Goal: Task Accomplishment & Management: Complete application form

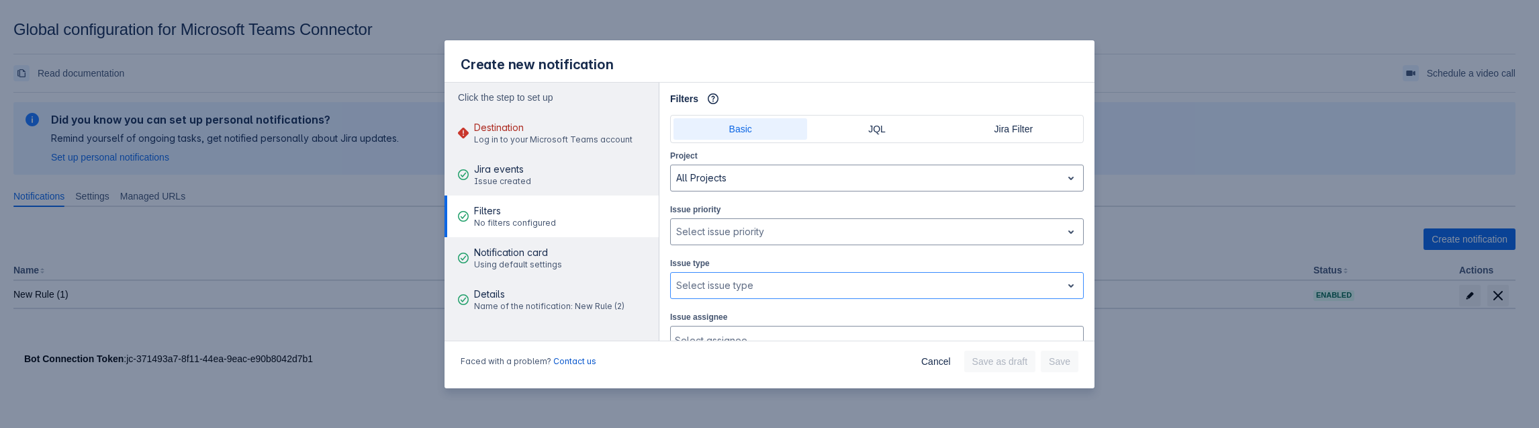
scroll to position [31, 0]
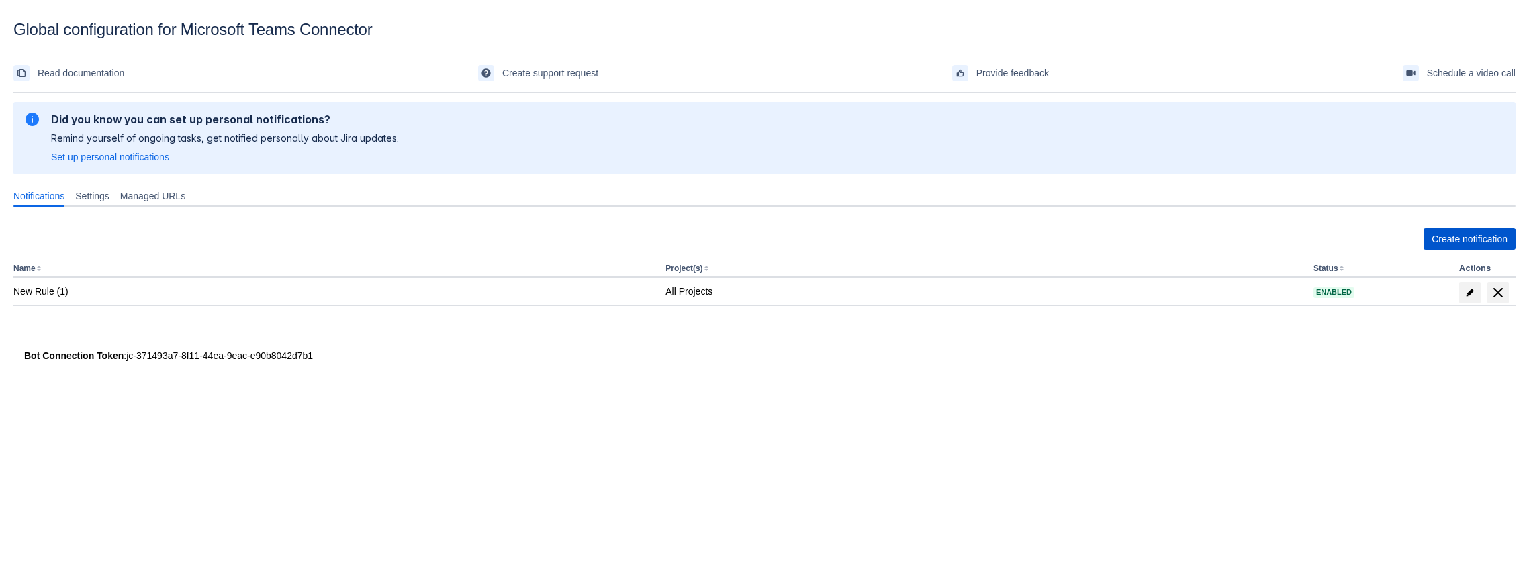
click at [1501, 235] on span "Create notification" at bounding box center [1470, 238] width 76 height 21
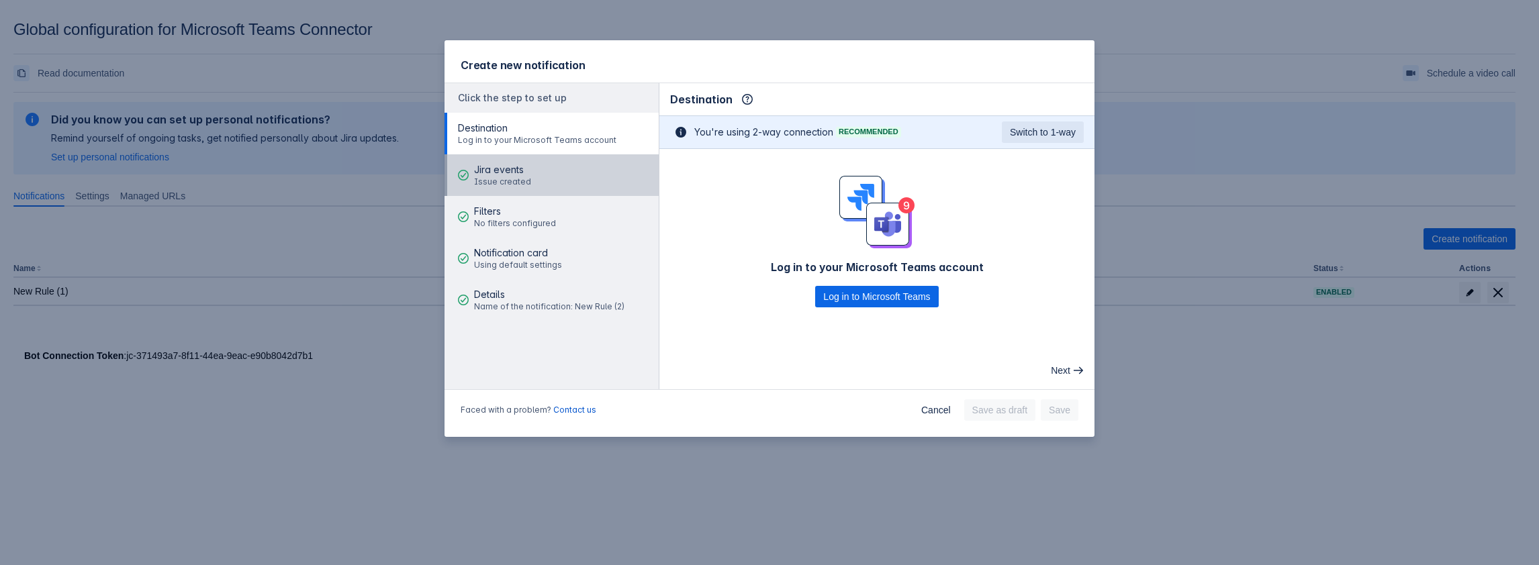
click at [511, 169] on span "Jira events" at bounding box center [502, 169] width 57 height 13
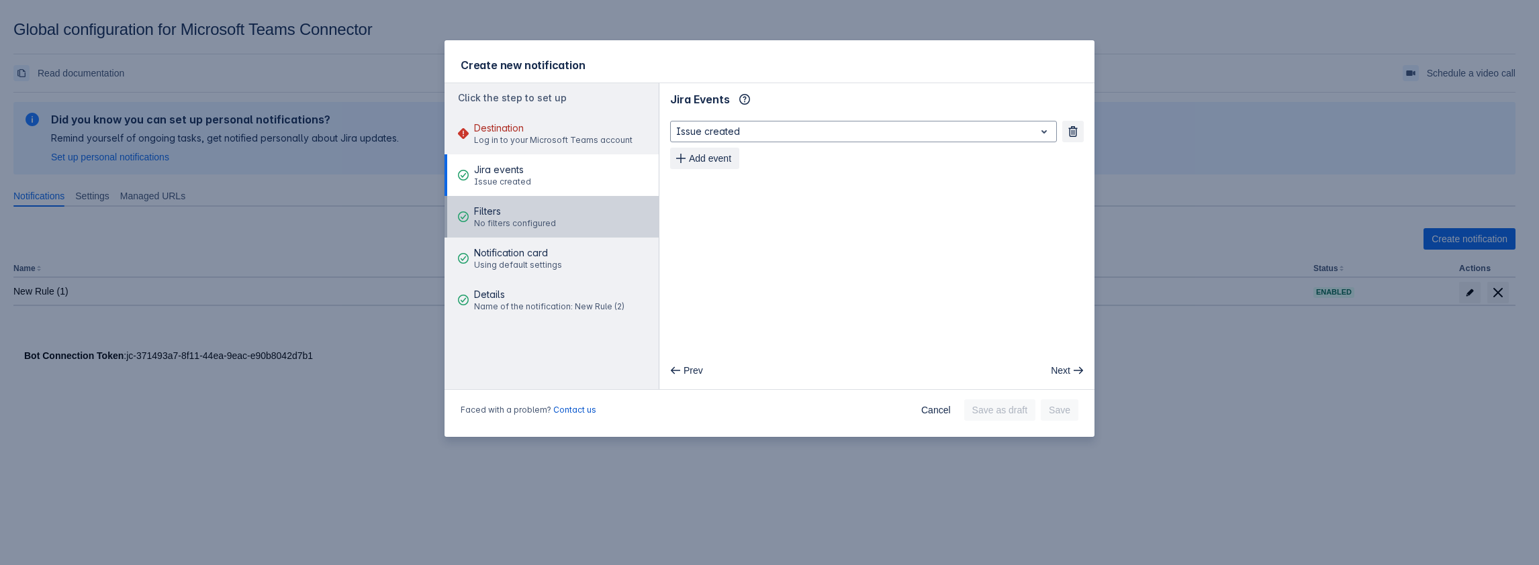
click at [531, 216] on span "Filters" at bounding box center [515, 211] width 82 height 13
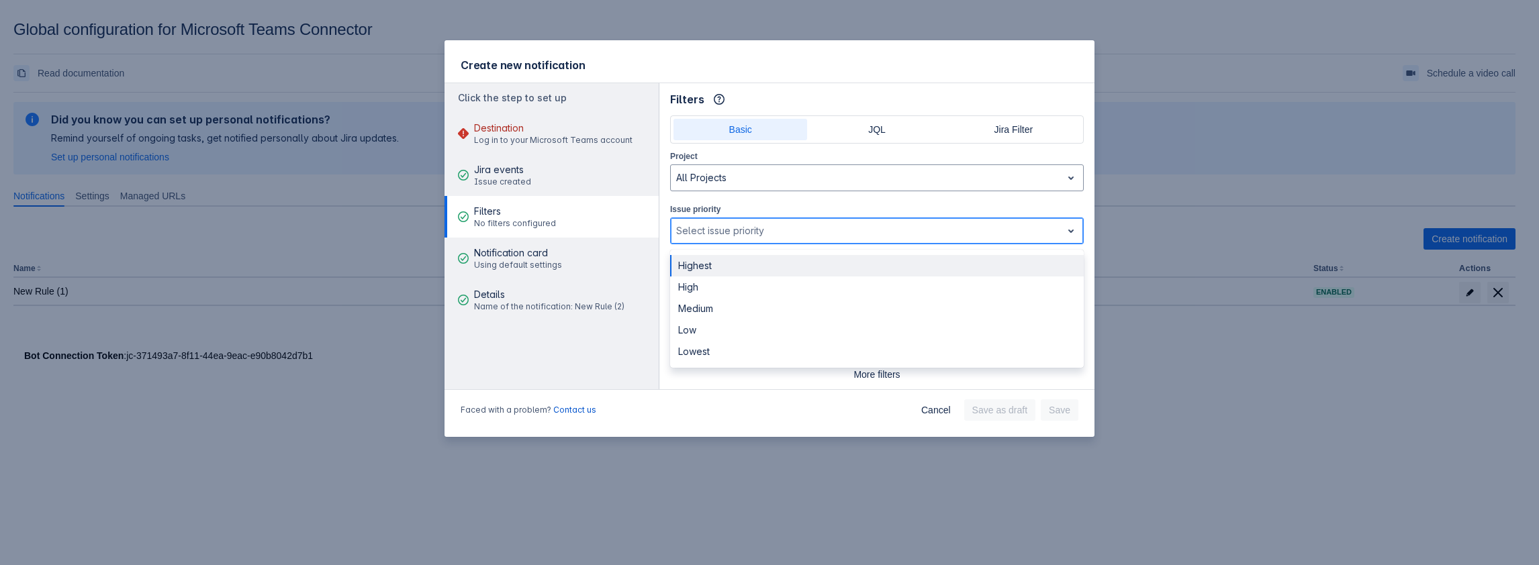
click at [733, 234] on div at bounding box center [866, 231] width 380 height 16
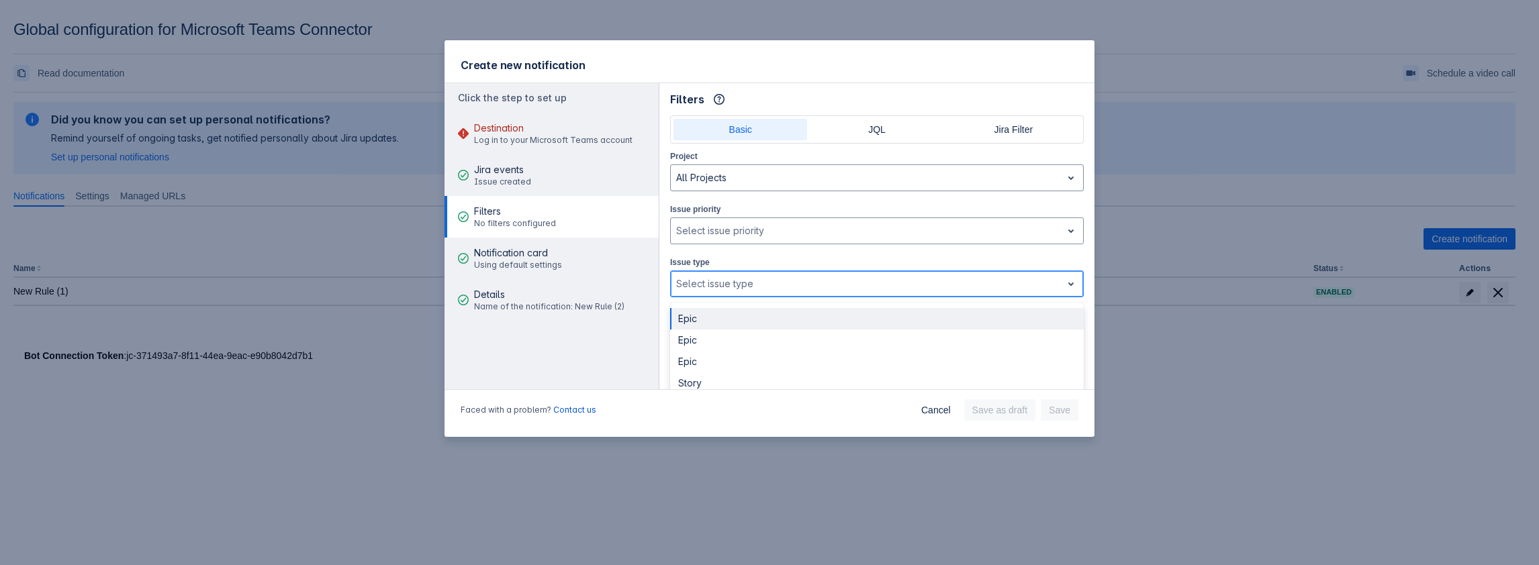
click at [741, 277] on div at bounding box center [866, 284] width 380 height 16
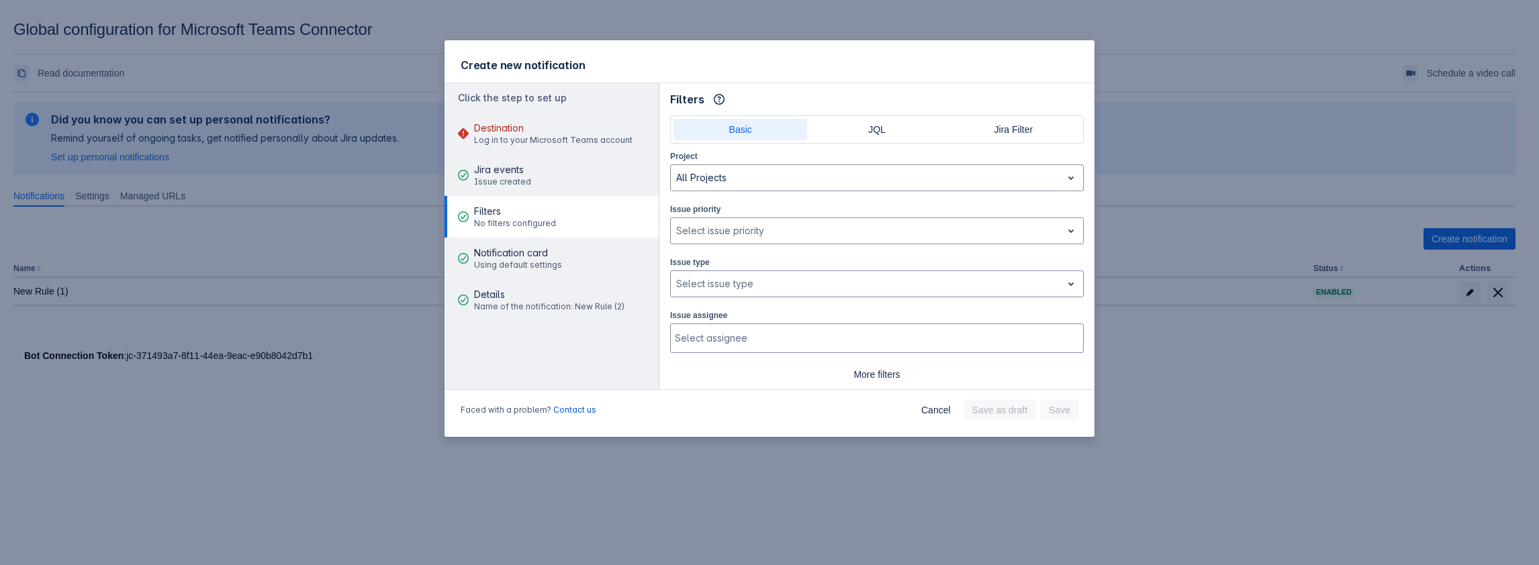
click at [713, 256] on div "Issue type , multiple selections available, Select issue type" at bounding box center [877, 276] width 414 height 42
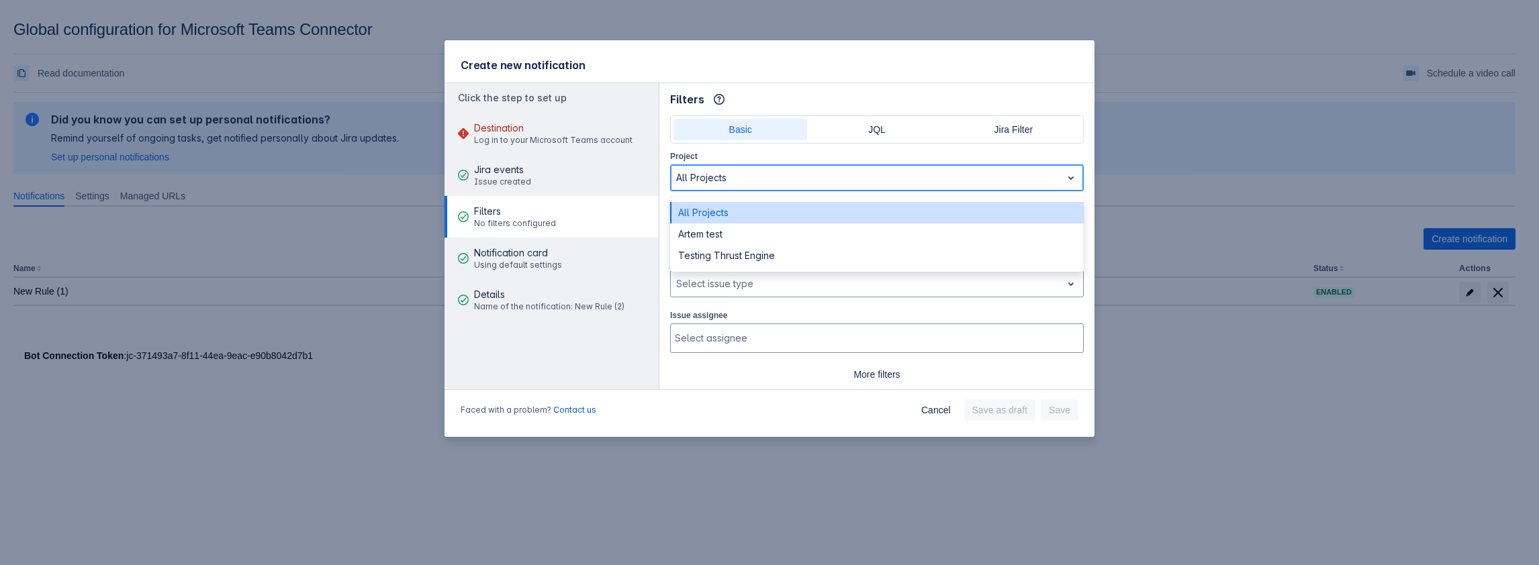
click at [711, 186] on div "All Projects" at bounding box center [866, 177] width 391 height 21
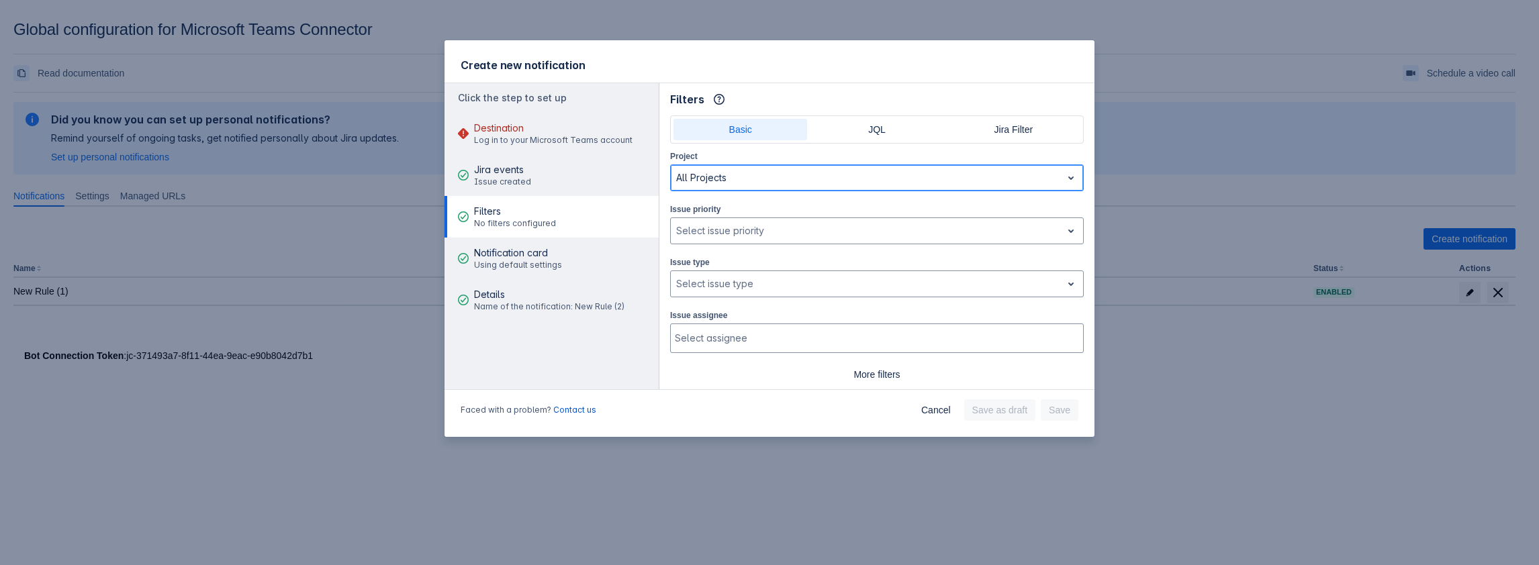
click at [711, 186] on div "All Projects" at bounding box center [866, 177] width 391 height 21
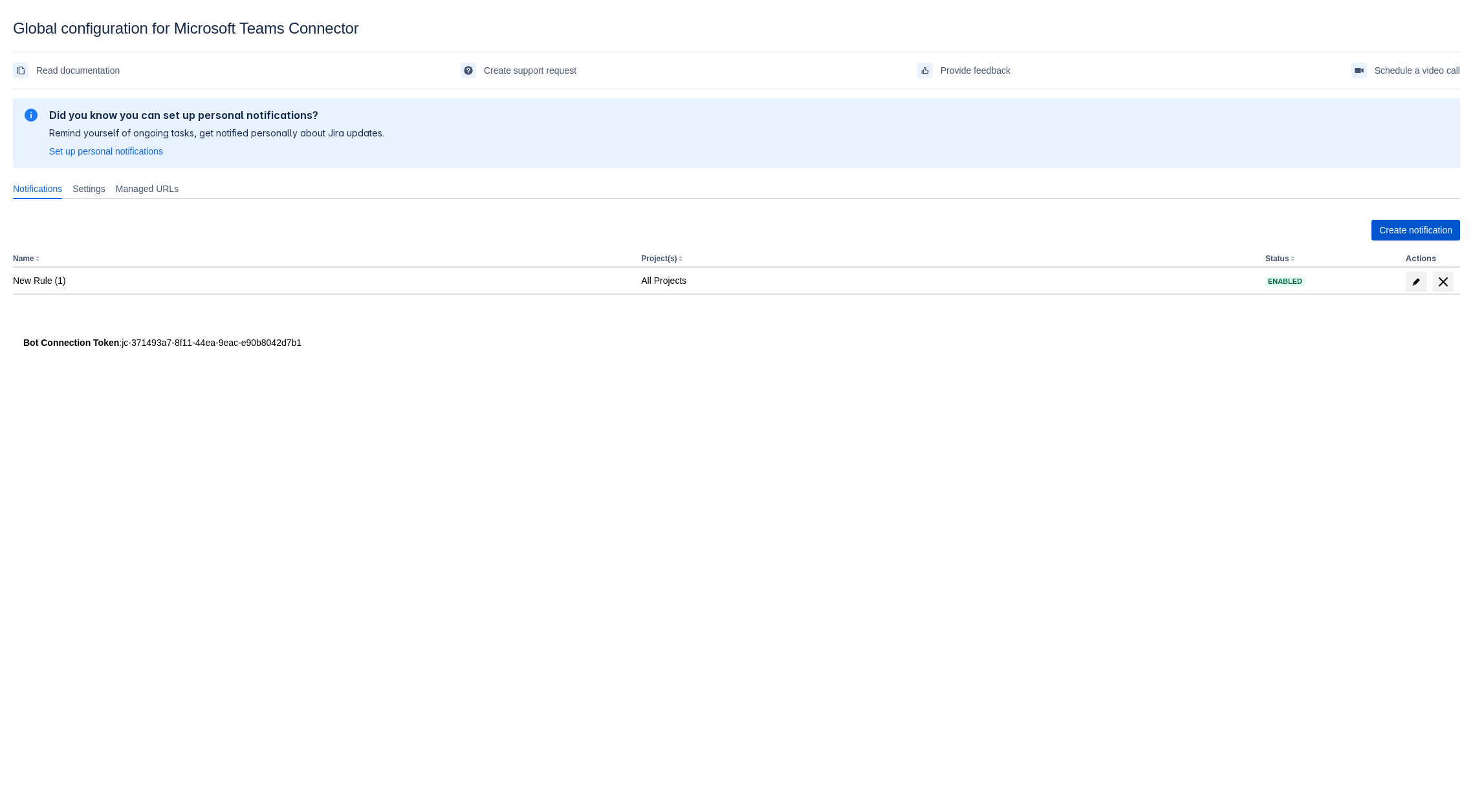
click at [1432, 226] on span "Create notification" at bounding box center [1416, 229] width 73 height 20
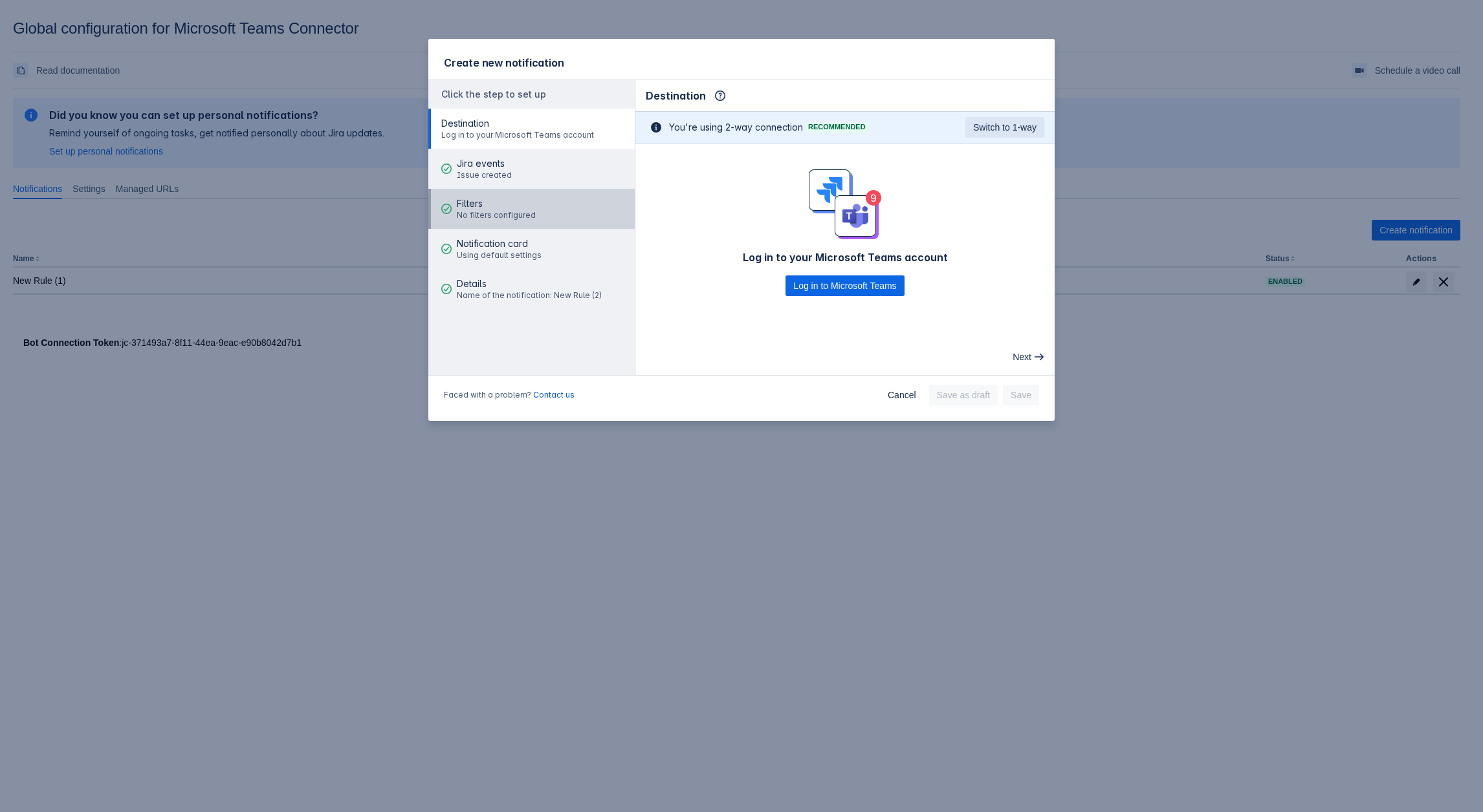
click at [489, 198] on span "Filters" at bounding box center [496, 203] width 79 height 13
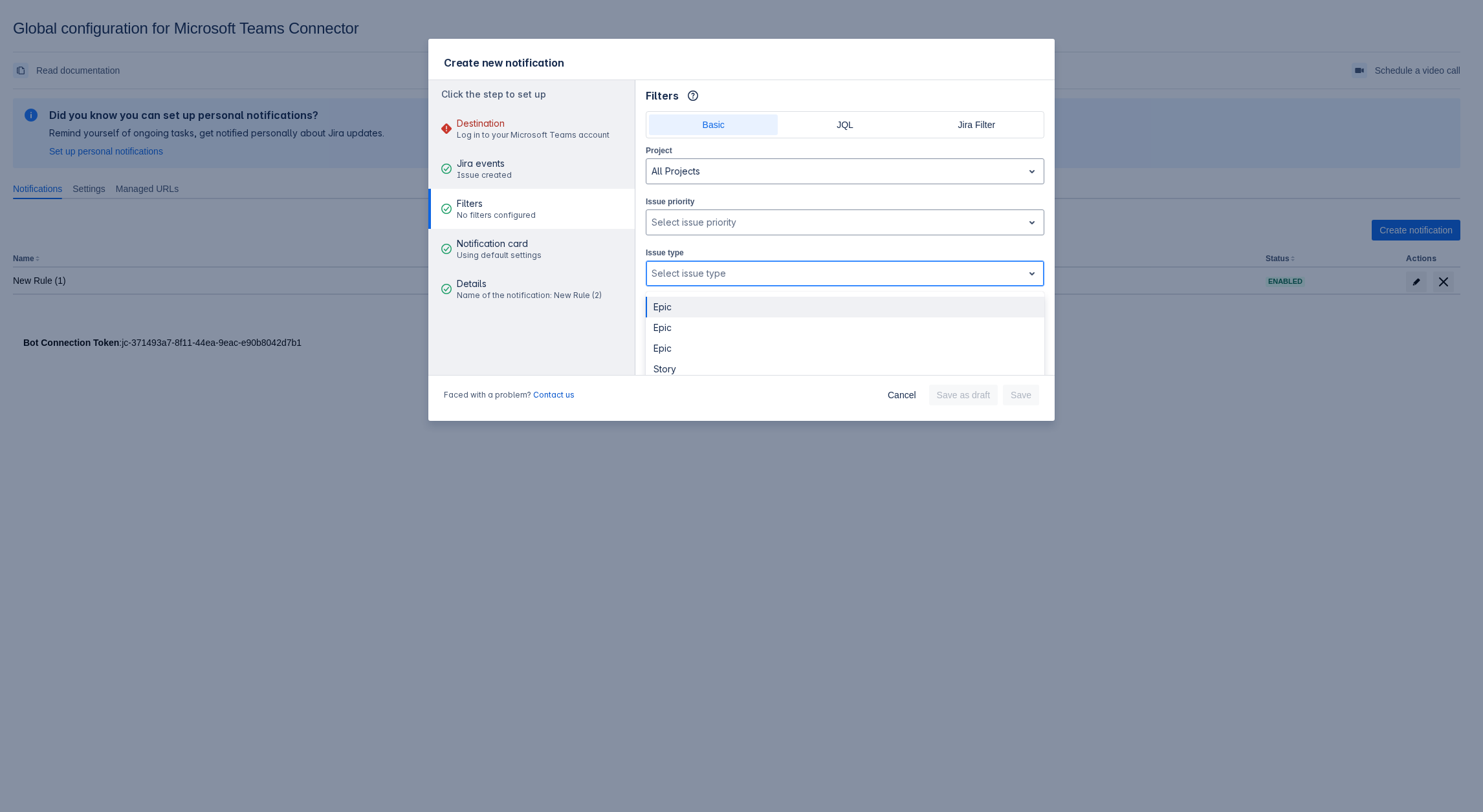
click at [773, 271] on div at bounding box center [834, 274] width 366 height 15
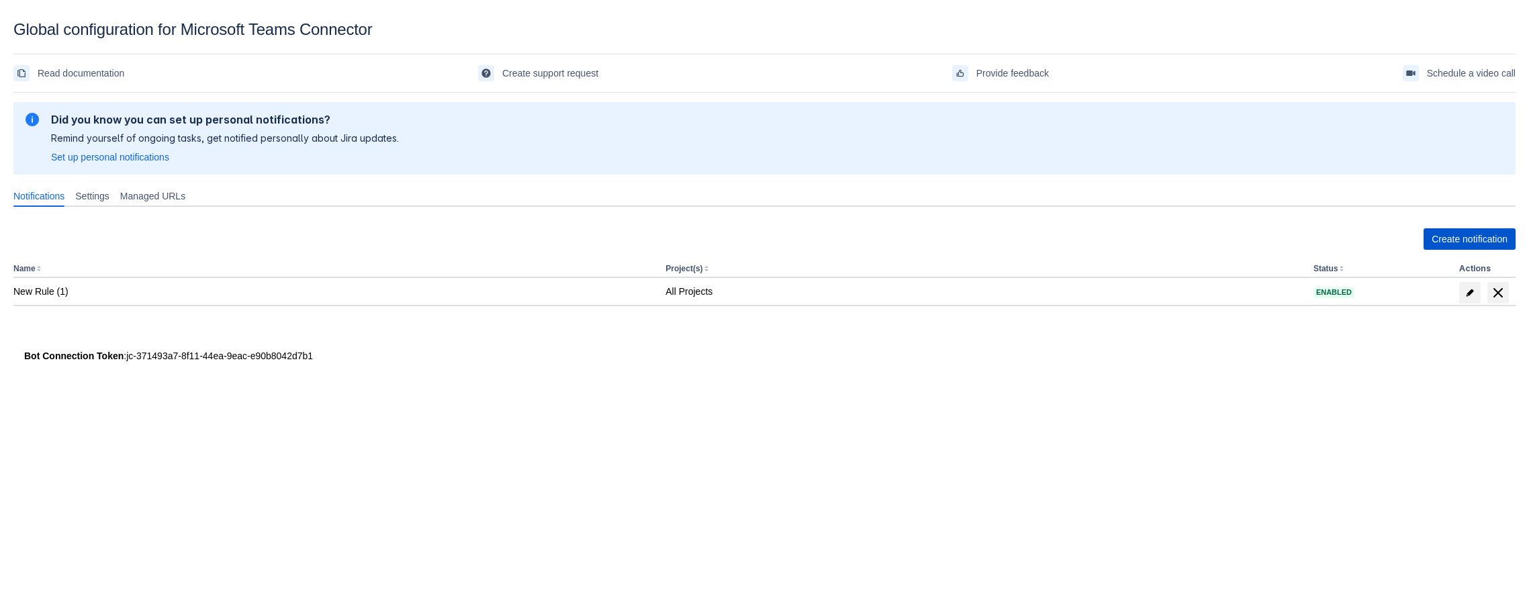
click at [1460, 235] on span "Create notification" at bounding box center [1470, 238] width 76 height 21
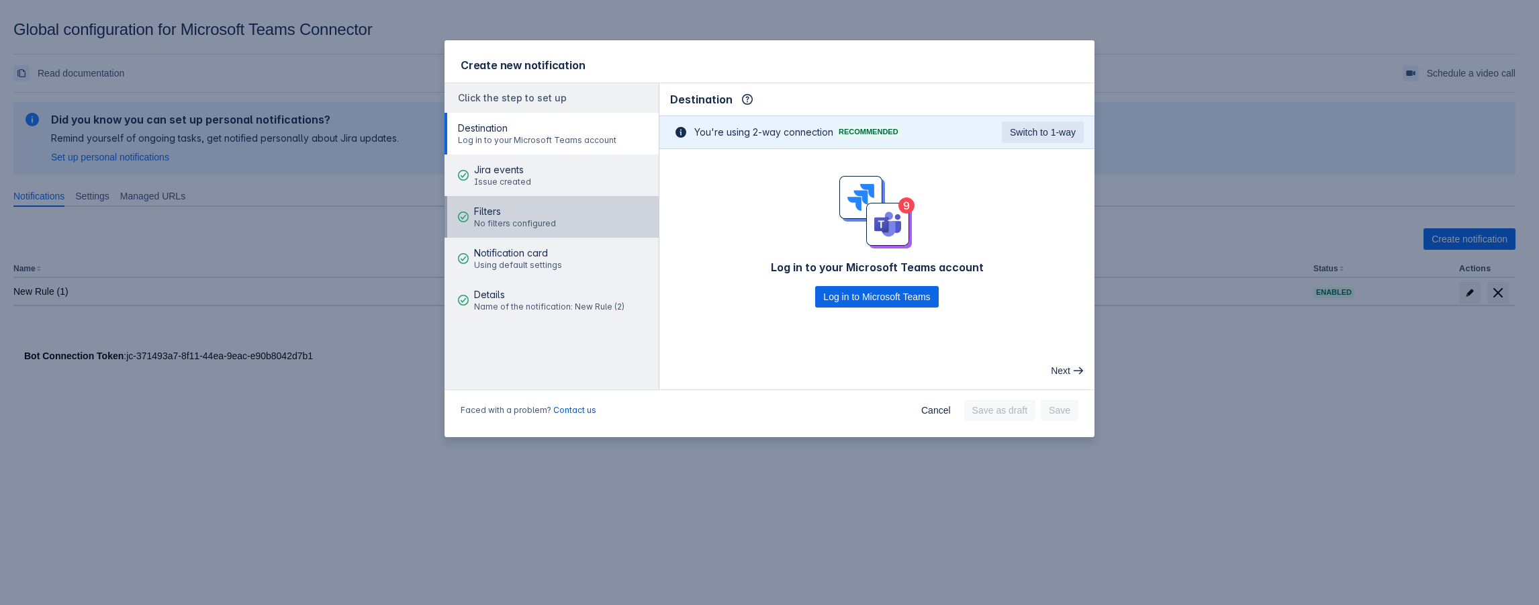
click at [495, 211] on span "Filters" at bounding box center [515, 211] width 82 height 13
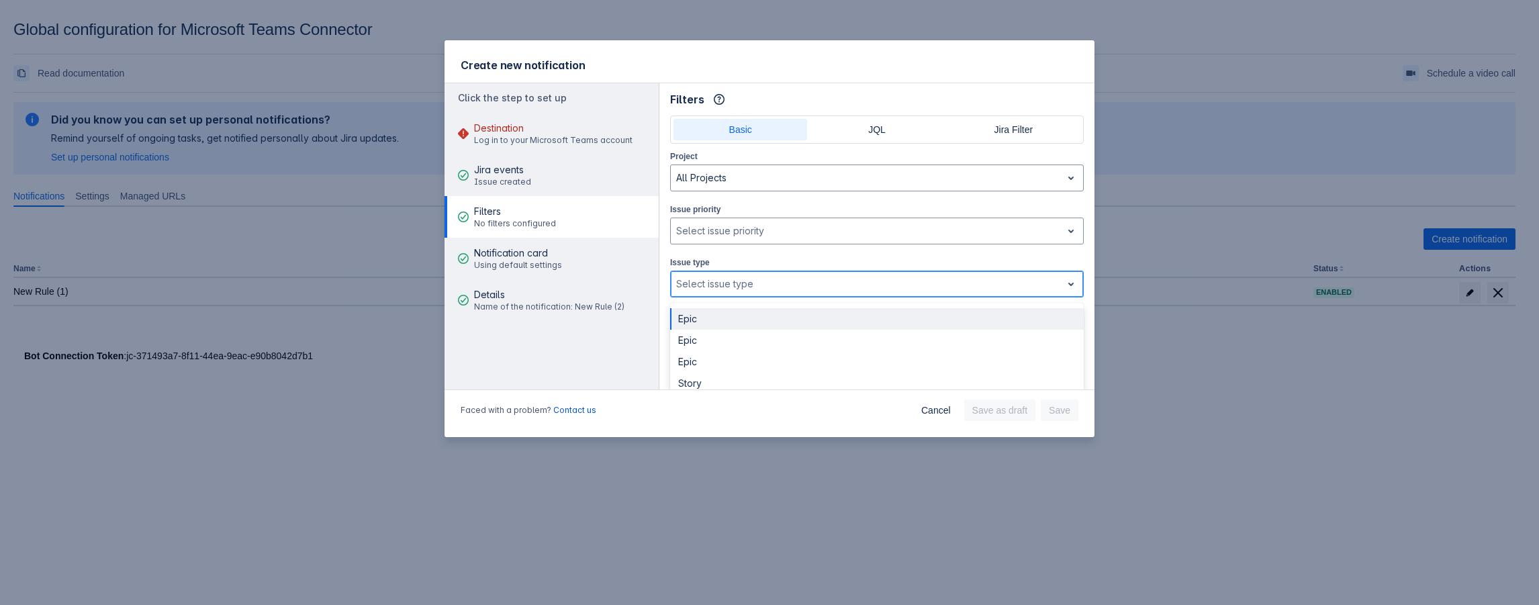
click at [723, 276] on div at bounding box center [866, 284] width 380 height 16
click at [780, 276] on div at bounding box center [866, 284] width 380 height 16
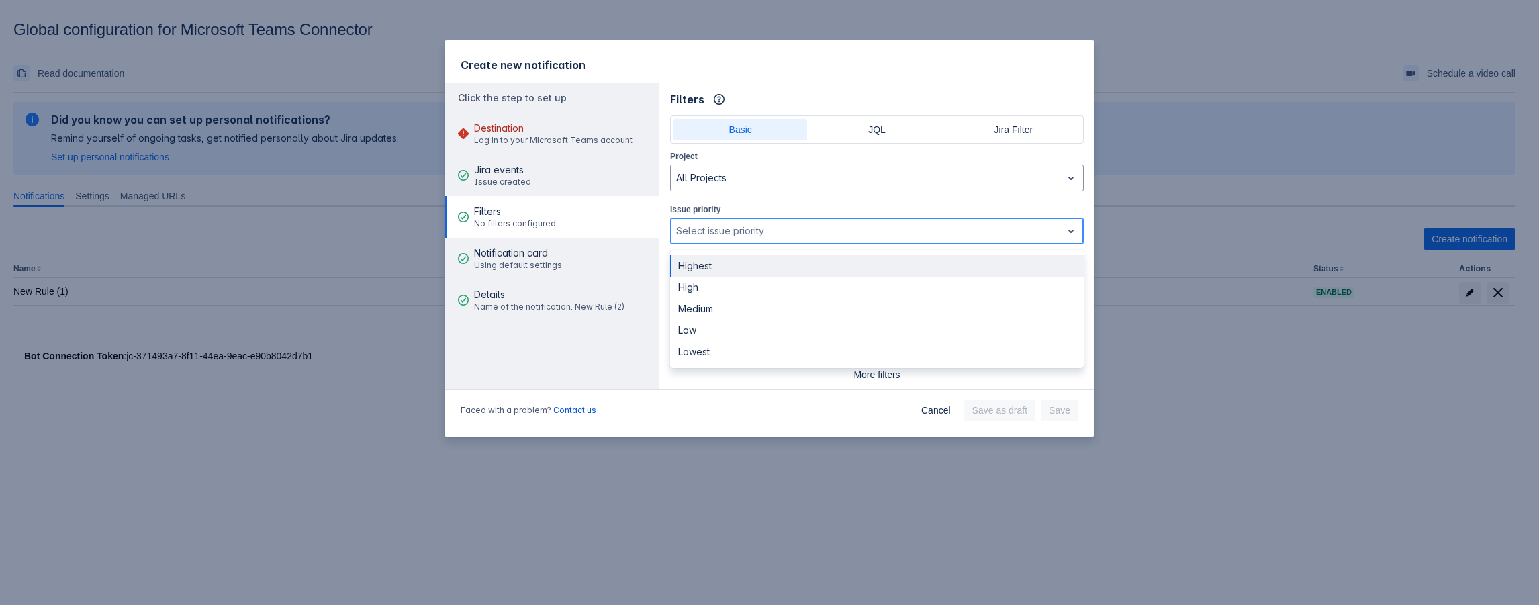
click at [733, 233] on div at bounding box center [866, 231] width 380 height 16
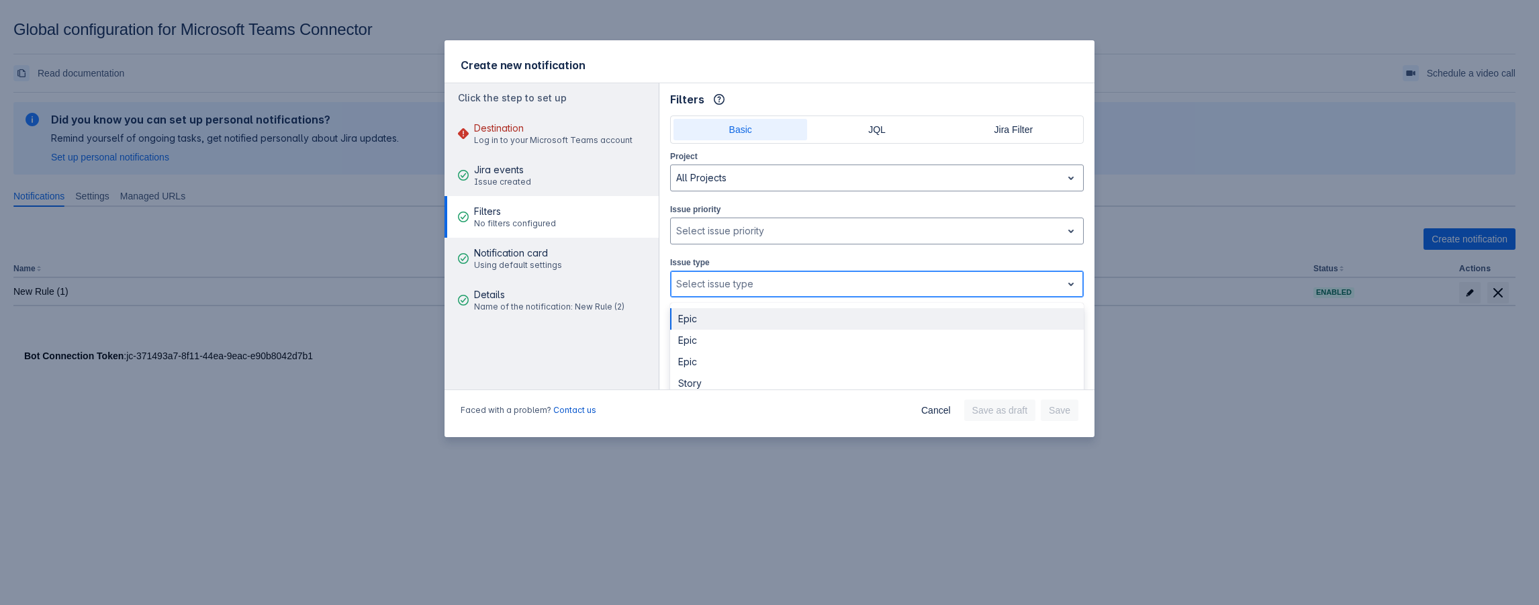
click at [731, 281] on div at bounding box center [866, 284] width 380 height 16
click at [739, 326] on div "Select assignee" at bounding box center [876, 338] width 410 height 27
click at [722, 285] on div at bounding box center [866, 284] width 380 height 16
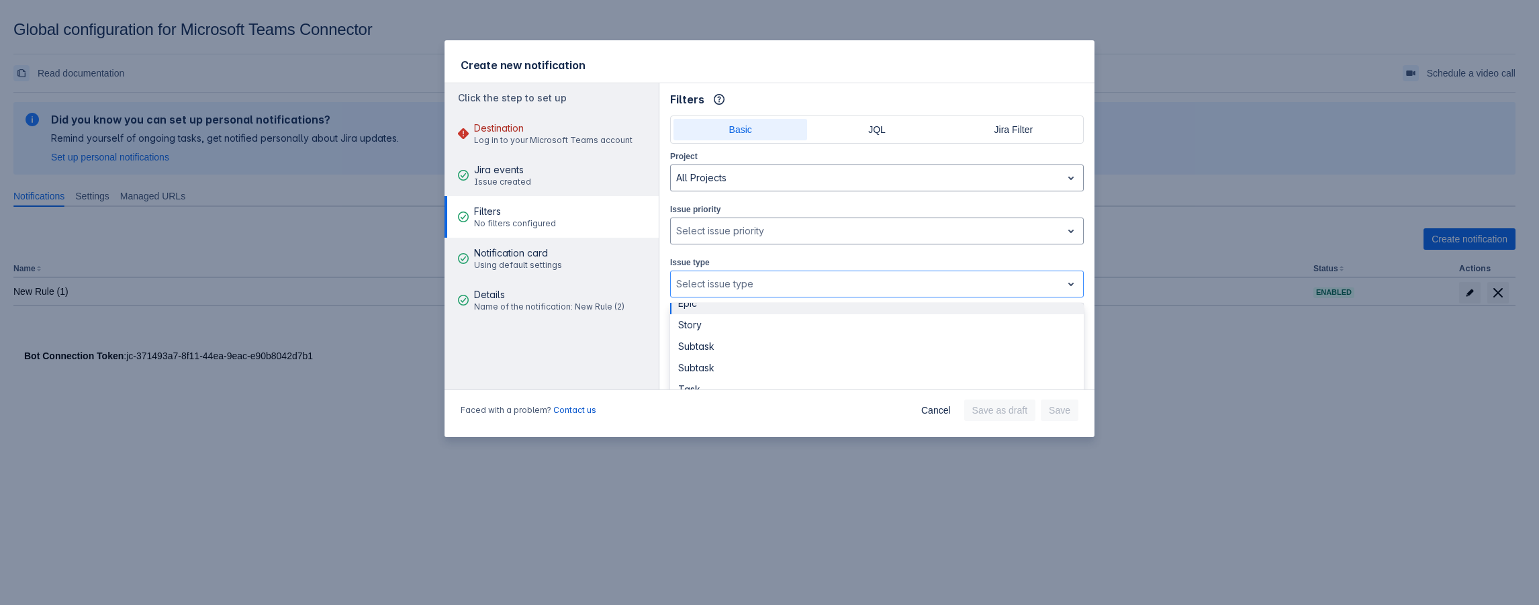
click at [511, 233] on div "Filters No filters configured" at bounding box center [515, 217] width 82 height 40
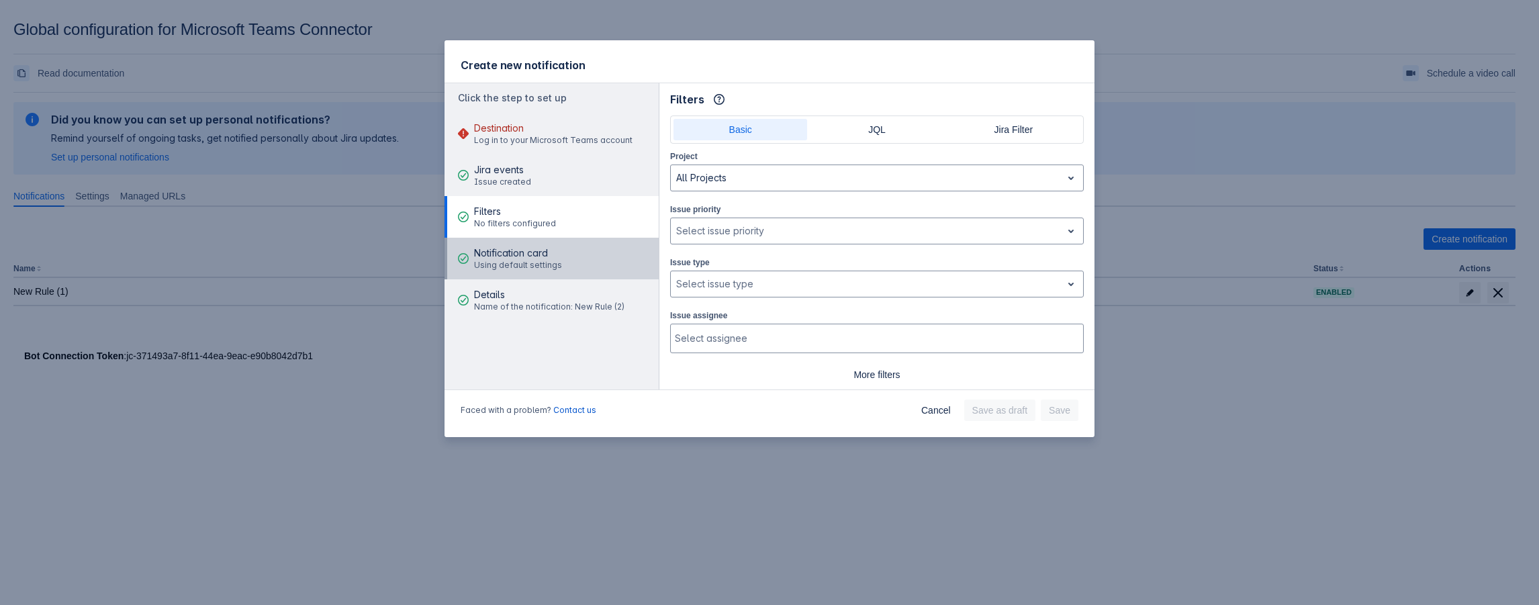
click at [506, 255] on span "Notification card" at bounding box center [518, 252] width 88 height 13
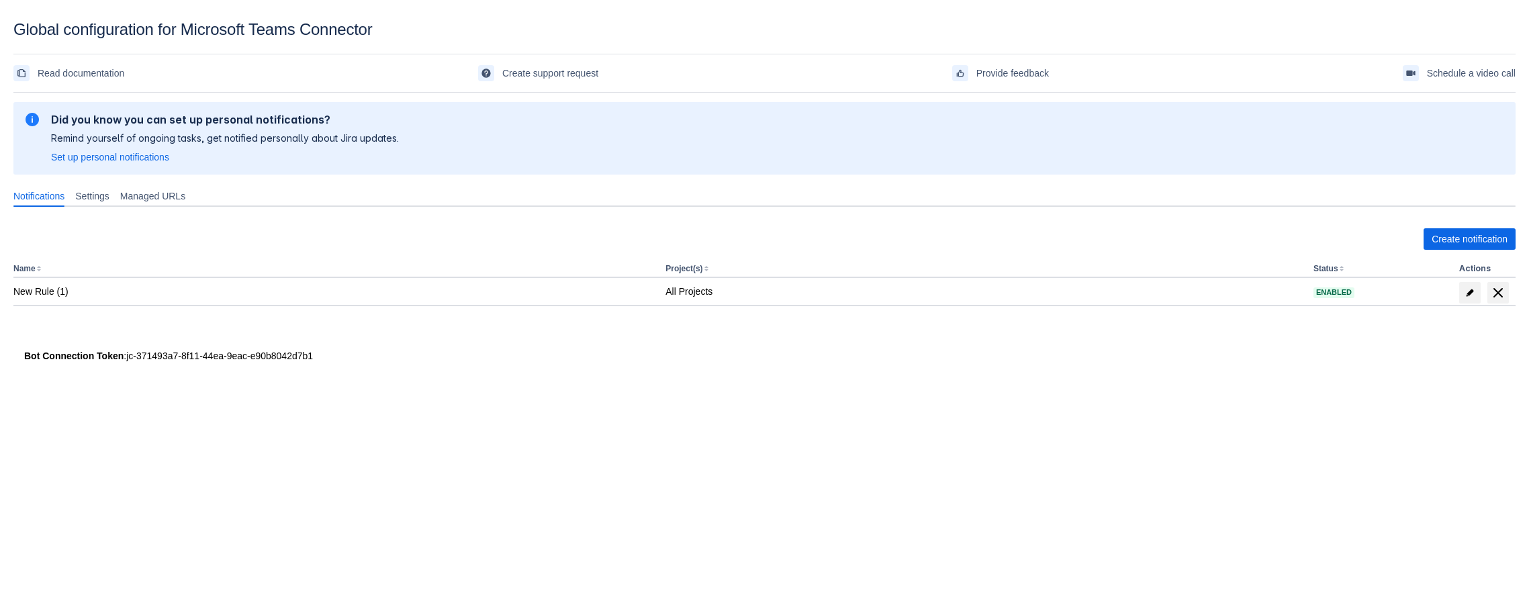
click at [1443, 226] on div "Create notification Name Project(s) Status Actions New Rule (1) All Projects En…" at bounding box center [764, 281] width 1502 height 126
click at [1440, 235] on span "Create notification" at bounding box center [1470, 238] width 76 height 21
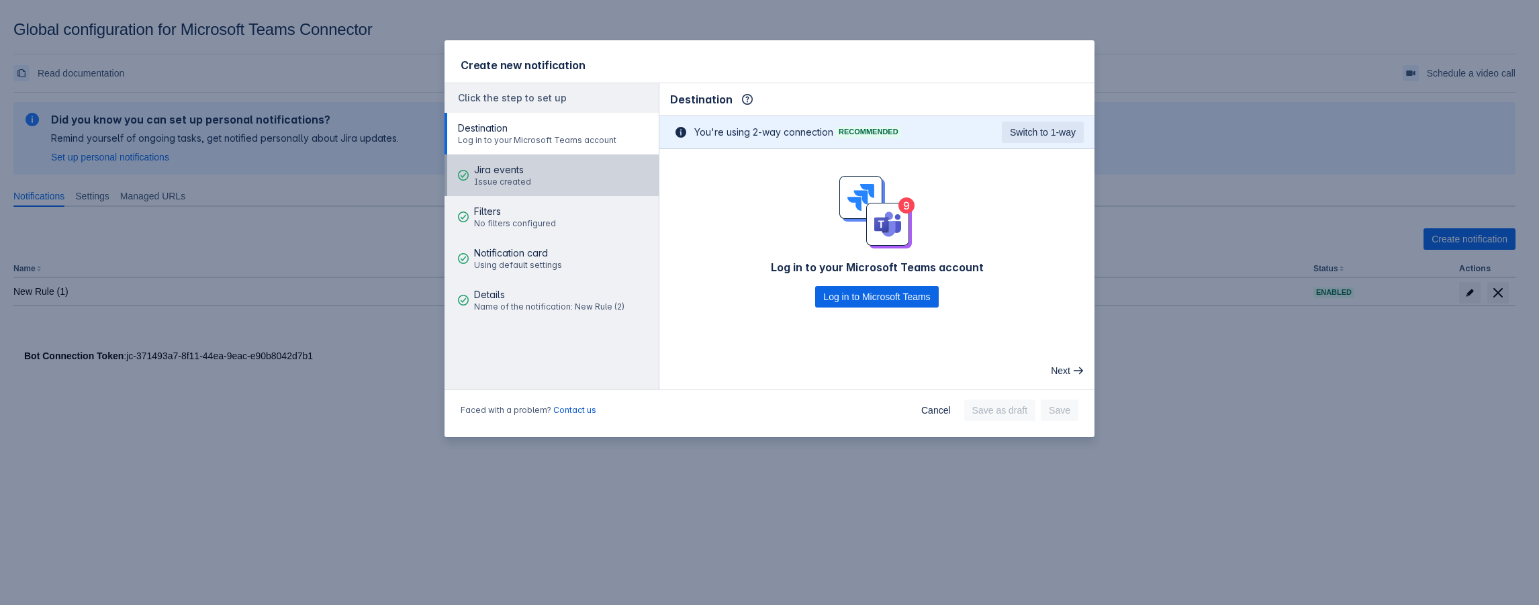
click at [500, 195] on button "Jira events Issue created" at bounding box center [552, 175] width 214 height 42
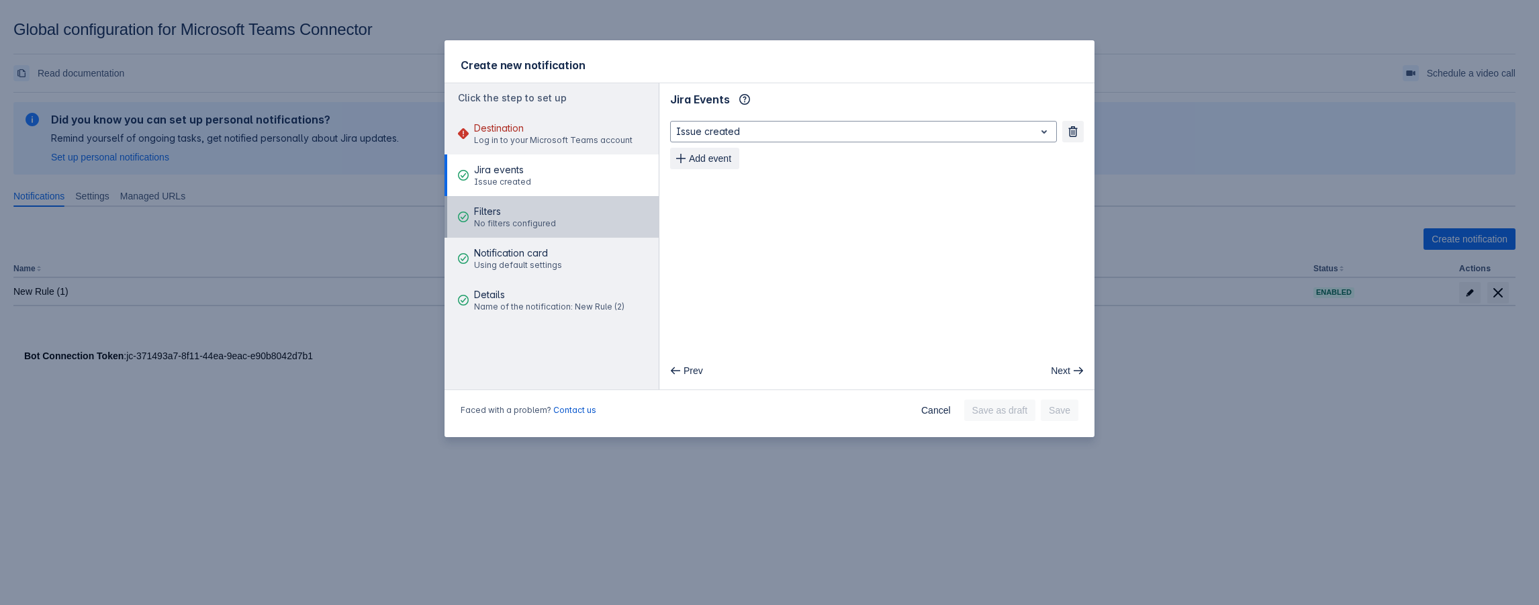
click at [508, 228] on span "No filters configured" at bounding box center [515, 223] width 82 height 11
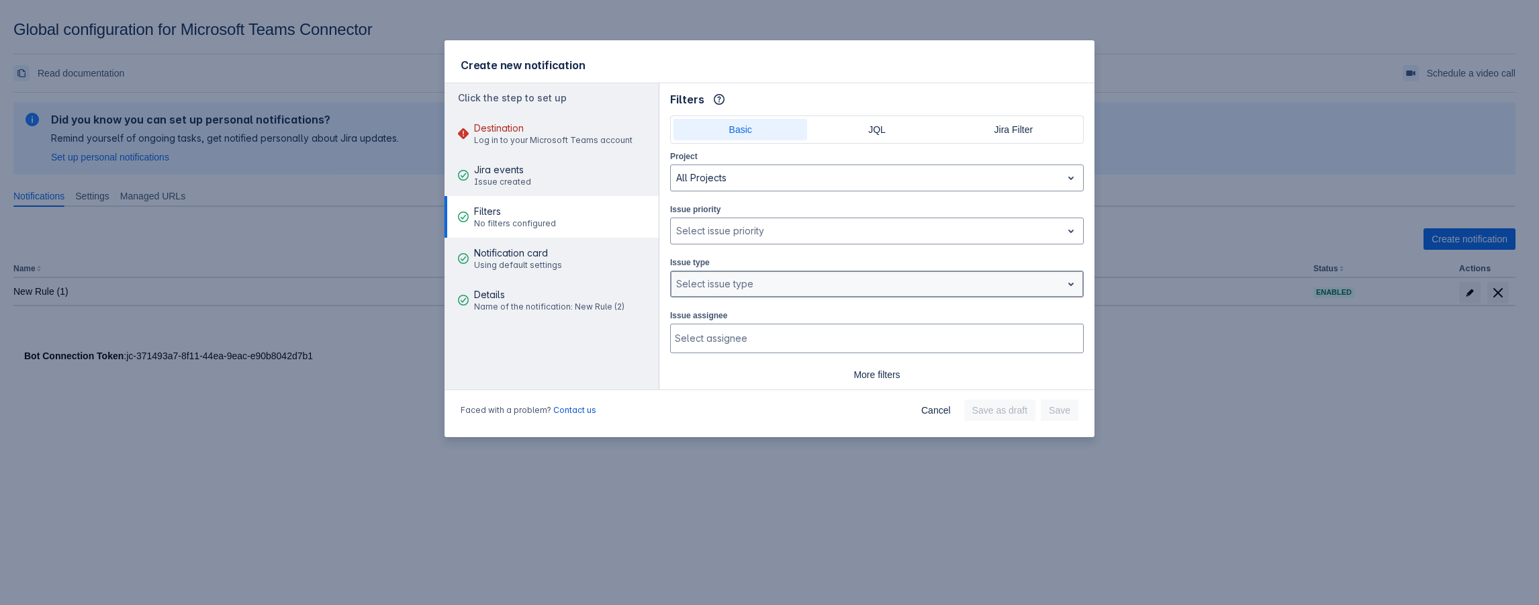
click at [752, 280] on div at bounding box center [866, 284] width 380 height 16
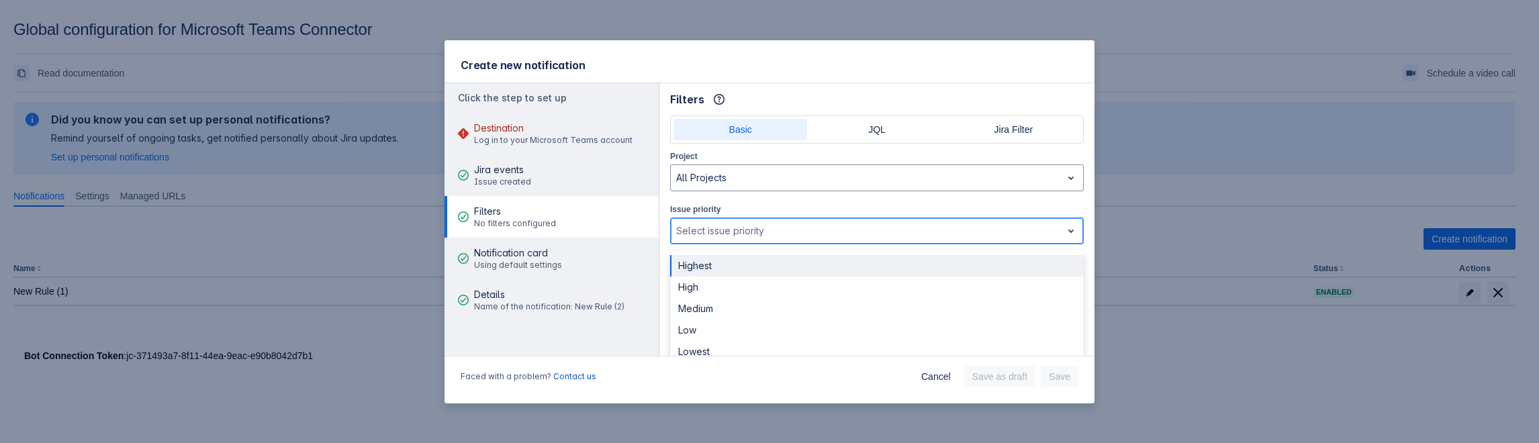
click at [711, 226] on div at bounding box center [866, 231] width 380 height 16
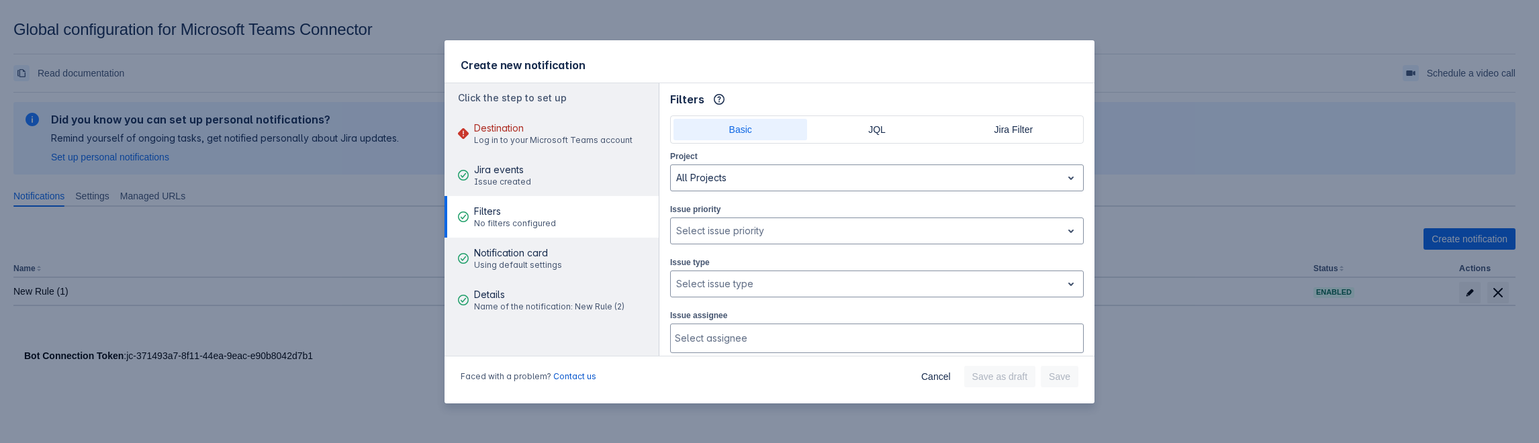
click at [1213, 284] on div "Create new notification Click the step to set up Destination Log in to your Mic…" at bounding box center [769, 221] width 1539 height 443
click at [940, 379] on span "Cancel" at bounding box center [936, 376] width 30 height 21
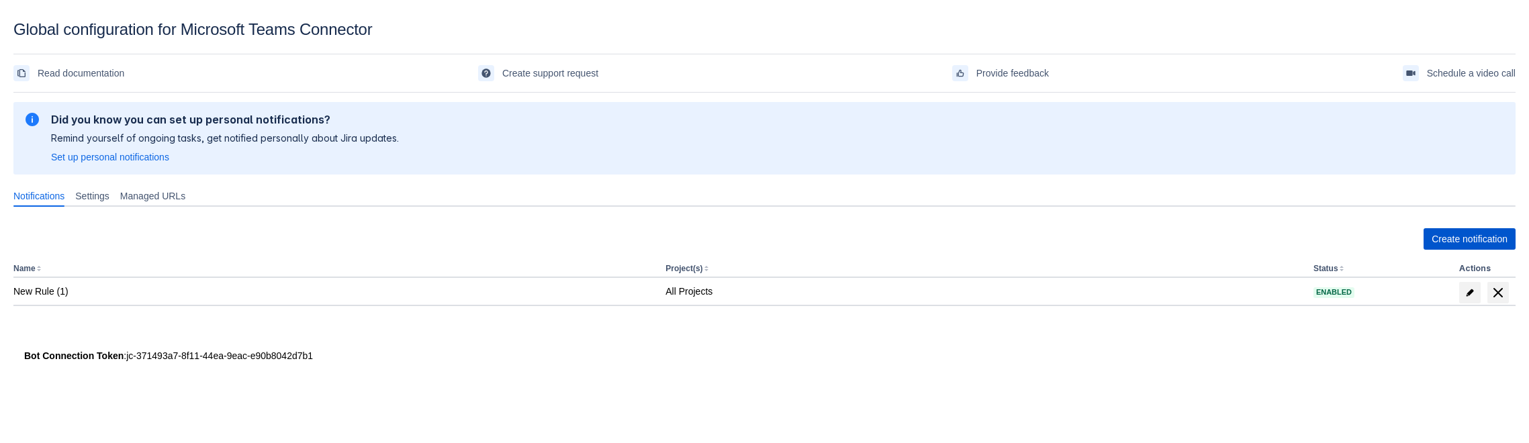
click at [1438, 240] on span "Create notification" at bounding box center [1470, 238] width 76 height 21
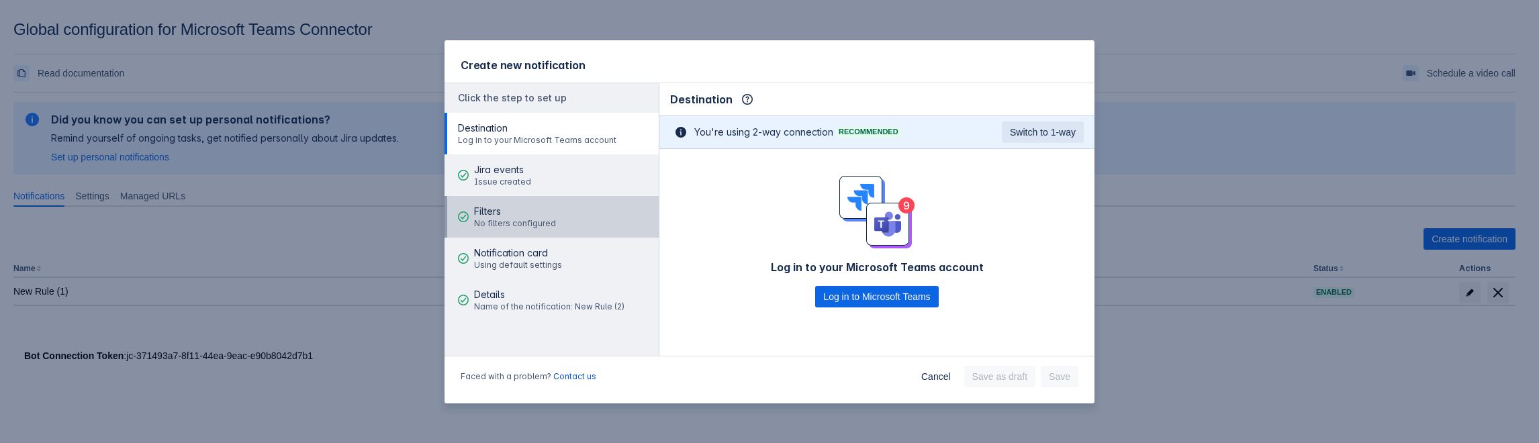
click at [517, 204] on div "Filters No filters configured" at bounding box center [515, 217] width 82 height 40
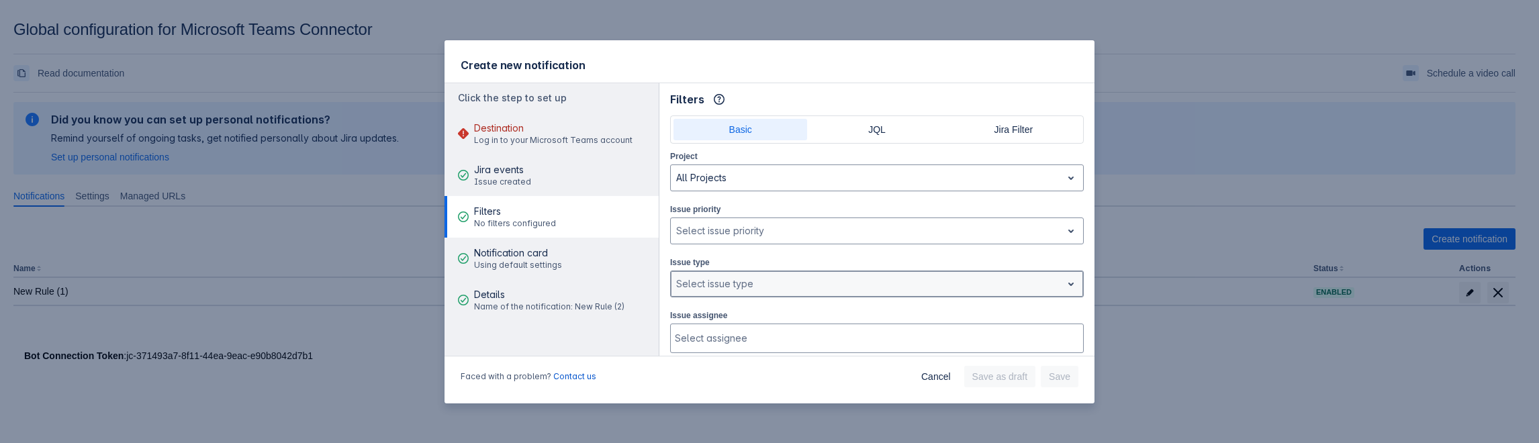
click at [699, 279] on div at bounding box center [866, 284] width 380 height 16
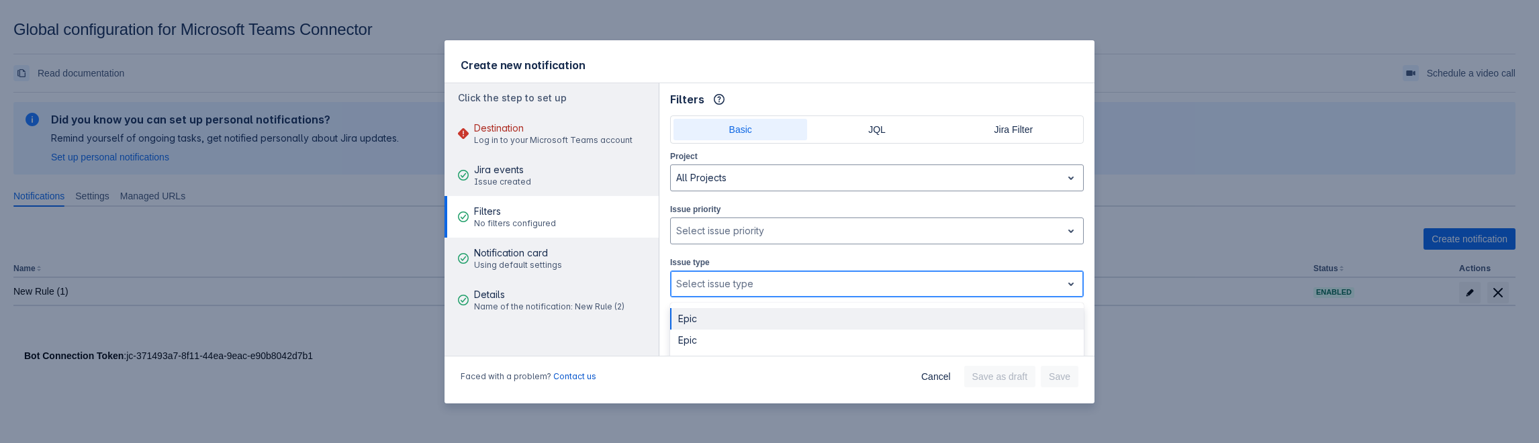
click at [684, 271] on div "Select issue type" at bounding box center [877, 284] width 414 height 27
click at [731, 303] on div "Epic Epic Epic Story Subtask Subtask Task Task" at bounding box center [877, 365] width 414 height 124
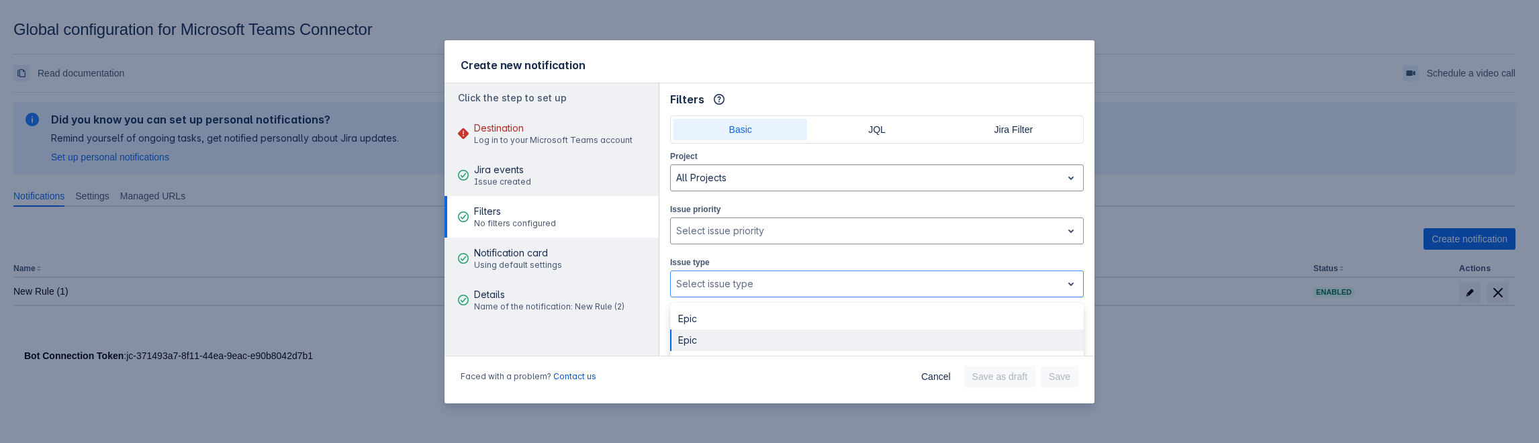
click at [1310, 334] on div "Create new notification Click the step to set up Destination Log in to your Mic…" at bounding box center [769, 221] width 1539 height 443
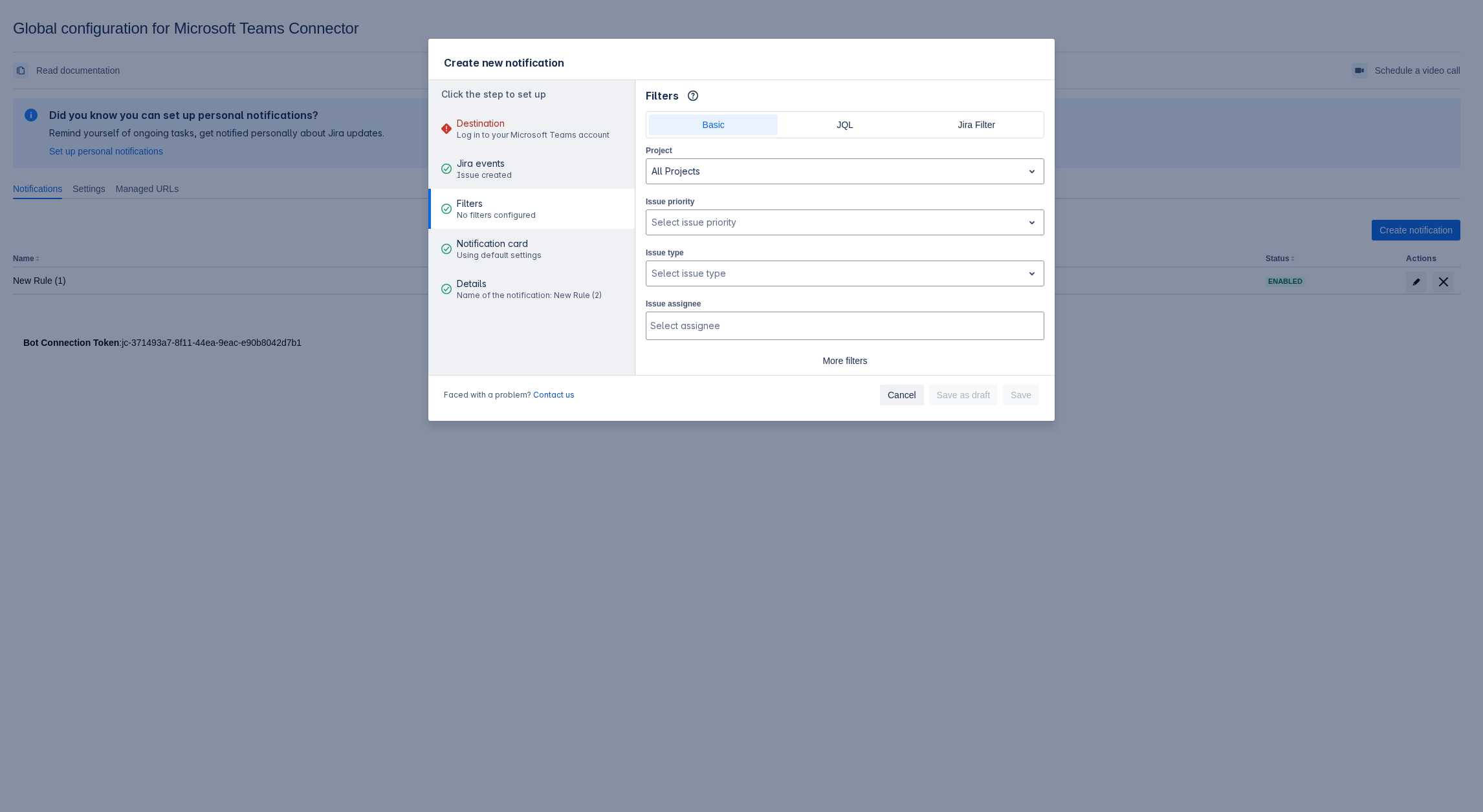
click at [892, 396] on span "Cancel" at bounding box center [902, 395] width 29 height 20
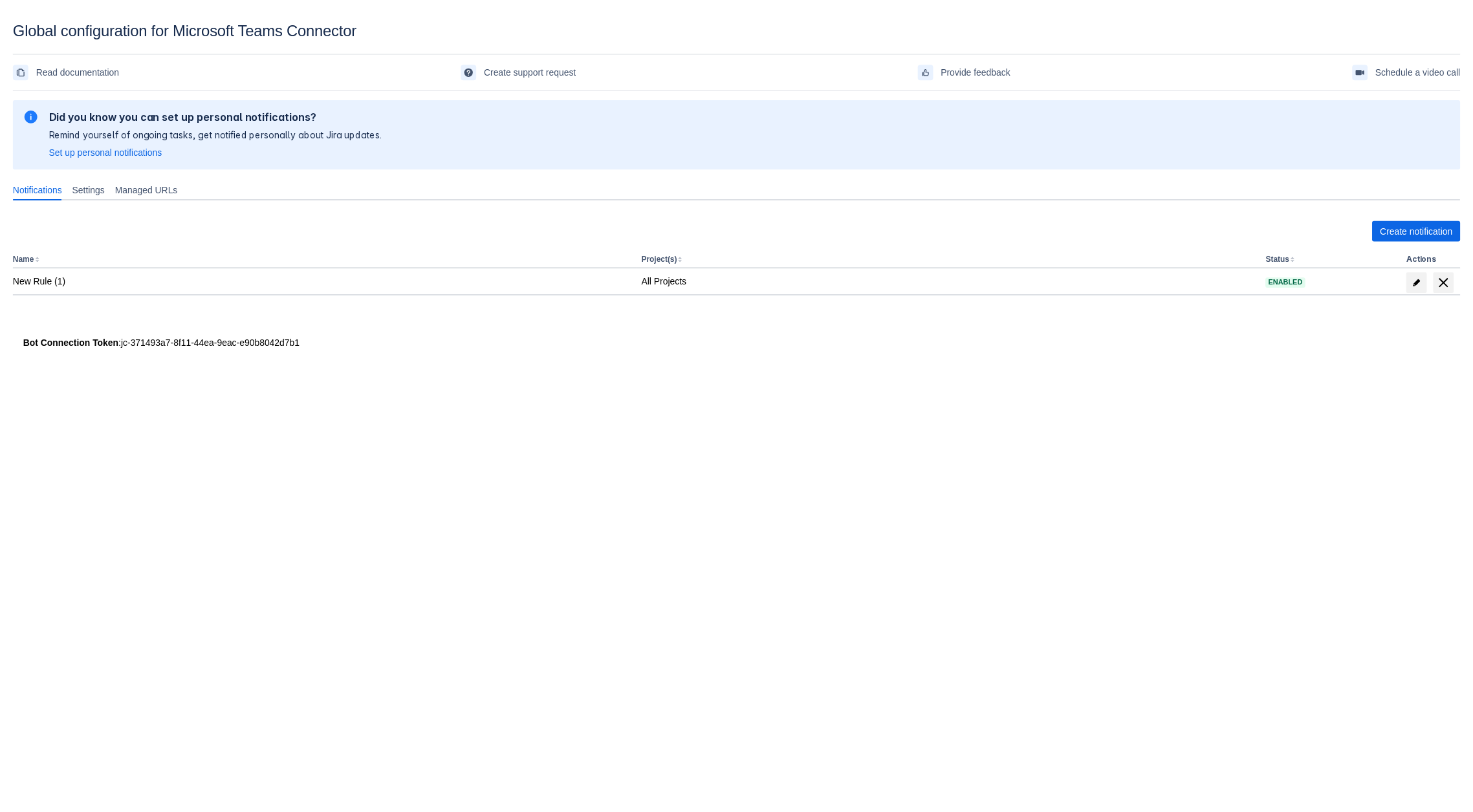
scroll to position [19, 0]
click at [1391, 223] on span "Create notification" at bounding box center [1416, 229] width 73 height 20
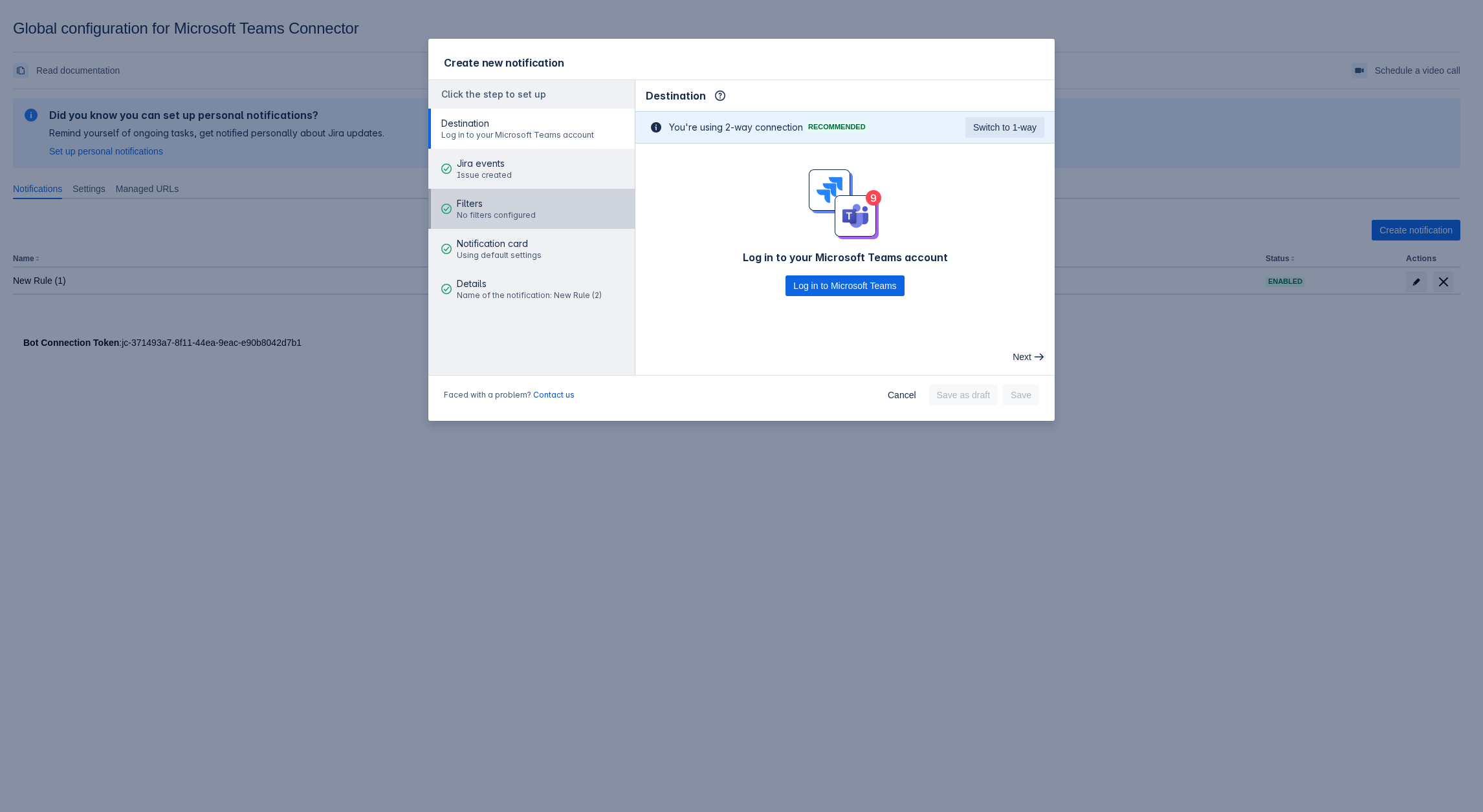
click at [478, 194] on div "Filters No filters configured" at bounding box center [496, 209] width 79 height 39
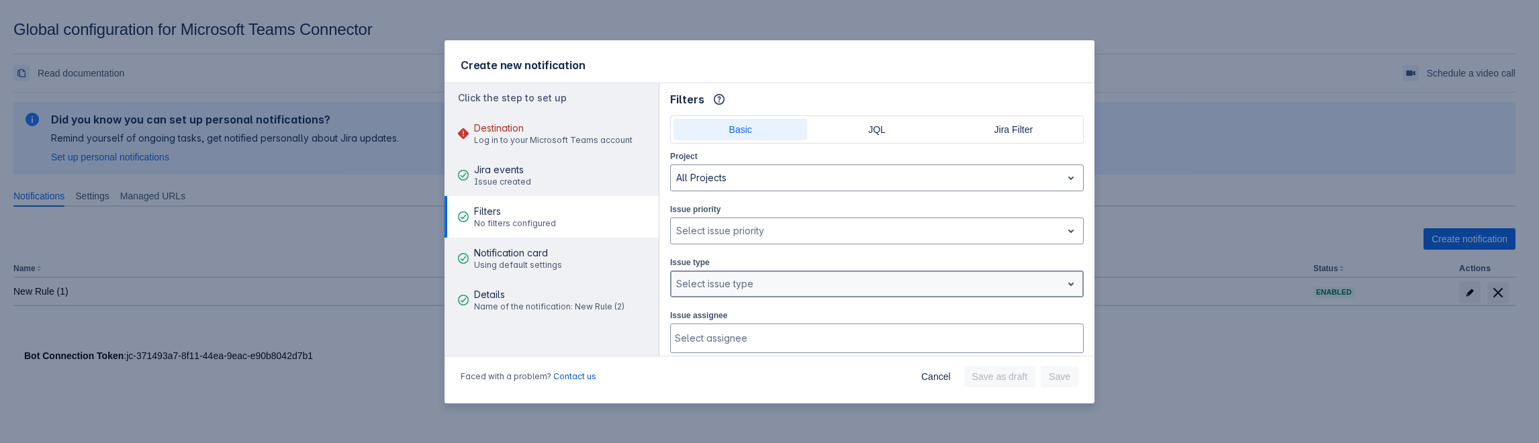
click at [731, 289] on div at bounding box center [866, 284] width 380 height 16
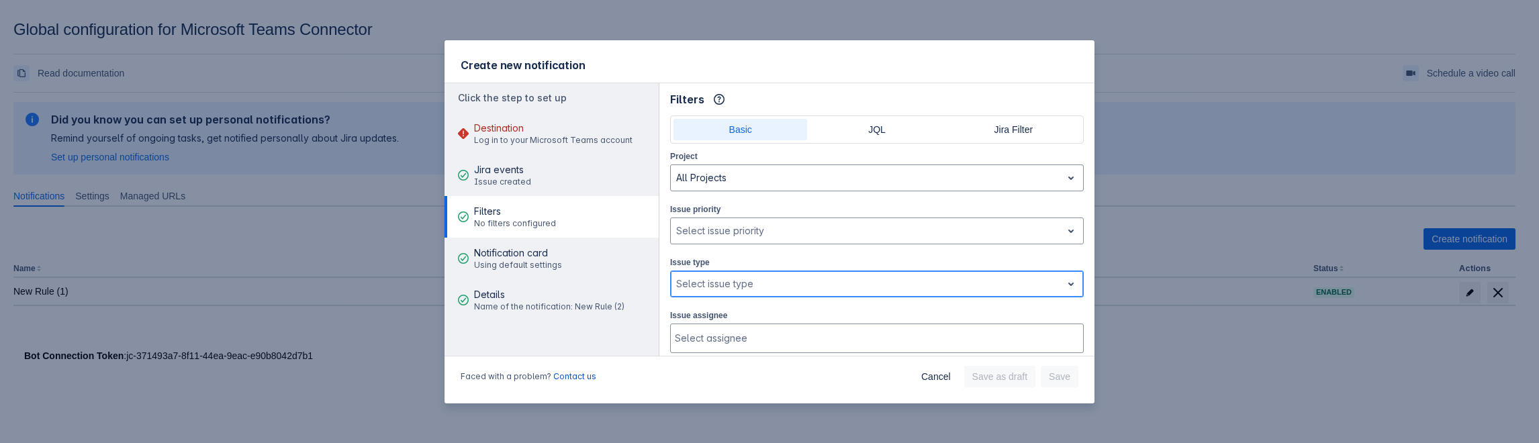
click at [731, 289] on div at bounding box center [866, 284] width 380 height 16
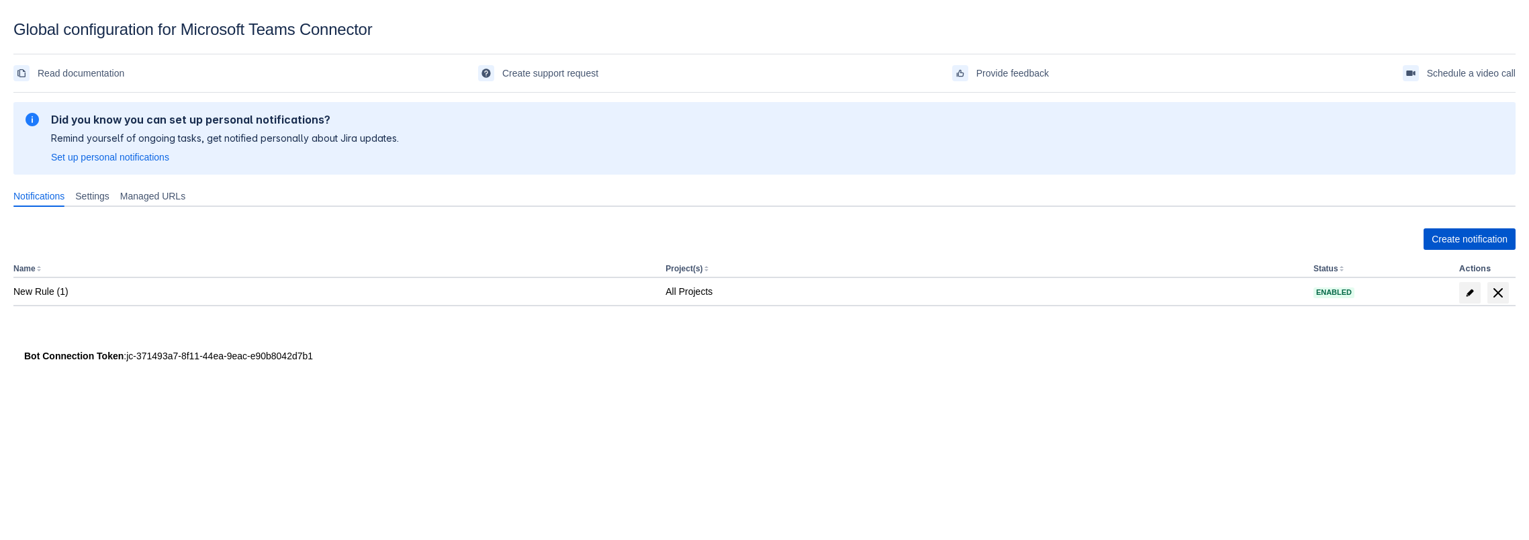
click at [1461, 232] on span "Create notification" at bounding box center [1470, 238] width 76 height 21
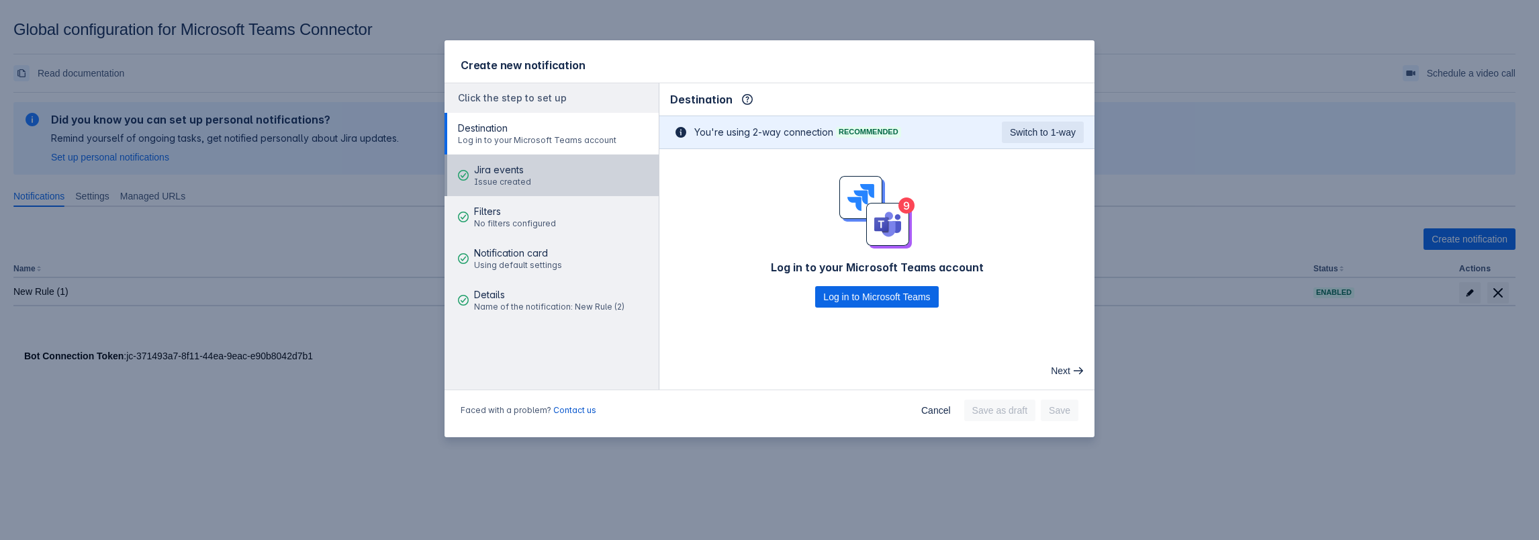
click at [502, 171] on span "Jira events" at bounding box center [502, 169] width 57 height 13
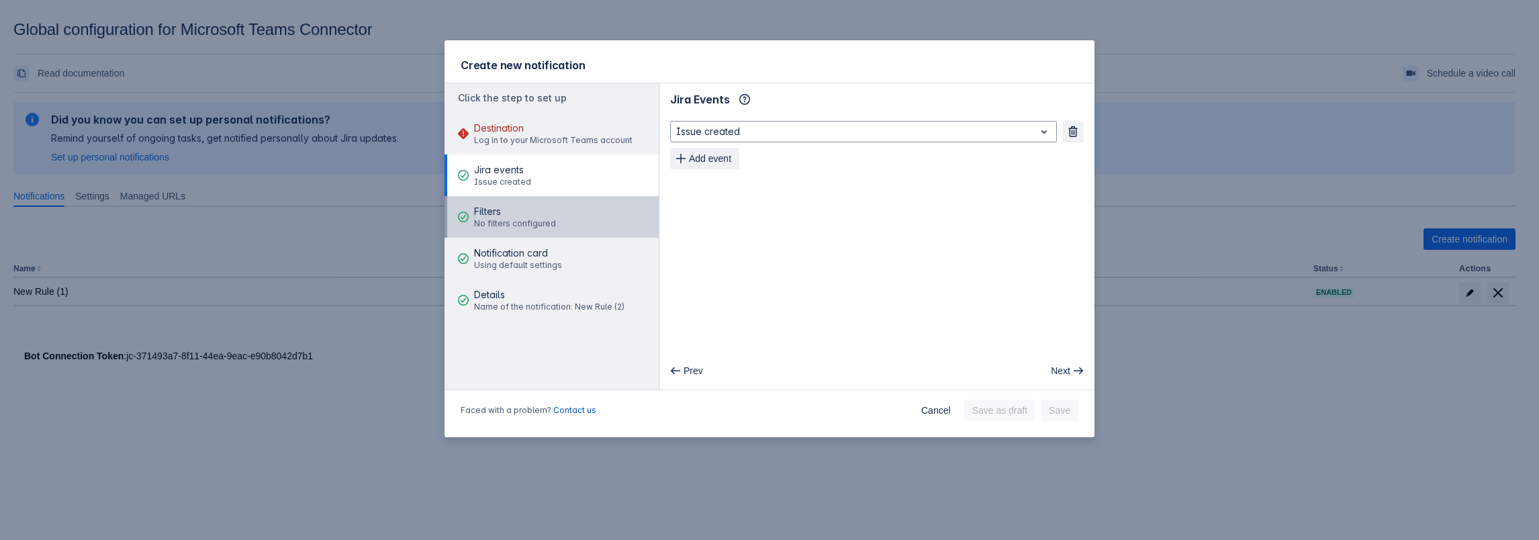
click at [575, 221] on button "Filters No filters configured" at bounding box center [552, 217] width 214 height 42
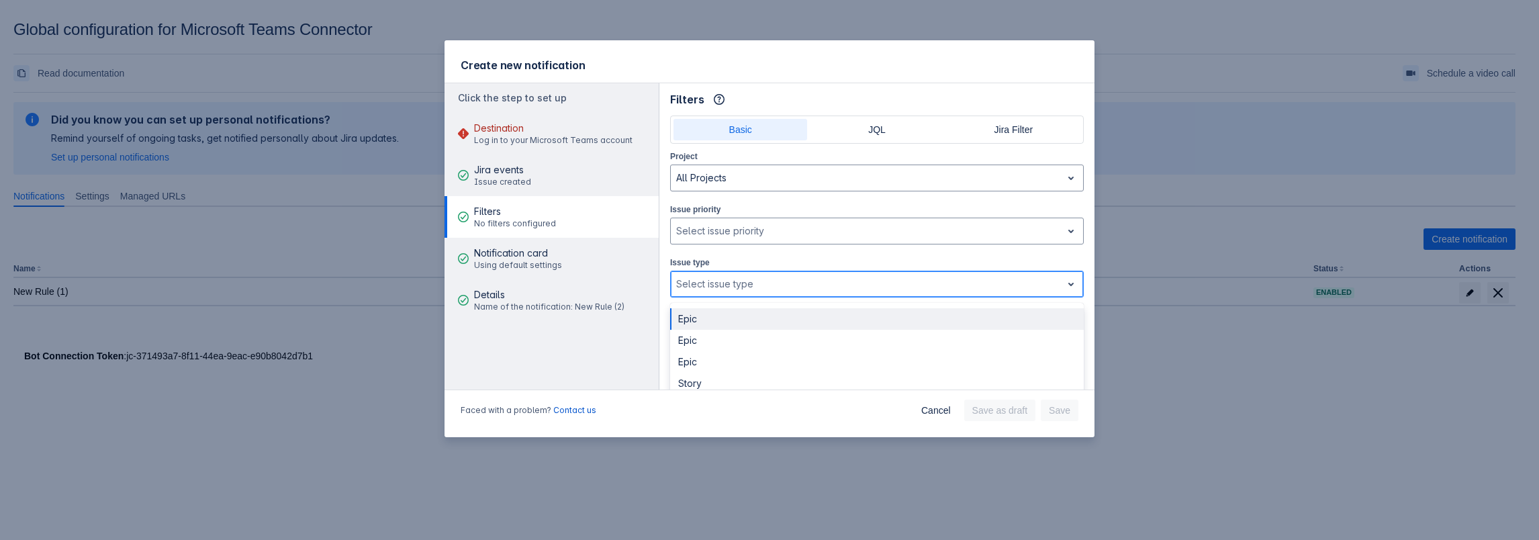
click at [737, 279] on div at bounding box center [866, 284] width 380 height 16
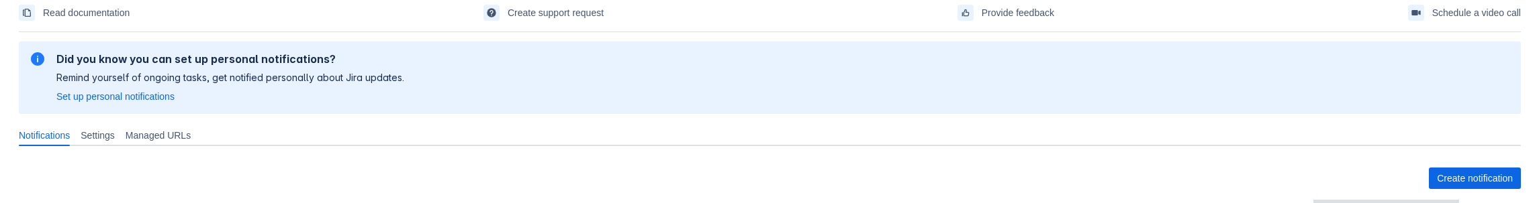
scroll to position [134, 0]
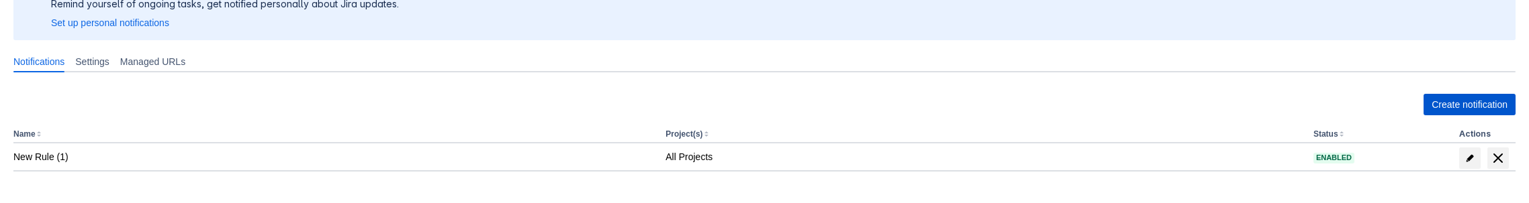
click at [1461, 112] on span "Create notification" at bounding box center [1470, 104] width 76 height 21
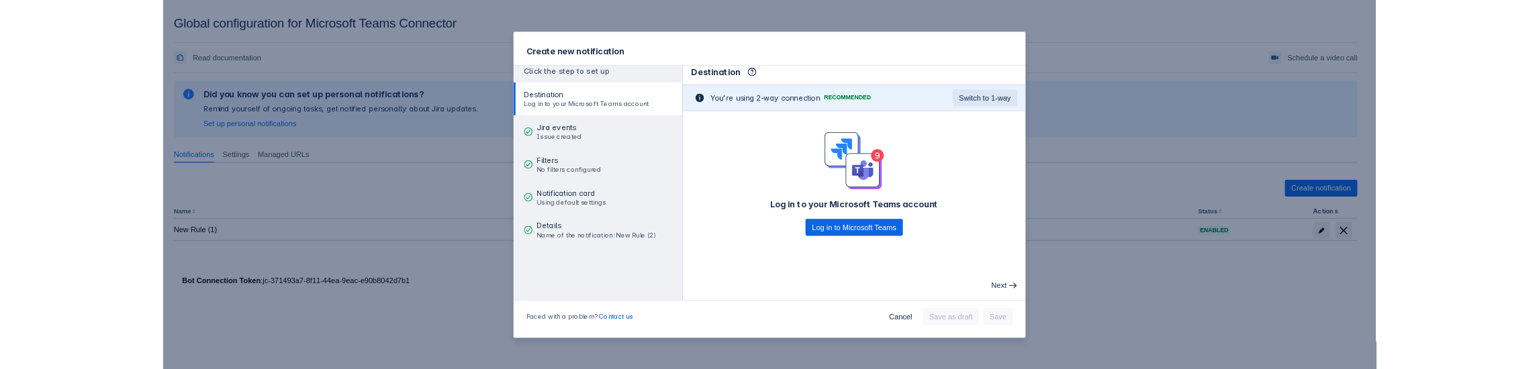
scroll to position [8, 0]
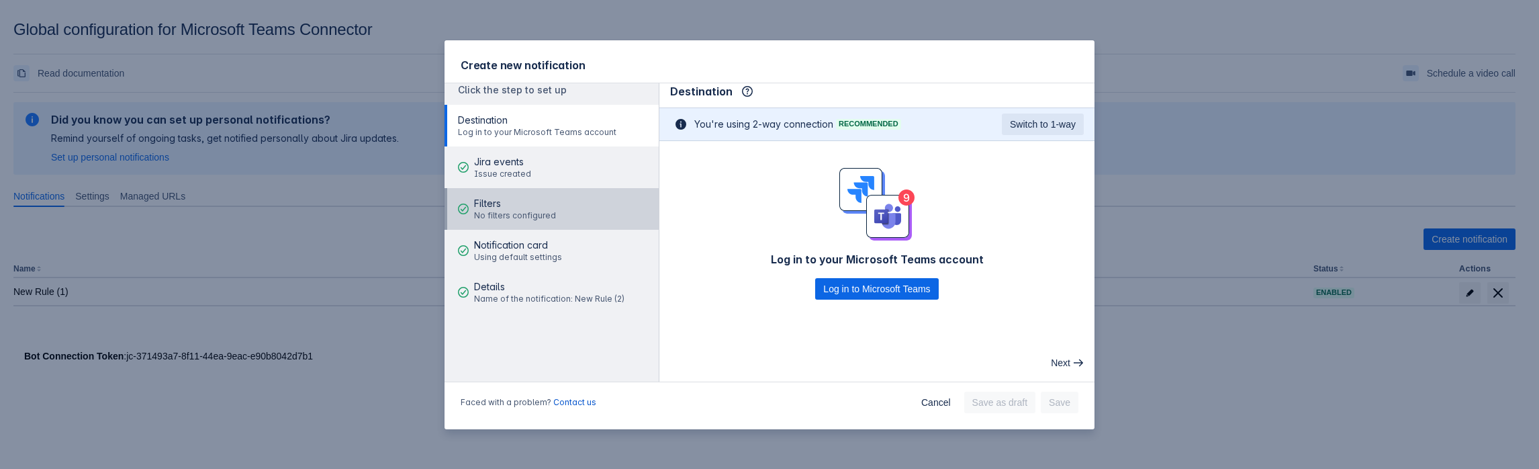
click at [517, 203] on span "Filters" at bounding box center [515, 203] width 82 height 13
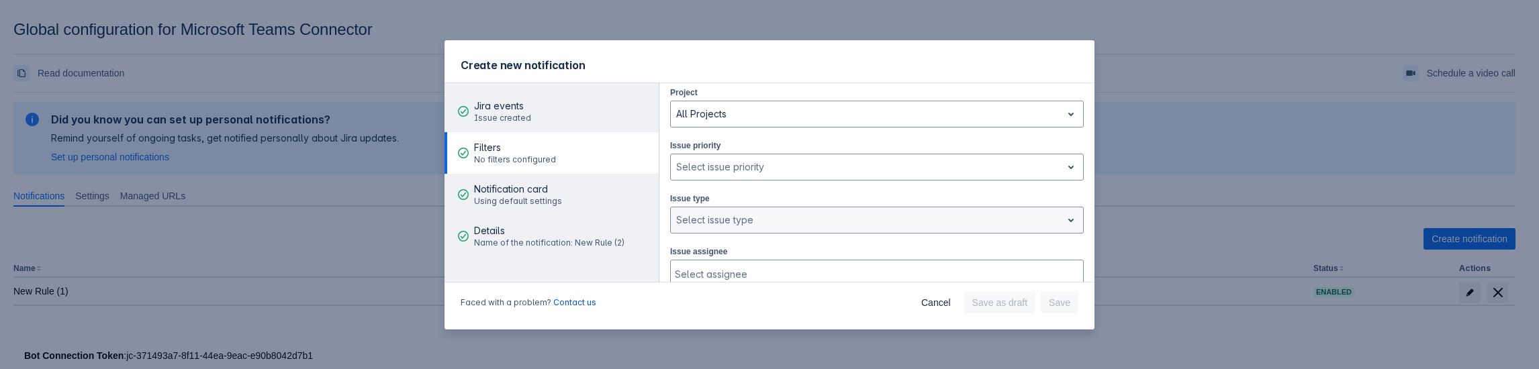
scroll to position [40, 0]
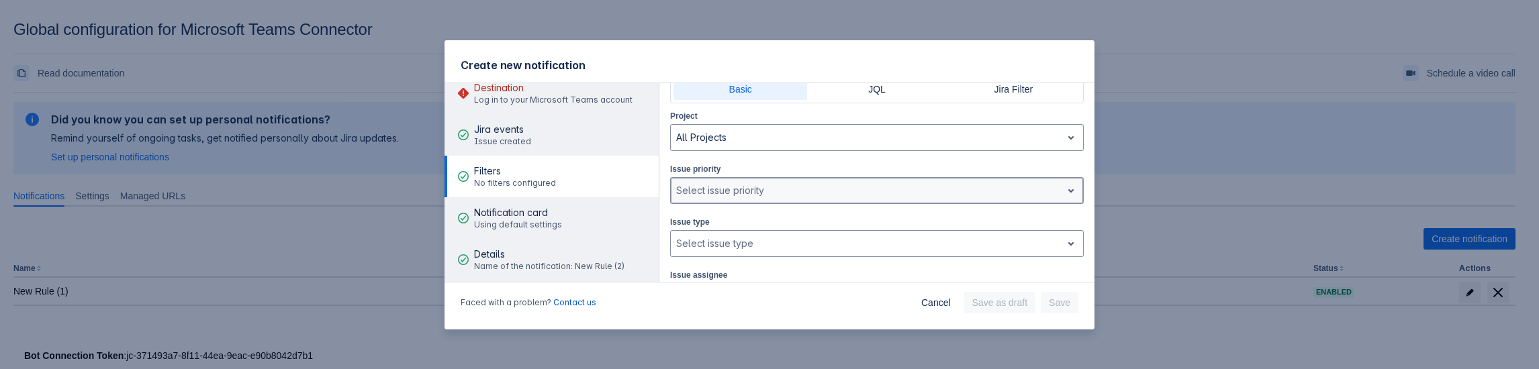
click at [757, 189] on div at bounding box center [866, 191] width 380 height 16
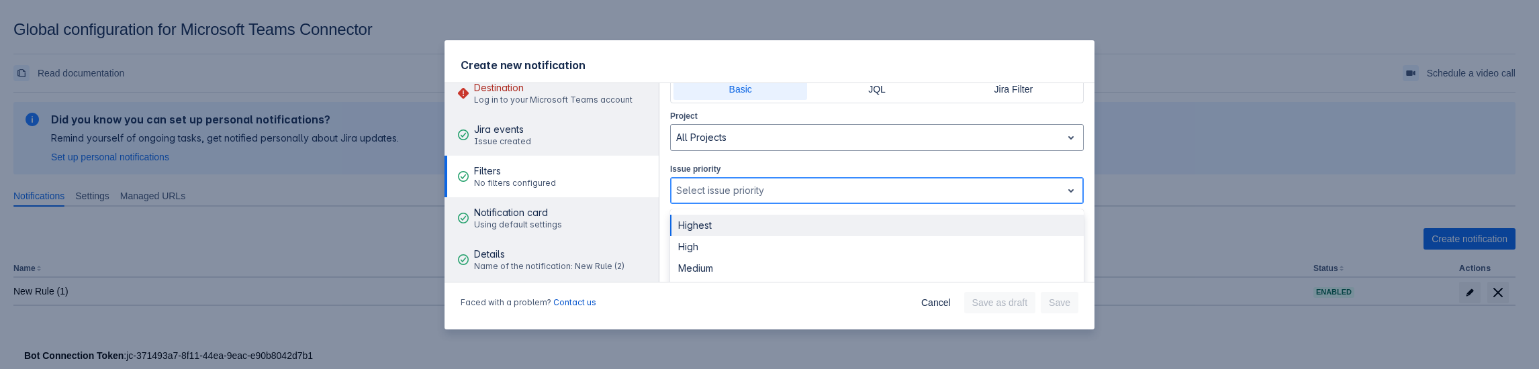
click at [757, 189] on div at bounding box center [866, 191] width 380 height 16
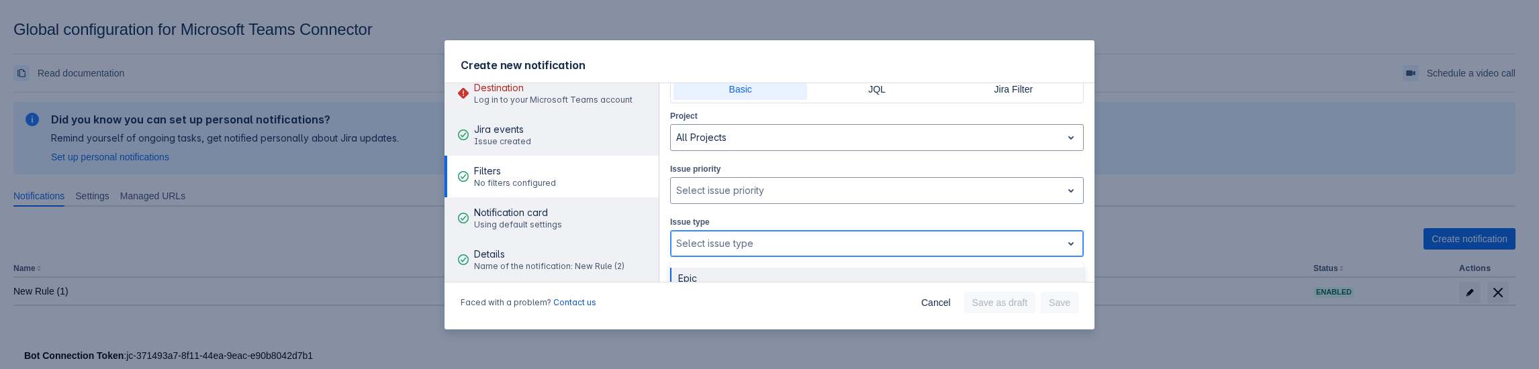
click at [763, 203] on div at bounding box center [866, 244] width 380 height 16
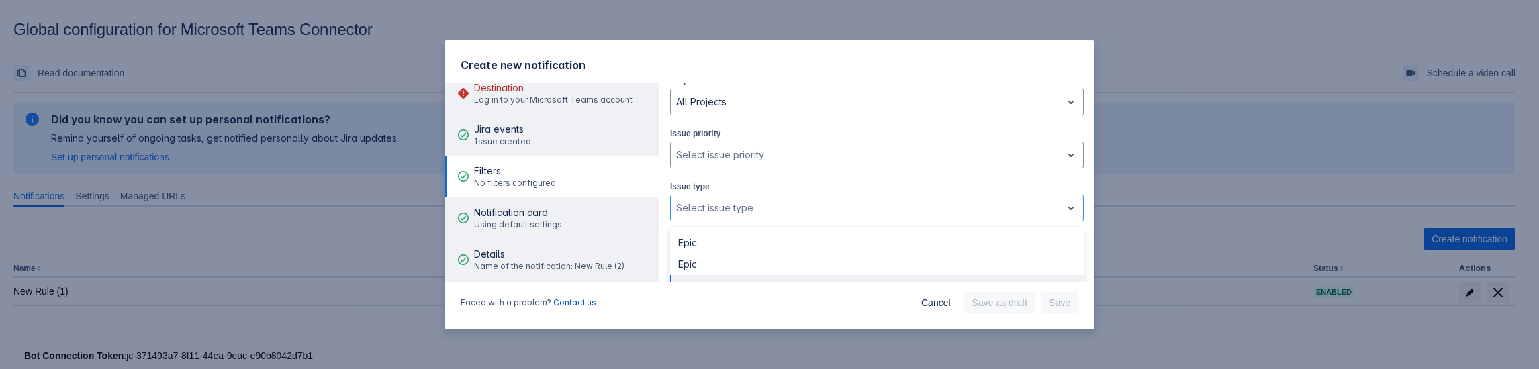
scroll to position [31, 0]
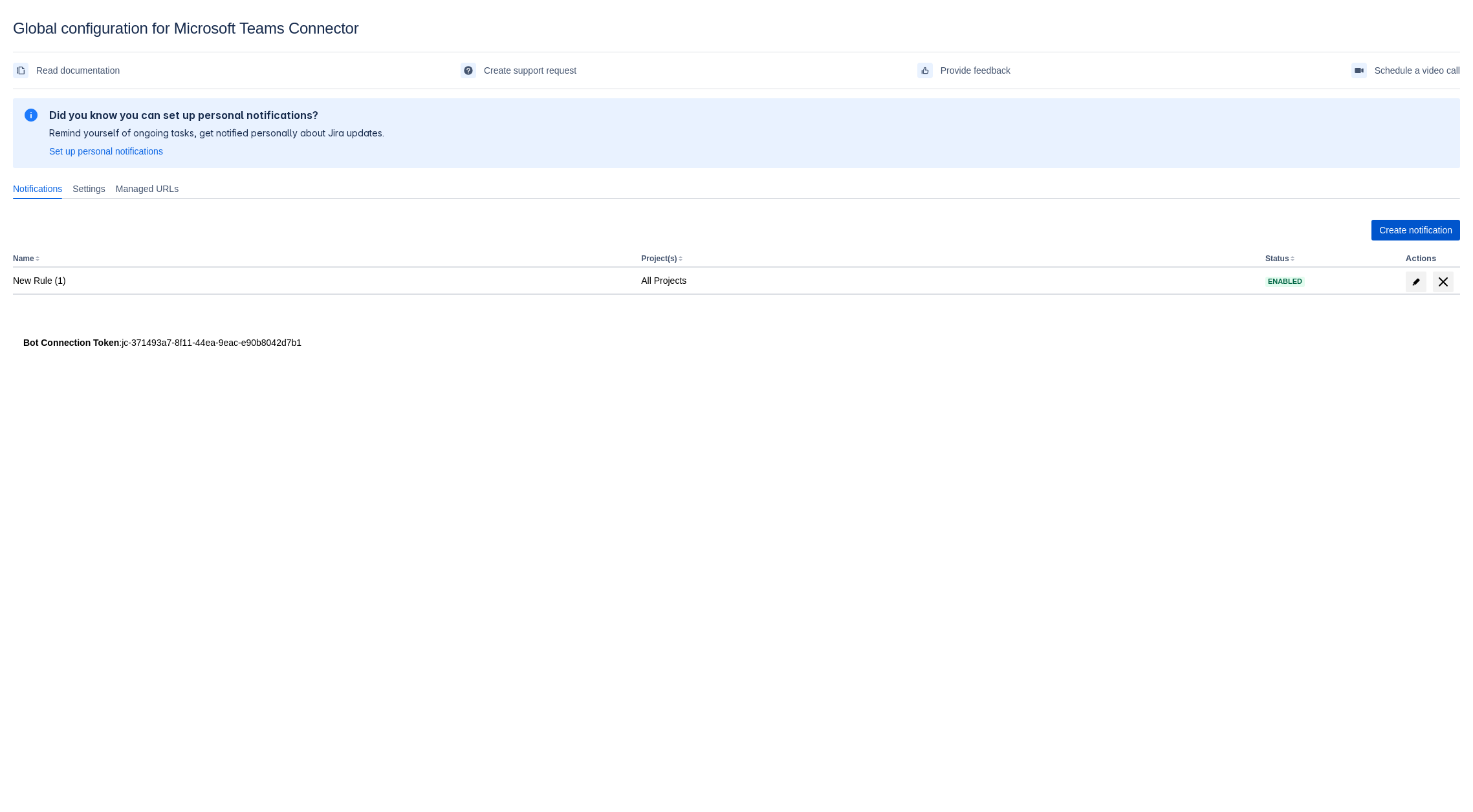
click at [1399, 237] on span "Create notification" at bounding box center [1416, 229] width 73 height 20
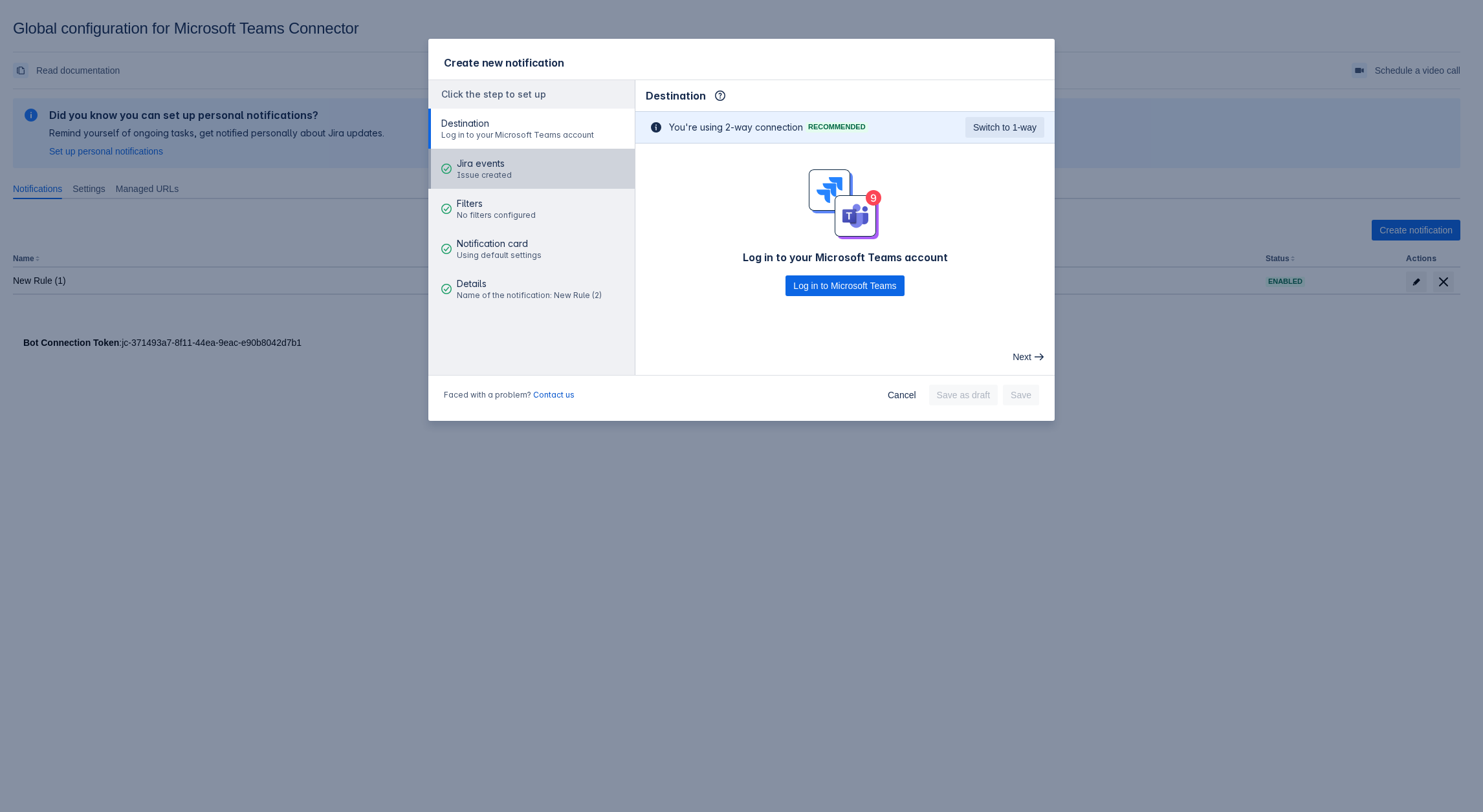
click at [532, 155] on button "Jira events Issue created" at bounding box center [532, 169] width 206 height 40
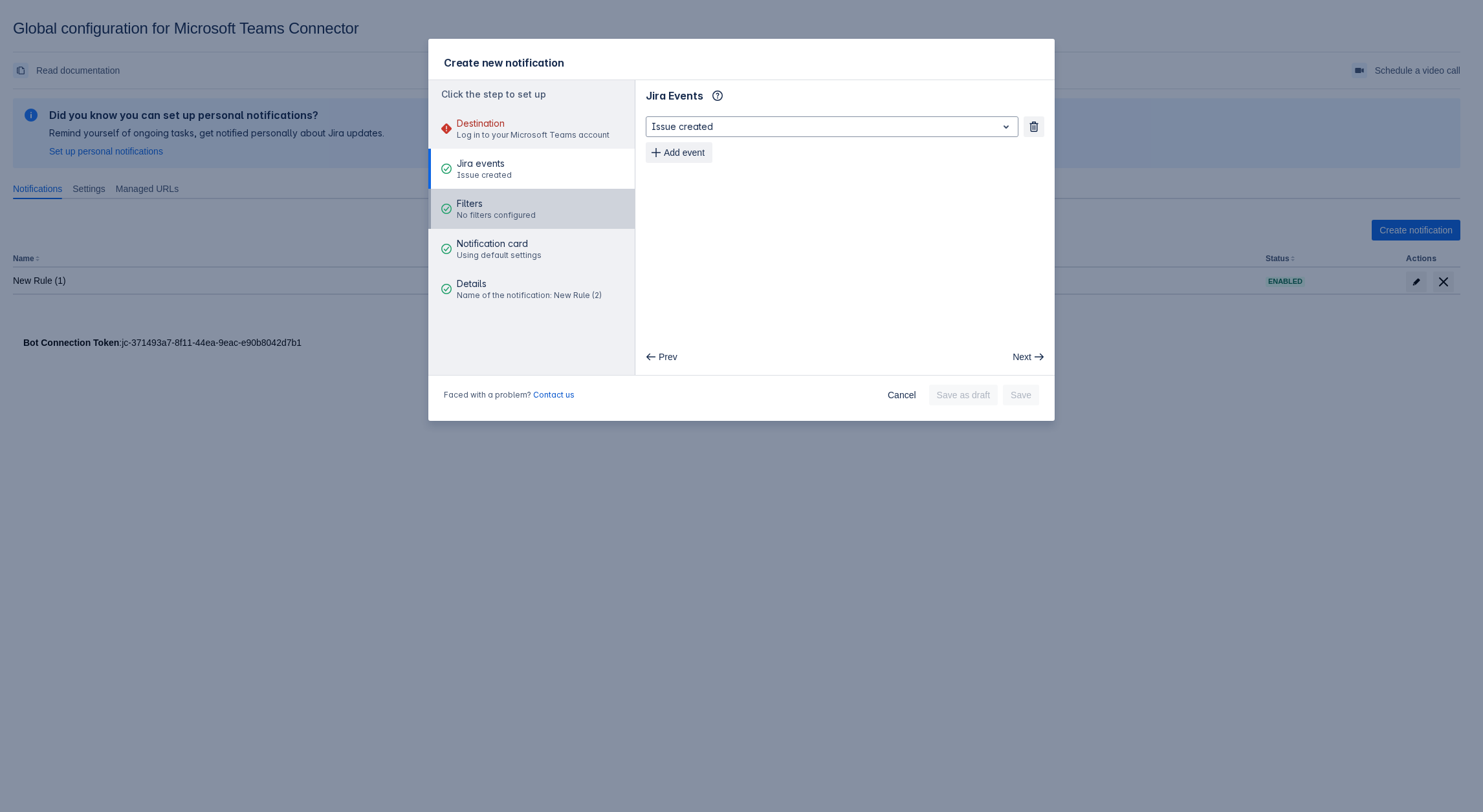
click at [520, 212] on span "No filters configured" at bounding box center [496, 215] width 79 height 11
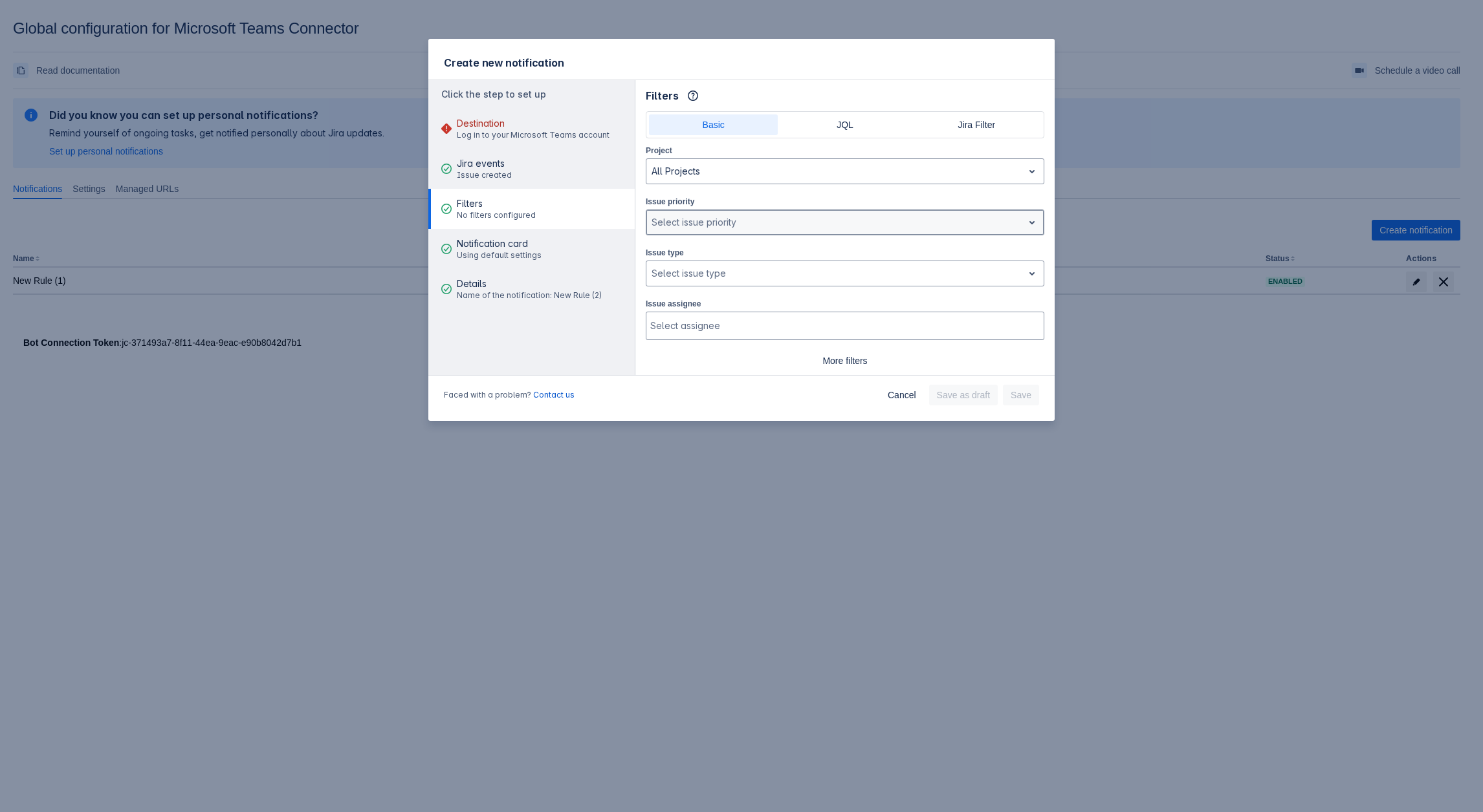
click at [725, 215] on div at bounding box center [834, 223] width 366 height 15
click at [713, 271] on div at bounding box center [834, 274] width 366 height 15
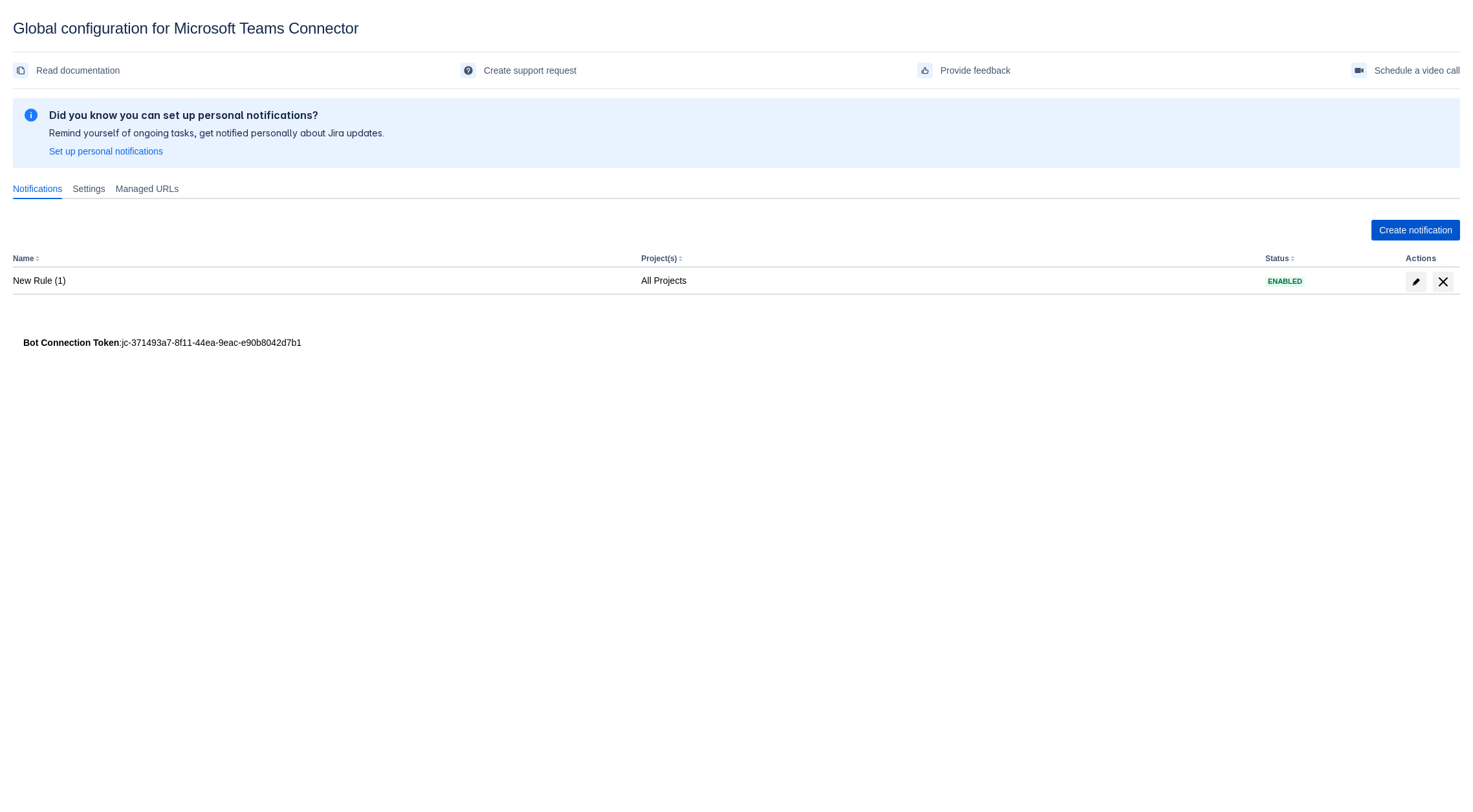
click at [1388, 234] on span "Create notification" at bounding box center [1416, 229] width 73 height 20
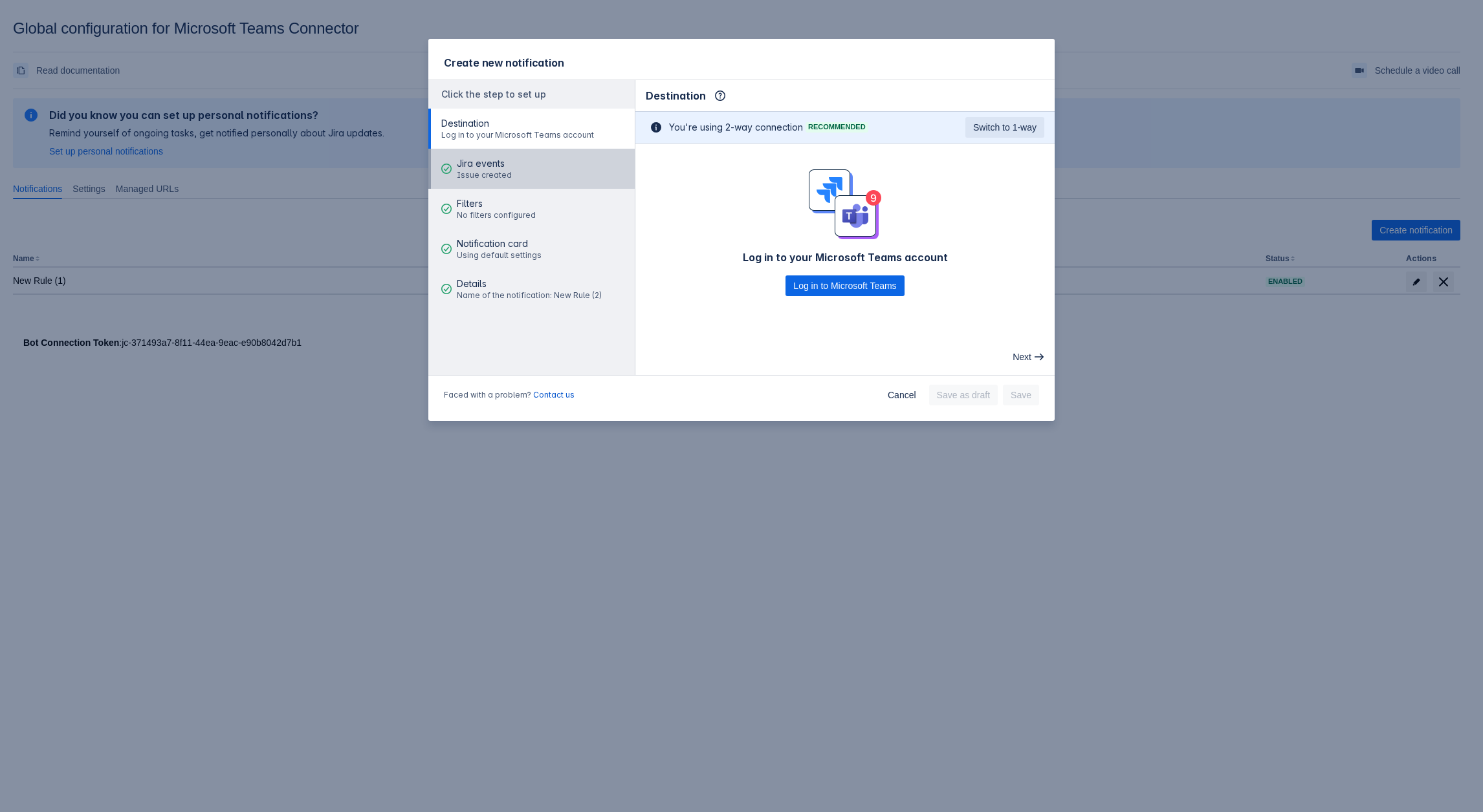
click at [512, 177] on button "Jira events Issue created" at bounding box center [532, 169] width 206 height 40
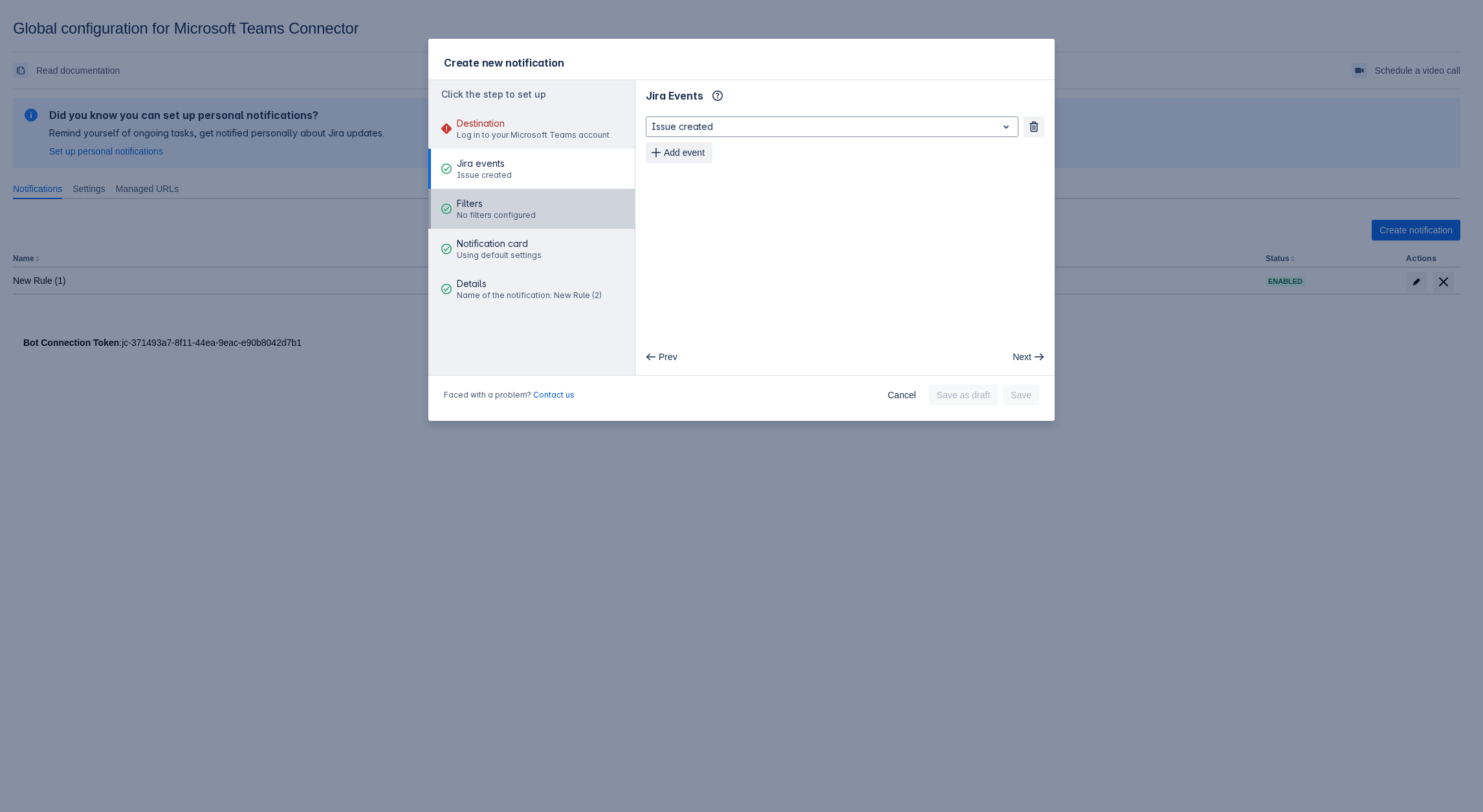
click at [521, 217] on span "No filters configured" at bounding box center [496, 215] width 79 height 11
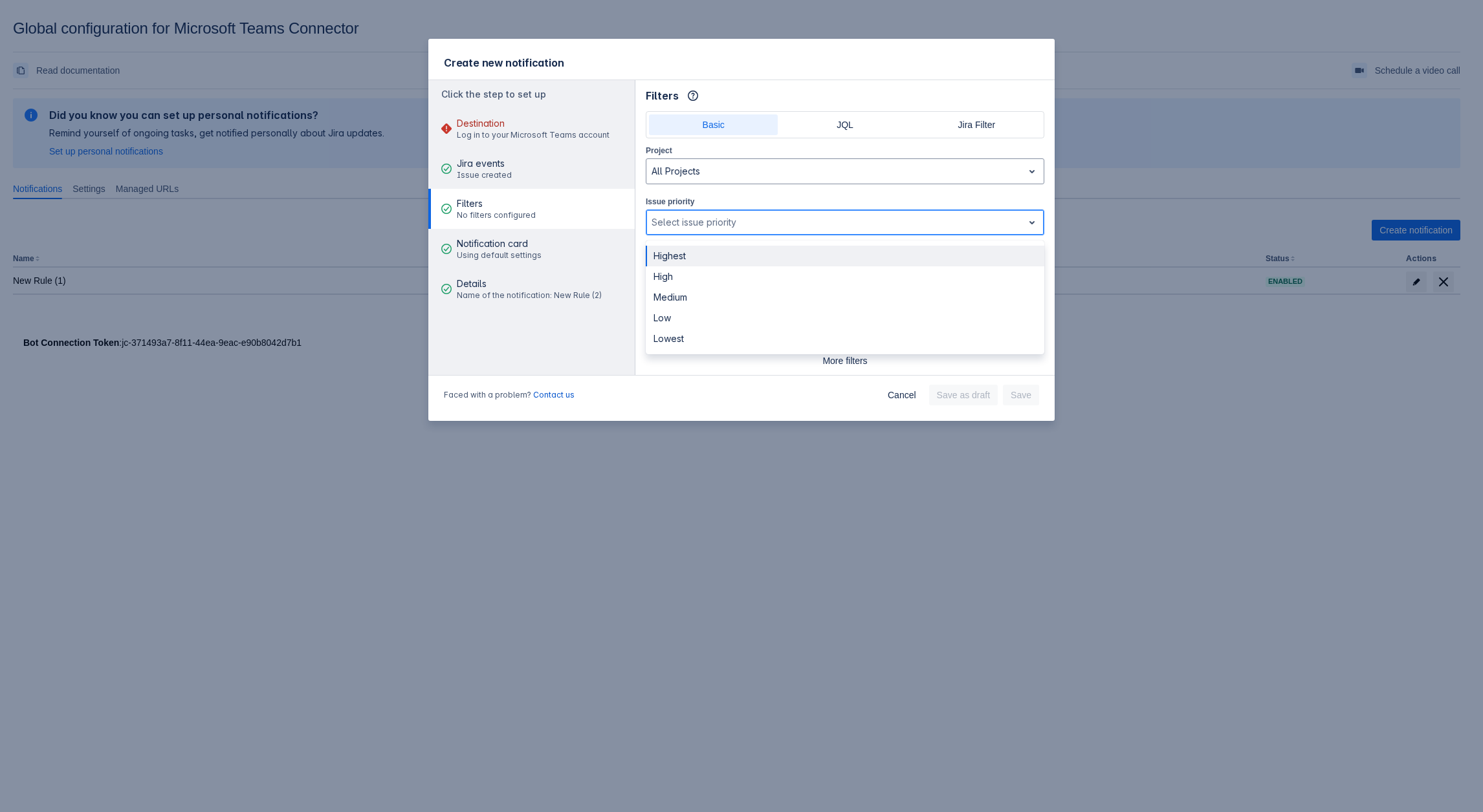
click at [667, 216] on div at bounding box center [834, 223] width 366 height 15
click at [668, 215] on div at bounding box center [834, 223] width 366 height 15
click at [678, 276] on div at bounding box center [834, 274] width 366 height 15
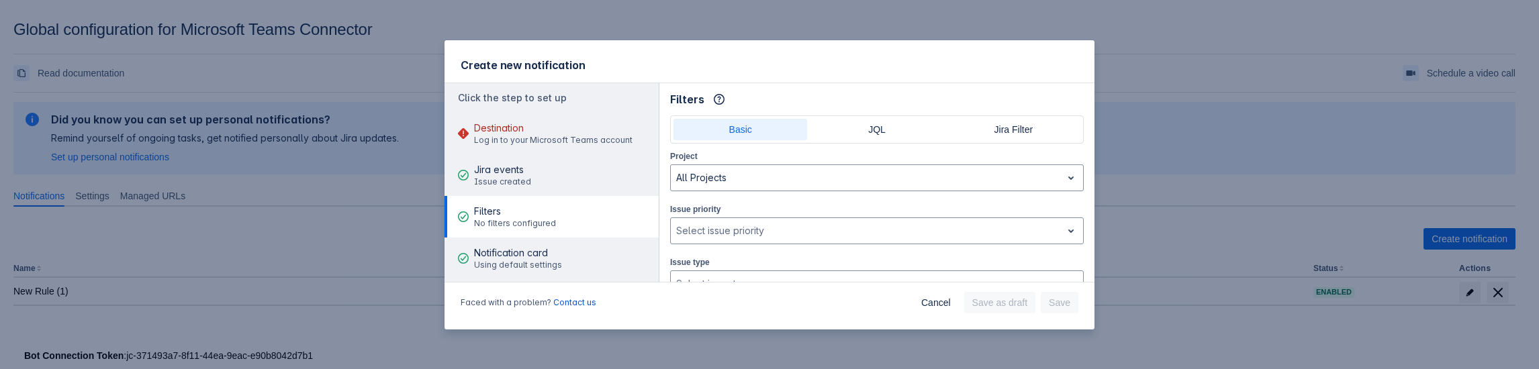
scroll to position [31, 0]
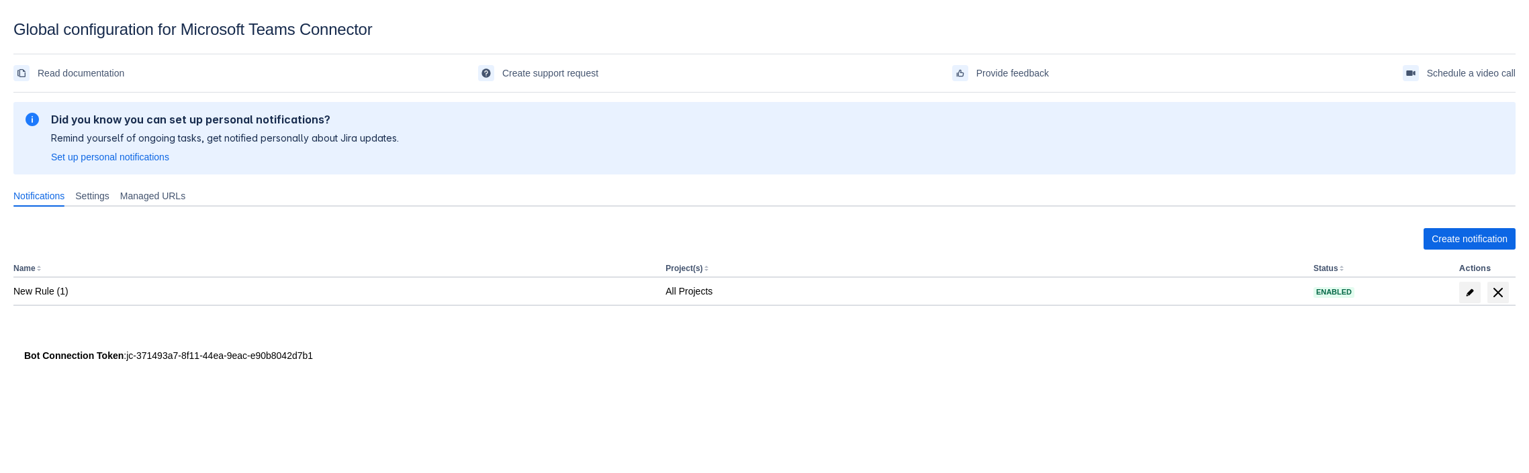
click at [1476, 250] on div "Create notification Name Project(s) Status Actions New Rule (1) All Projects En…" at bounding box center [764, 281] width 1502 height 126
click at [1445, 236] on span "Create notification" at bounding box center [1470, 238] width 76 height 21
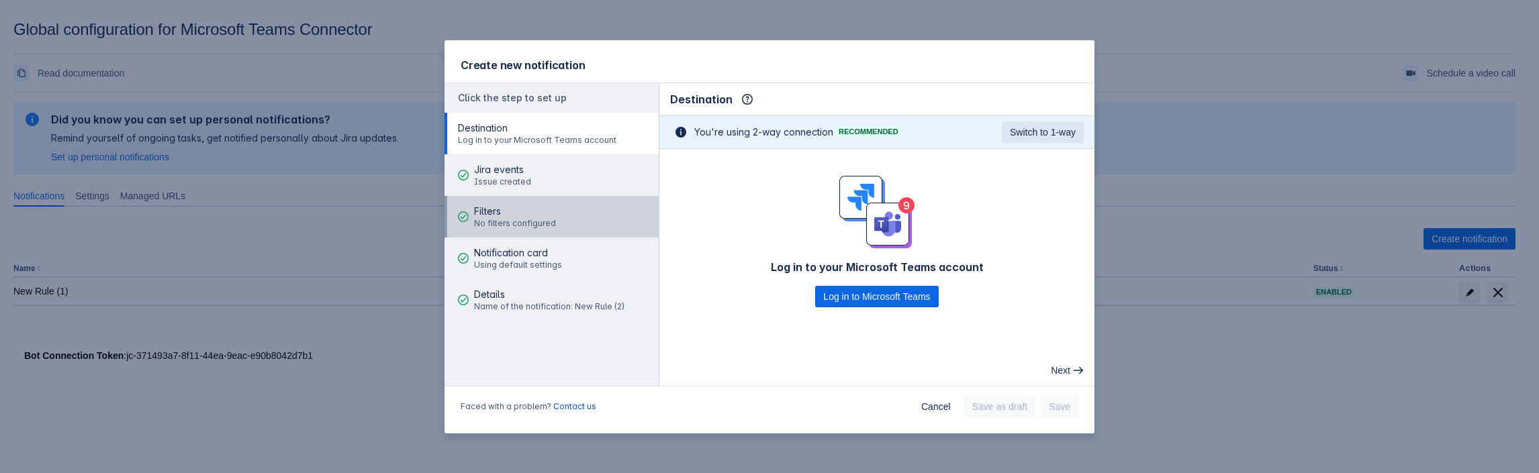
click at [508, 210] on span "Filters" at bounding box center [515, 211] width 82 height 13
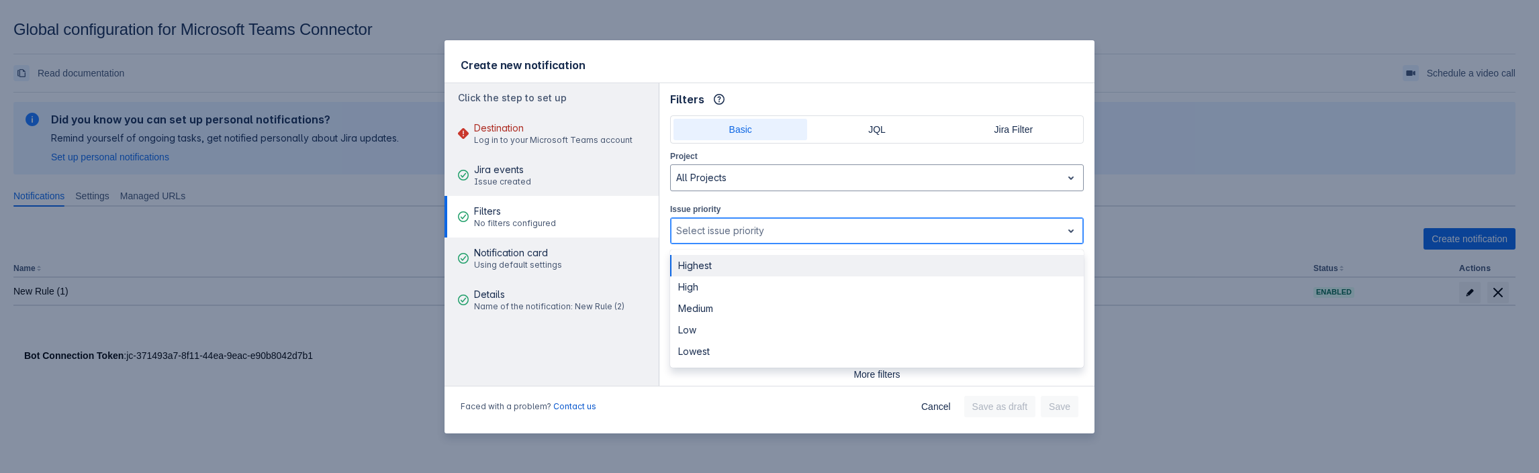
click at [728, 235] on div at bounding box center [866, 231] width 380 height 16
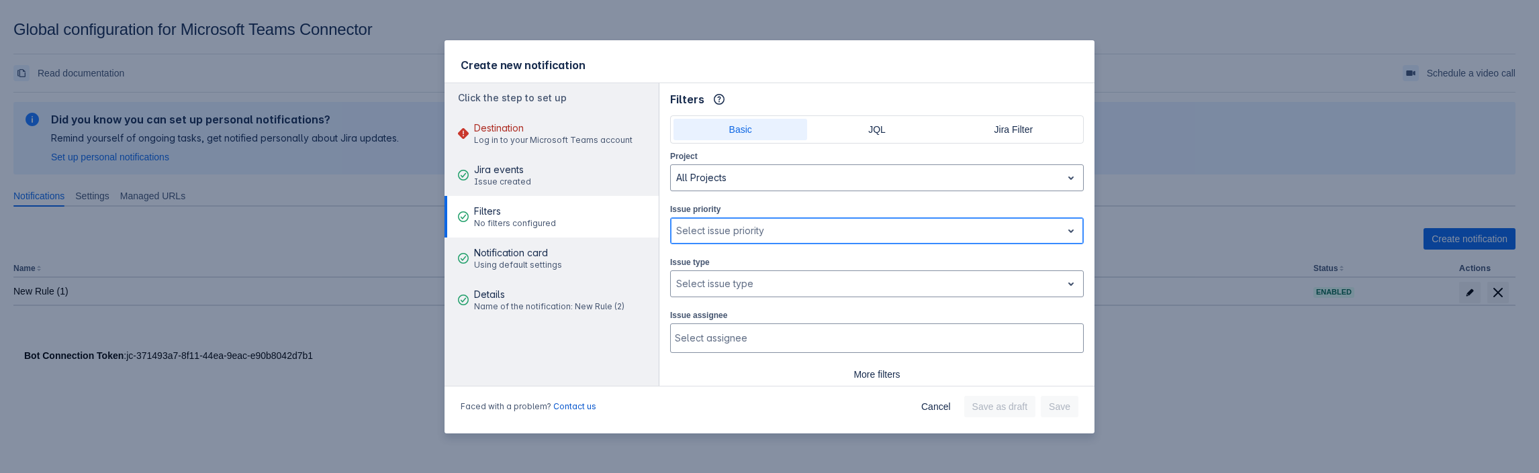
click at [728, 235] on div at bounding box center [866, 231] width 380 height 16
click at [727, 273] on div "Select issue type" at bounding box center [866, 283] width 391 height 21
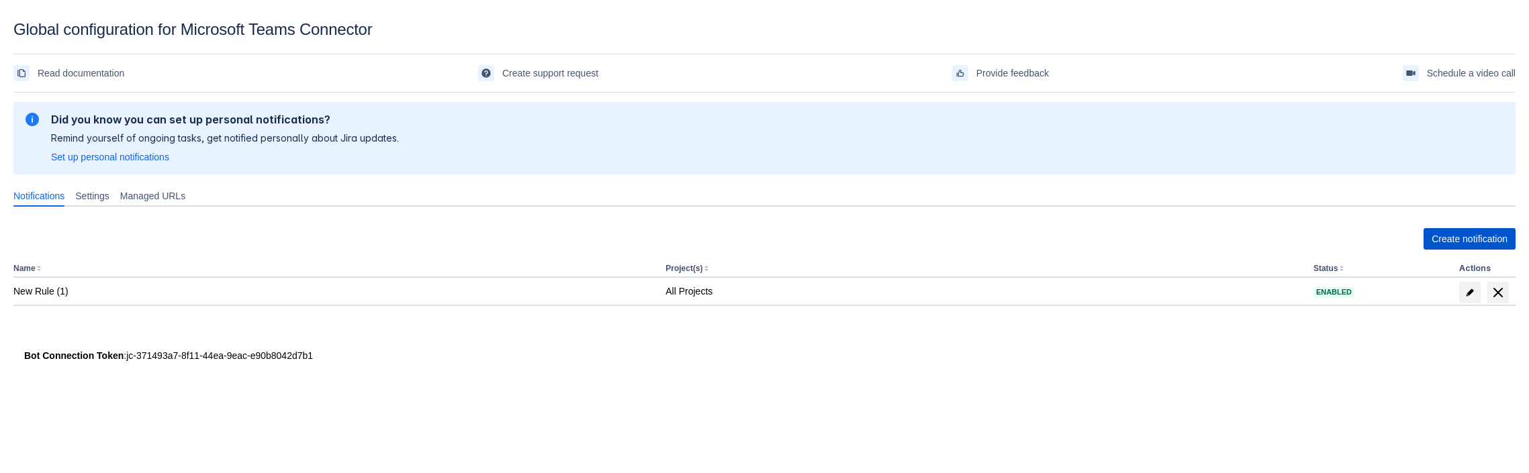
click at [1441, 240] on span "Create notification" at bounding box center [1470, 238] width 76 height 21
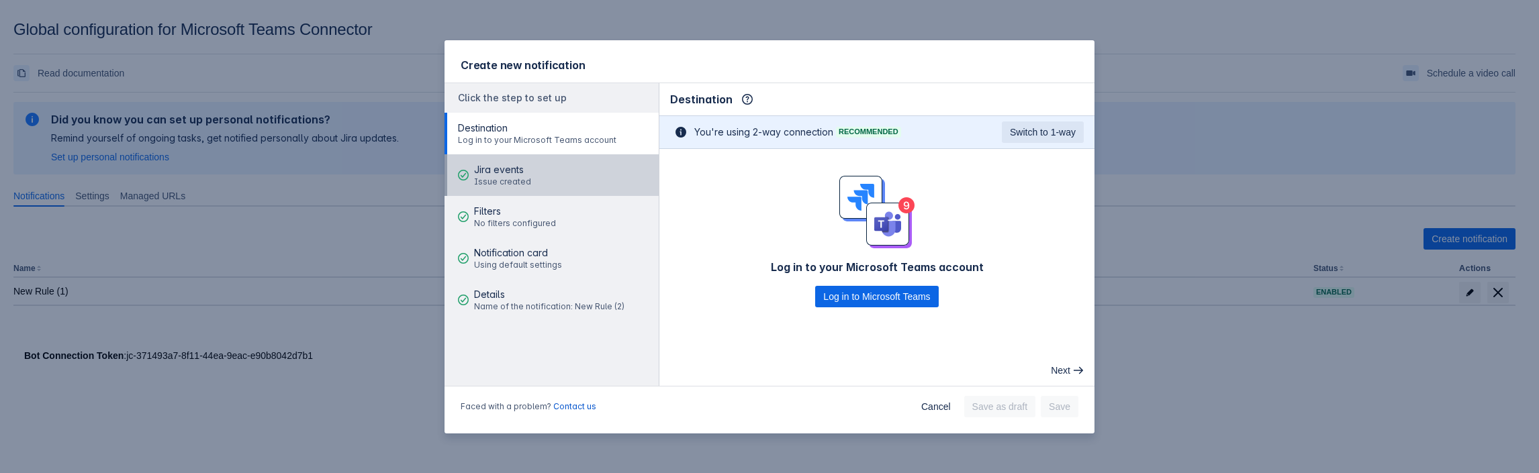
click at [500, 173] on span "Jira events" at bounding box center [502, 169] width 57 height 13
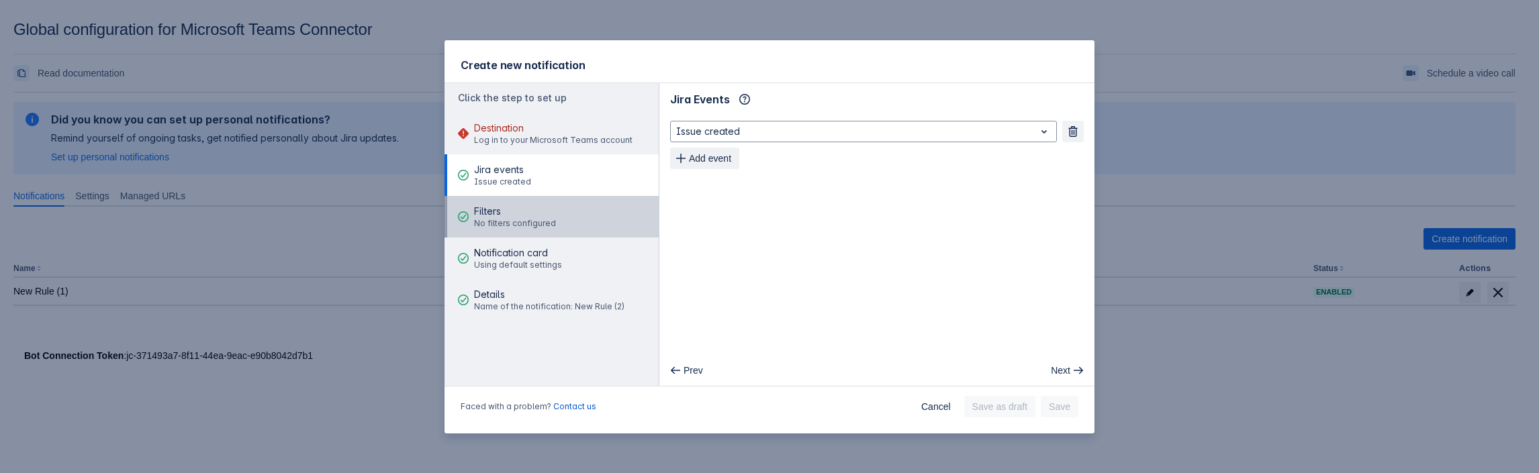
click at [500, 210] on span "Filters" at bounding box center [515, 211] width 82 height 13
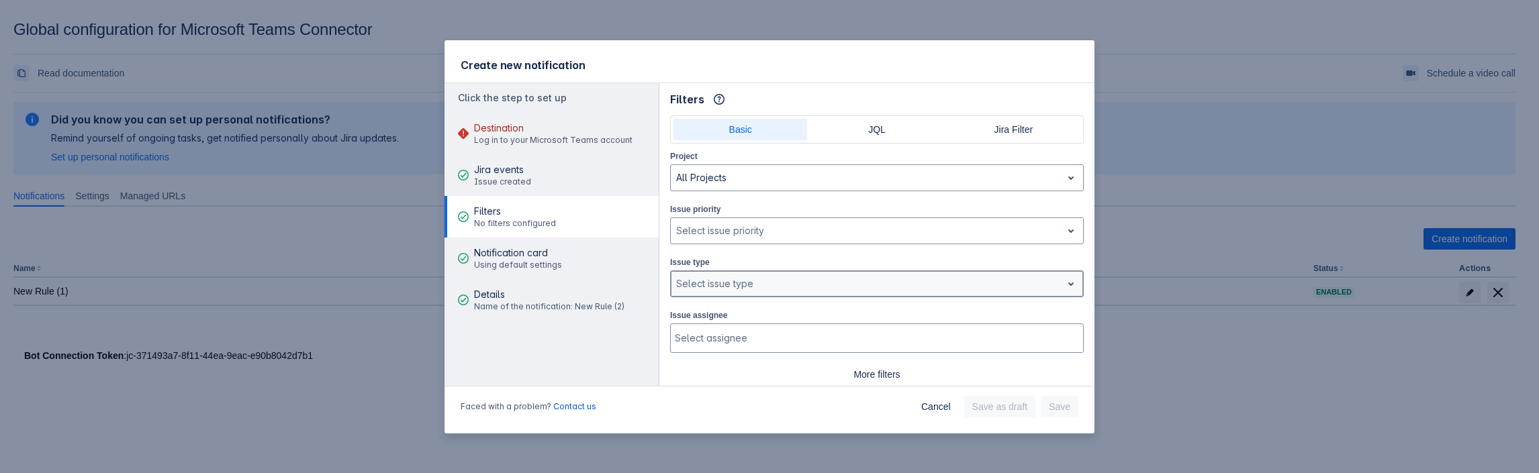
click at [730, 277] on div at bounding box center [866, 284] width 380 height 16
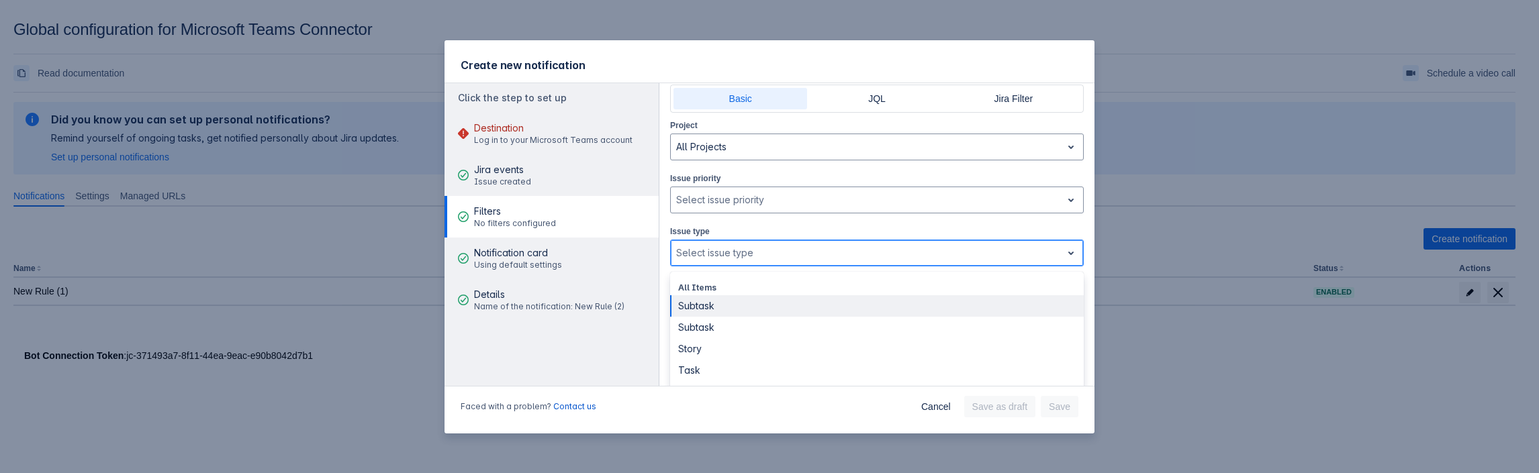
click at [725, 251] on div at bounding box center [866, 253] width 380 height 16
click at [725, 250] on div at bounding box center [866, 253] width 380 height 16
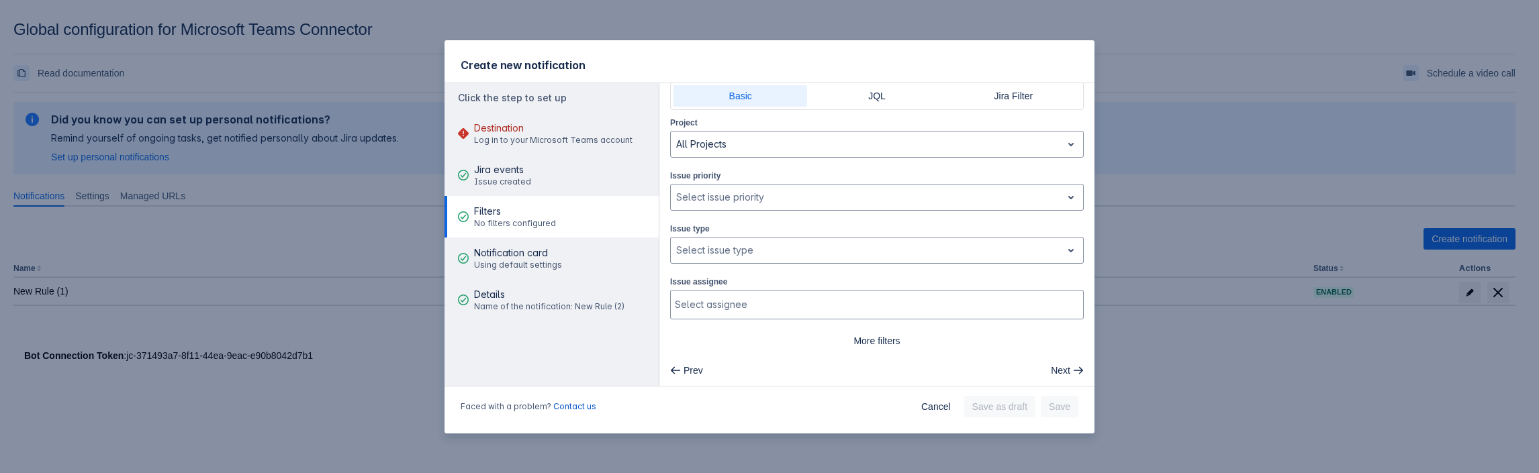
scroll to position [31, 0]
click at [711, 180] on div "Issue priority , multiple selections available, Select issue priority" at bounding box center [877, 192] width 414 height 42
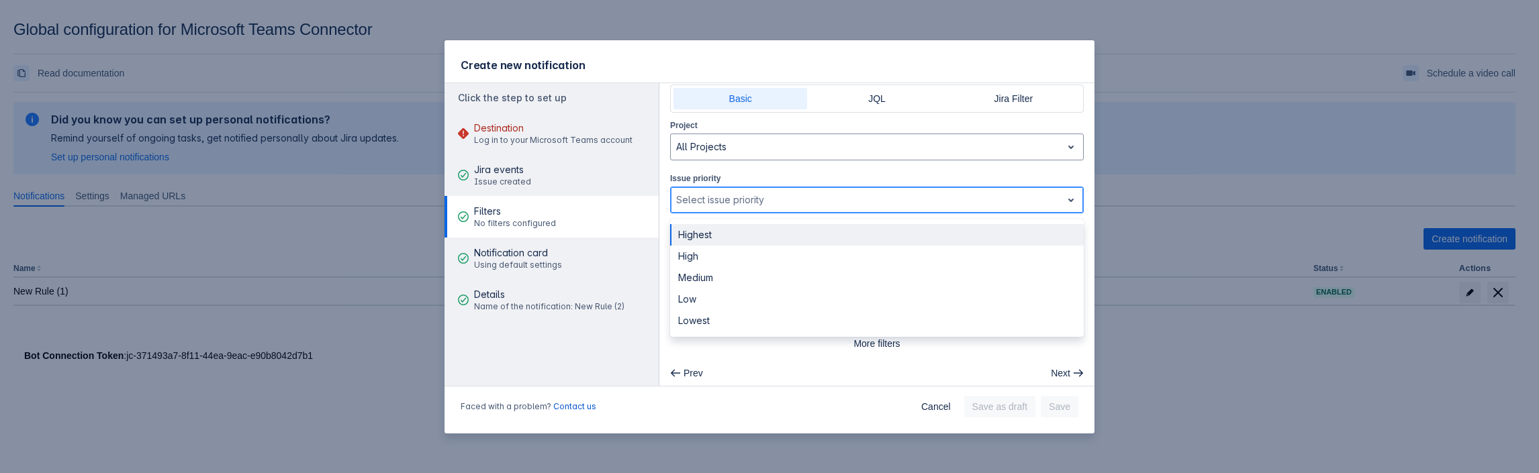
click at [712, 193] on div at bounding box center [866, 200] width 380 height 16
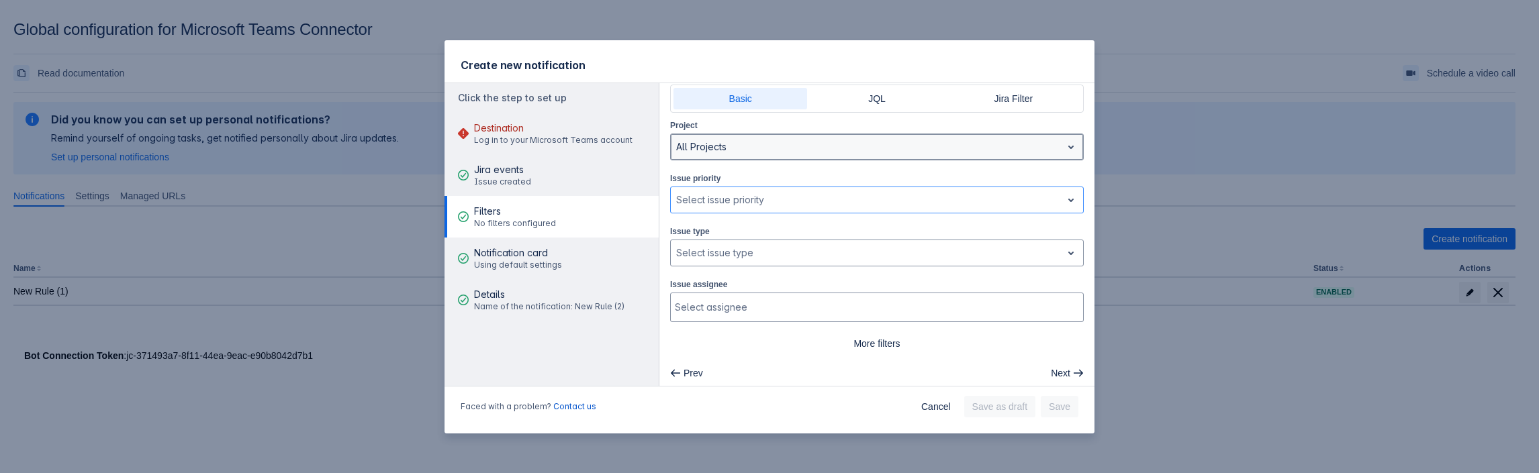
click at [731, 150] on div at bounding box center [866, 147] width 380 height 16
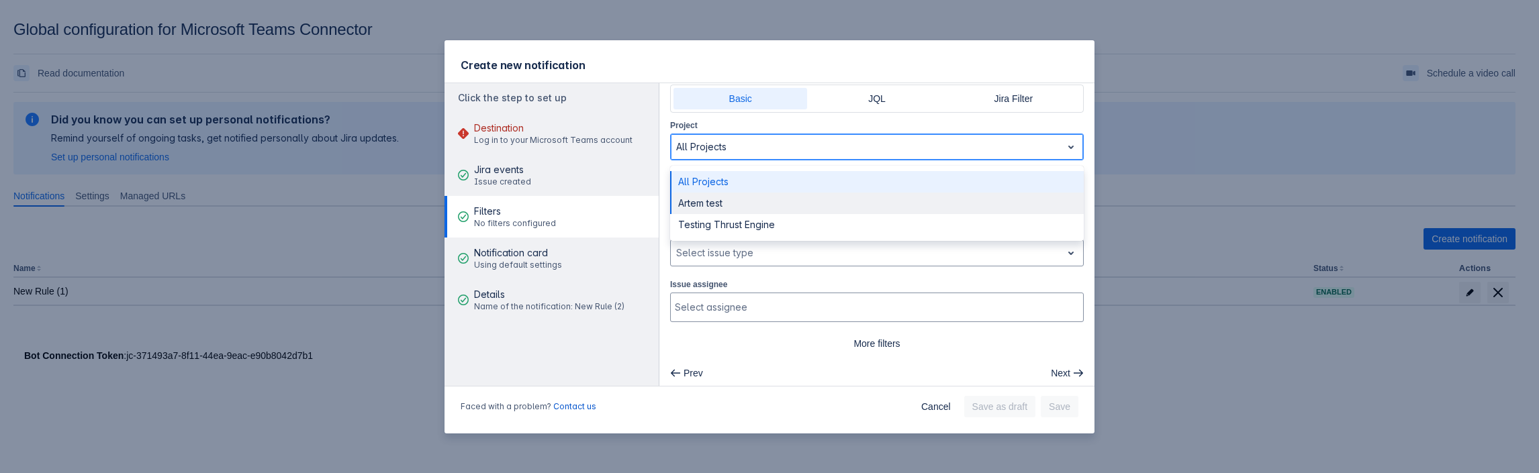
click at [723, 201] on div "Artem test" at bounding box center [877, 203] width 414 height 21
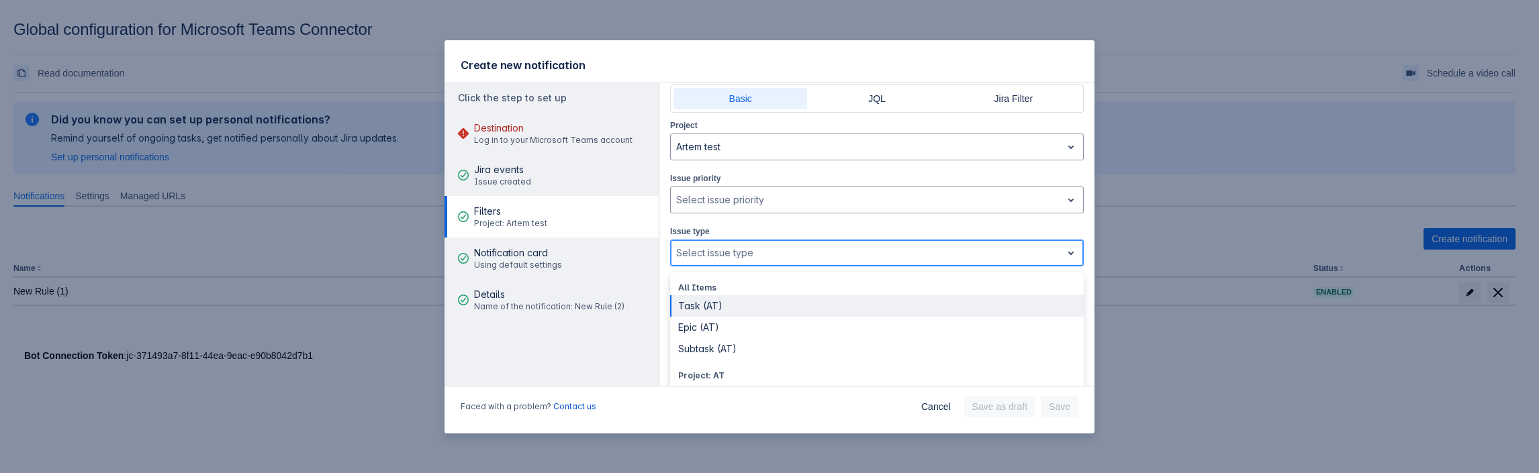
click at [727, 250] on div at bounding box center [866, 253] width 380 height 16
click at [722, 144] on div at bounding box center [866, 147] width 380 height 16
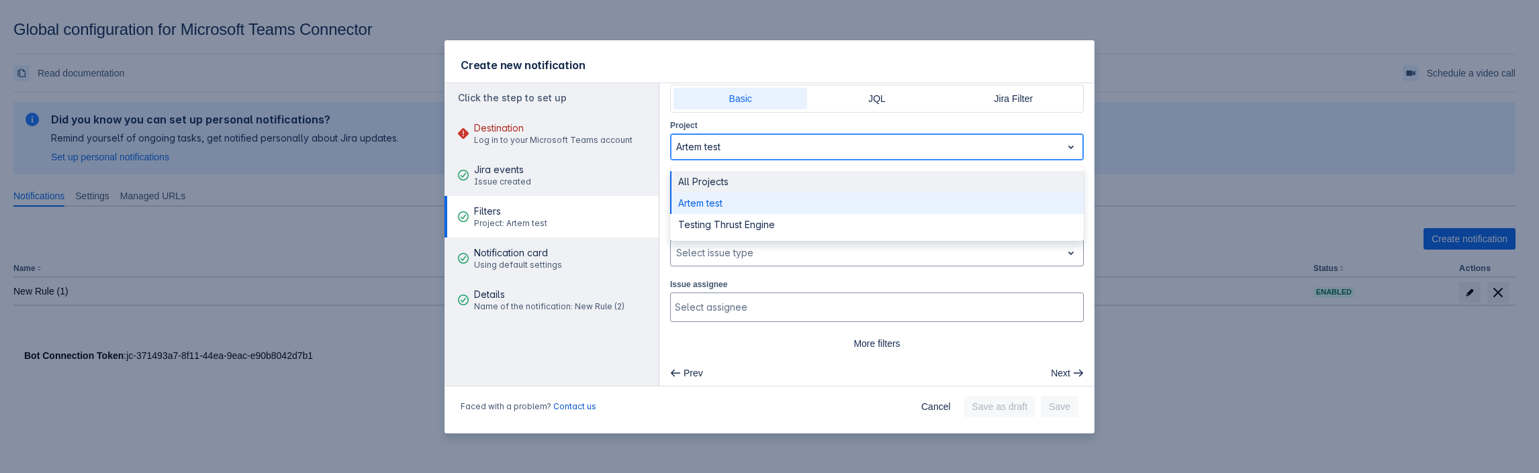
click at [718, 182] on div "All Projects" at bounding box center [877, 181] width 414 height 21
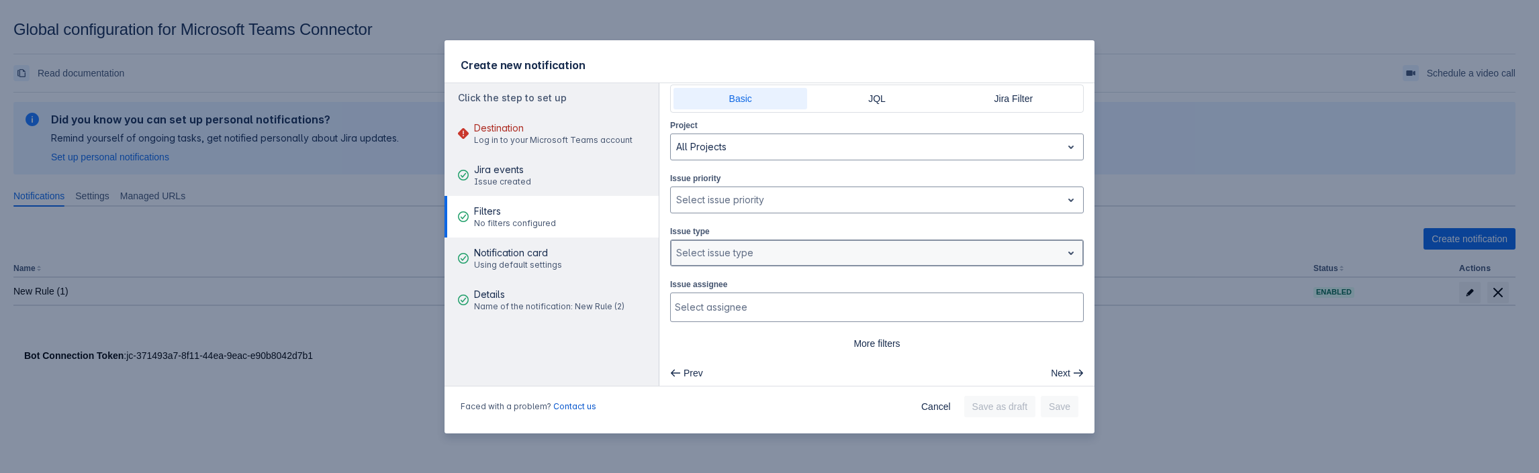
click at [727, 245] on div at bounding box center [866, 253] width 380 height 16
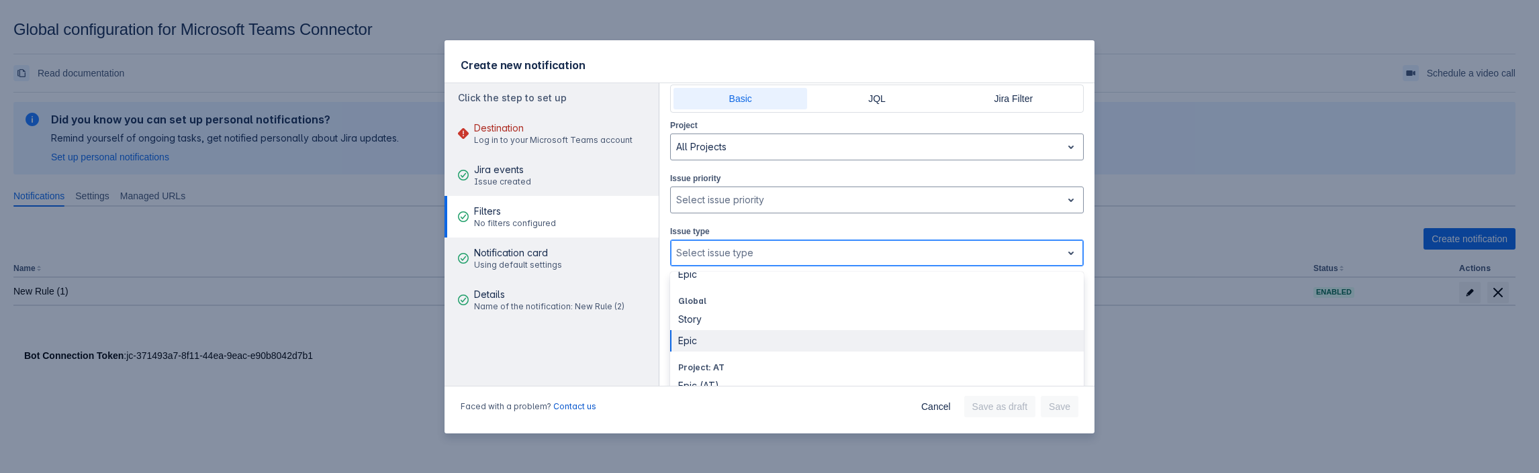
scroll to position [201, 0]
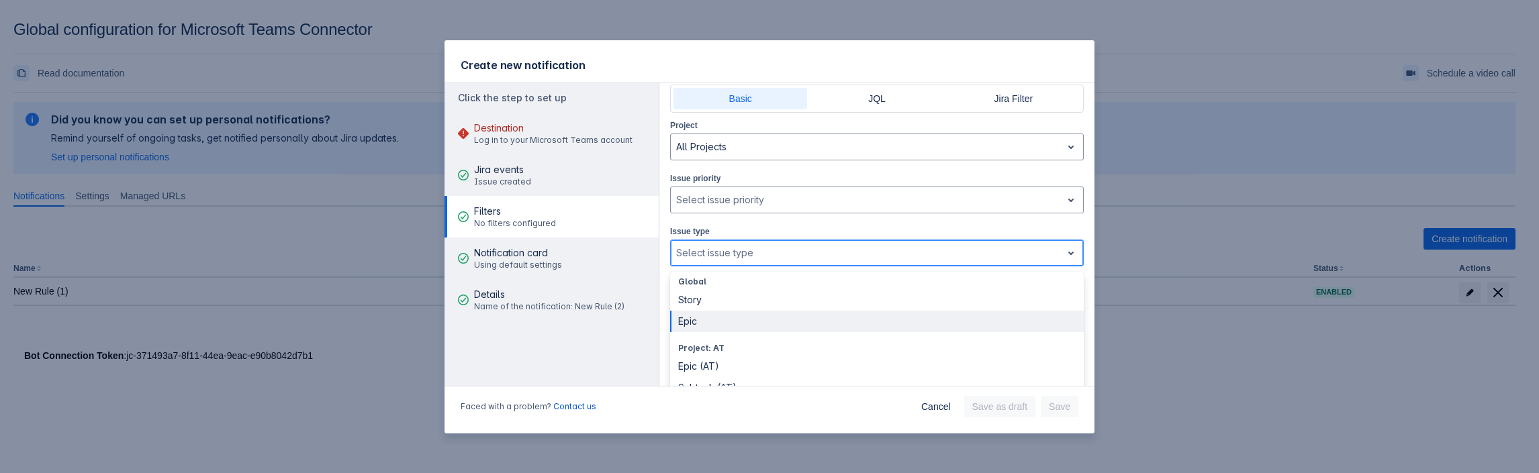
click at [694, 314] on div "Epic" at bounding box center [877, 321] width 414 height 21
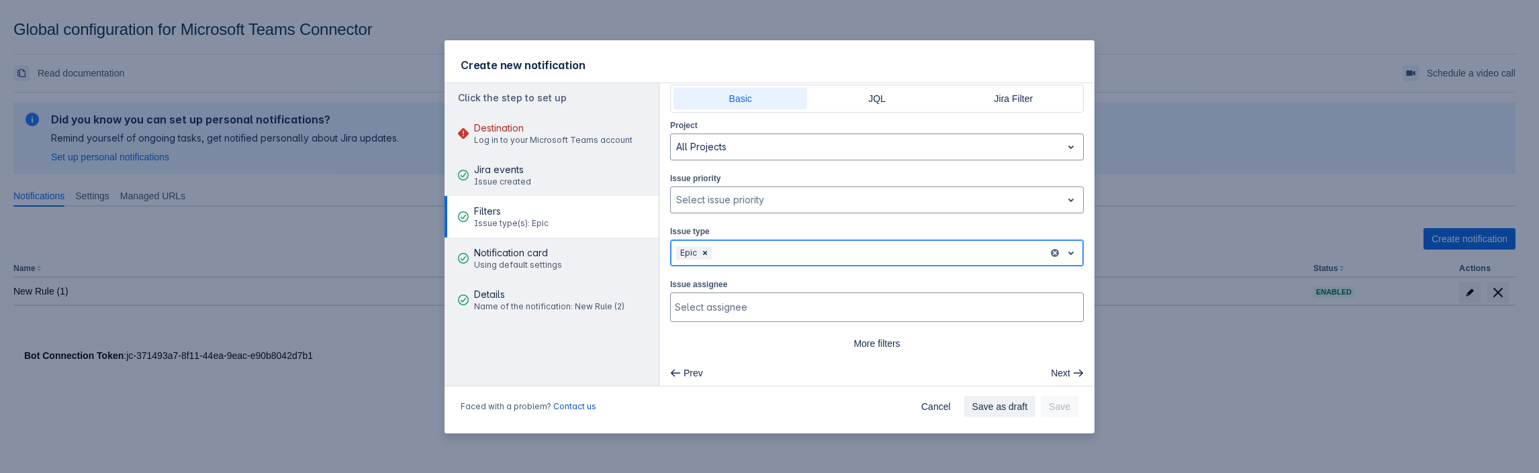
click at [754, 253] on div at bounding box center [879, 253] width 328 height 16
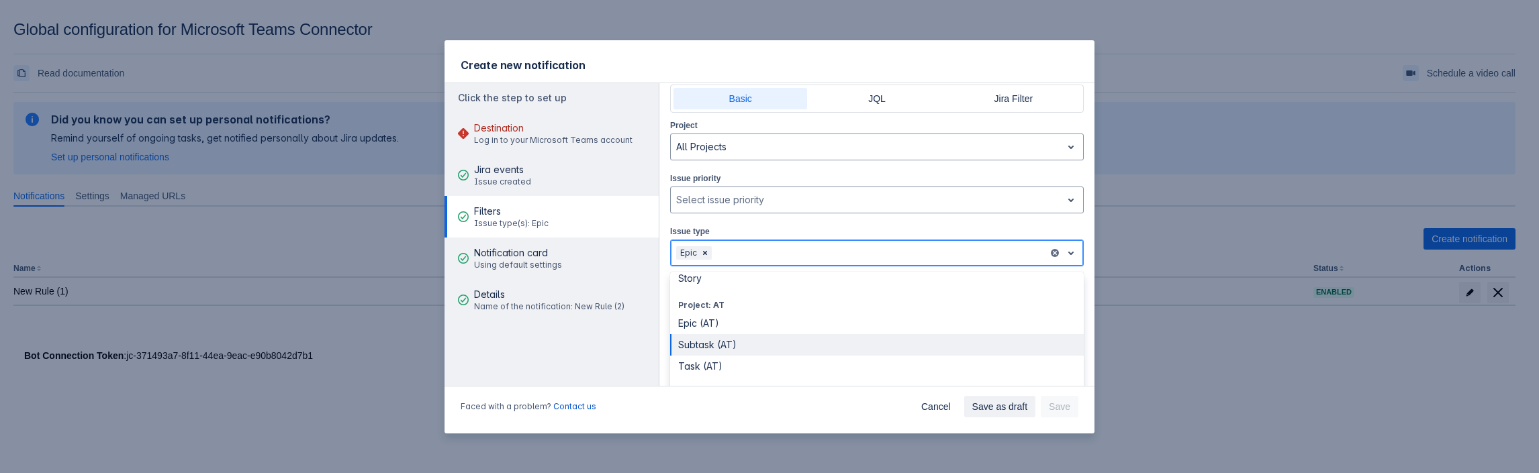
click at [710, 347] on div "Subtask (AT)" at bounding box center [877, 344] width 414 height 21
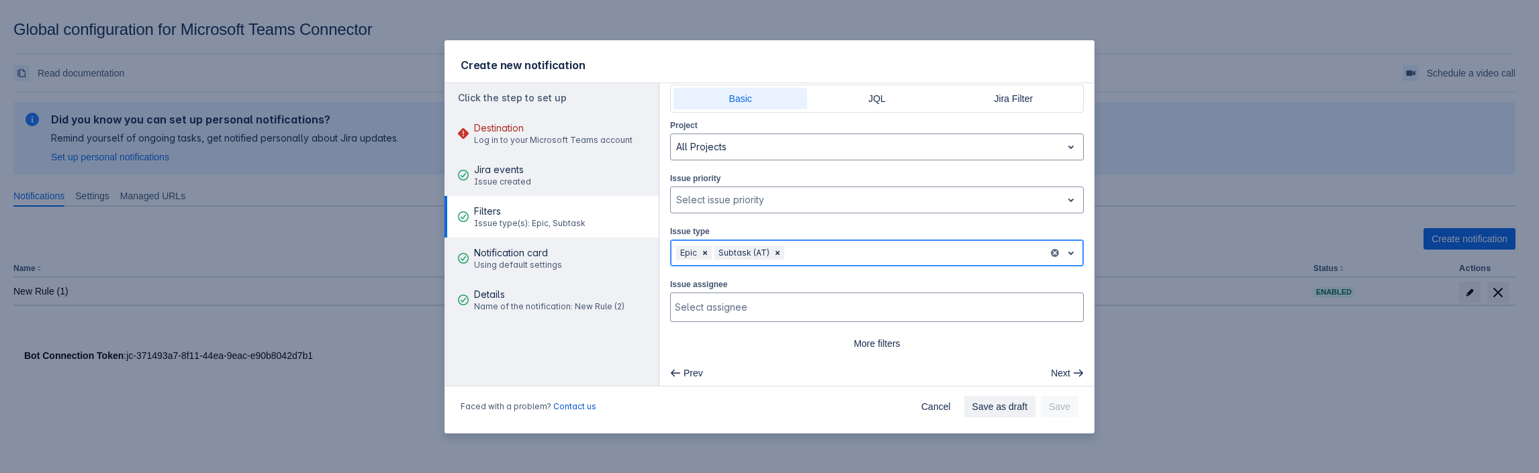
click at [803, 249] on div at bounding box center [915, 253] width 256 height 16
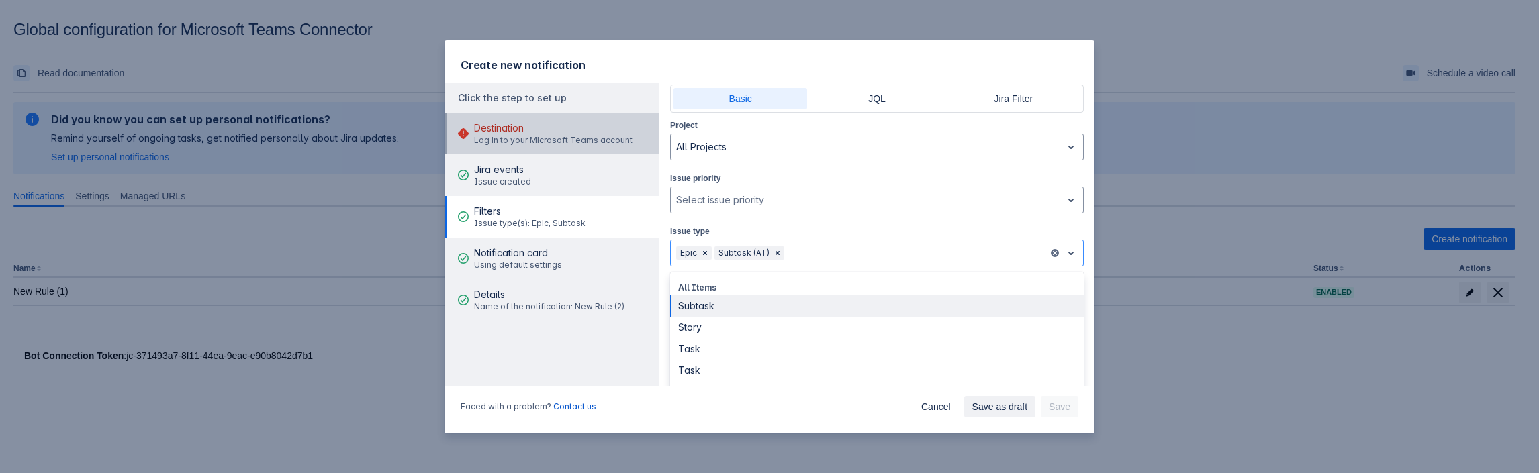
click at [517, 129] on span "Destination" at bounding box center [553, 128] width 158 height 13
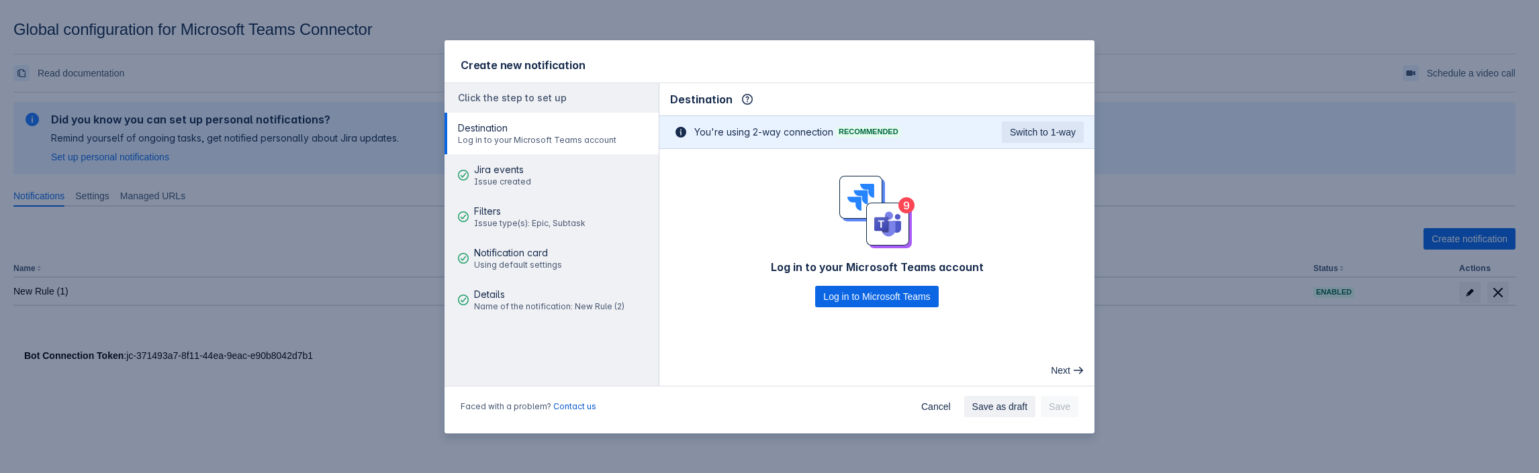
scroll to position [0, 0]
click at [542, 185] on button "Jira events Issue created" at bounding box center [552, 175] width 214 height 42
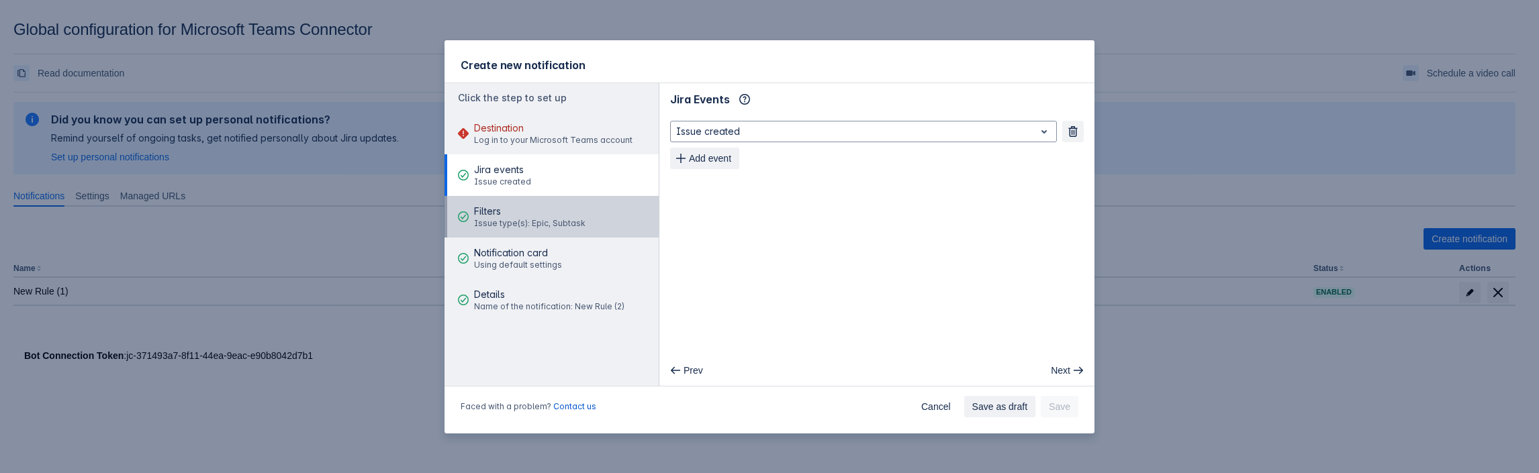
click at [565, 212] on span "Filters" at bounding box center [529, 211] width 111 height 13
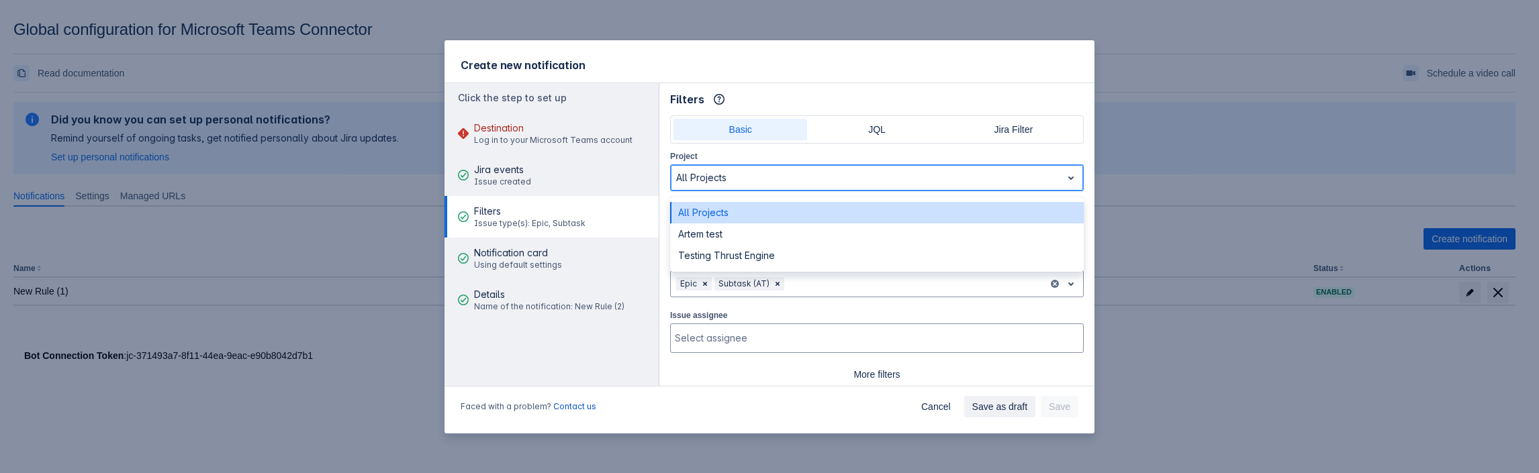
click at [750, 185] on div "All Projects" at bounding box center [866, 177] width 391 height 21
click at [723, 212] on div "All Projects" at bounding box center [877, 212] width 414 height 21
click at [737, 171] on div at bounding box center [866, 178] width 380 height 16
click at [722, 235] on div "Artem test" at bounding box center [877, 234] width 414 height 21
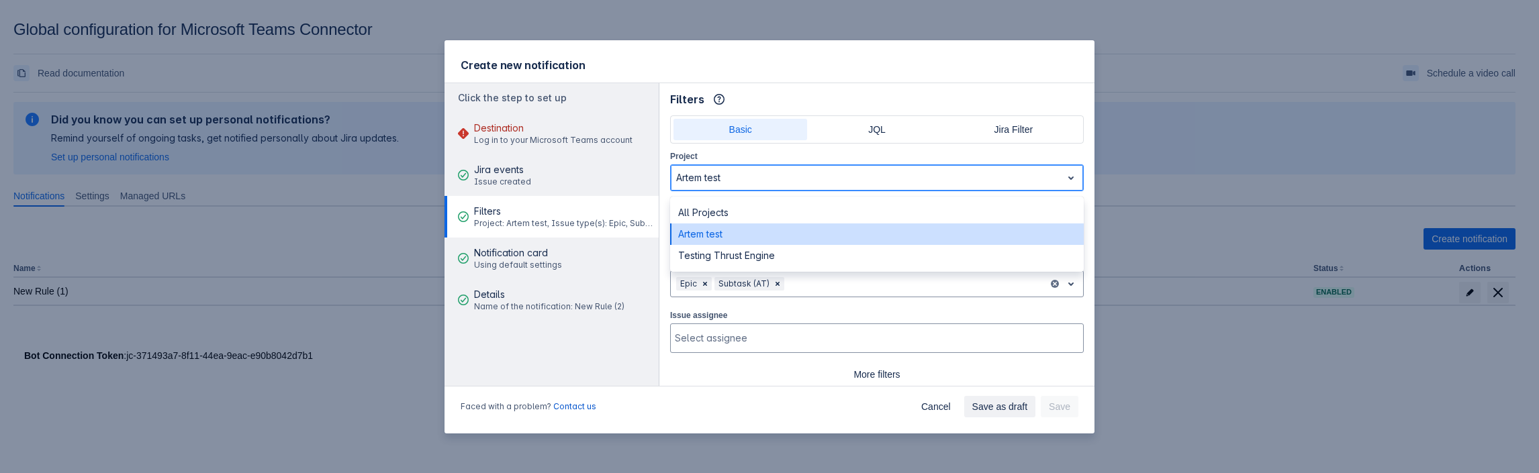
click at [733, 178] on div at bounding box center [866, 178] width 380 height 16
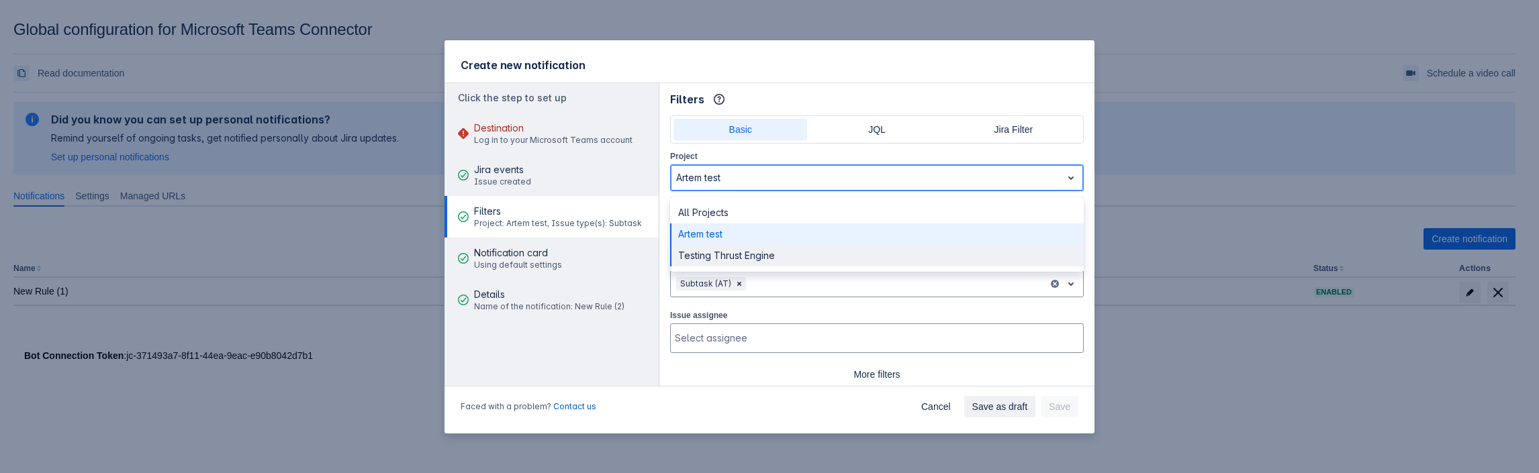
click at [722, 255] on div "Testing Thrust Engine" at bounding box center [877, 255] width 414 height 21
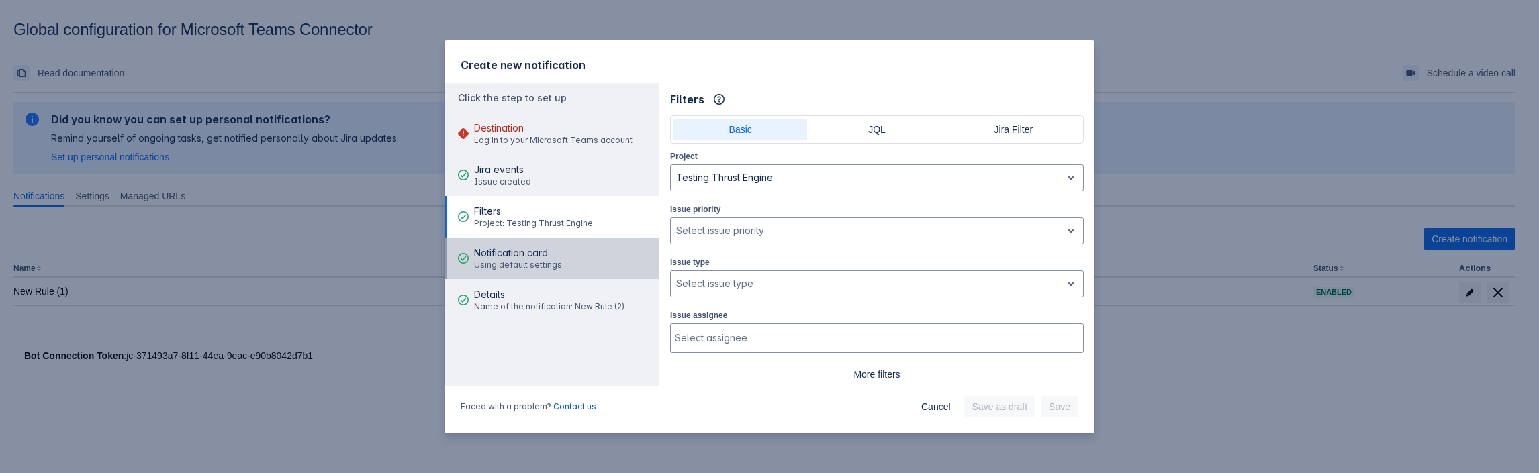
click at [567, 247] on button "Notification card Using default settings" at bounding box center [552, 259] width 214 height 42
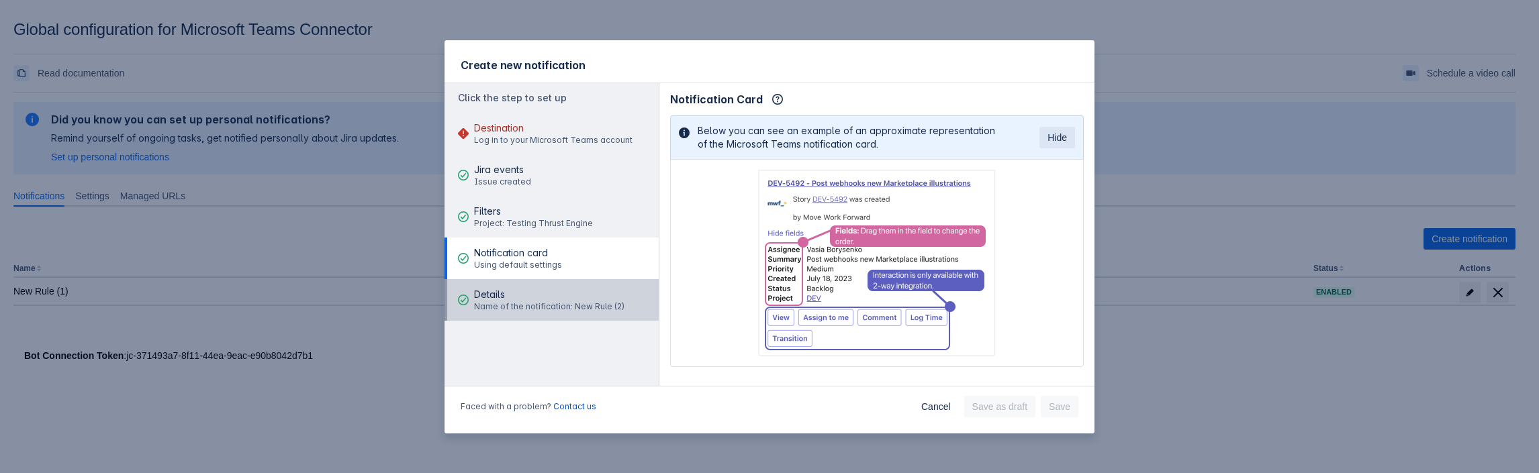
click at [500, 289] on span "Details" at bounding box center [549, 294] width 150 height 13
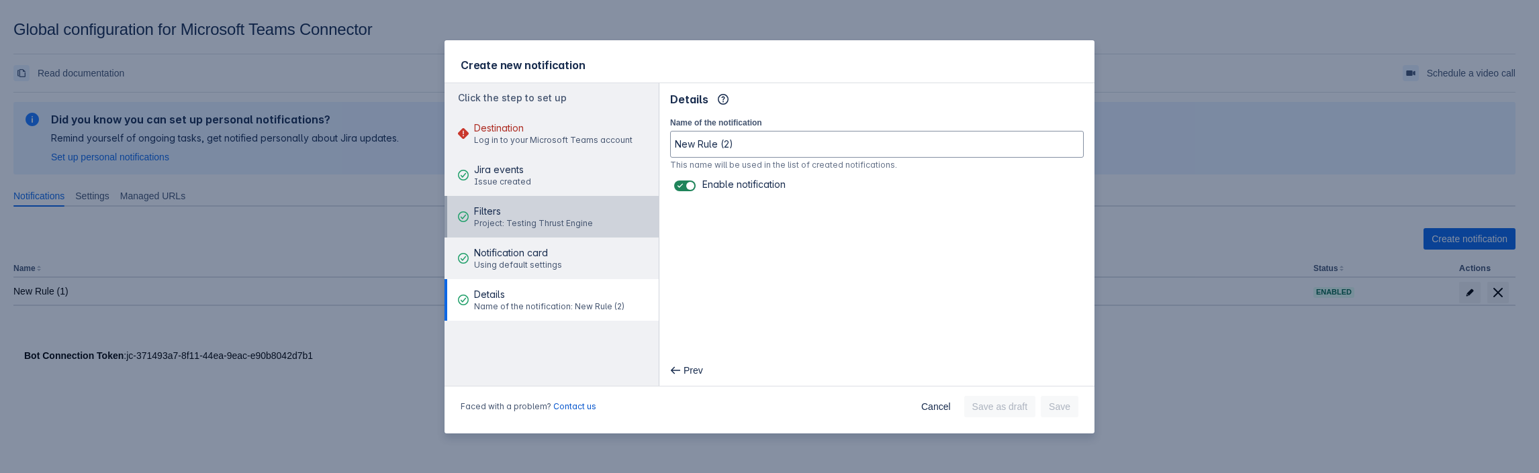
click at [515, 197] on div "Filters Project: Testing Thrust Engine" at bounding box center [533, 217] width 119 height 40
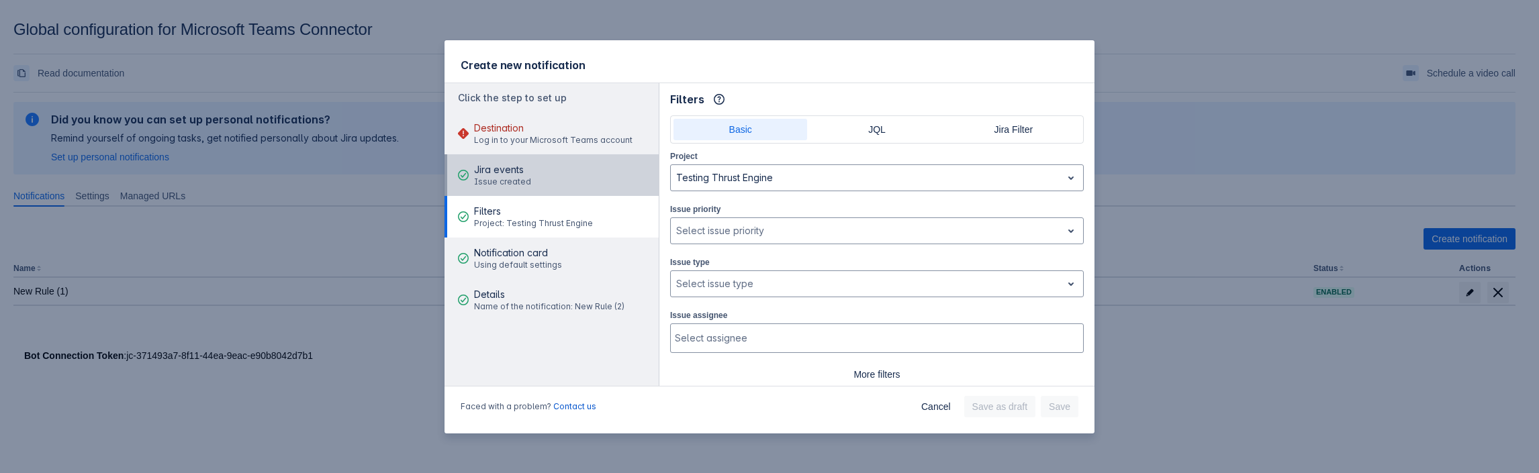
click at [518, 177] on span "Issue created" at bounding box center [502, 182] width 57 height 11
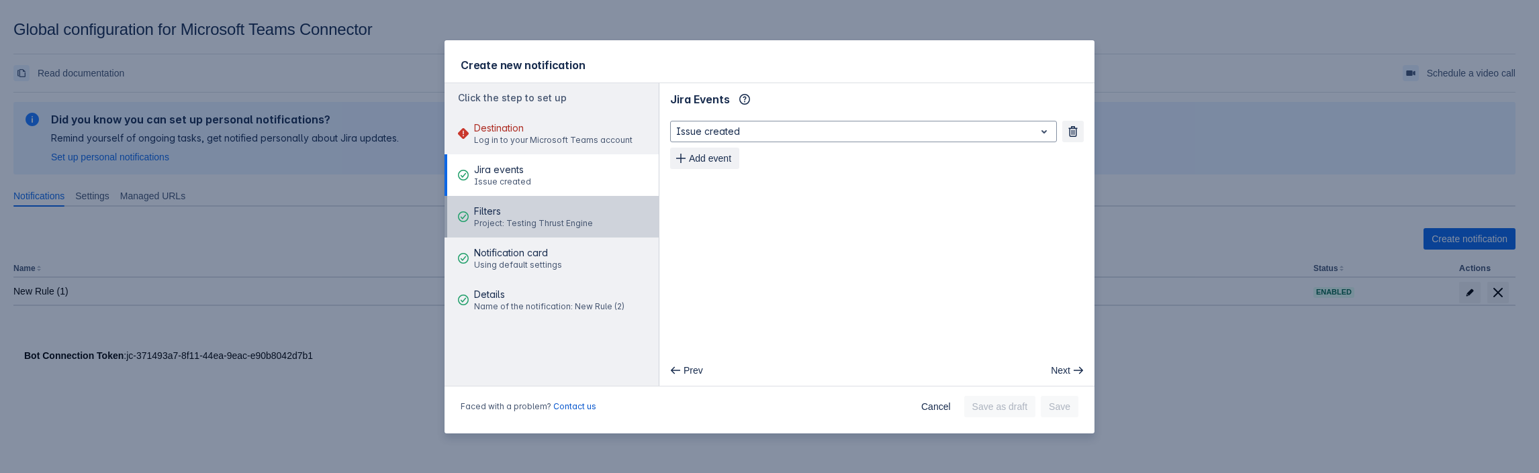
click at [503, 214] on span "Filters" at bounding box center [533, 211] width 119 height 13
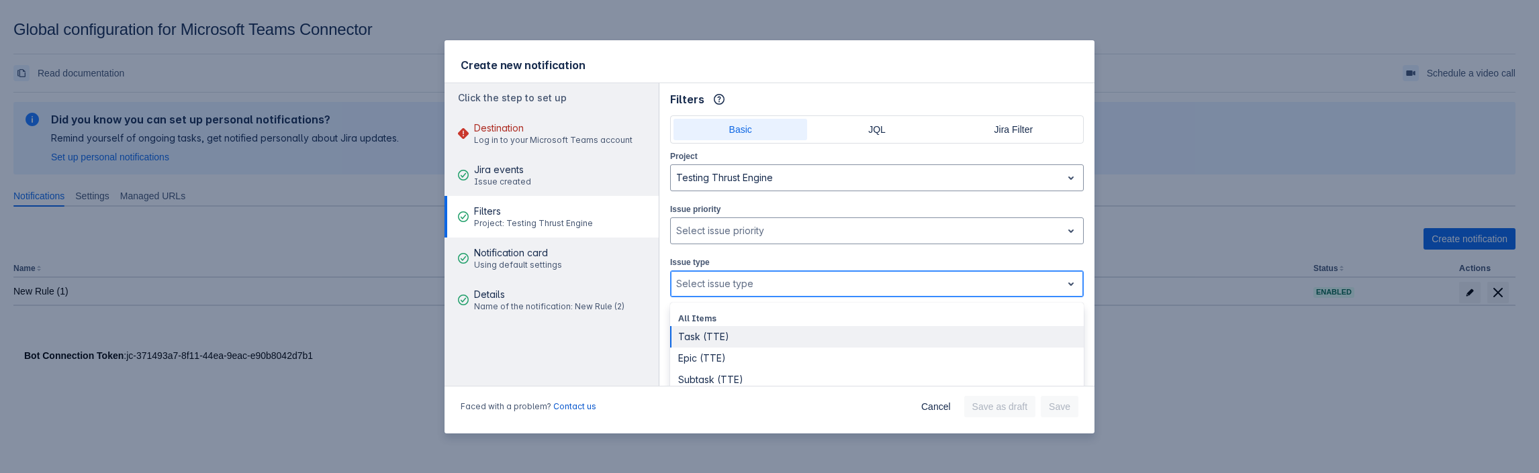
click at [747, 276] on div at bounding box center [866, 284] width 380 height 16
click at [734, 342] on div "Task (TTE)" at bounding box center [877, 336] width 414 height 21
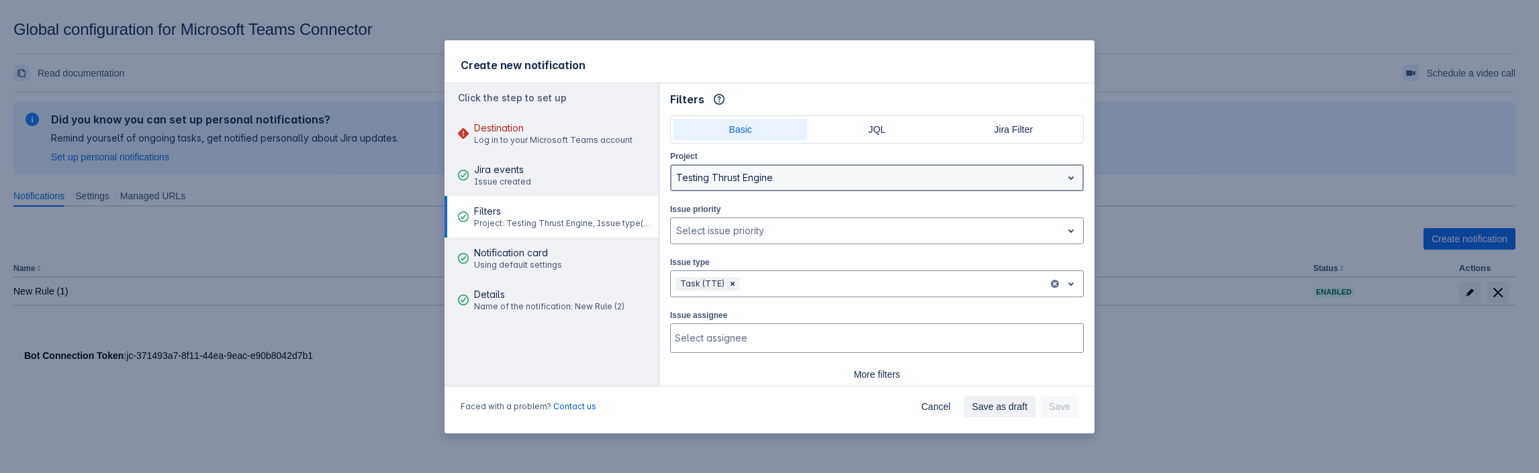
click at [849, 175] on div at bounding box center [866, 178] width 380 height 16
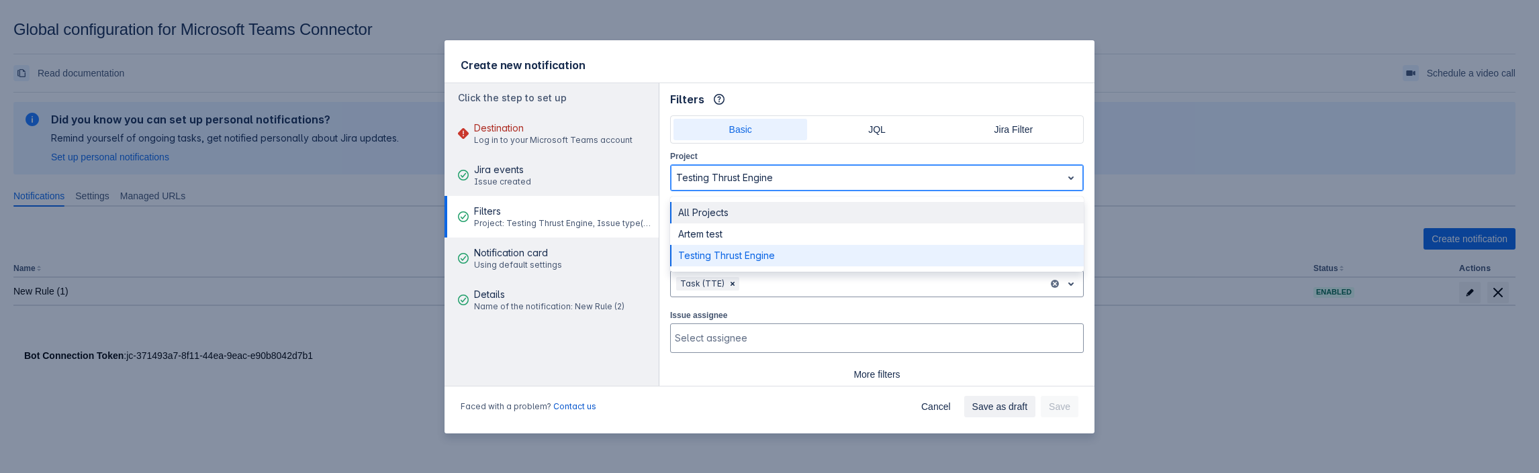
click at [781, 210] on div "All Projects" at bounding box center [877, 212] width 414 height 21
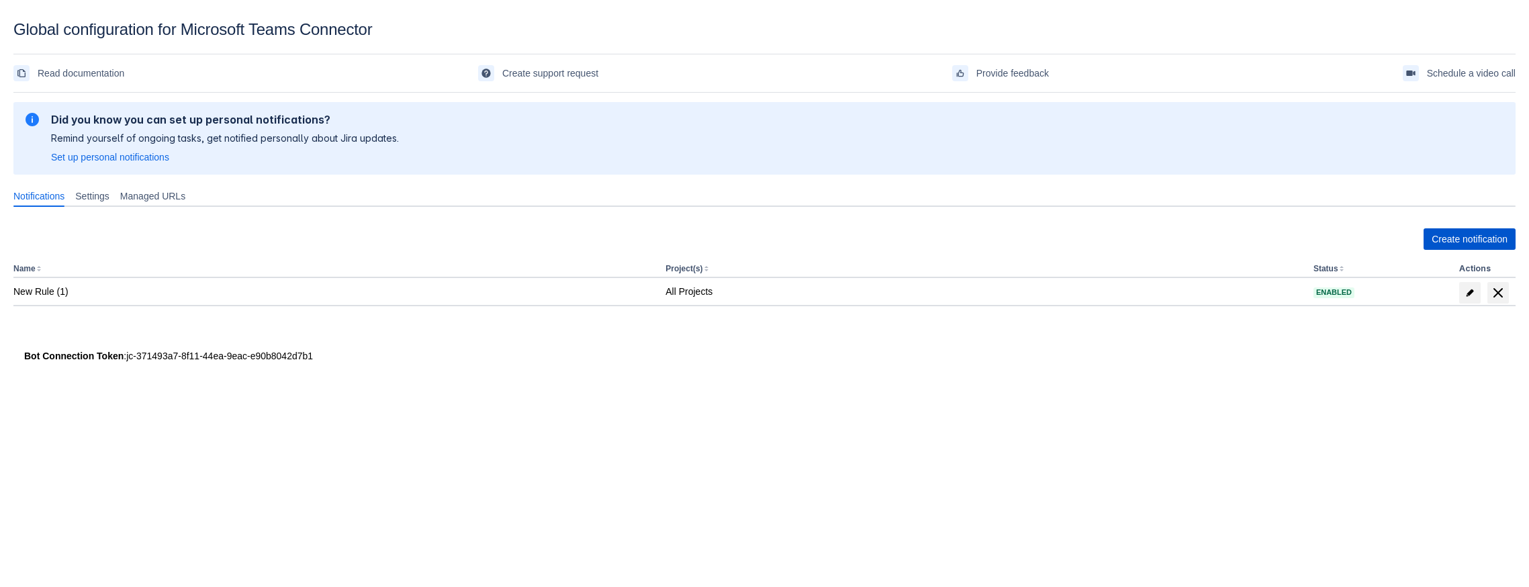
click at [1439, 245] on span "Create notification" at bounding box center [1470, 238] width 76 height 21
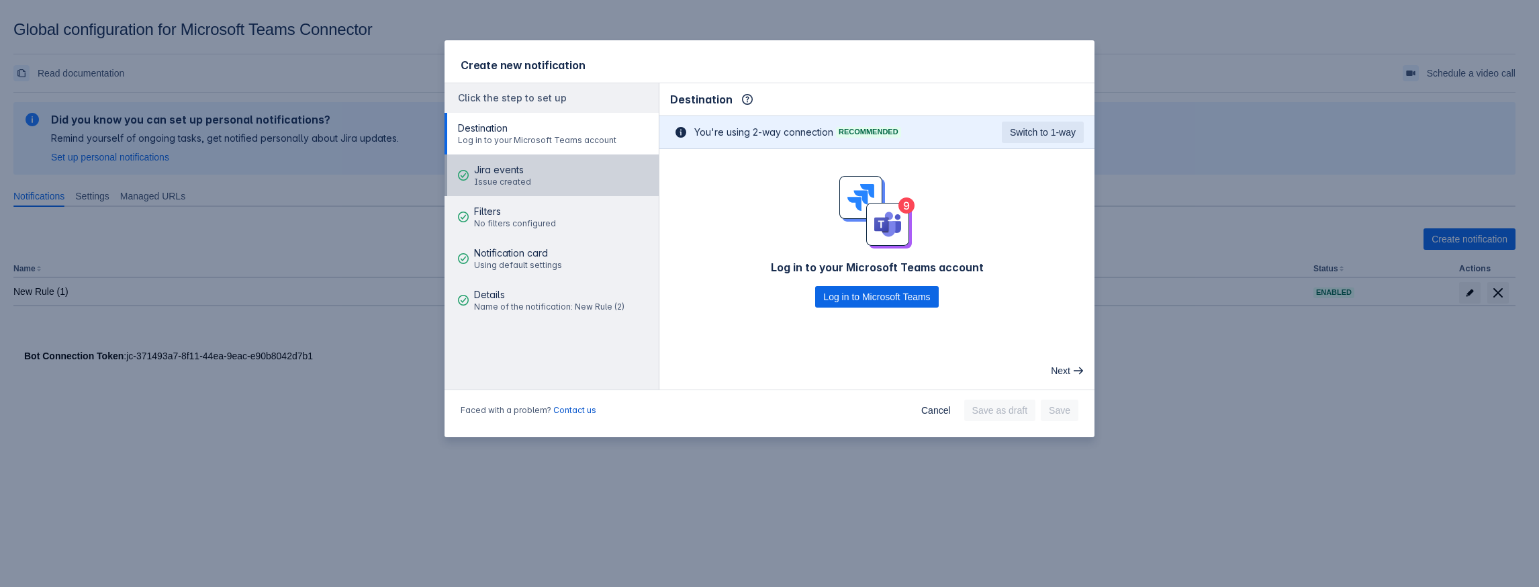
click at [523, 175] on span "Jira events" at bounding box center [502, 169] width 57 height 13
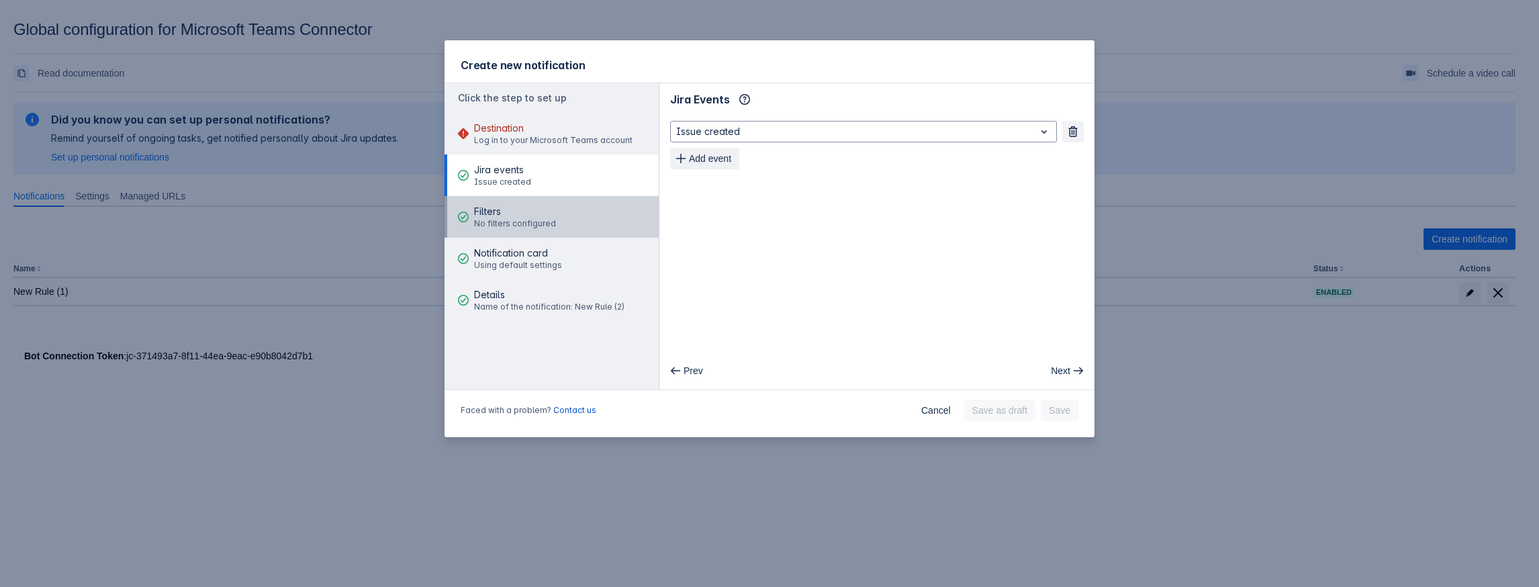
click at [510, 218] on span "Filters" at bounding box center [515, 211] width 82 height 13
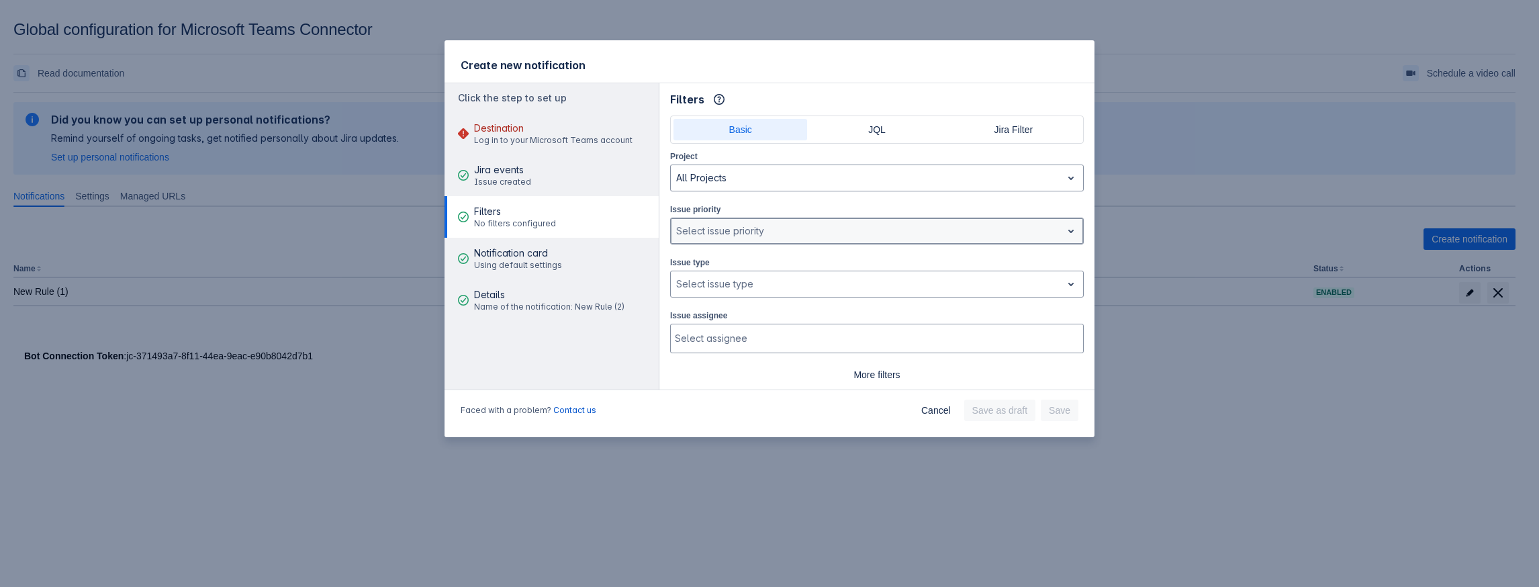
click at [821, 230] on div at bounding box center [866, 231] width 380 height 16
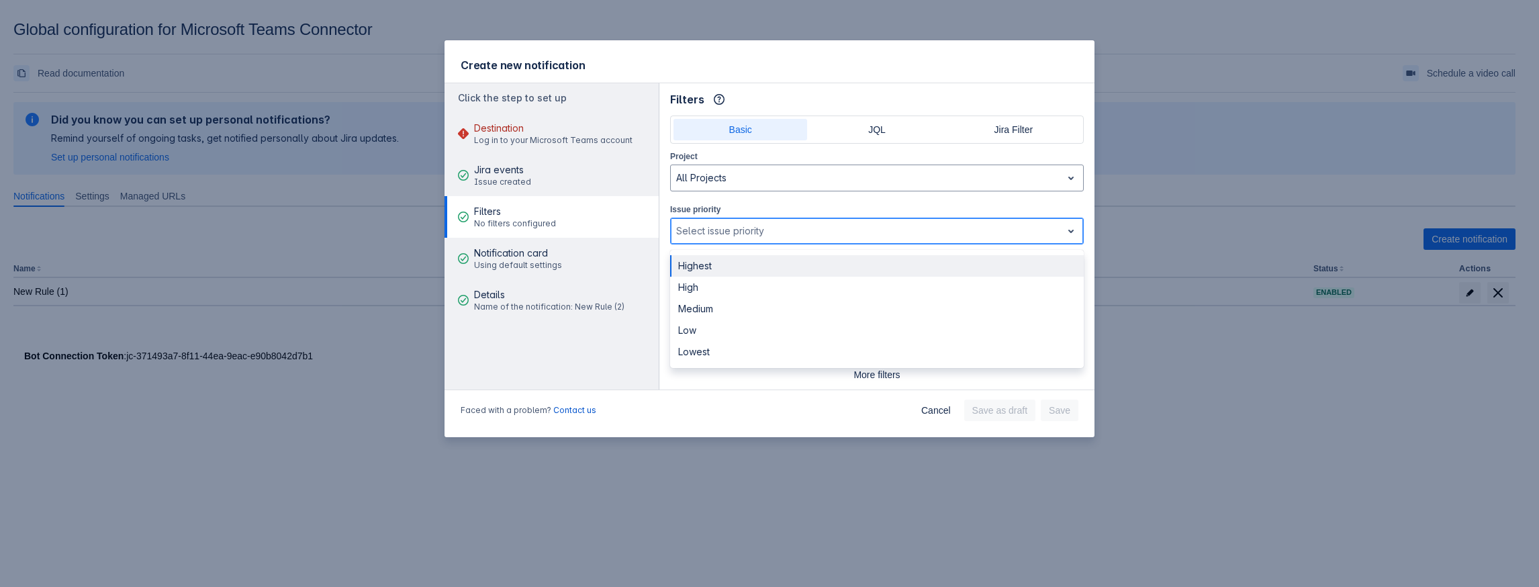
click at [821, 230] on div at bounding box center [866, 231] width 380 height 16
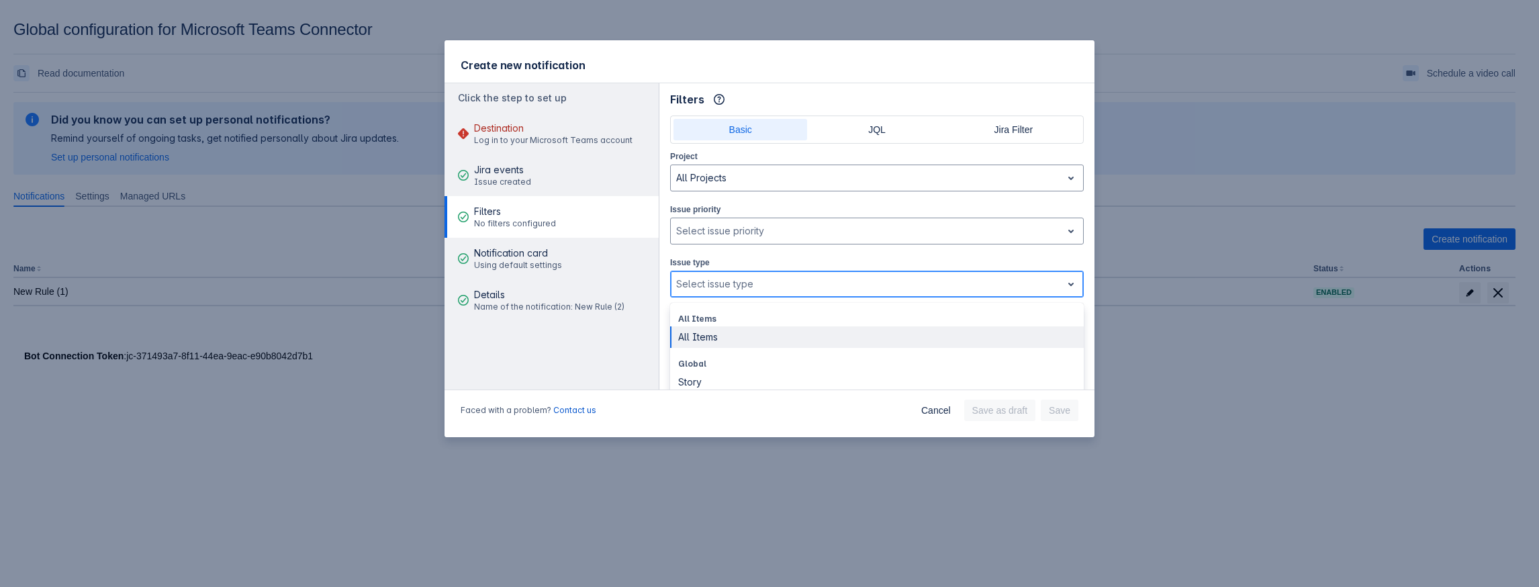
click at [787, 276] on div at bounding box center [866, 284] width 380 height 16
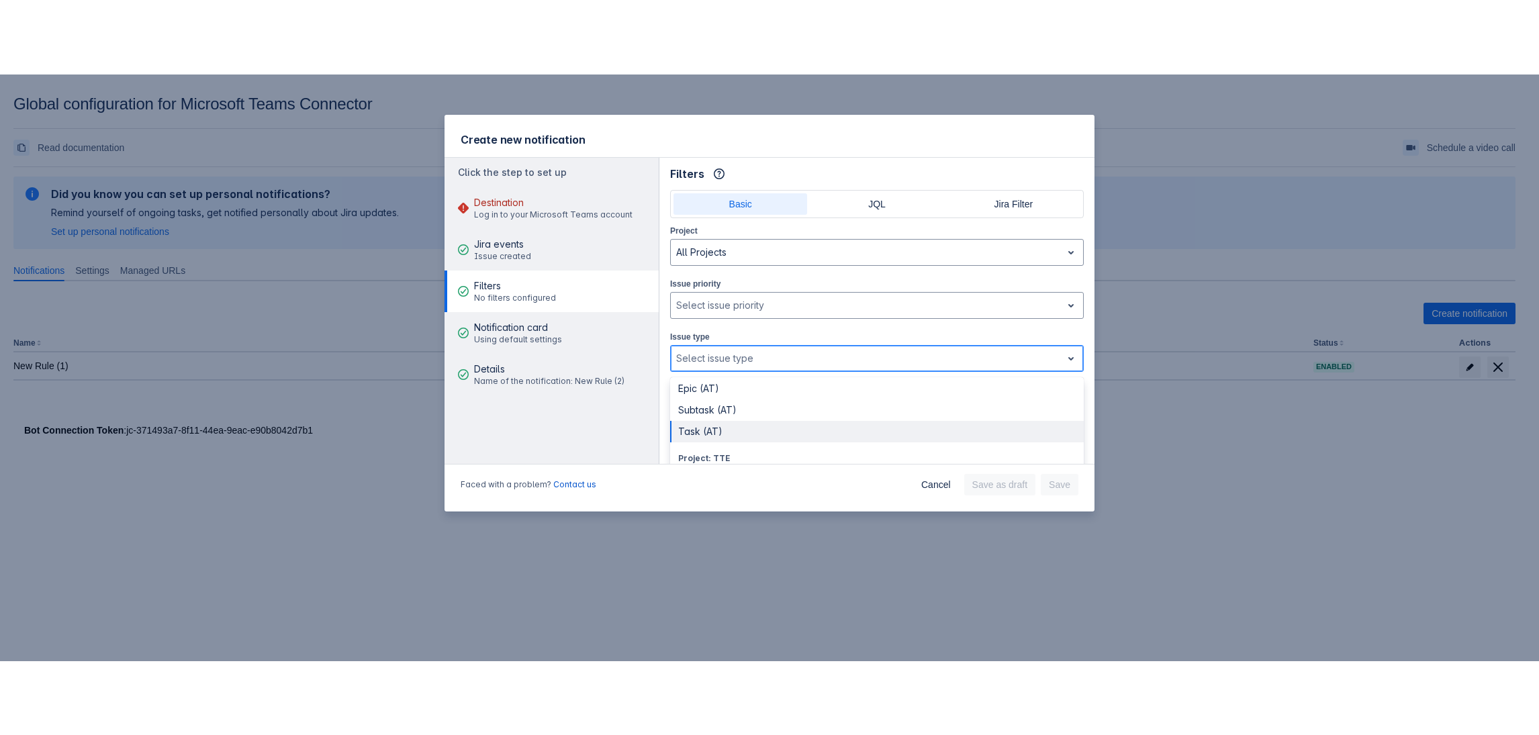
scroll to position [174, 0]
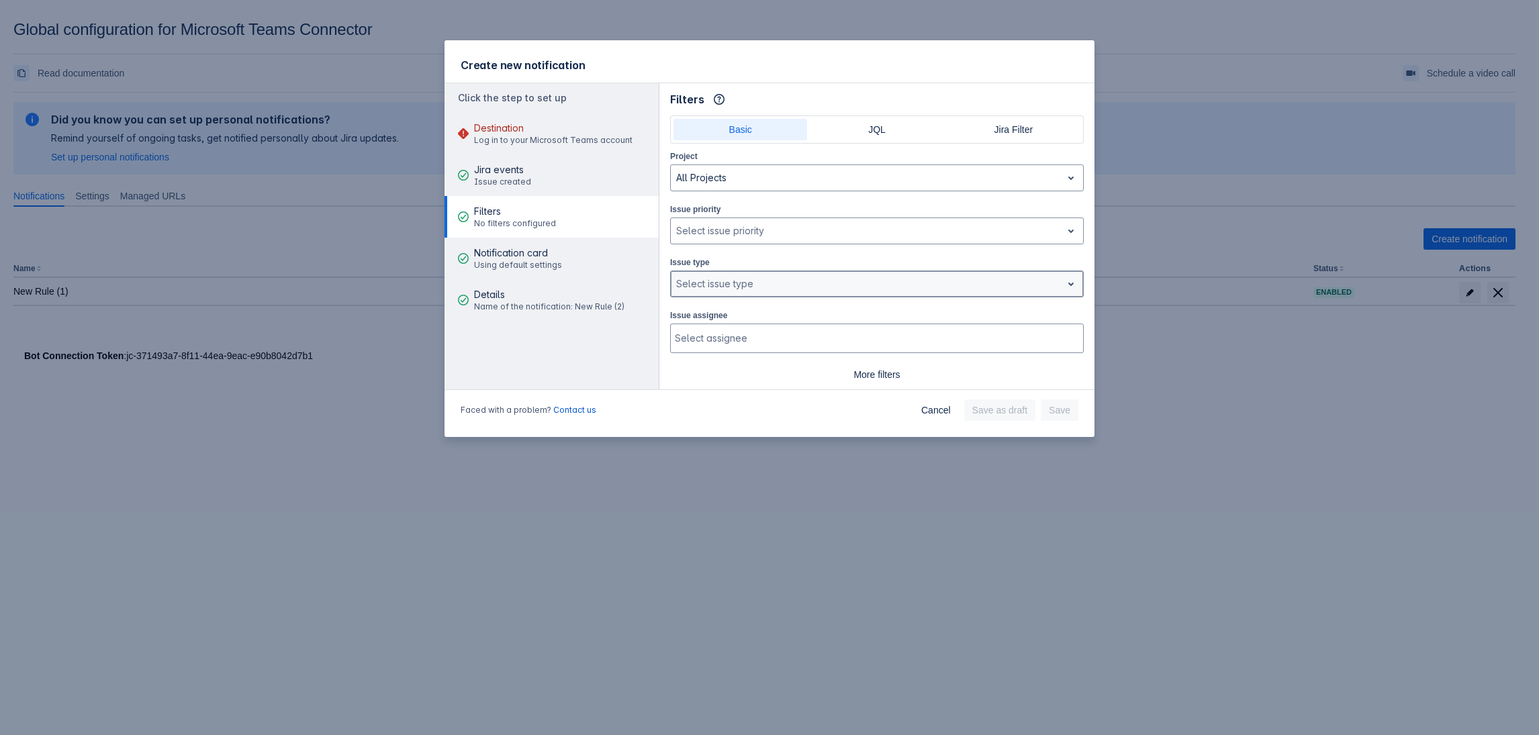
click at [734, 276] on div at bounding box center [866, 284] width 380 height 16
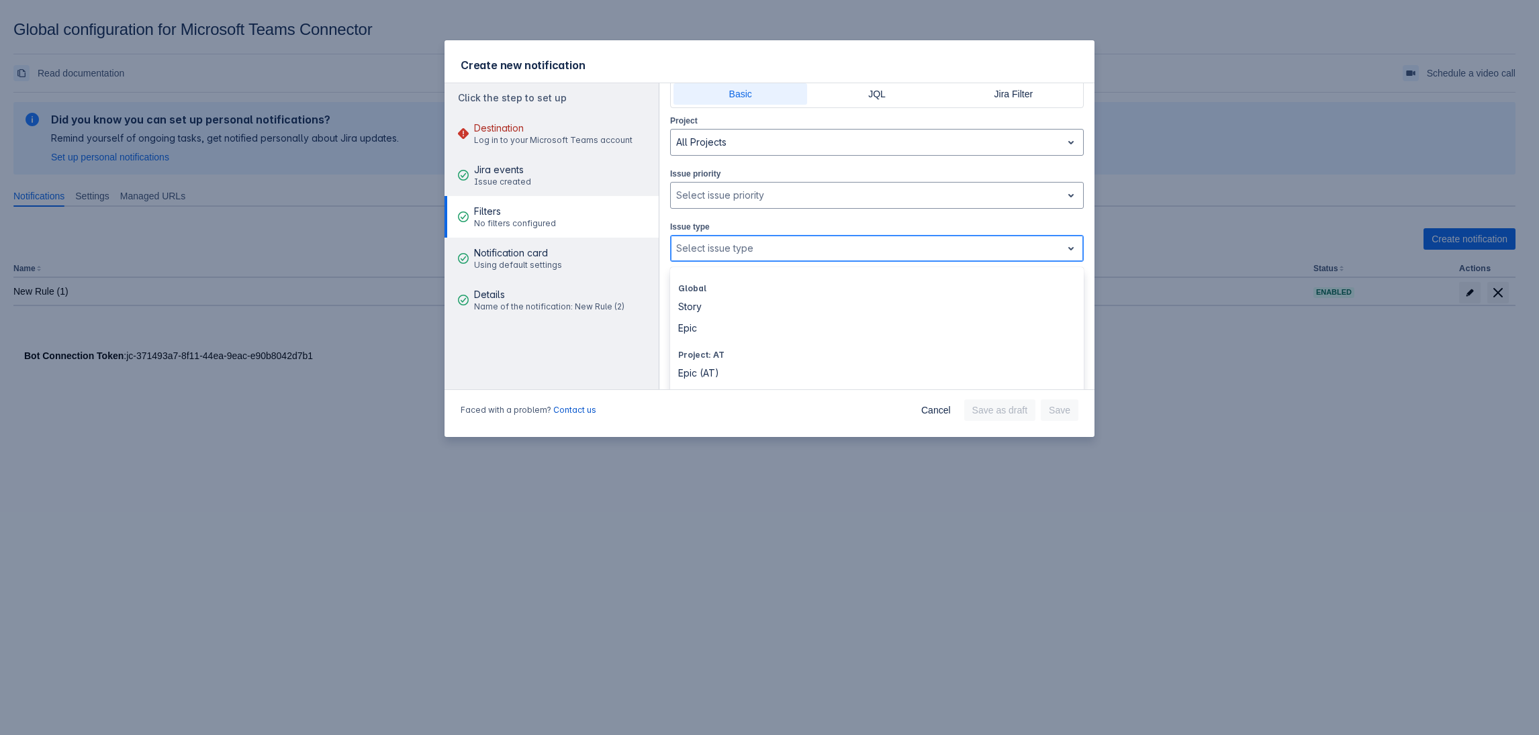
scroll to position [0, 0]
click at [713, 297] on div "All Items" at bounding box center [877, 301] width 414 height 21
click at [725, 254] on span "Clear" at bounding box center [724, 253] width 11 height 11
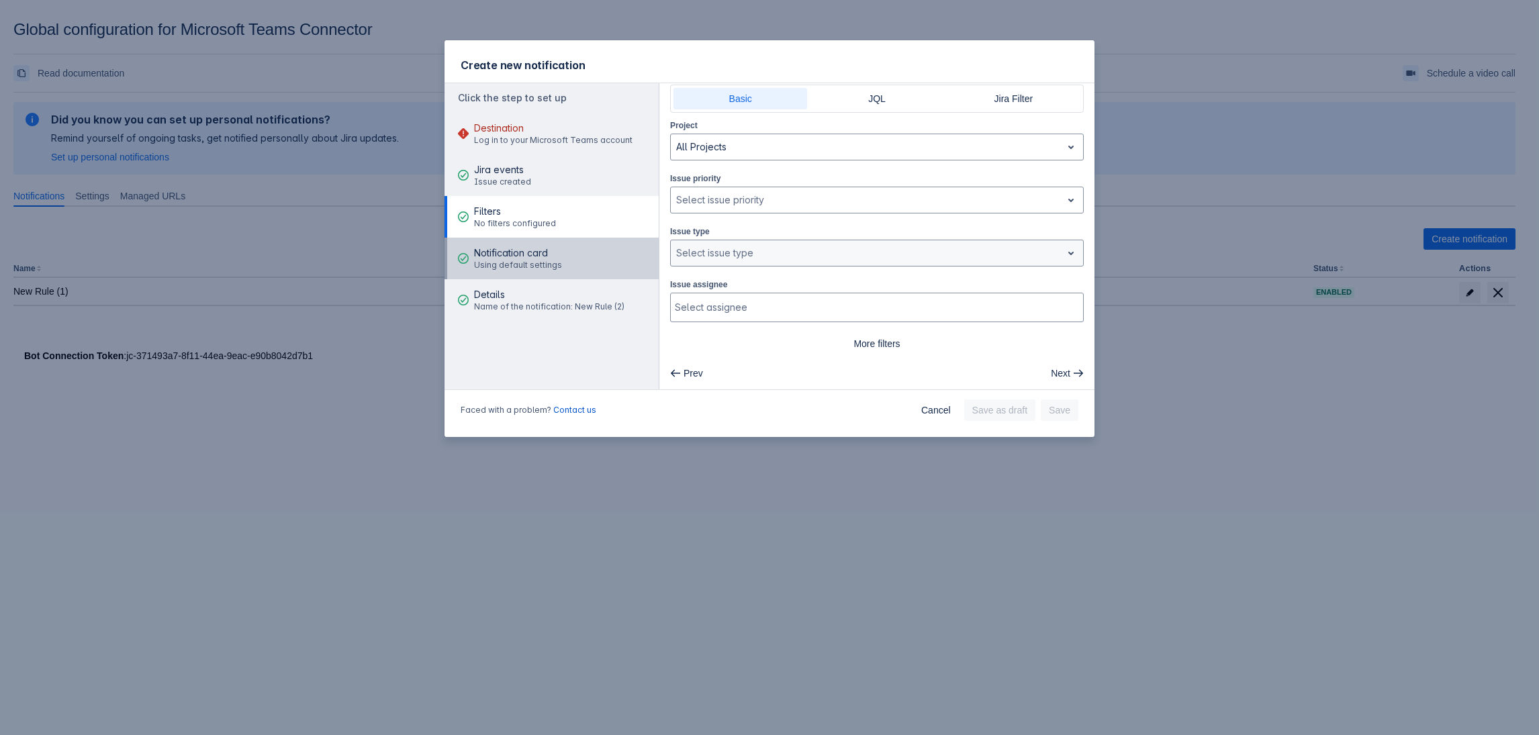
click at [551, 258] on span "Notification card" at bounding box center [518, 252] width 88 height 13
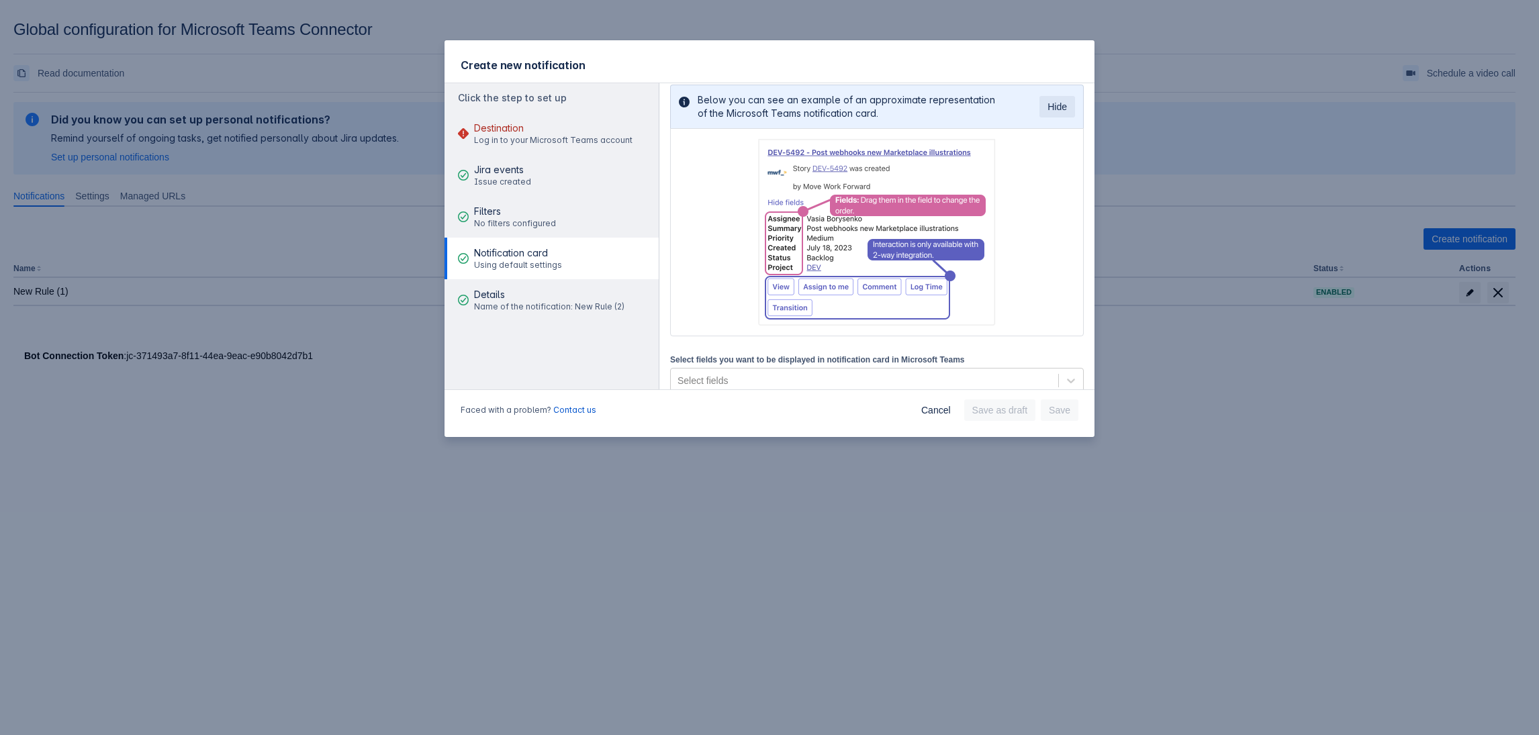
scroll to position [161, 0]
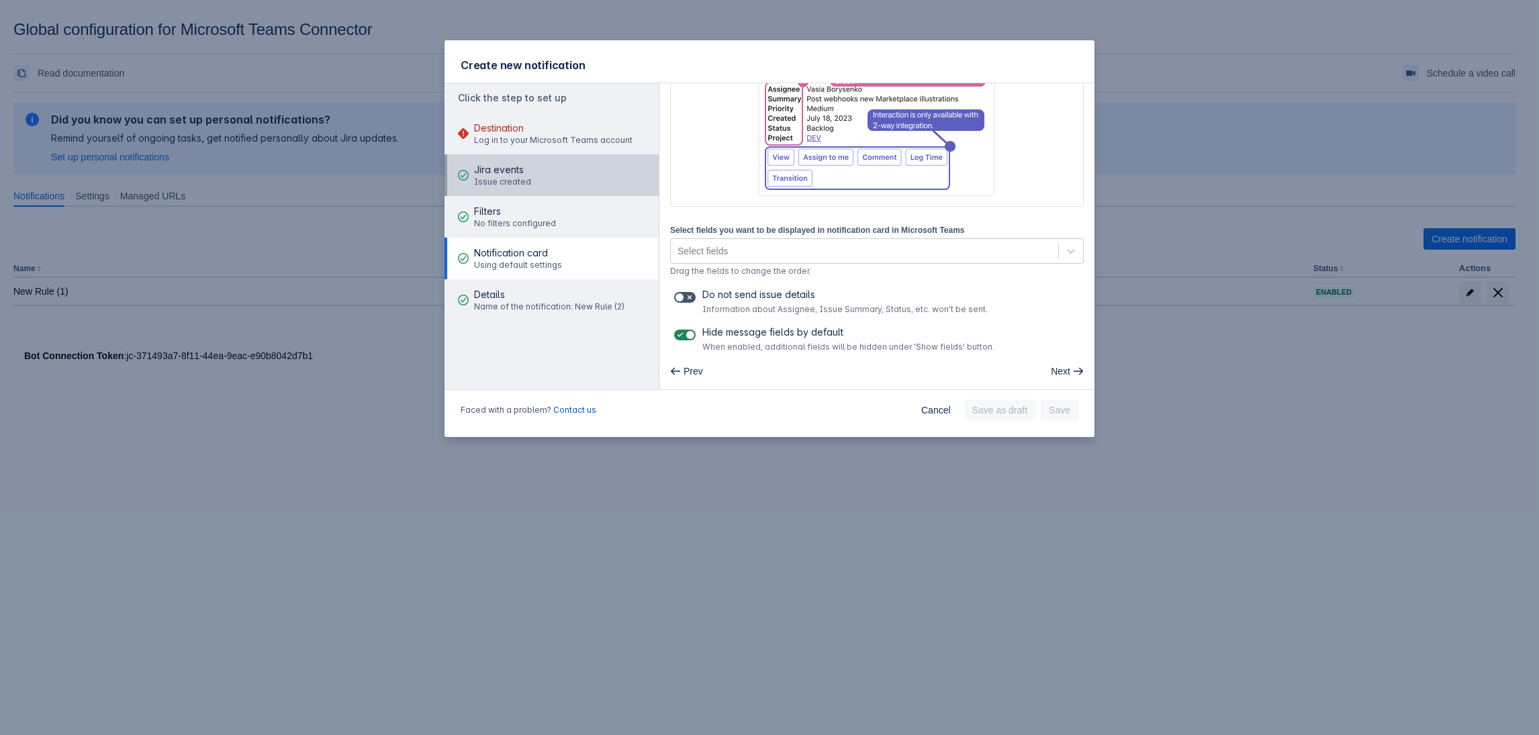
click at [507, 161] on div "Jira events Issue created" at bounding box center [502, 175] width 57 height 40
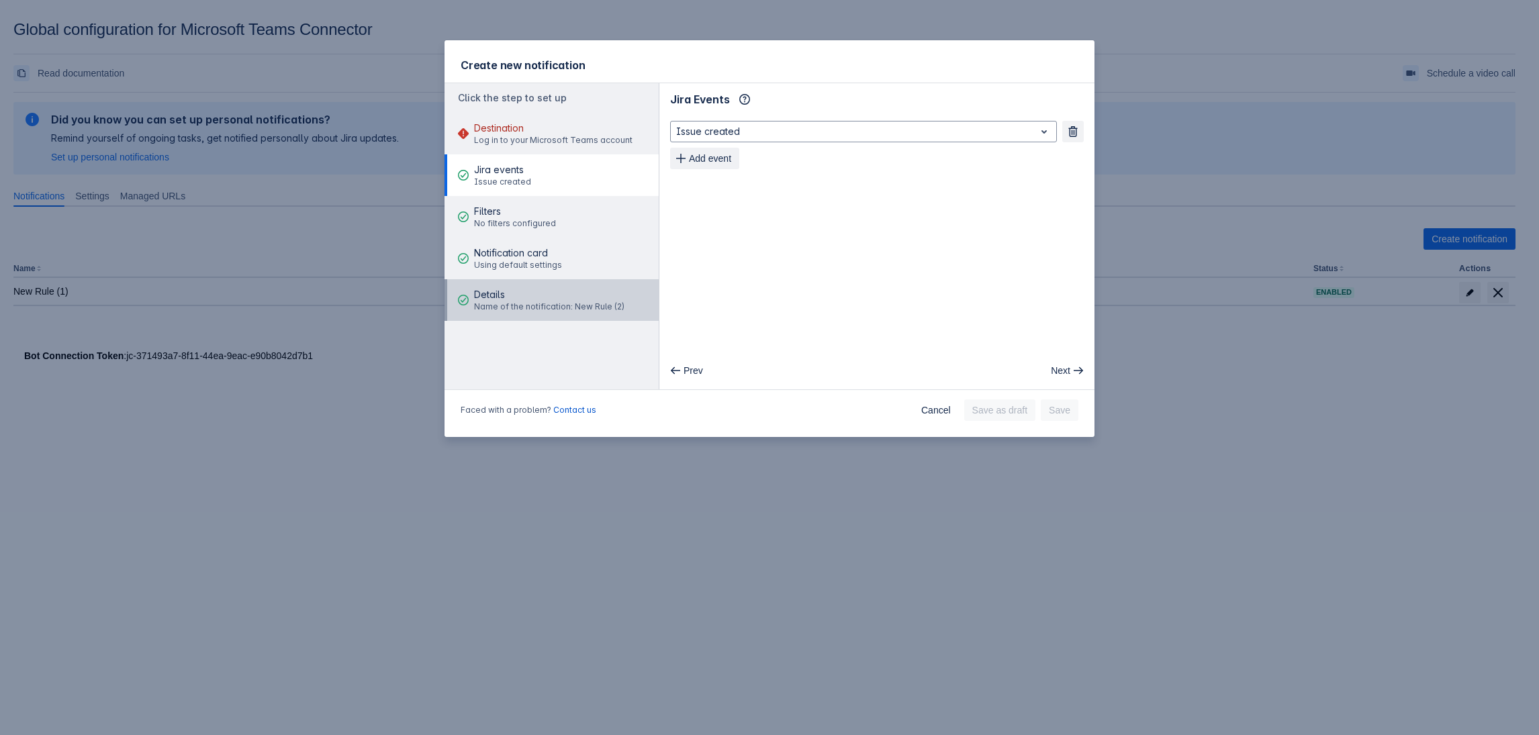
click at [521, 295] on span "Details" at bounding box center [549, 294] width 150 height 13
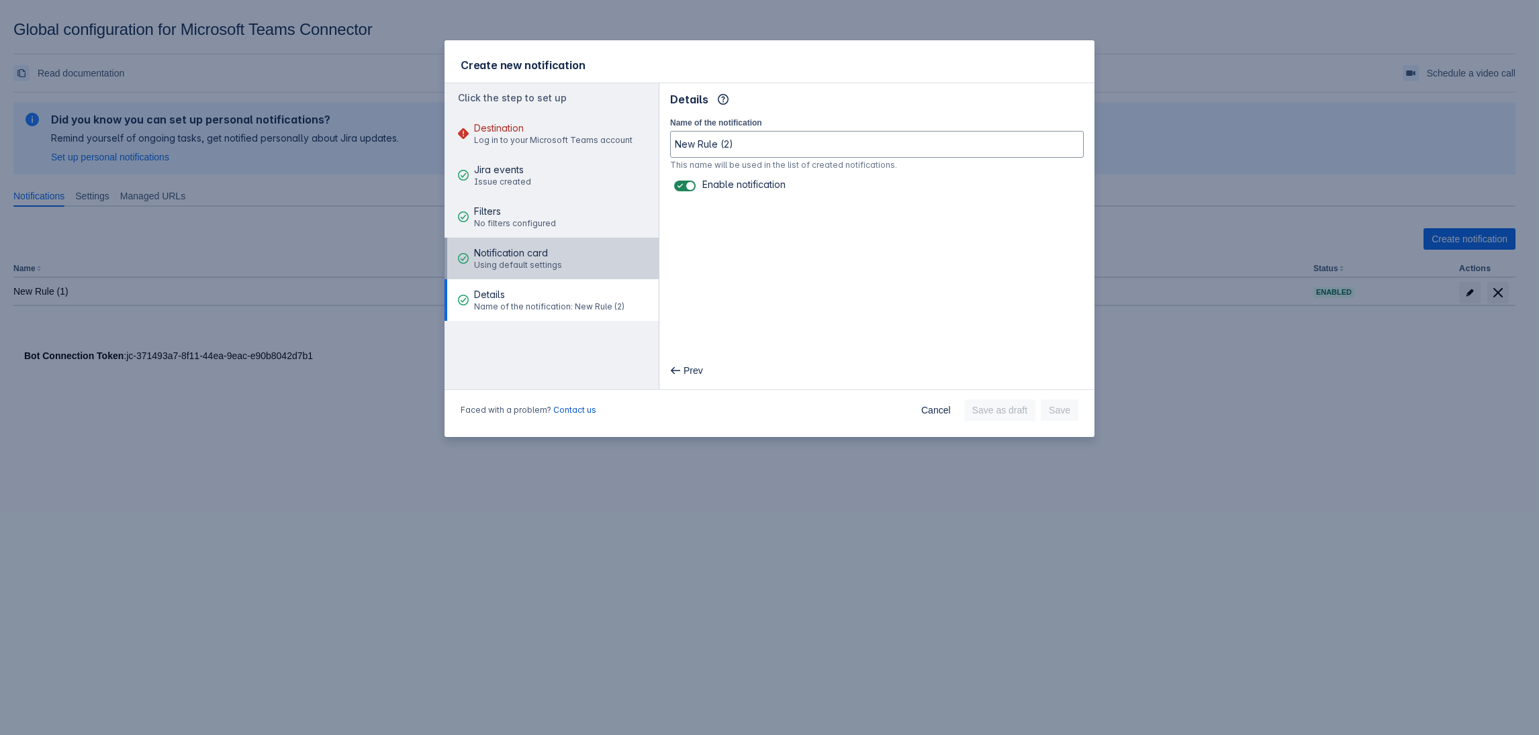
click at [529, 267] on span "Using default settings" at bounding box center [518, 265] width 88 height 11
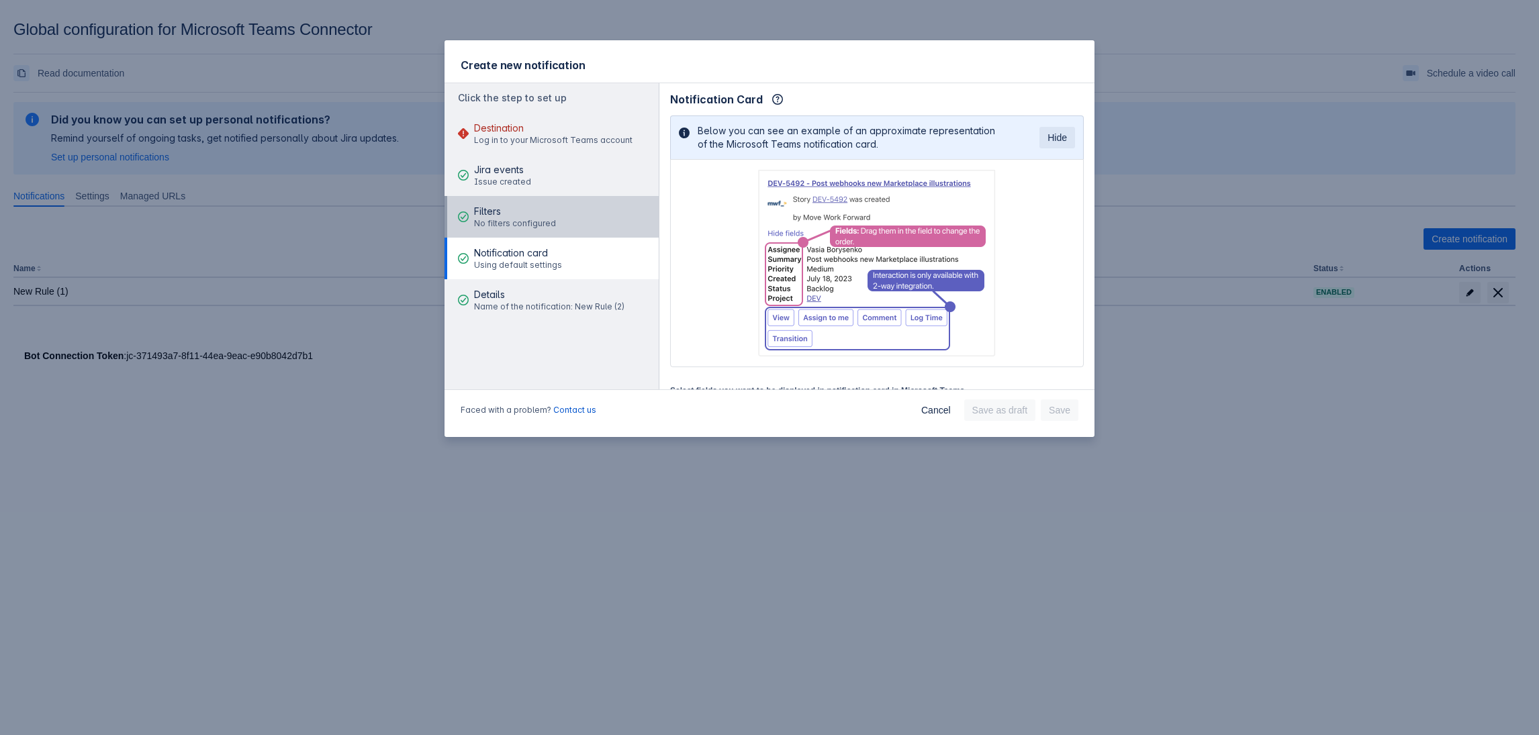
click at [556, 224] on button "Filters No filters configured" at bounding box center [552, 217] width 214 height 42
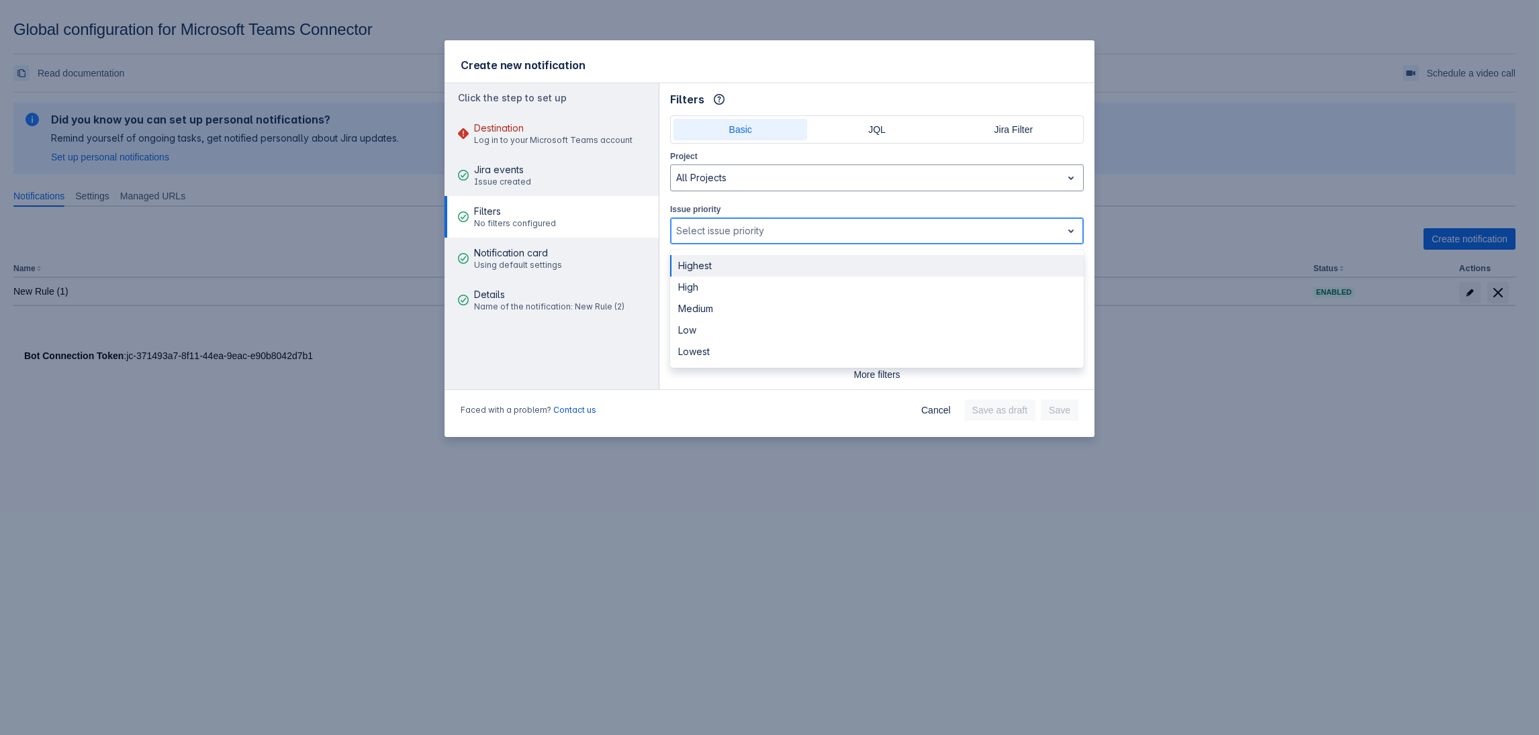
click at [737, 232] on div at bounding box center [866, 231] width 380 height 16
click at [741, 227] on div at bounding box center [866, 231] width 380 height 16
click at [936, 218] on div "Select issue priority" at bounding box center [877, 231] width 414 height 27
click at [772, 226] on div at bounding box center [866, 231] width 380 height 16
click at [215, 466] on div "Create new notification Click the step to set up Destination Log in to your Mic…" at bounding box center [769, 367] width 1539 height 735
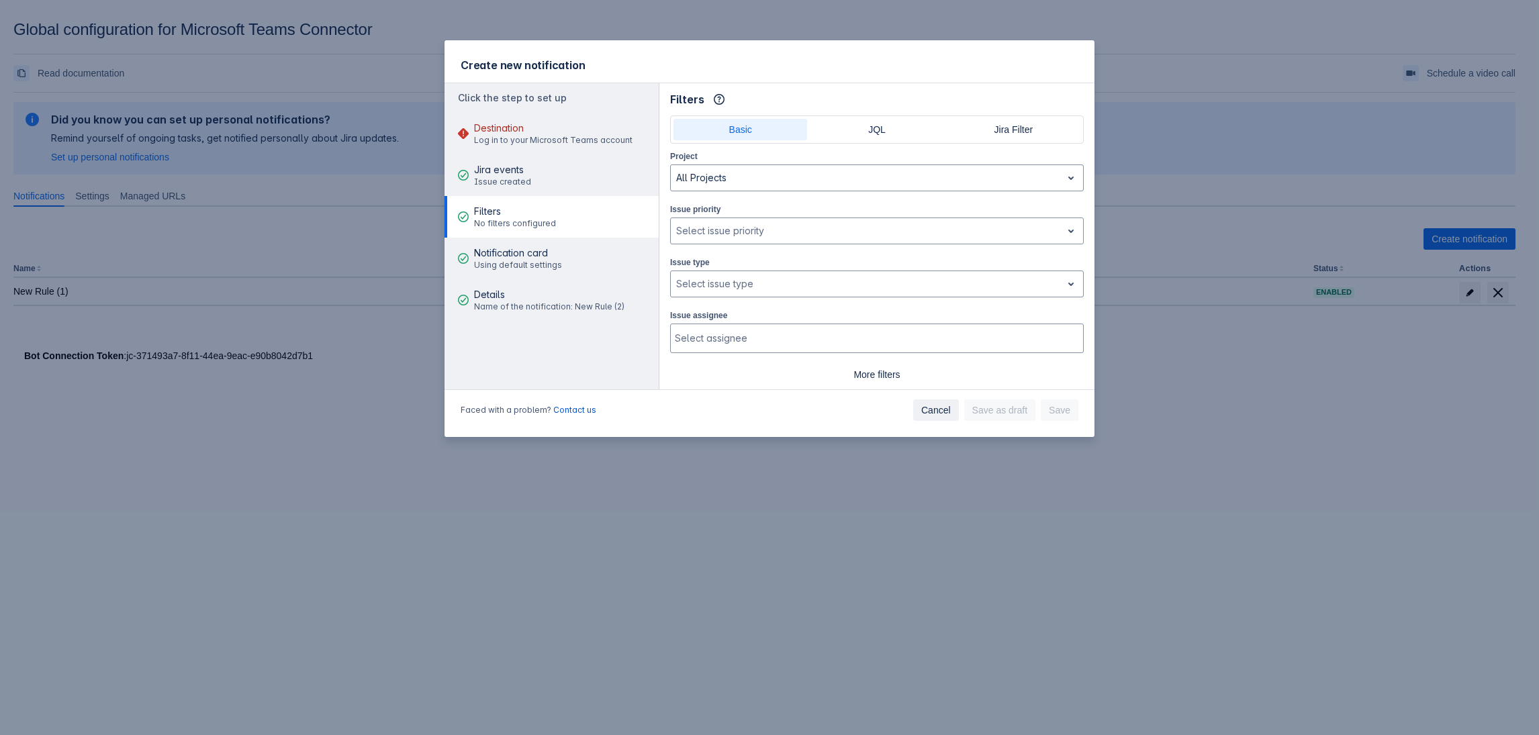
click at [931, 413] on span "Cancel" at bounding box center [936, 410] width 30 height 21
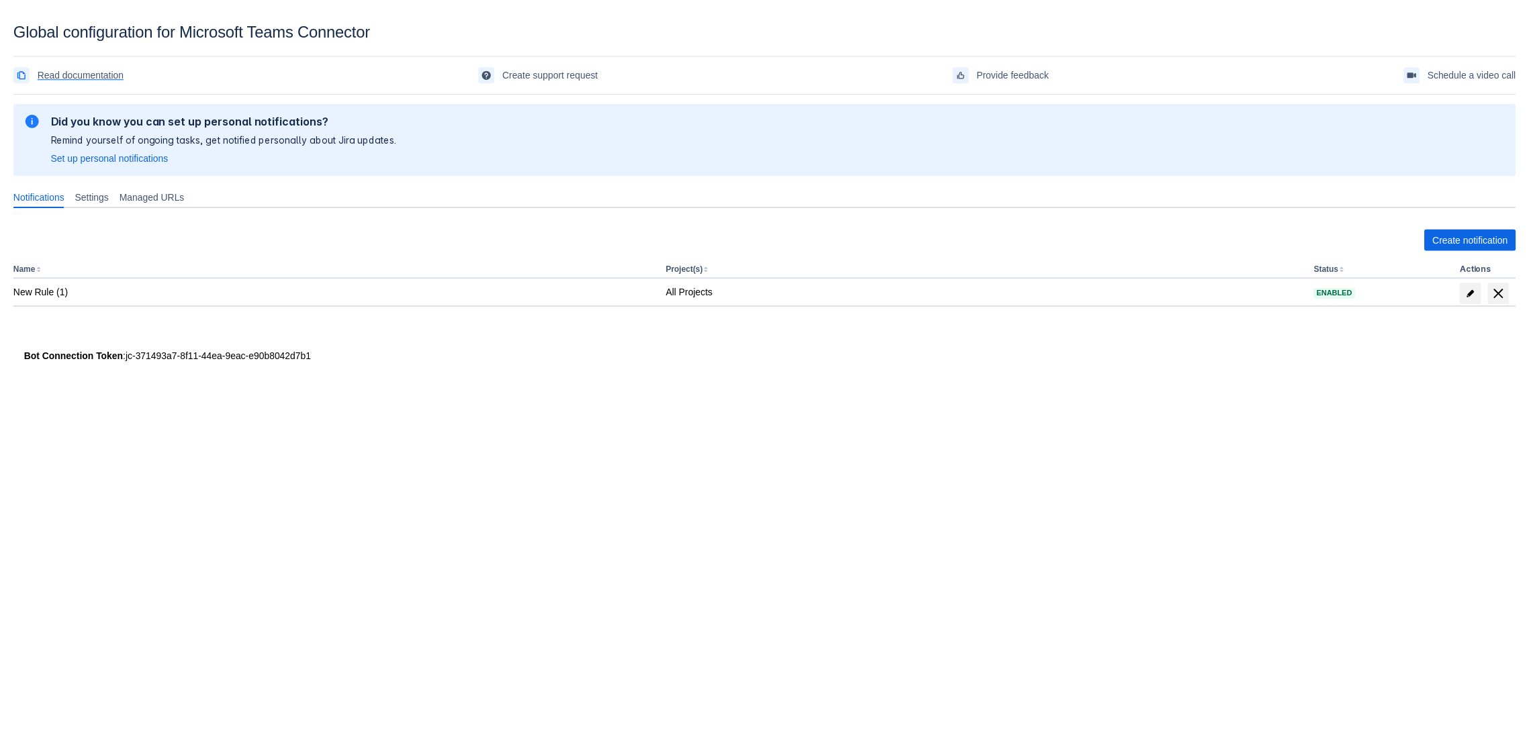
scroll to position [20, 0]
click at [1447, 234] on span "Create notification" at bounding box center [1470, 238] width 76 height 21
click at [1449, 236] on span "Create notification" at bounding box center [1470, 238] width 76 height 21
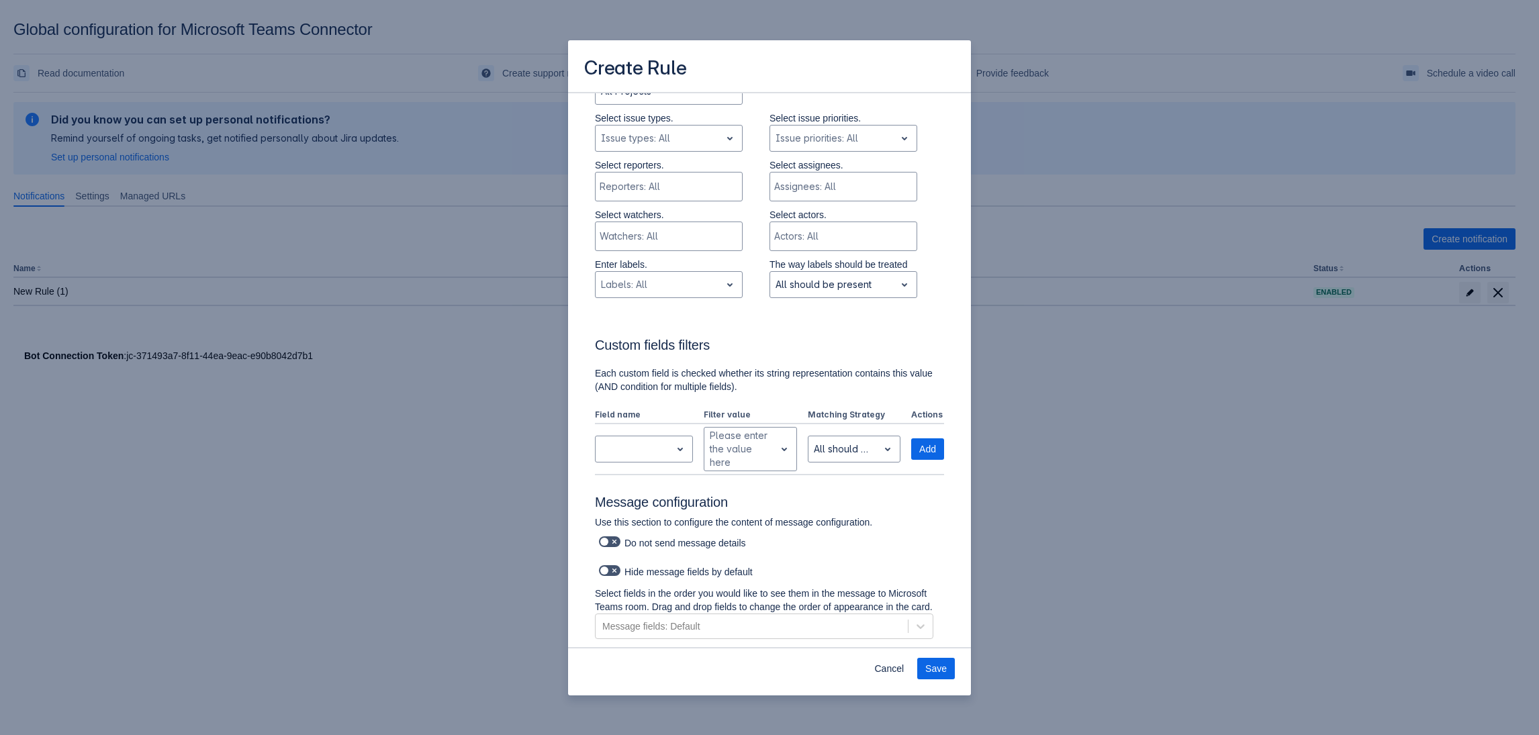
scroll to position [404, 0]
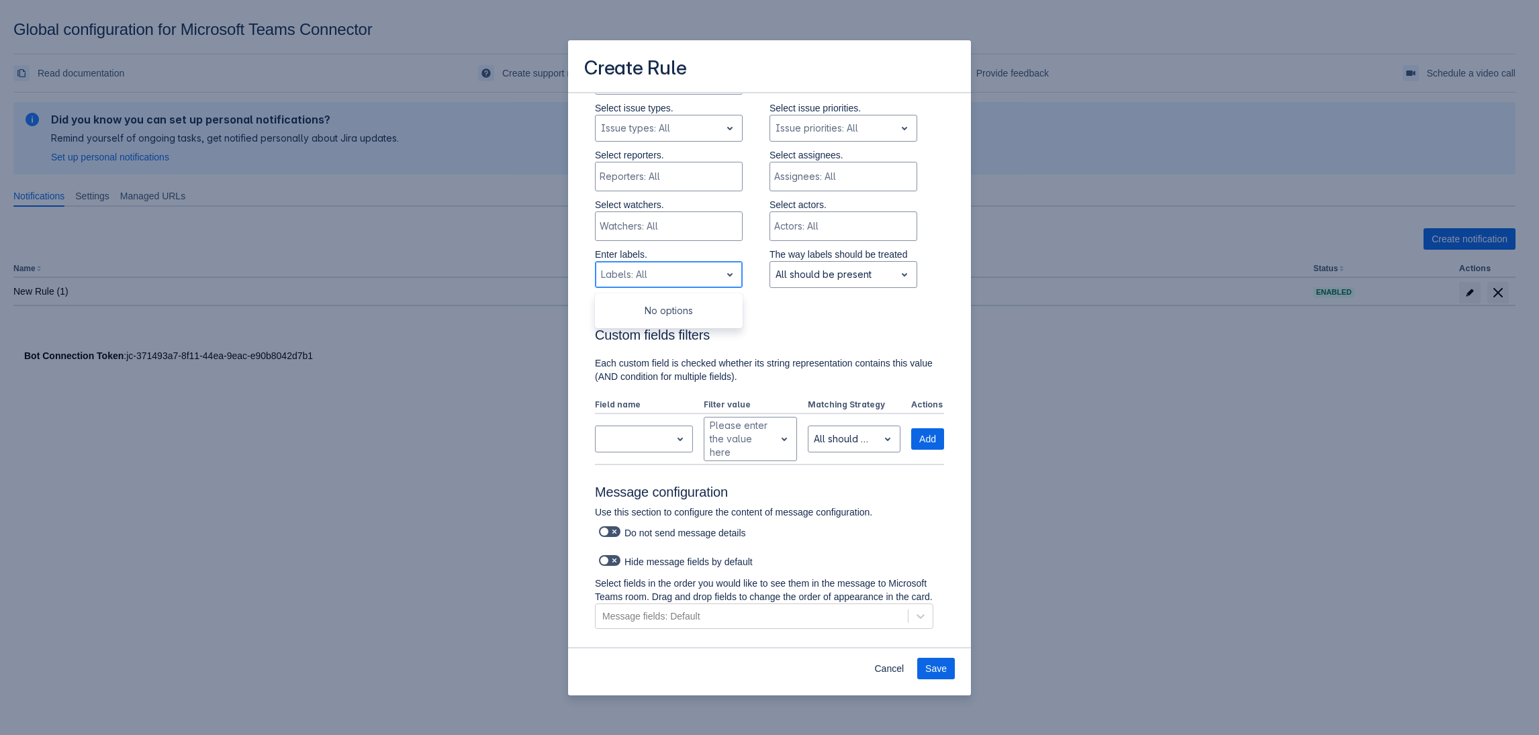
click at [673, 271] on div "Scrollable content" at bounding box center [658, 275] width 114 height 16
click at [655, 177] on div "Scrollable content" at bounding box center [668, 176] width 136 height 13
click at [666, 139] on div "Issue types: All" at bounding box center [658, 128] width 125 height 21
click at [669, 131] on div "Scrollable content" at bounding box center [658, 128] width 114 height 16
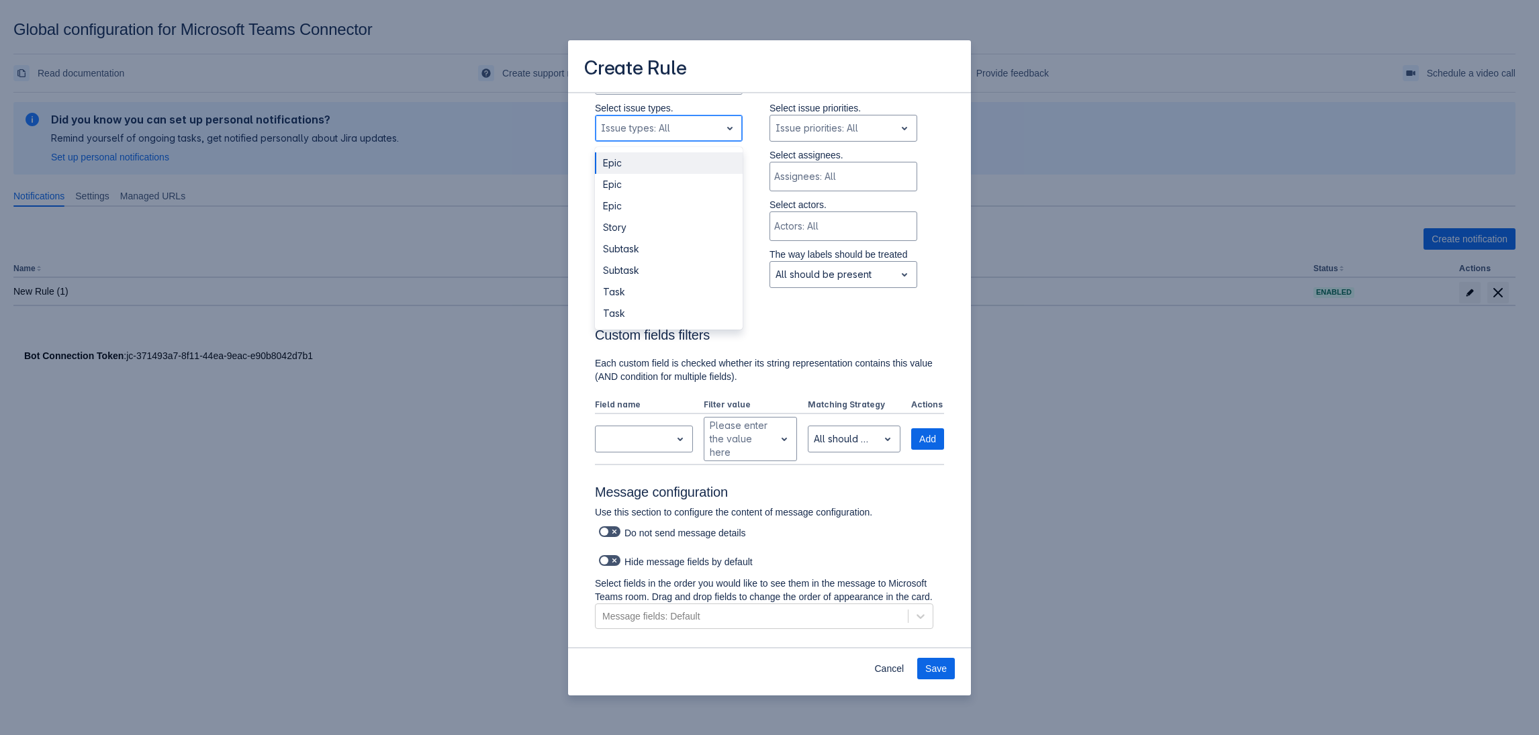
click at [669, 131] on div "Scrollable content" at bounding box center [658, 128] width 114 height 16
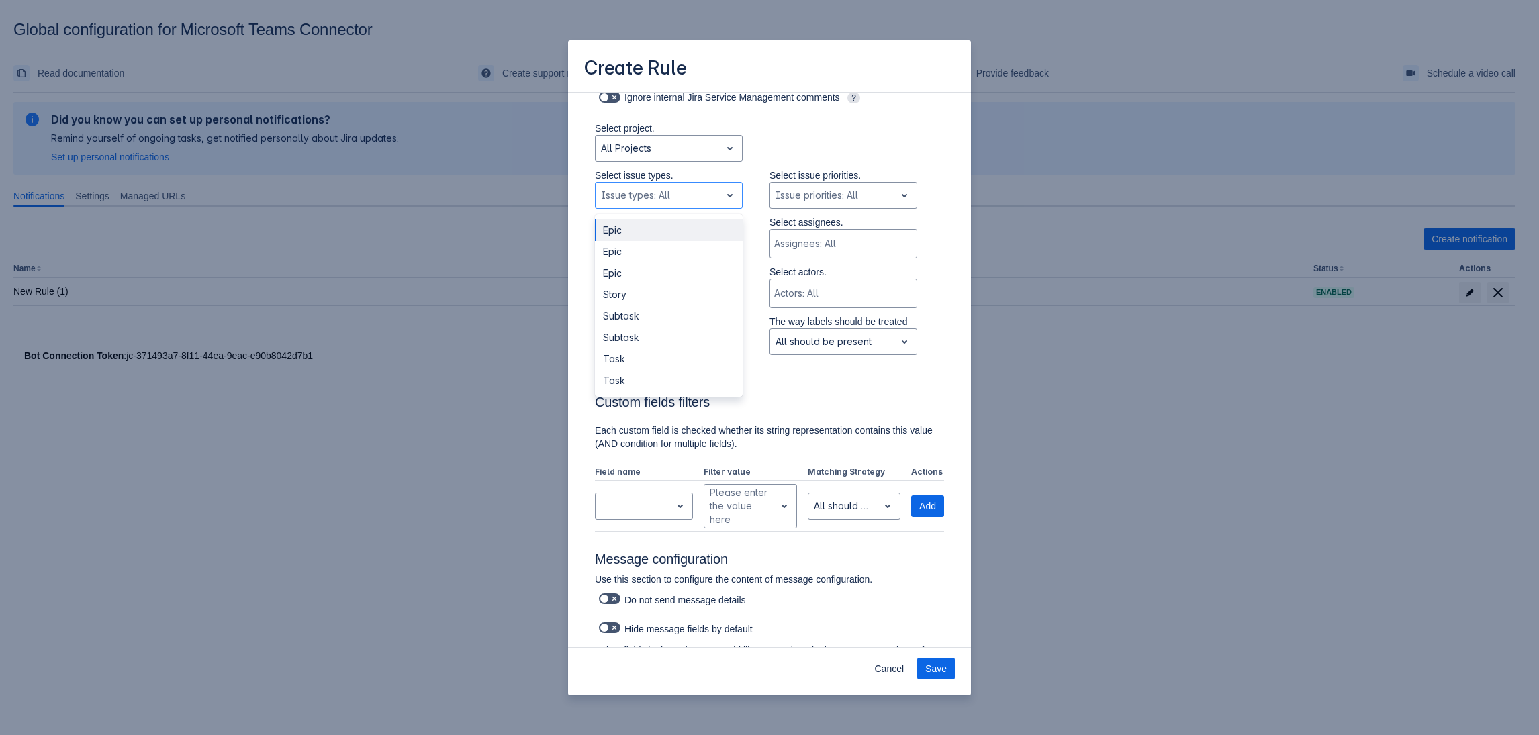
click at [568, 147] on div "Select project. All Projects" at bounding box center [756, 145] width 376 height 47
click at [834, 195] on div "Scrollable content" at bounding box center [833, 195] width 114 height 16
click at [722, 193] on span "open" at bounding box center [730, 195] width 16 height 16
click at [649, 250] on div "Epic" at bounding box center [669, 251] width 148 height 21
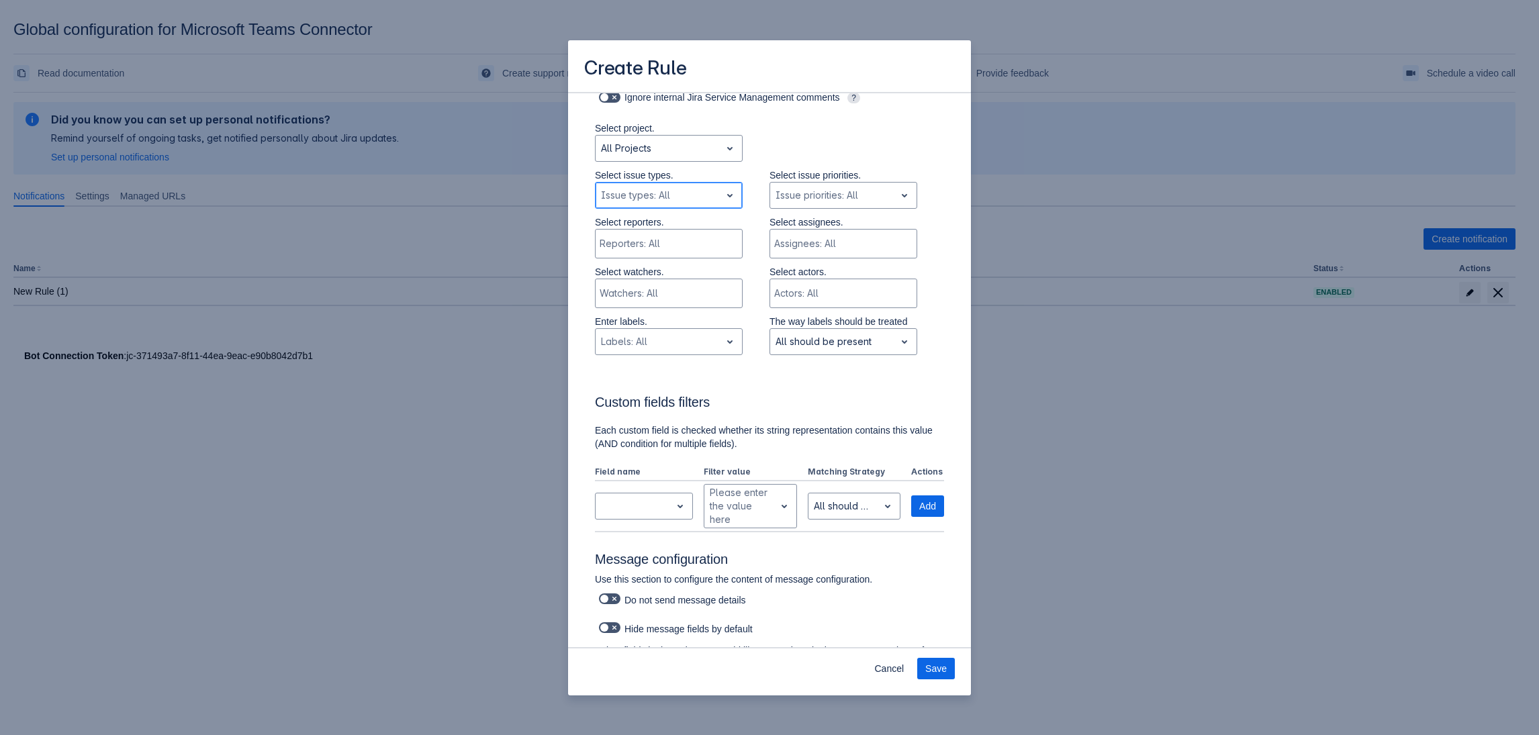
click at [621, 206] on div "Issue types: All" at bounding box center [658, 195] width 125 height 21
click at [630, 299] on div "Story" at bounding box center [669, 294] width 148 height 21
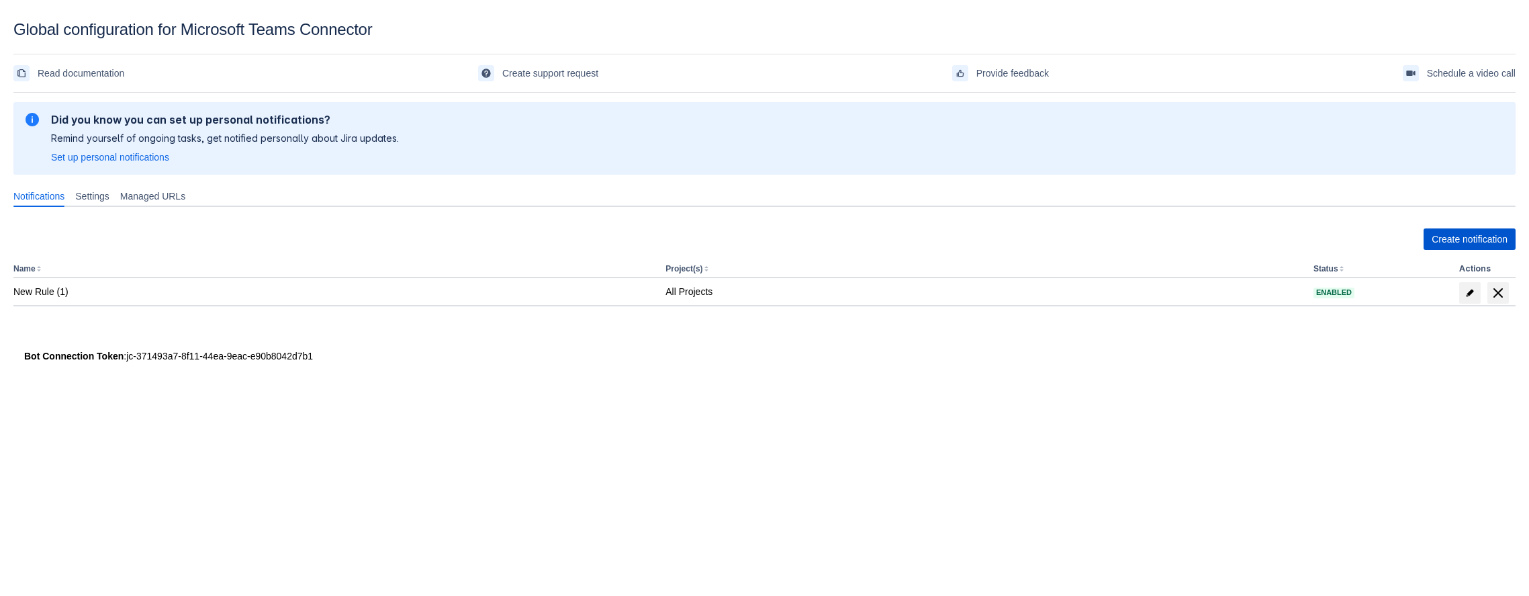
click at [1443, 236] on span "Create notification" at bounding box center [1470, 238] width 76 height 21
click at [1466, 223] on div "Create notification Name Project(s) Status Actions New Rule (1) All Projects En…" at bounding box center [764, 281] width 1502 height 126
click at [1459, 226] on div "Create notification Name Project(s) Status Actions New Rule (1) All Projects En…" at bounding box center [764, 281] width 1502 height 126
click at [1455, 234] on span "Create notification" at bounding box center [1470, 238] width 76 height 21
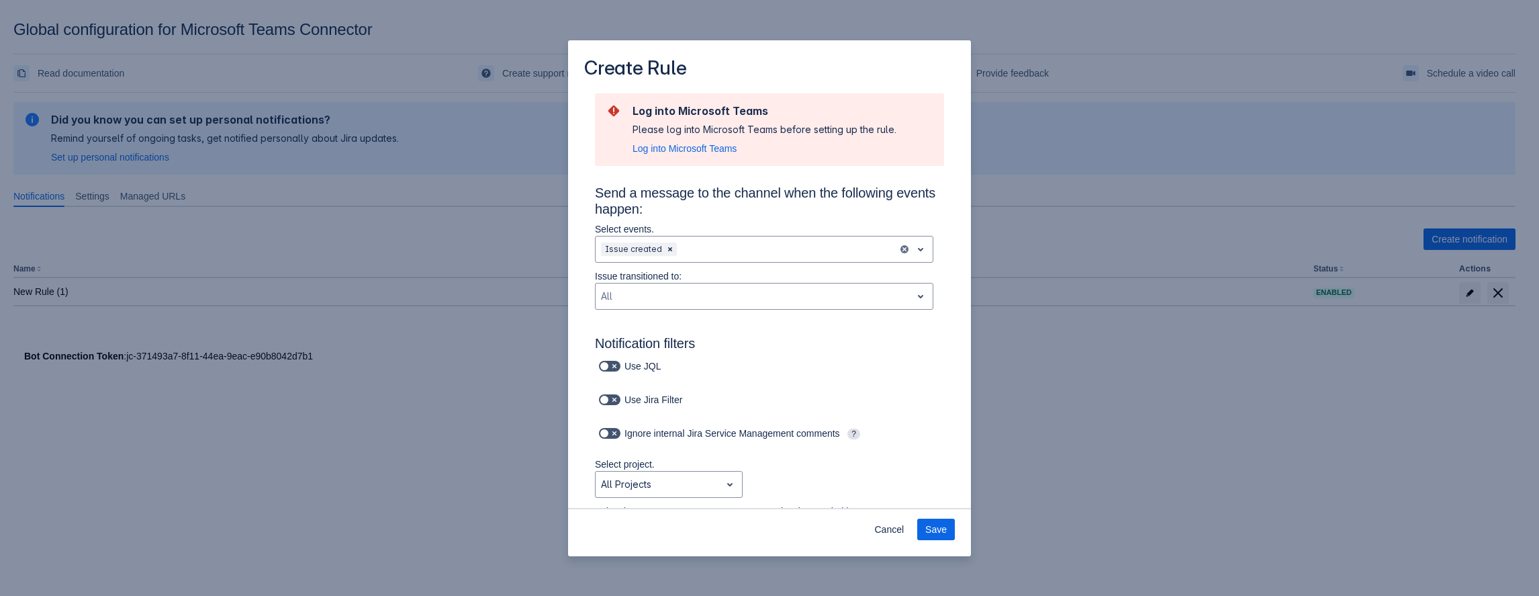
click at [445, 466] on div "Create Rule Log into Microsoft Teams Please log into Microsoft Teams before set…" at bounding box center [769, 298] width 1539 height 596
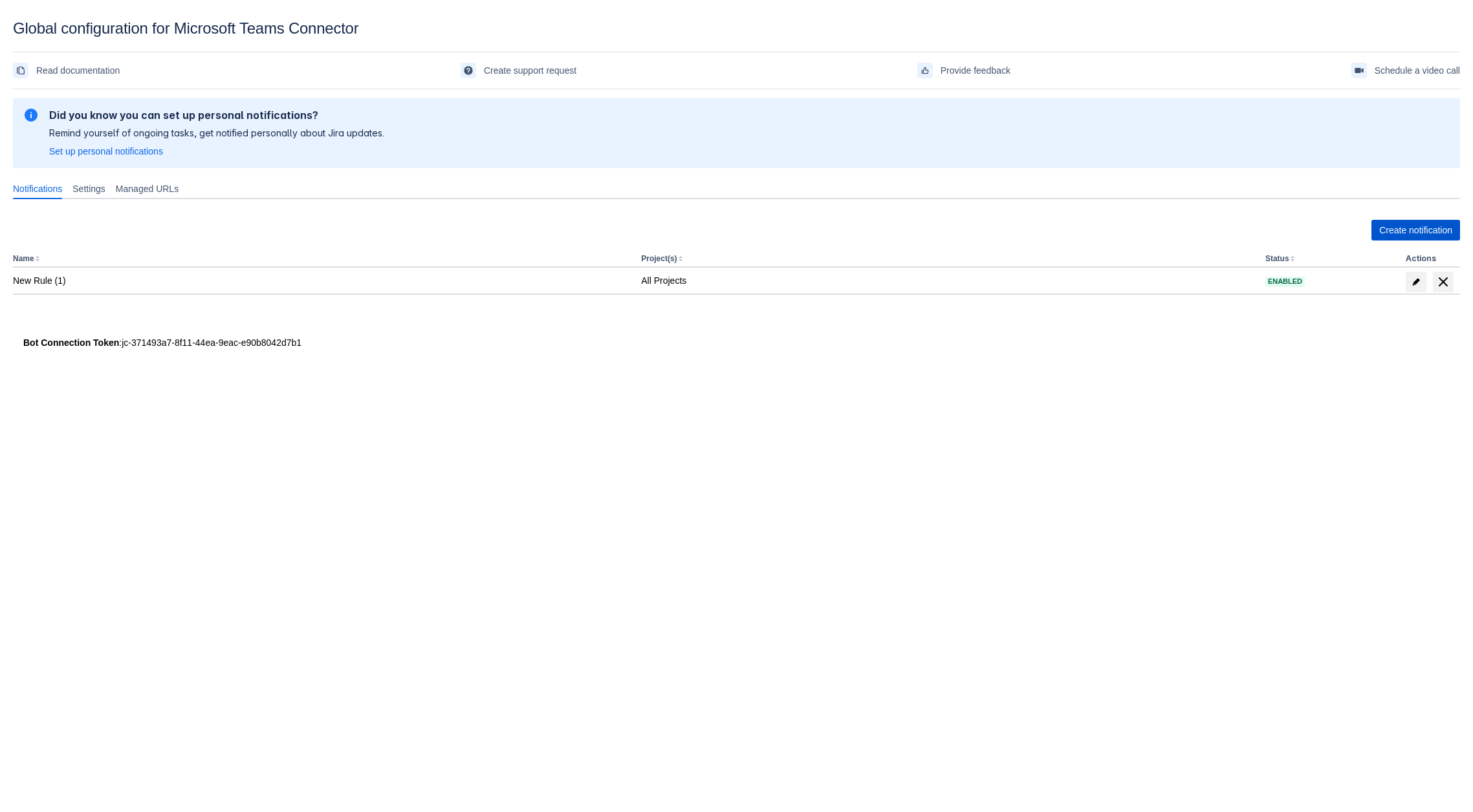
click at [1451, 229] on span "Create notification" at bounding box center [1416, 229] width 73 height 20
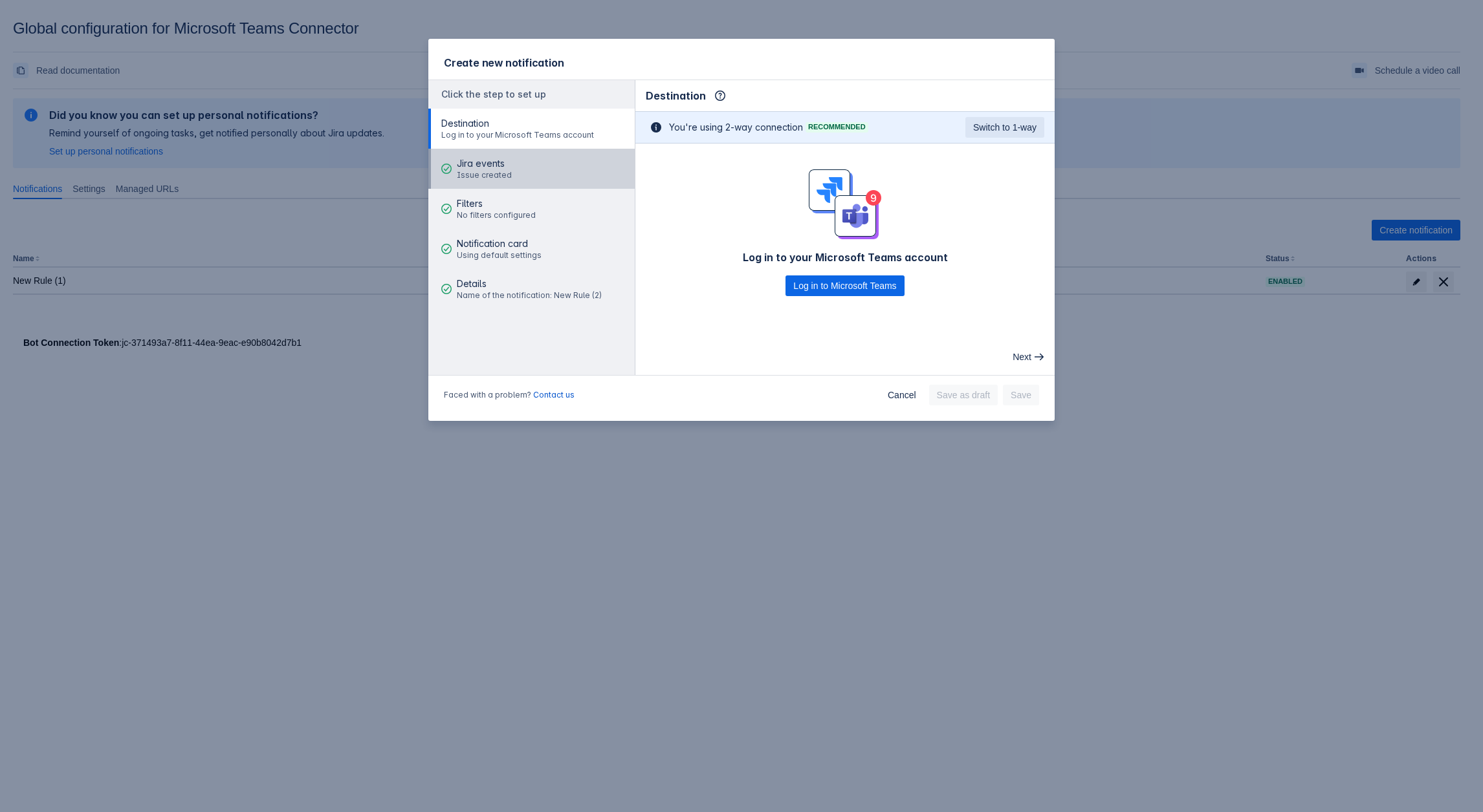
click at [491, 166] on span "Jira events" at bounding box center [484, 163] width 55 height 13
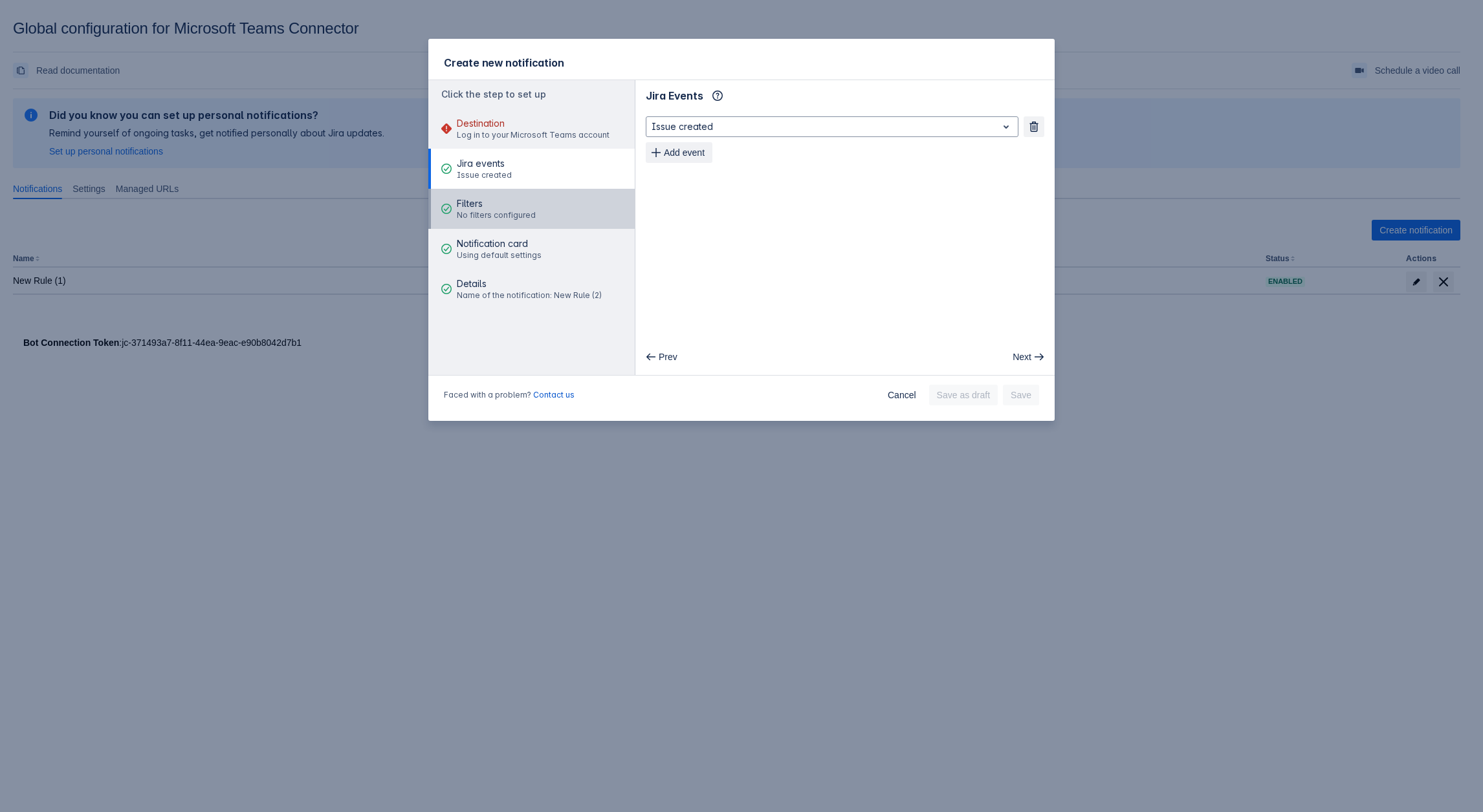
click at [510, 201] on span "Filters" at bounding box center [496, 203] width 79 height 13
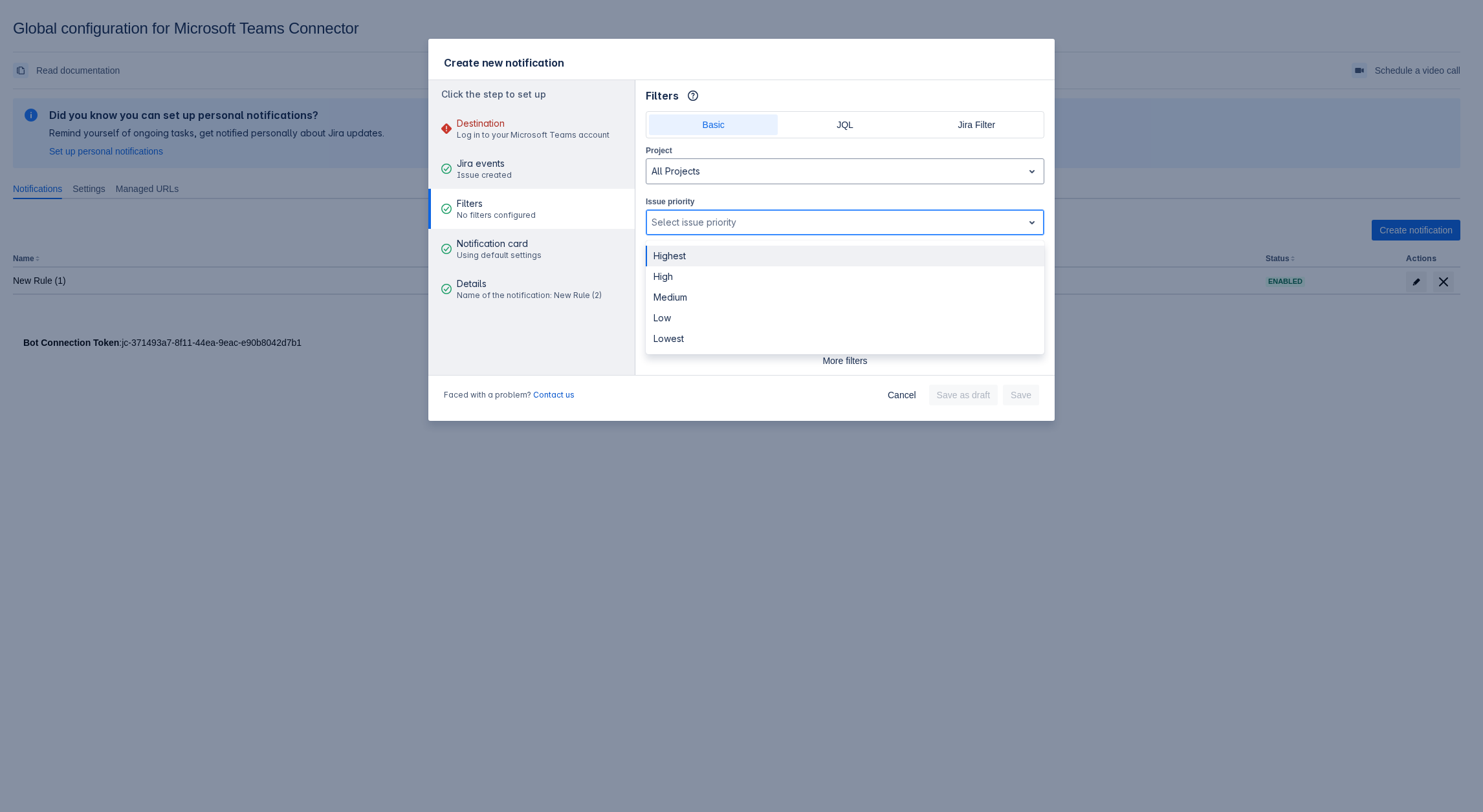
click at [719, 220] on div at bounding box center [834, 223] width 366 height 15
click at [694, 266] on div at bounding box center [834, 274] width 366 height 15
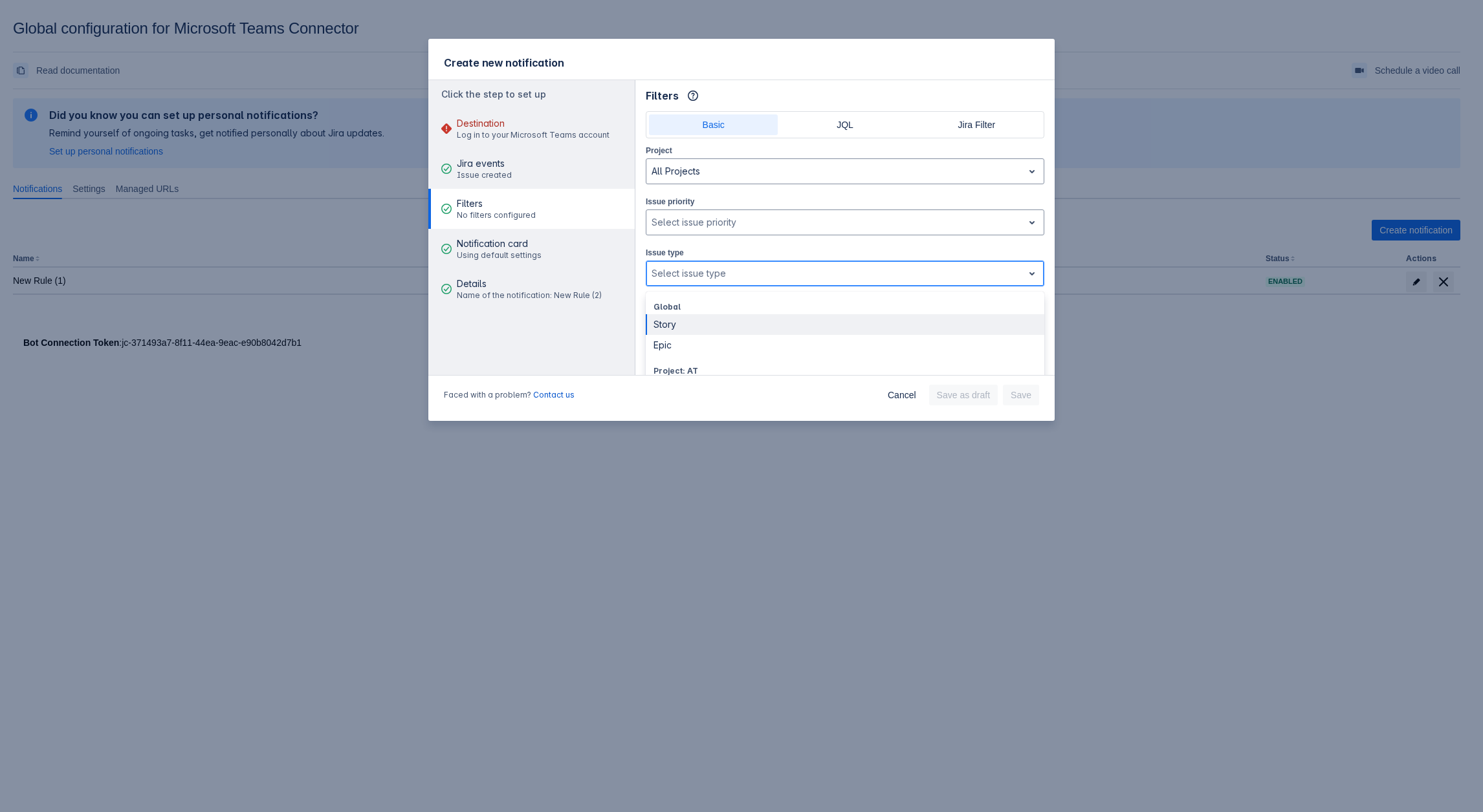
click at [716, 273] on div at bounding box center [834, 274] width 366 height 15
click at [697, 276] on div at bounding box center [834, 274] width 366 height 15
click at [580, 540] on div "Create new notification Click the step to set up Destination Log in to your Mic…" at bounding box center [741, 406] width 1483 height 812
click at [861, 354] on span "More filters" at bounding box center [845, 360] width 384 height 20
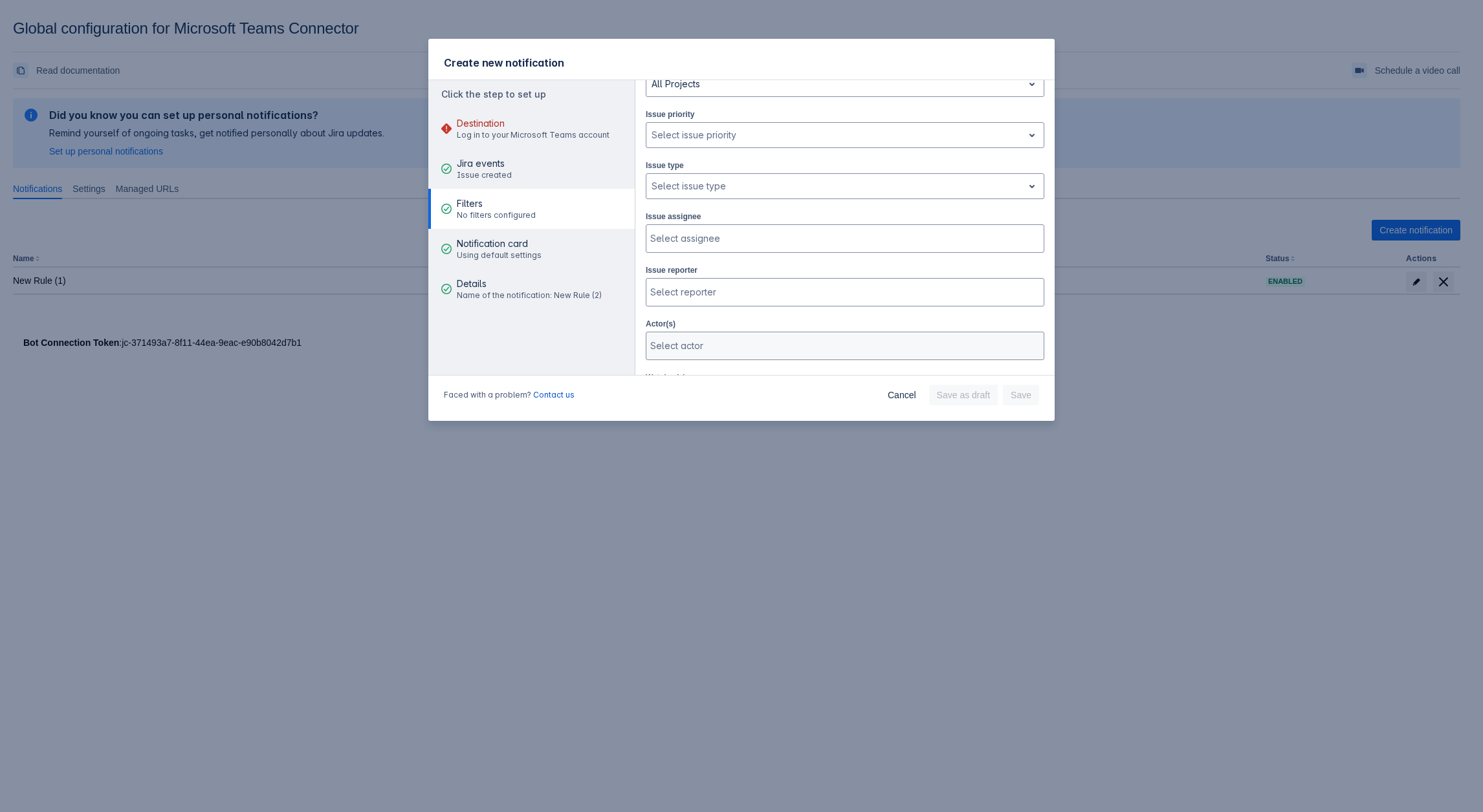
scroll to position [65, 0]
click at [752, 204] on div at bounding box center [834, 209] width 366 height 15
click at [689, 208] on div at bounding box center [834, 209] width 366 height 15
click at [890, 208] on div at bounding box center [834, 209] width 366 height 15
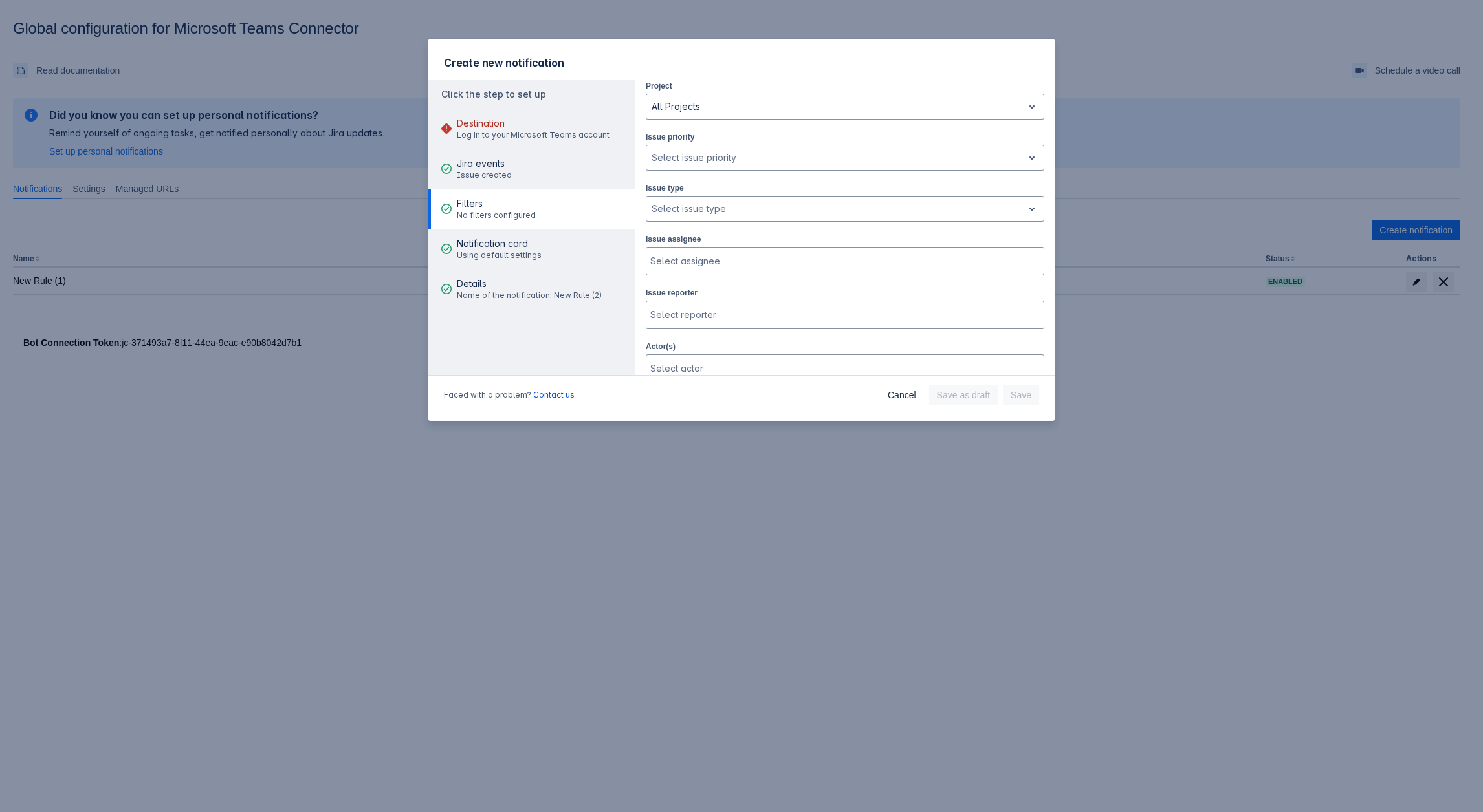
click at [676, 178] on div "Project All Projects Issue priority , multiple selections available, Select iss…" at bounding box center [845, 413] width 399 height 668
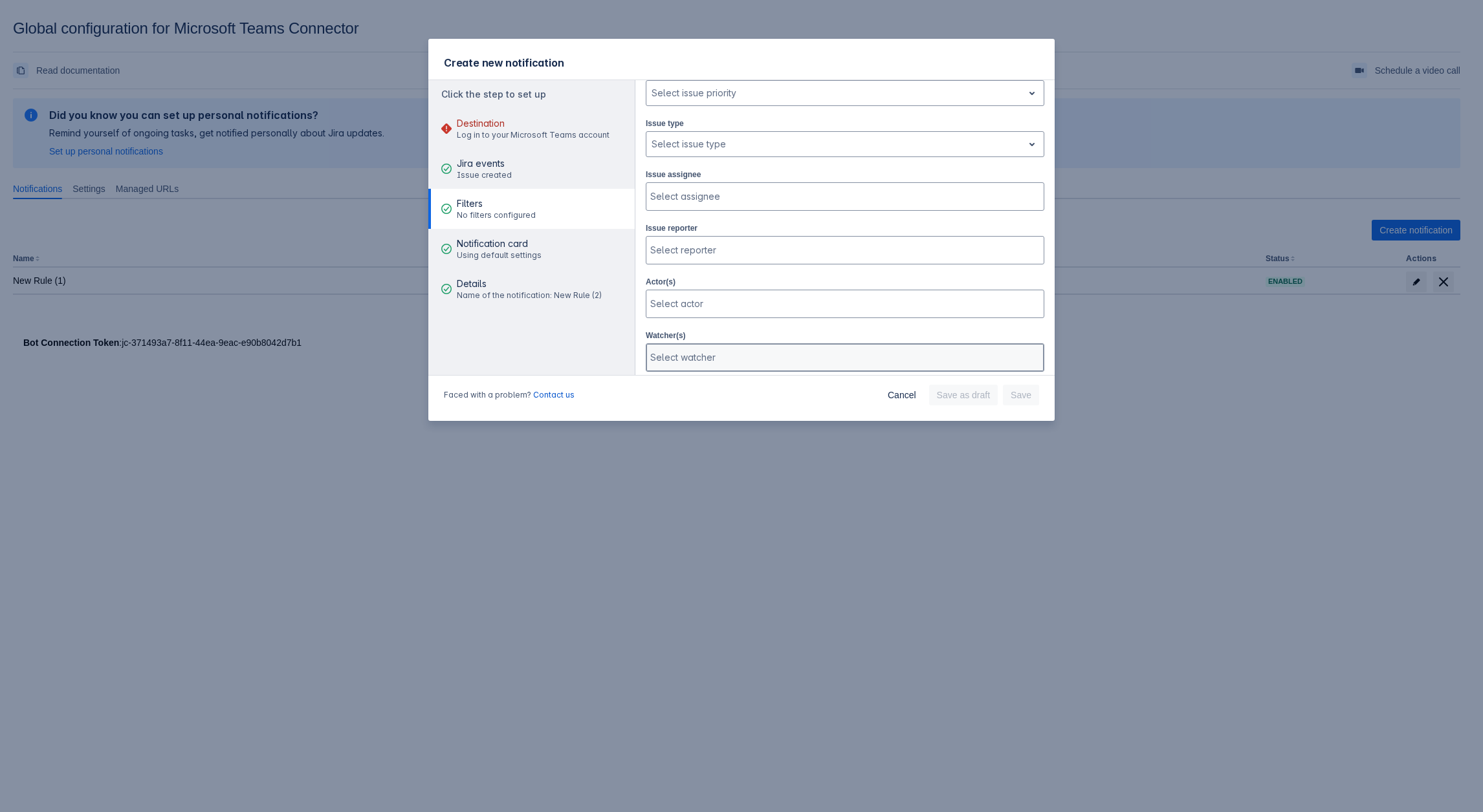
click at [746, 352] on div at bounding box center [844, 357] width 387 height 13
click at [735, 354] on div at bounding box center [844, 357] width 387 height 13
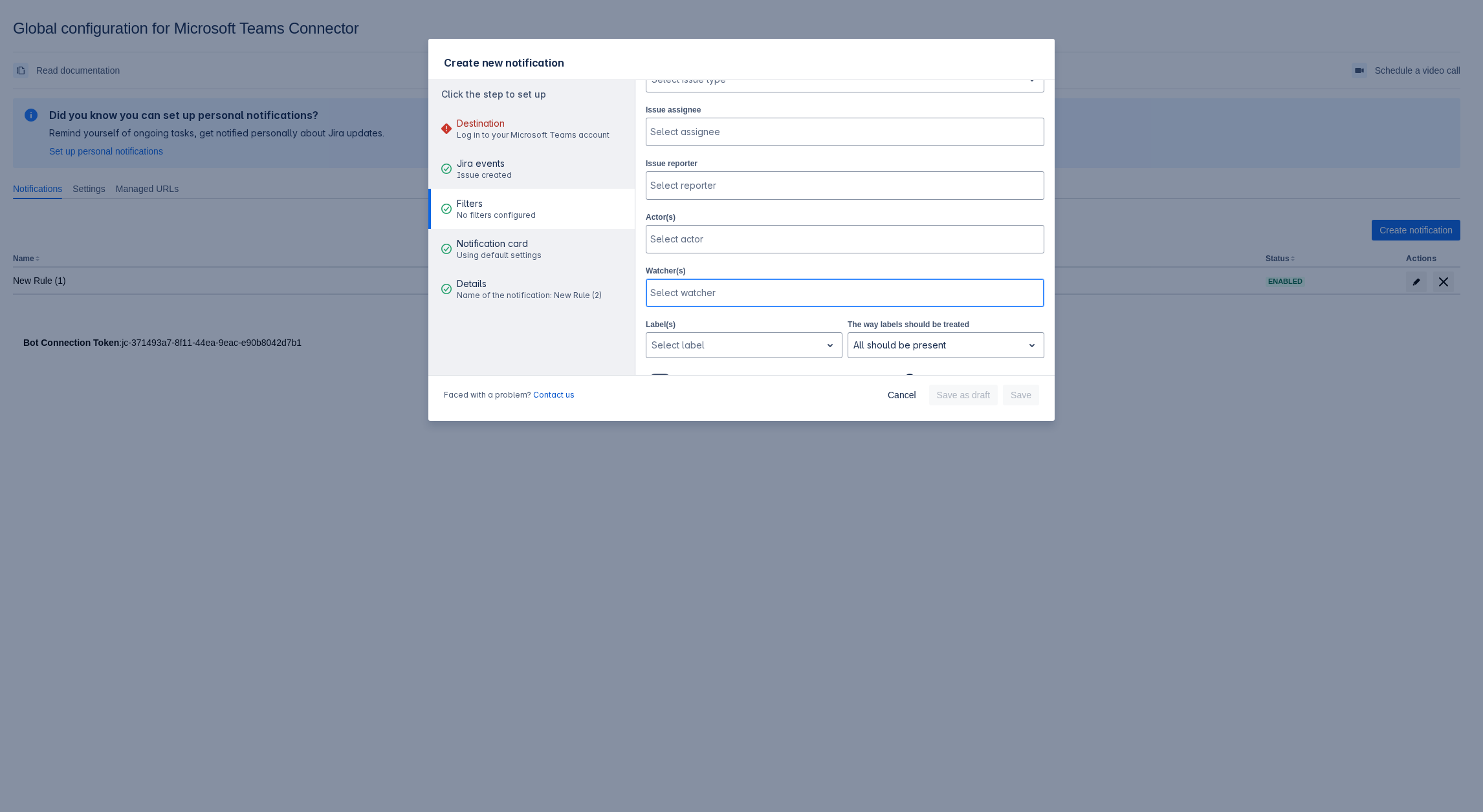
click at [731, 287] on div at bounding box center [844, 293] width 387 height 13
click at [720, 293] on div at bounding box center [844, 293] width 387 height 13
click at [712, 335] on div "Select label" at bounding box center [733, 345] width 174 height 20
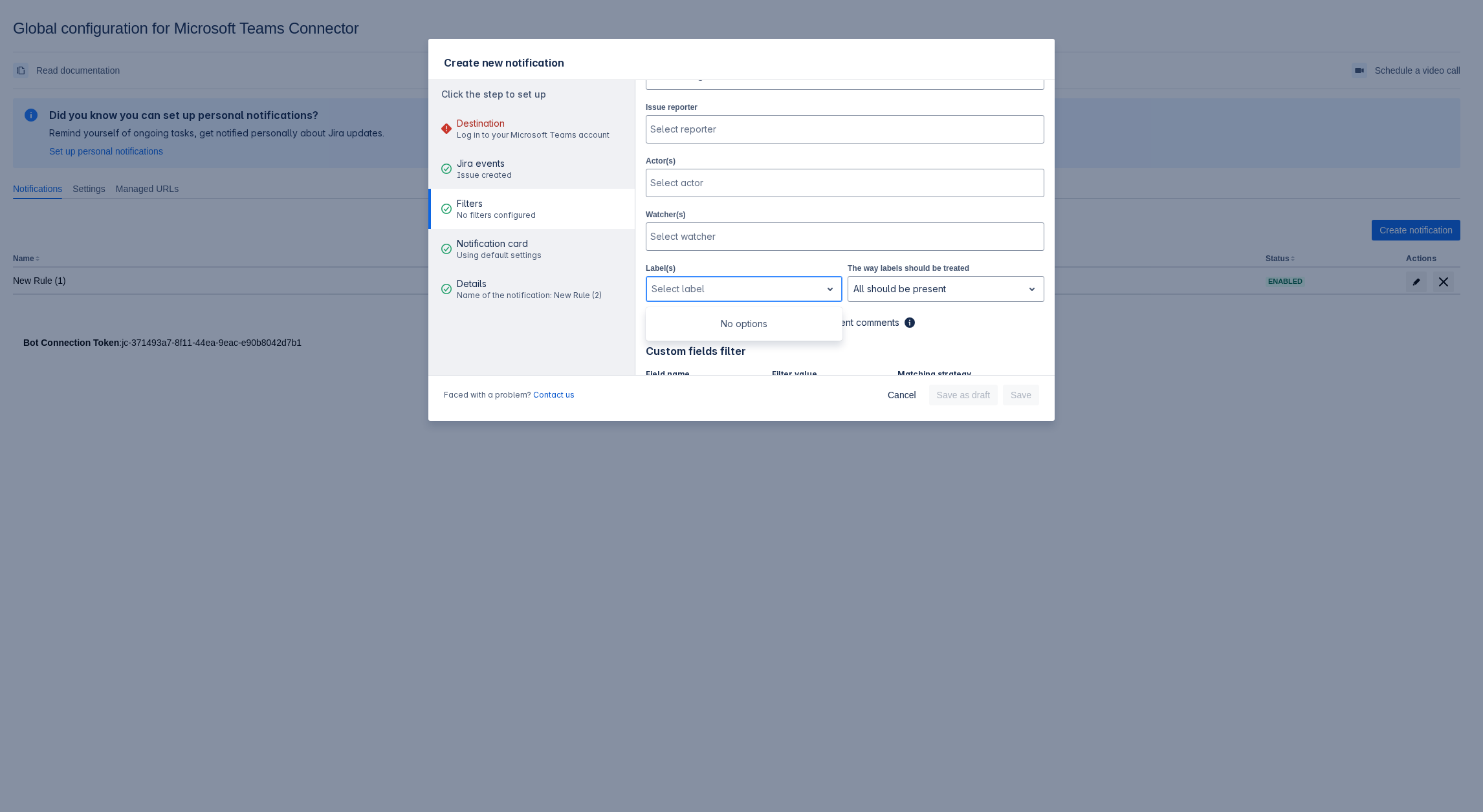
scroll to position [324, 0]
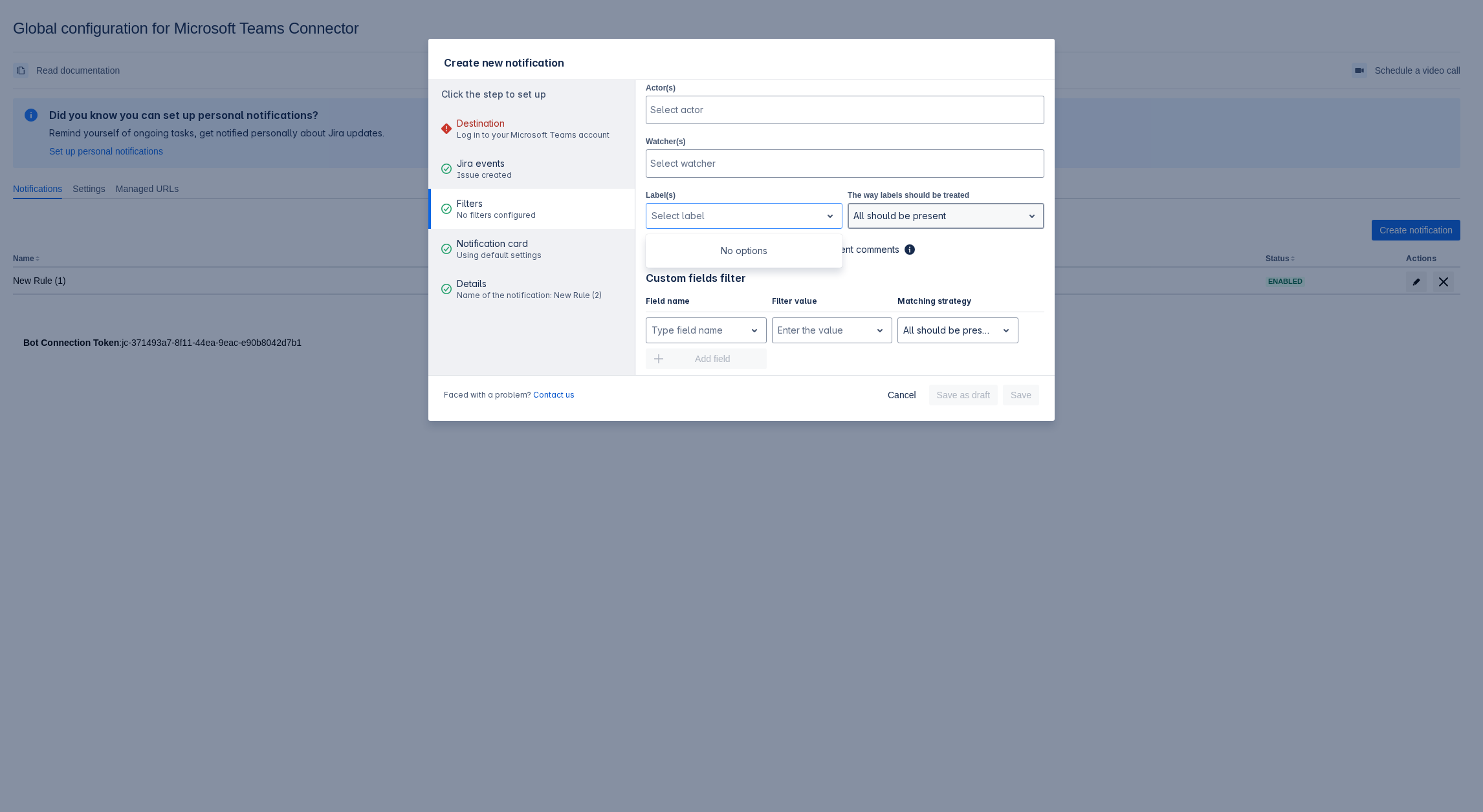
click at [895, 212] on div at bounding box center [936, 216] width 165 height 15
click at [794, 225] on div "Project All Projects Issue priority , multiple selections available, Select iss…" at bounding box center [845, 154] width 399 height 668
click at [781, 214] on div at bounding box center [733, 216] width 165 height 15
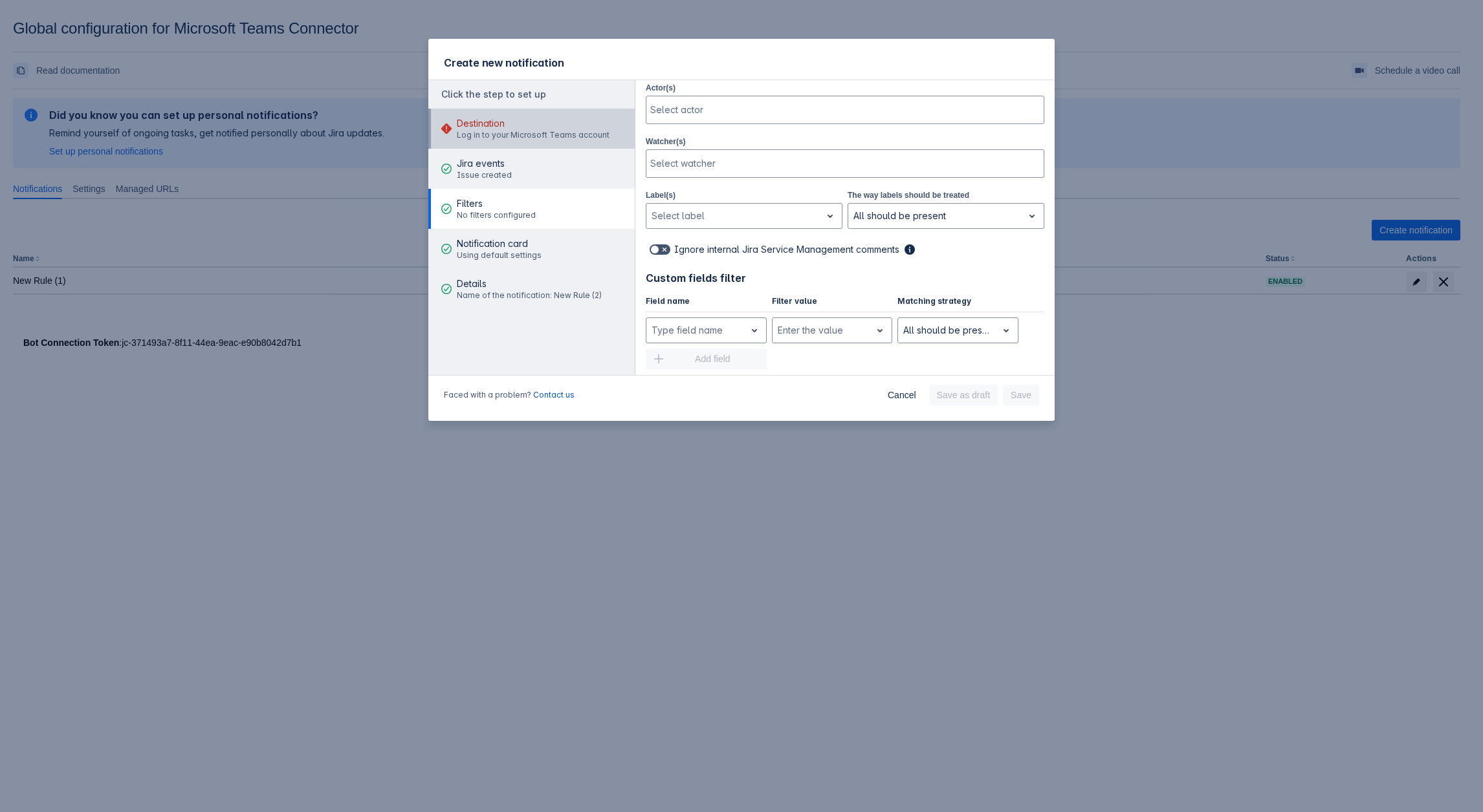
click at [566, 124] on span "Destination" at bounding box center [533, 123] width 152 height 13
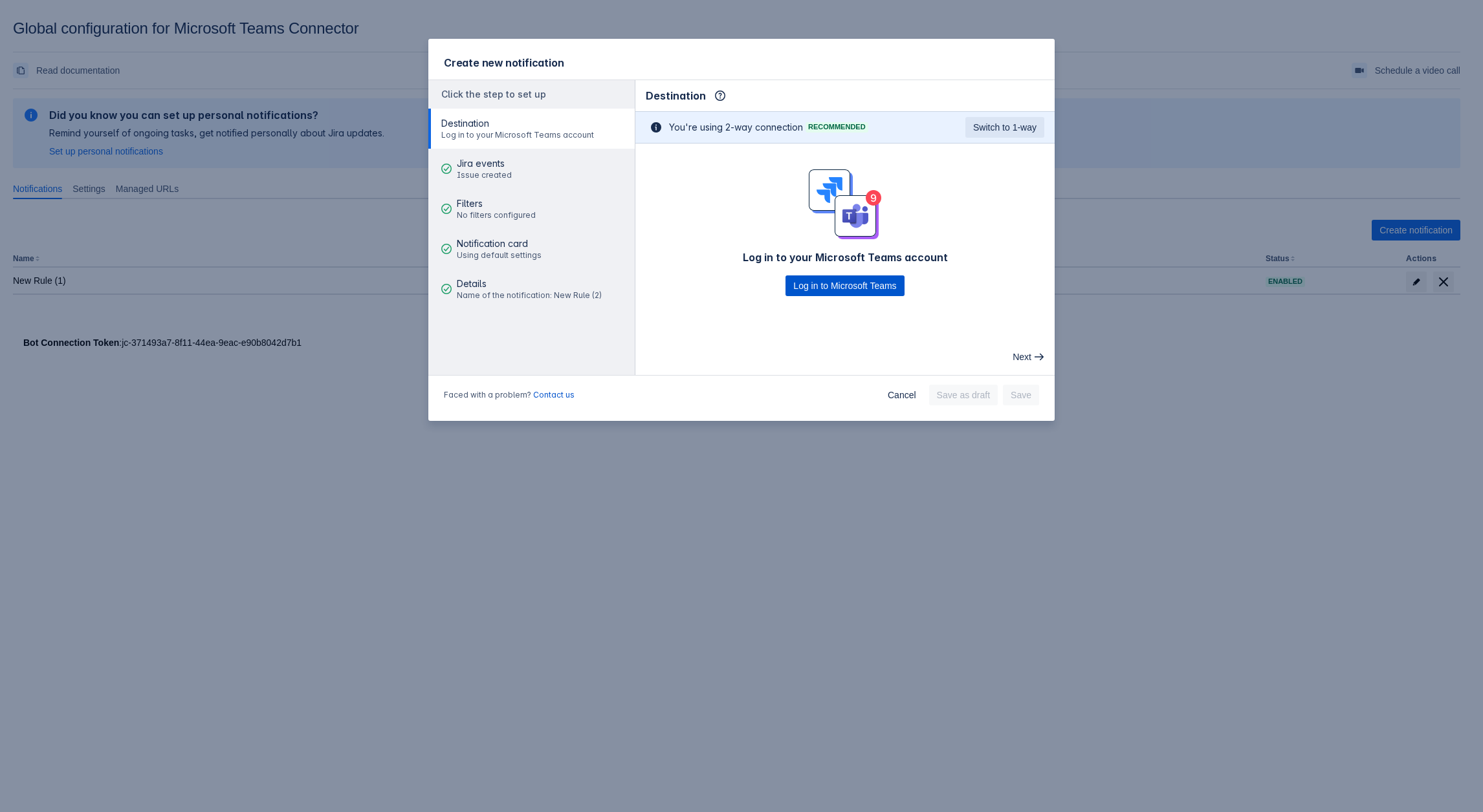
drag, startPoint x: 808, startPoint y: 273, endPoint x: 816, endPoint y: 279, distance: 10.0
click at [808, 273] on div "Log in to your Microsoft Teams account Log in to Microsoft Teams" at bounding box center [844, 233] width 419 height 127
click at [816, 279] on span "Log in to Microsoft Teams" at bounding box center [844, 285] width 103 height 20
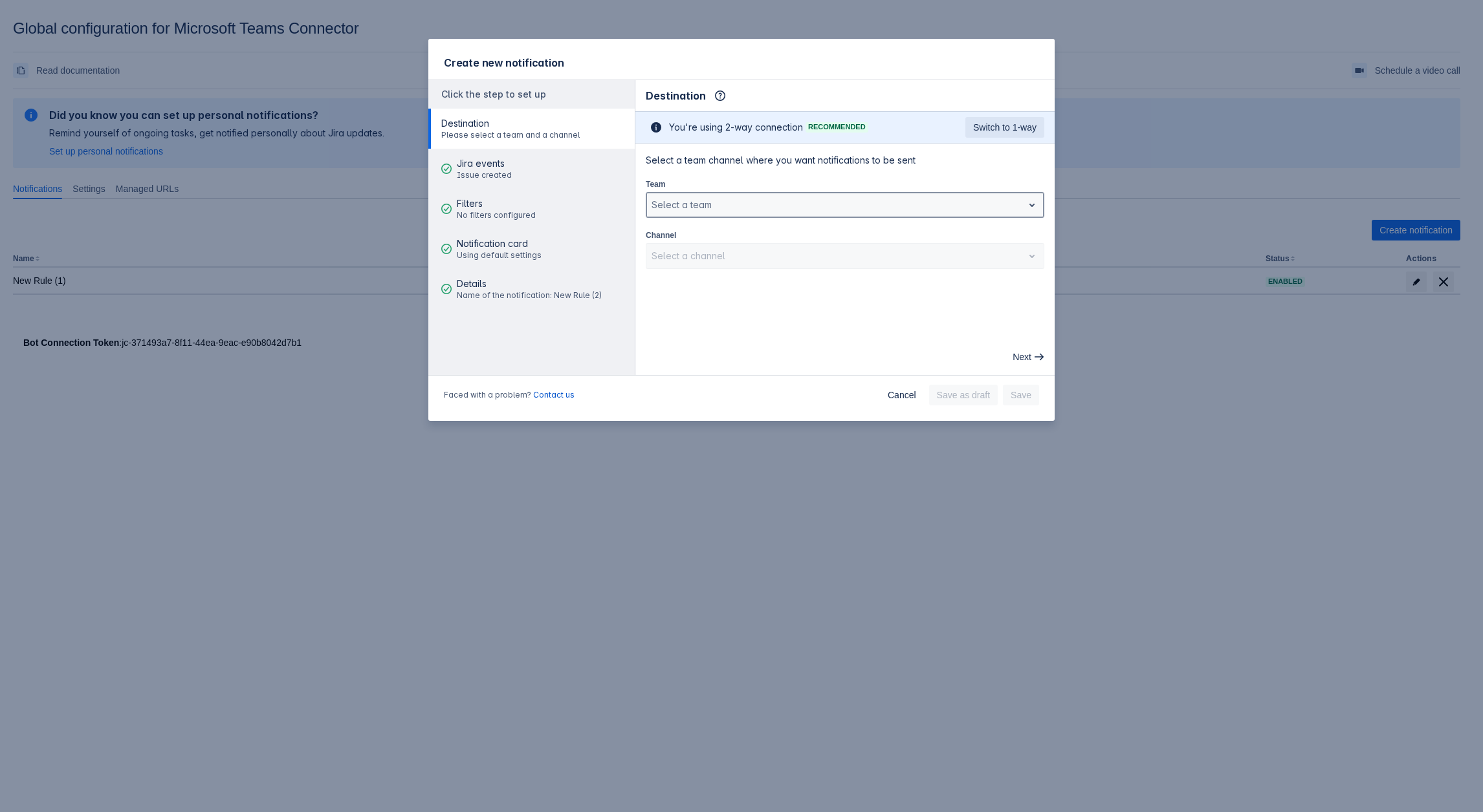
click at [720, 212] on div at bounding box center [834, 205] width 366 height 15
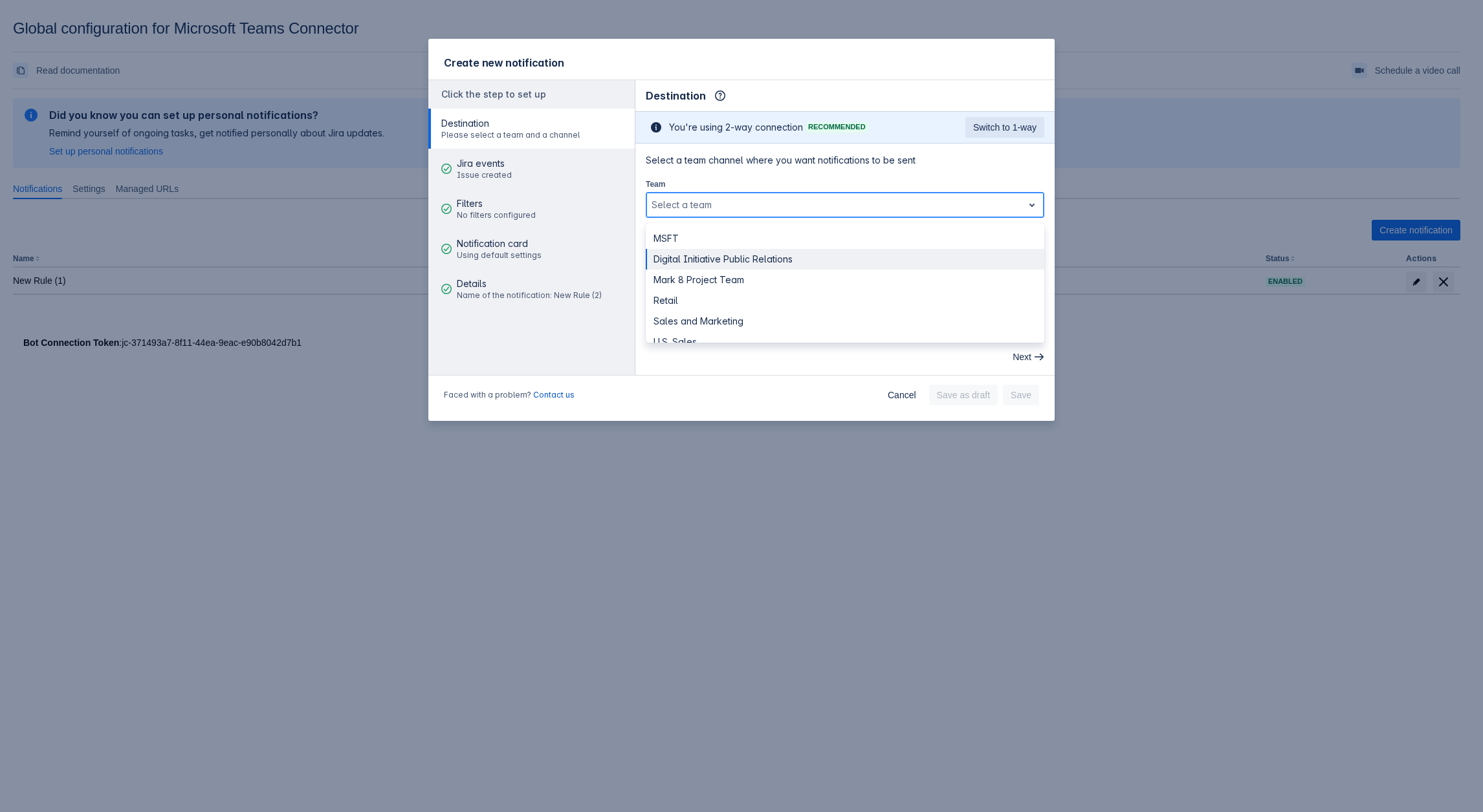
click at [699, 255] on div "Digital Initiative Public Relations" at bounding box center [845, 259] width 399 height 20
click at [704, 256] on div at bounding box center [834, 256] width 366 height 15
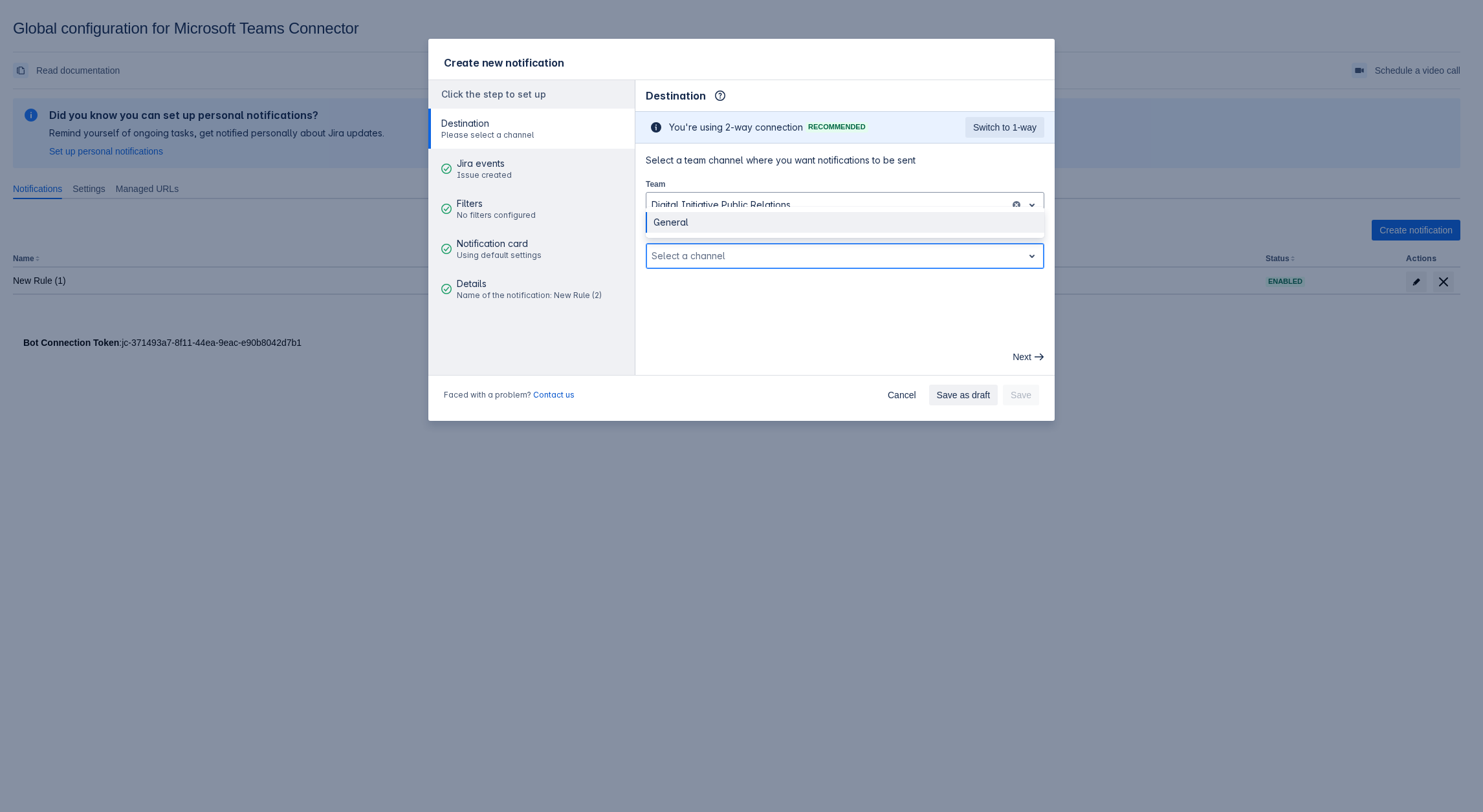
click at [697, 224] on div "General" at bounding box center [845, 222] width 399 height 20
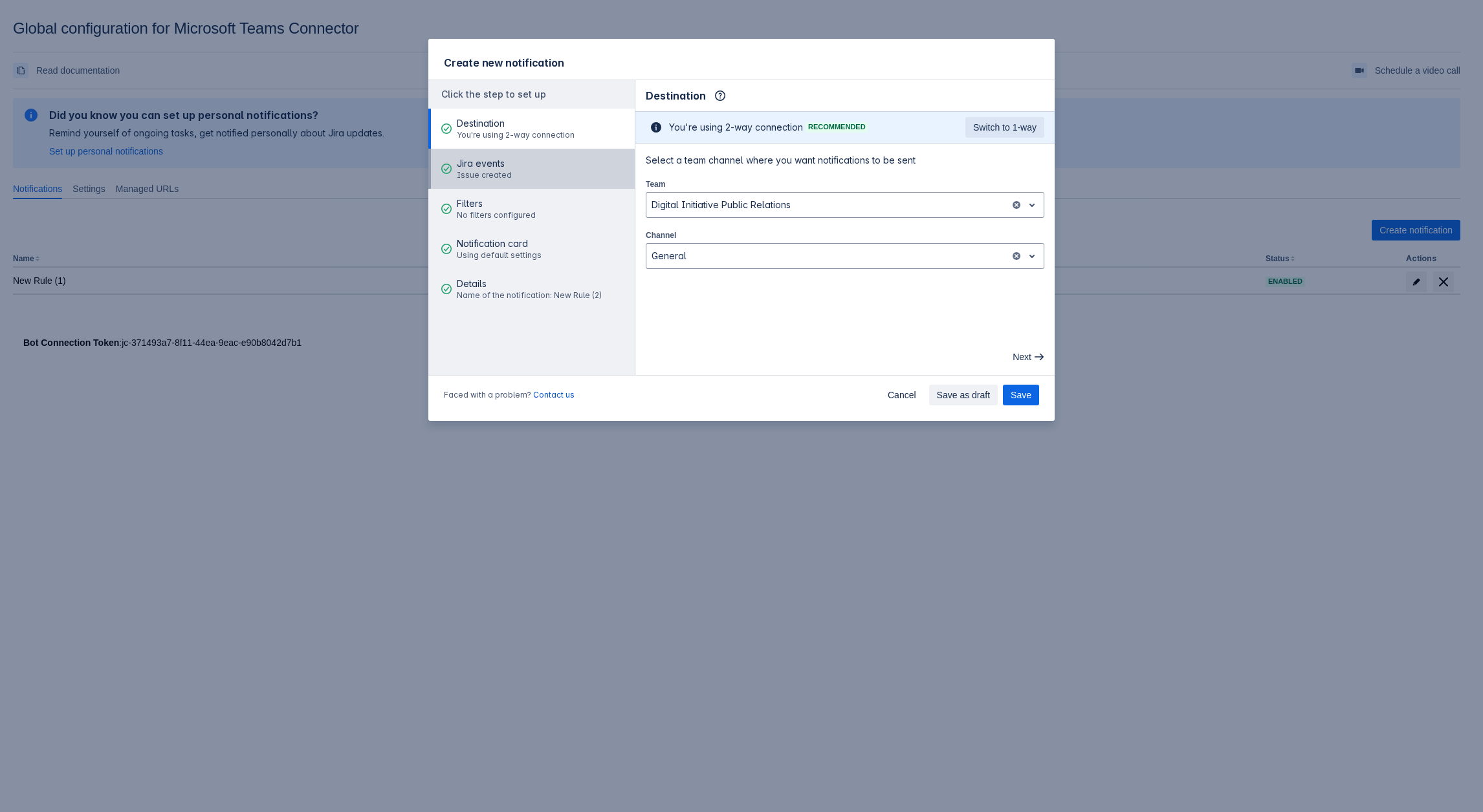
click at [512, 172] on button "Jira events Issue created" at bounding box center [532, 169] width 206 height 40
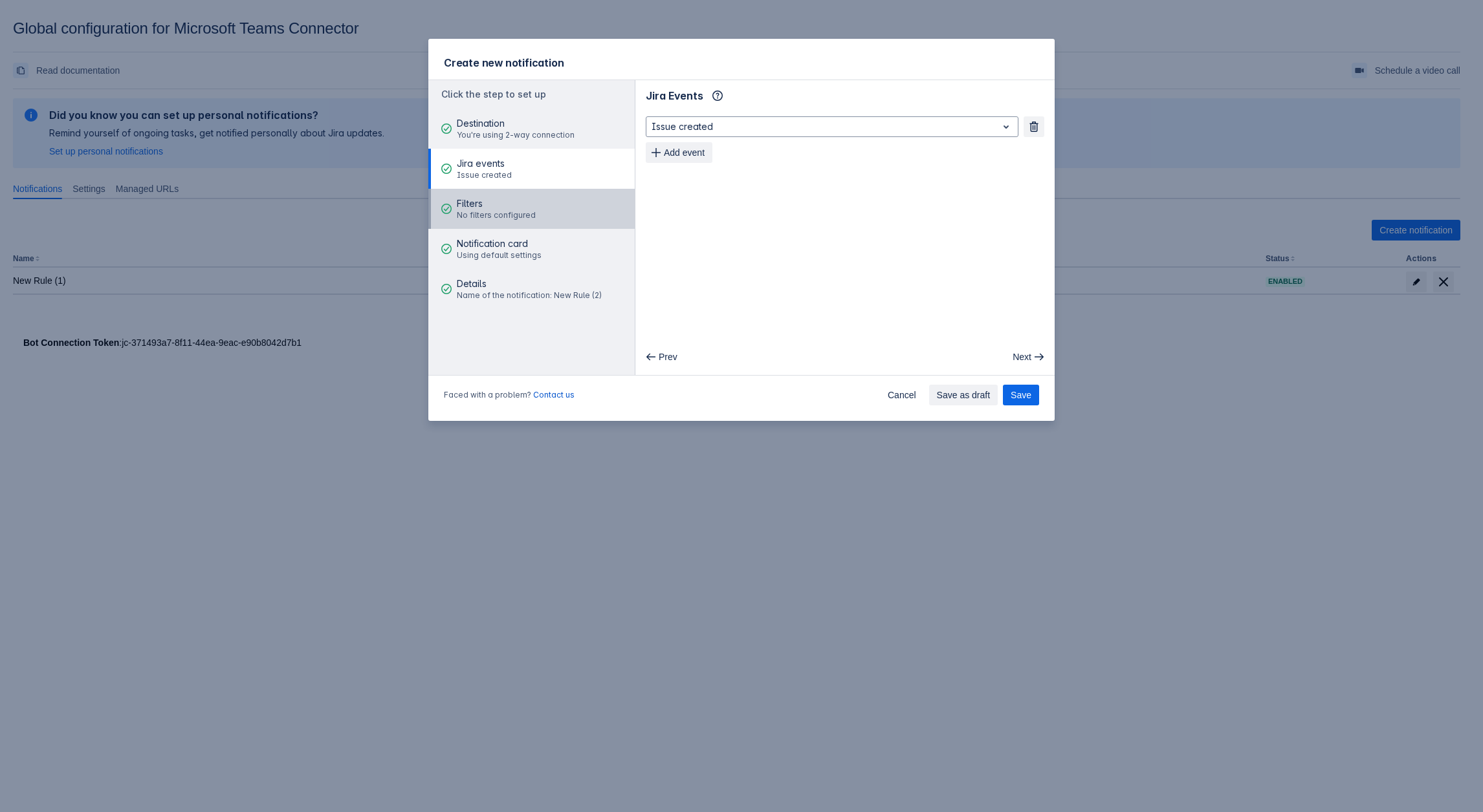
click at [516, 210] on span "No filters configured" at bounding box center [496, 215] width 79 height 11
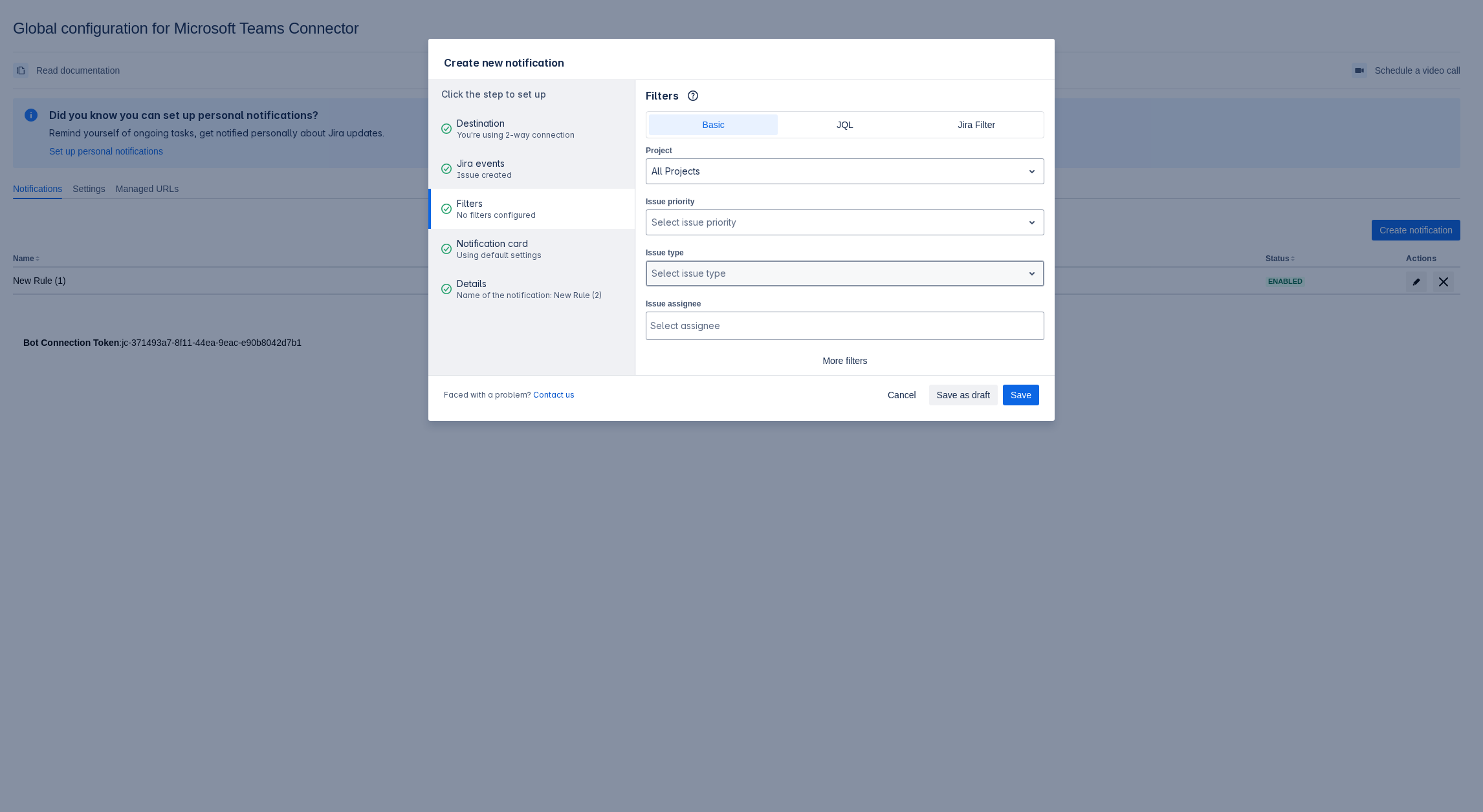
click at [744, 276] on div at bounding box center [834, 274] width 366 height 15
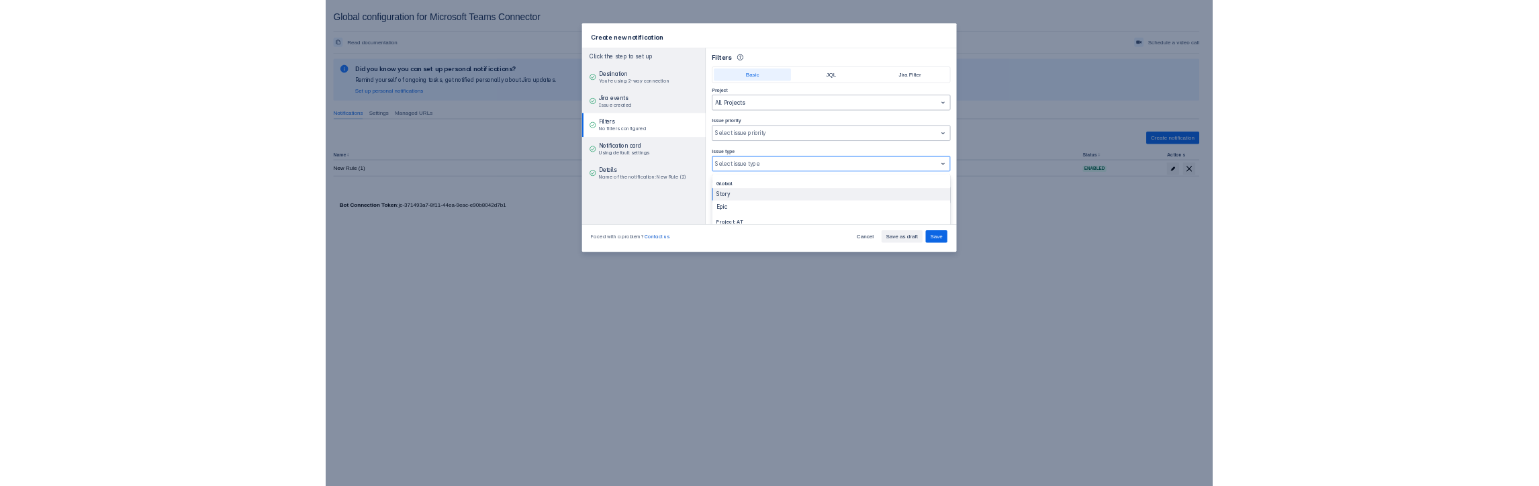
scroll to position [67, 0]
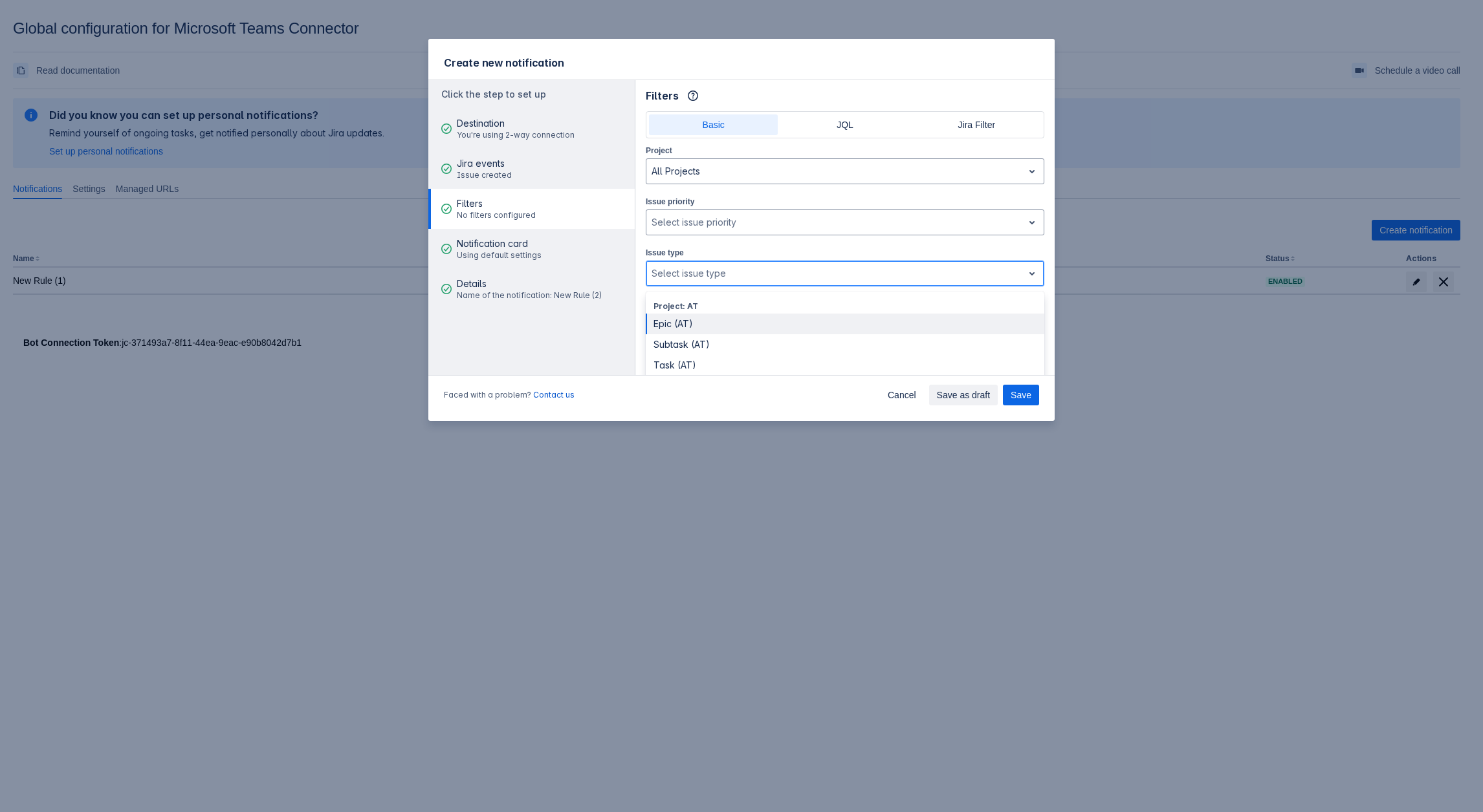
click at [683, 321] on div "Epic (AT)" at bounding box center [845, 324] width 399 height 20
click at [744, 273] on div at bounding box center [856, 274] width 299 height 15
click at [675, 342] on div "Epic" at bounding box center [845, 345] width 399 height 20
click at [774, 269] on div at bounding box center [874, 274] width 262 height 15
click at [712, 357] on div "Subtask (AT)" at bounding box center [845, 367] width 399 height 20
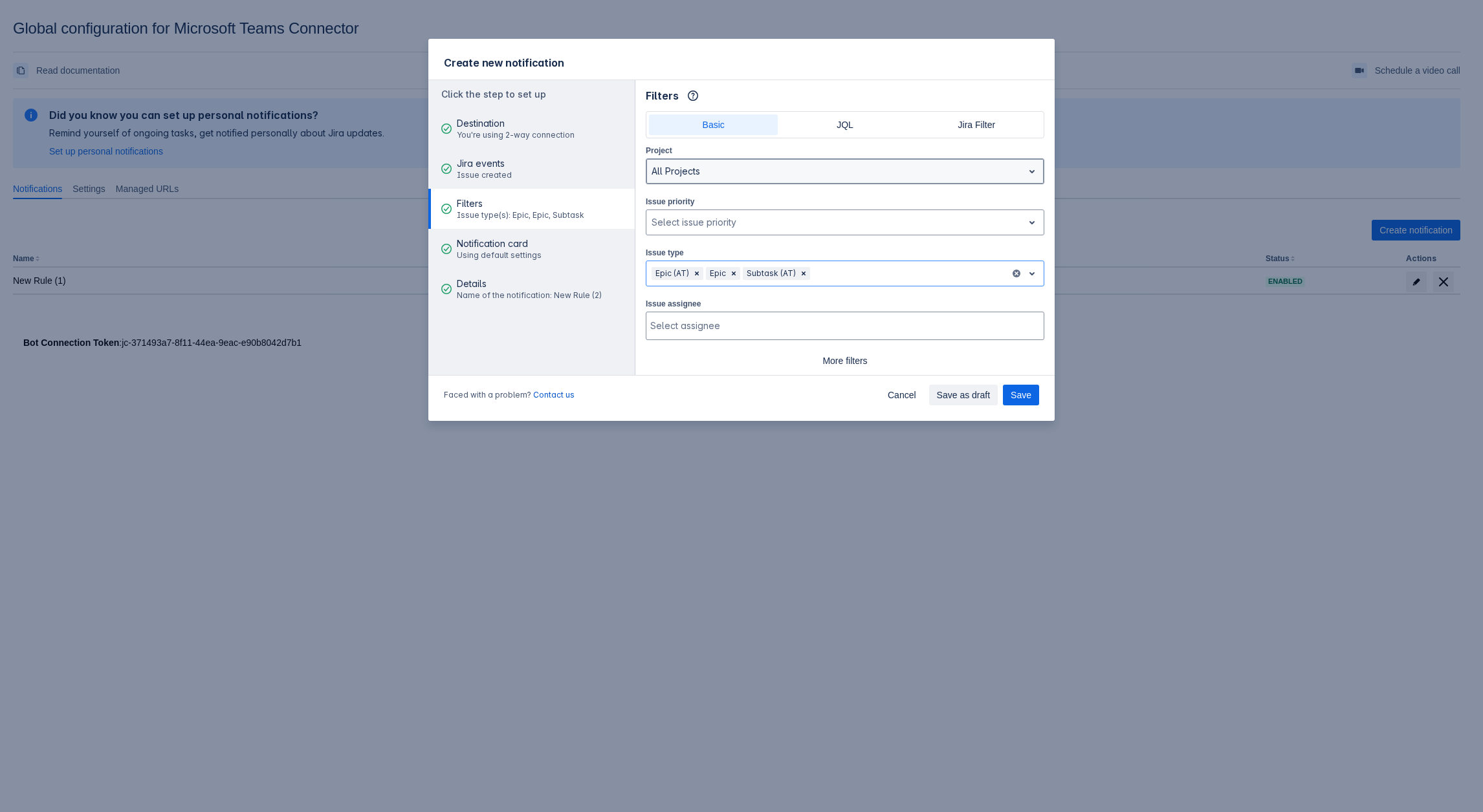
click at [716, 173] on div at bounding box center [834, 171] width 366 height 15
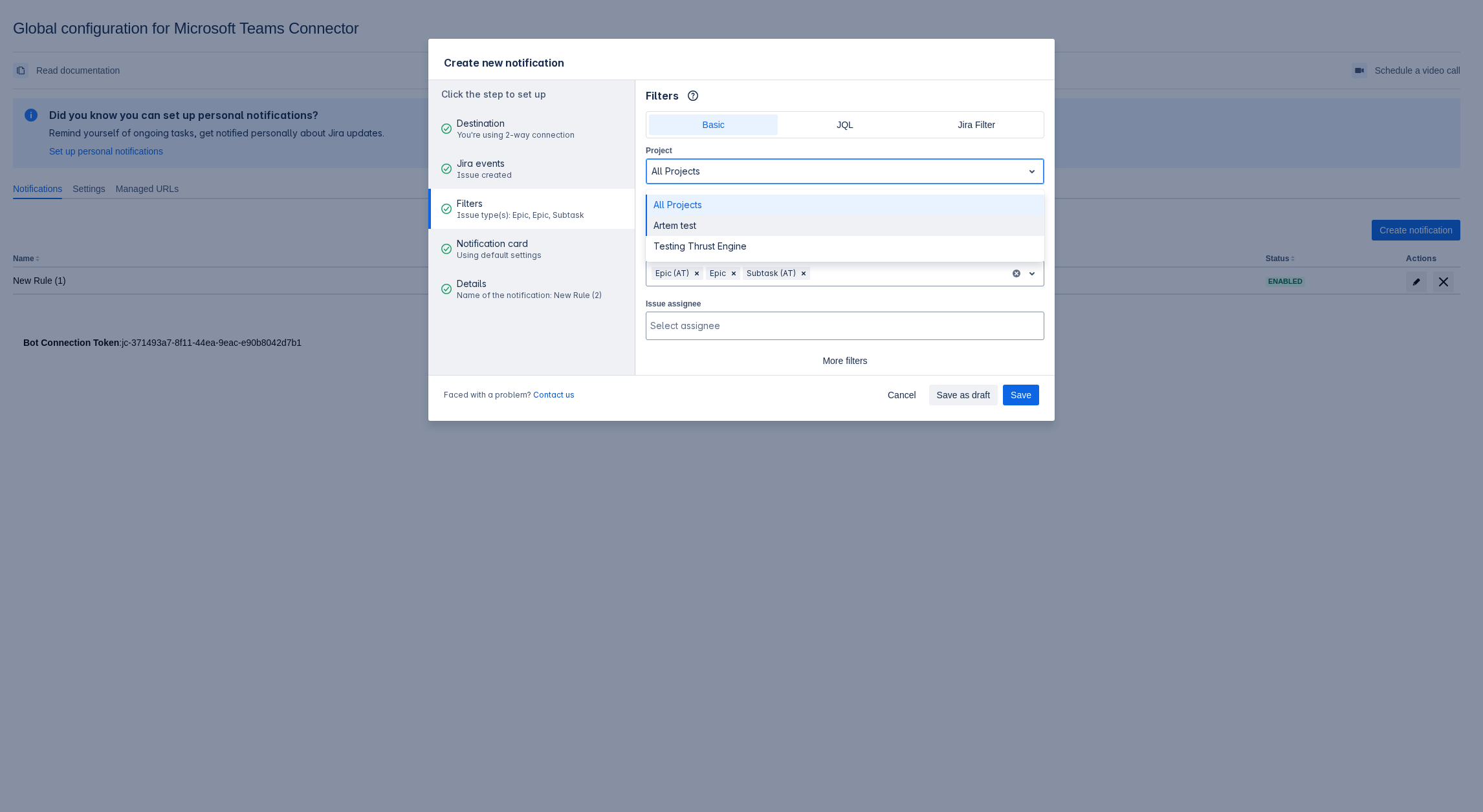
click at [699, 223] on div "Artem test" at bounding box center [845, 225] width 399 height 20
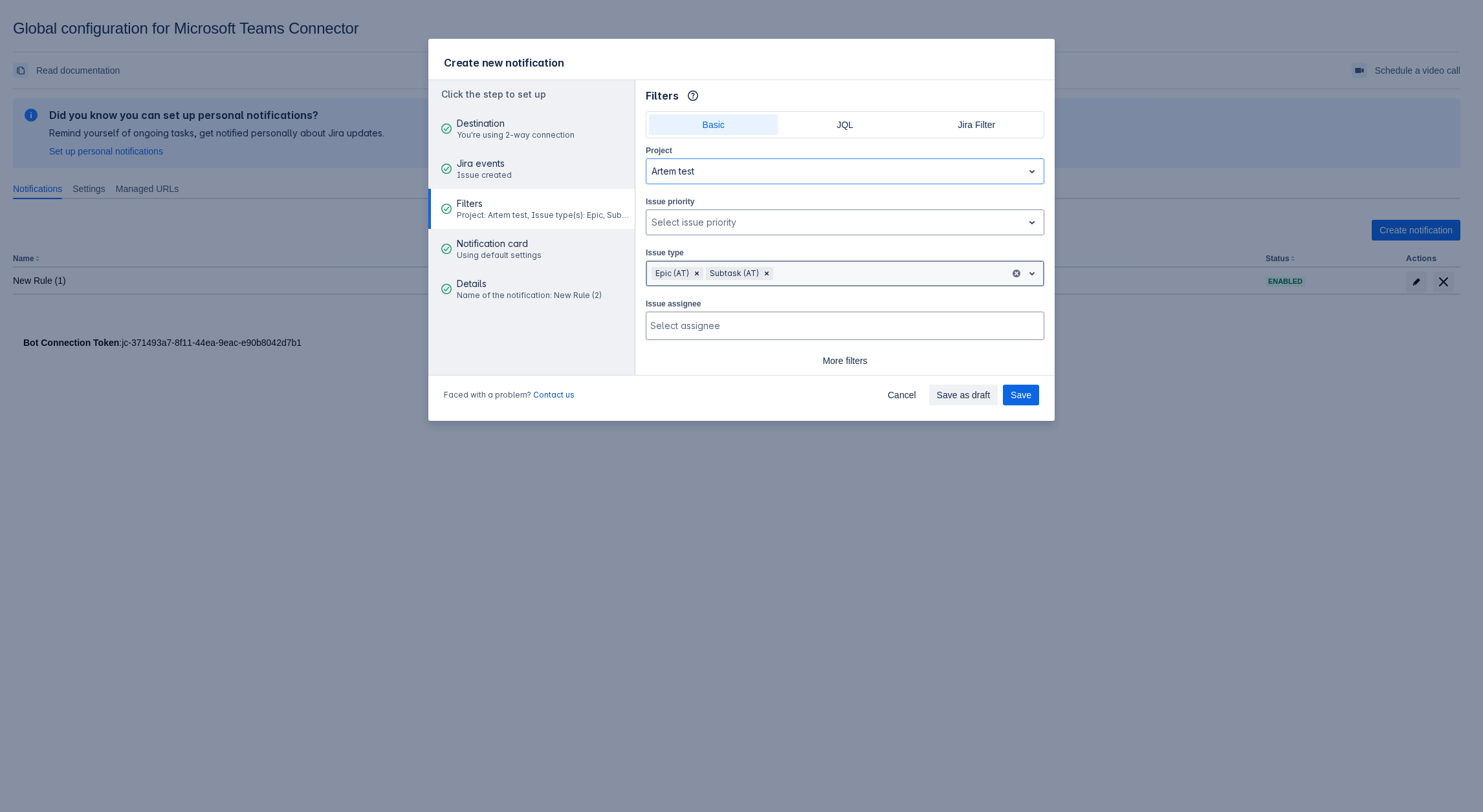
click at [793, 261] on div "Epic (AT) Subtask (AT)" at bounding box center [845, 274] width 399 height 26
click at [828, 271] on div at bounding box center [890, 274] width 229 height 15
click at [796, 263] on div "Epic (AT) Subtask (AT)" at bounding box center [828, 273] width 363 height 20
click at [706, 320] on div "Task (AT)" at bounding box center [845, 324] width 399 height 20
click at [860, 271] on div at bounding box center [919, 274] width 172 height 15
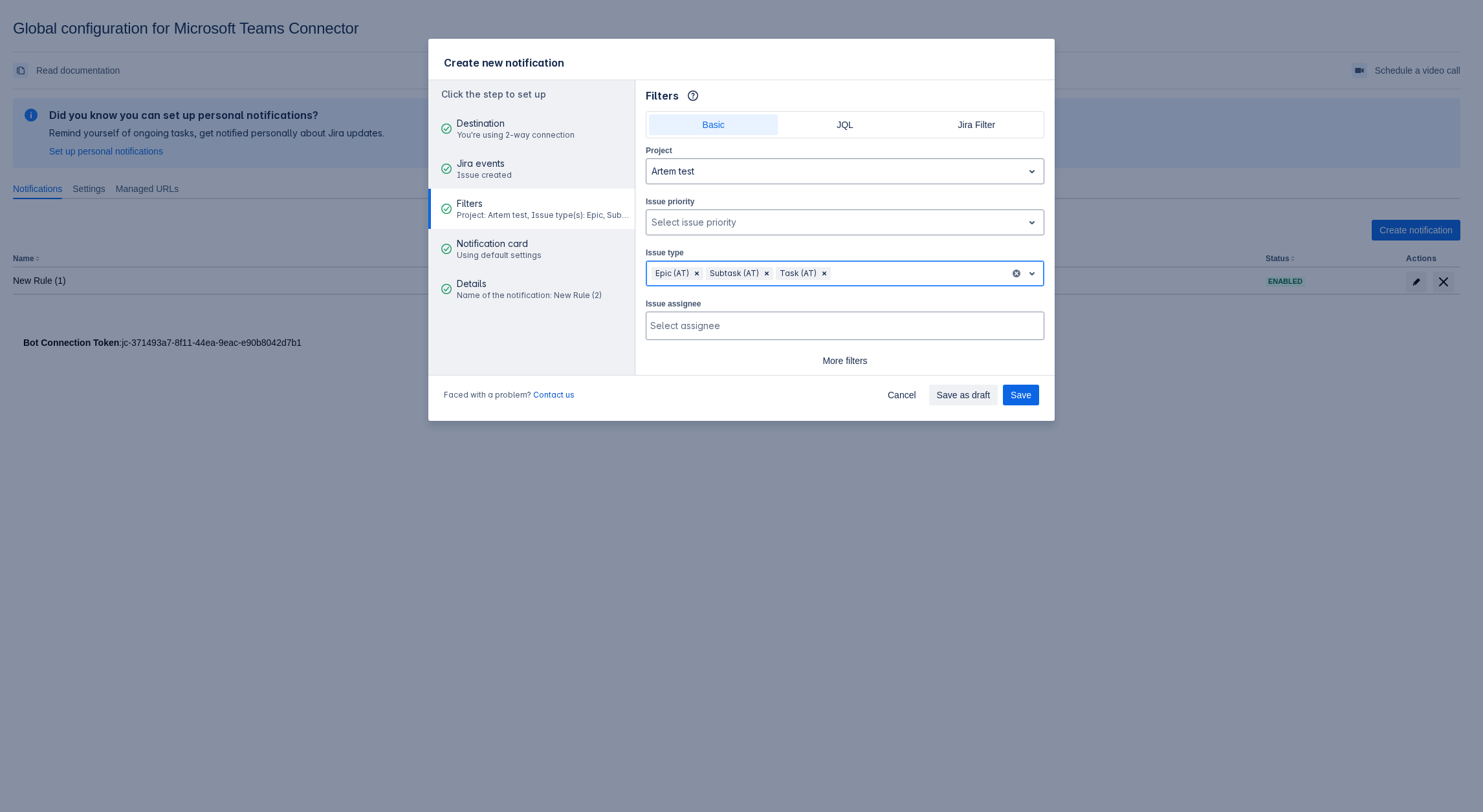
click at [848, 276] on div at bounding box center [919, 274] width 172 height 15
click at [825, 274] on span "Clear" at bounding box center [824, 274] width 11 height 11
click at [769, 271] on span "Clear" at bounding box center [766, 274] width 11 height 11
click at [689, 268] on div "Epic (AT)" at bounding box center [671, 273] width 39 height 13
click at [698, 272] on span "Clear" at bounding box center [697, 274] width 11 height 11
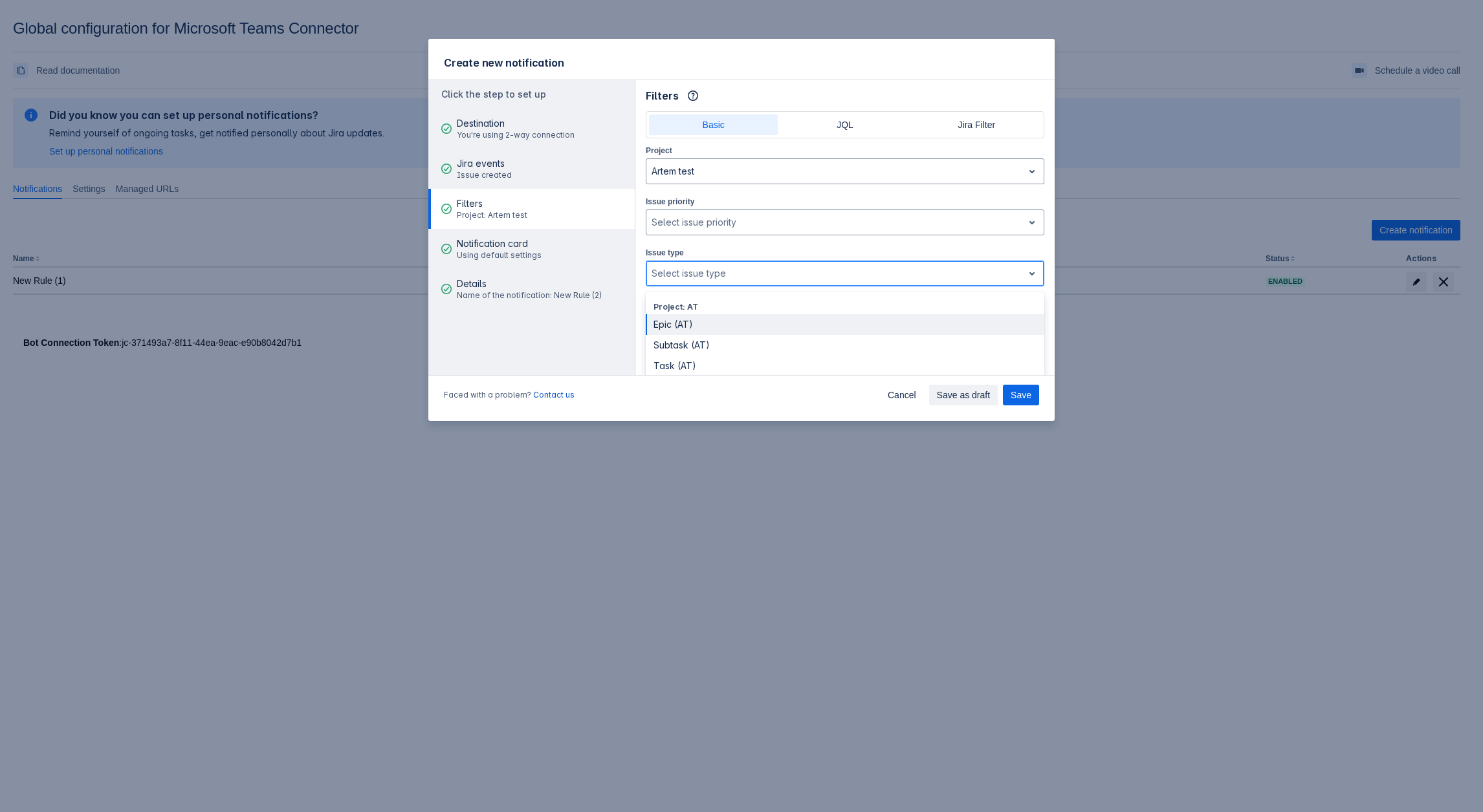
click at [705, 271] on div at bounding box center [834, 274] width 366 height 15
click at [695, 340] on div "Subtask (AT)" at bounding box center [845, 345] width 399 height 20
click at [728, 269] on div at bounding box center [863, 274] width 283 height 15
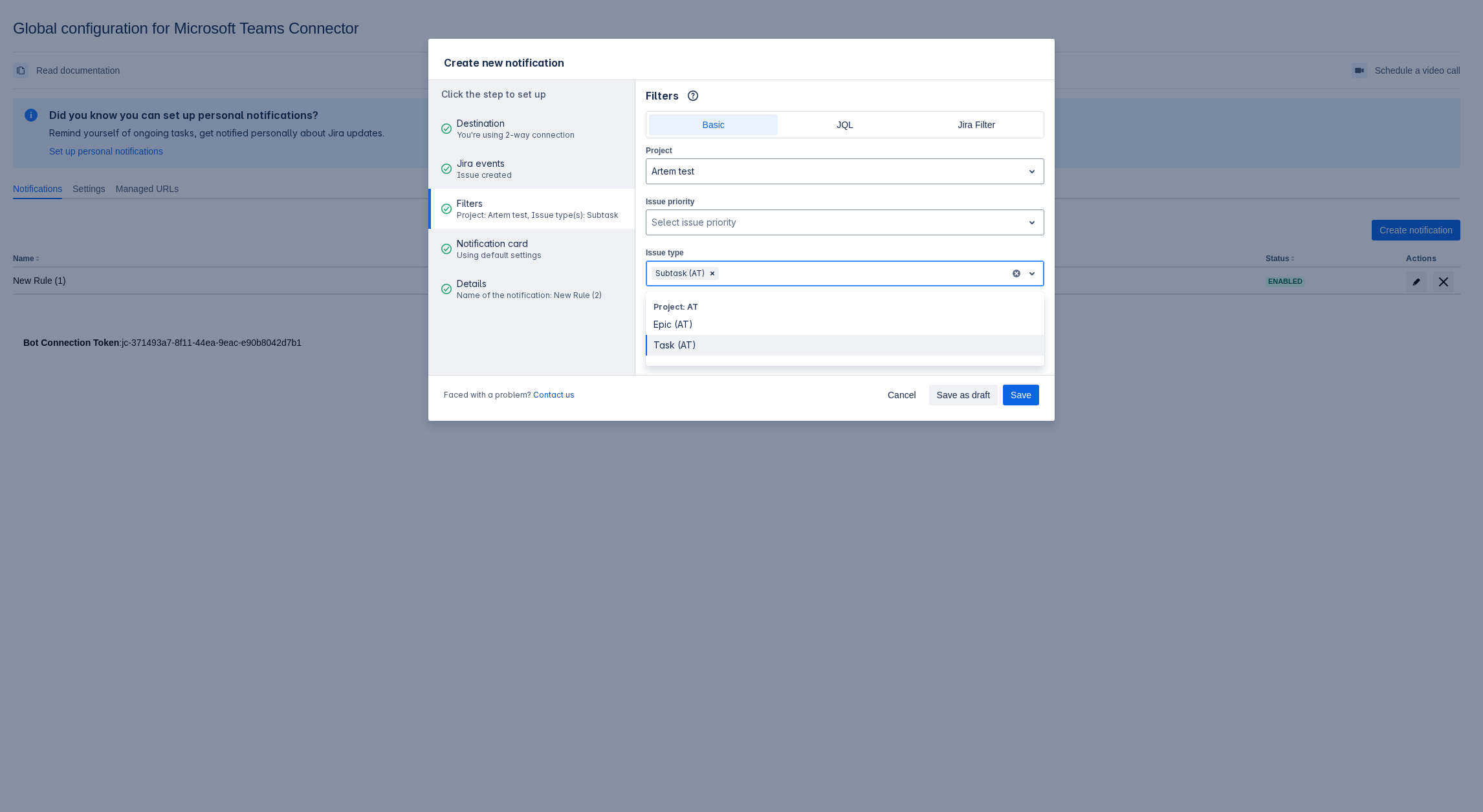
click at [697, 344] on div "Task (AT)" at bounding box center [845, 345] width 399 height 20
click at [1027, 400] on span "Save" at bounding box center [1020, 395] width 20 height 20
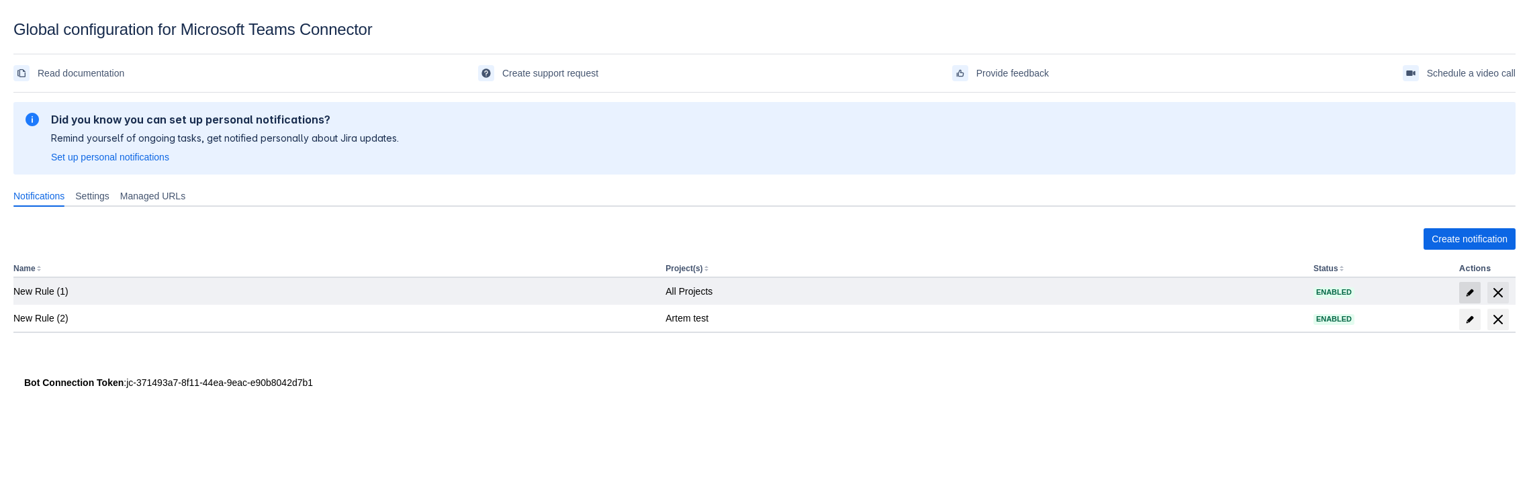
click at [1476, 295] on span at bounding box center [1469, 292] width 21 height 21
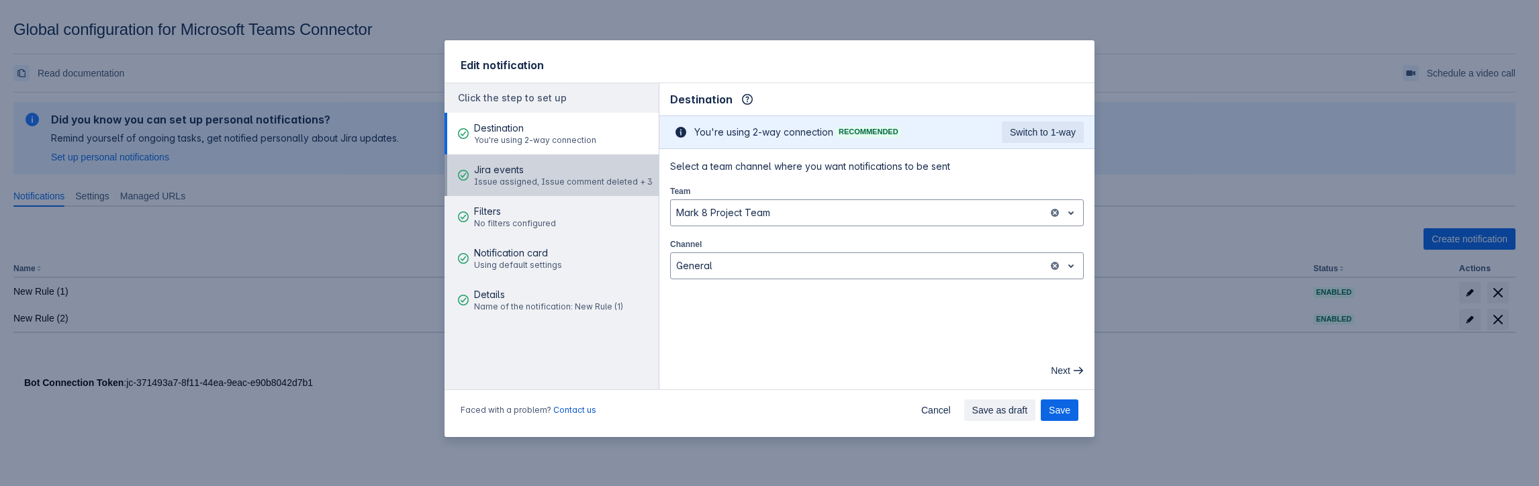
click at [541, 176] on span "Jira events" at bounding box center [563, 169] width 179 height 13
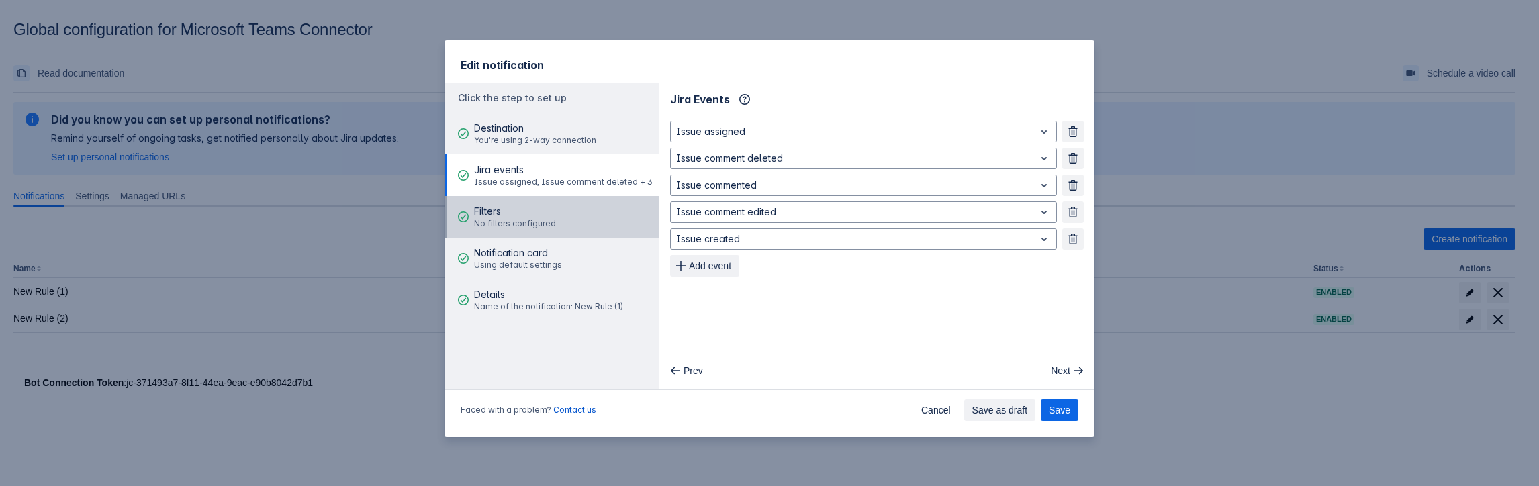
click at [527, 213] on span "Filters" at bounding box center [515, 211] width 82 height 13
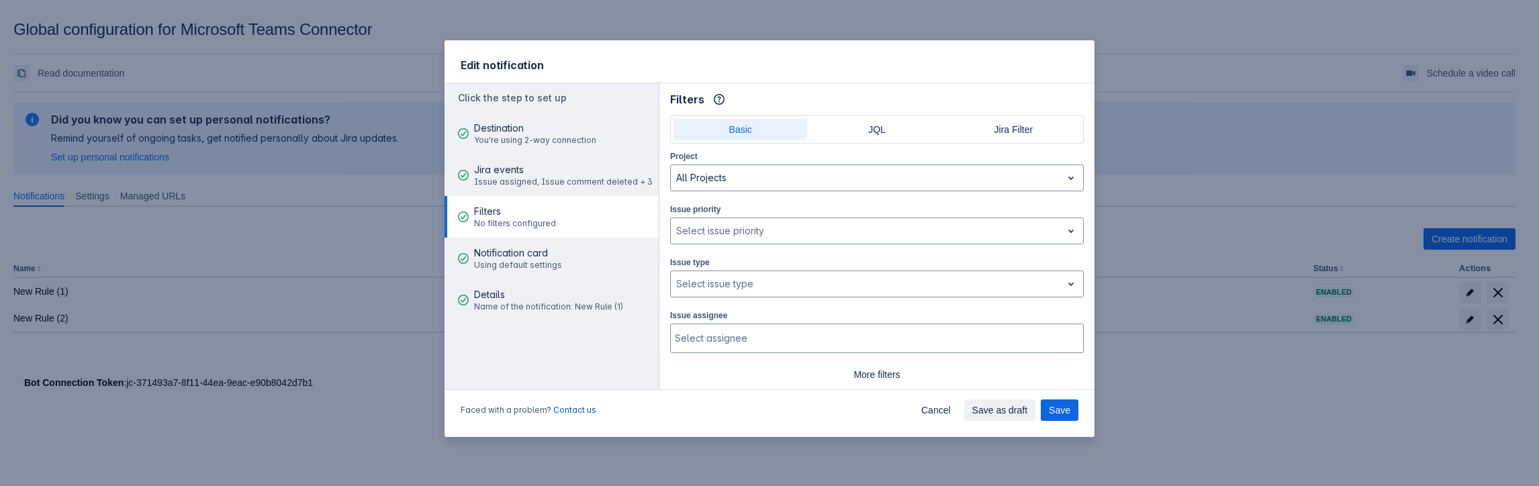
click at [342, 368] on div "Edit notification Click the step to set up Destination You're using 2-way conne…" at bounding box center [769, 243] width 1539 height 486
click at [928, 409] on span "Cancel" at bounding box center [936, 410] width 30 height 21
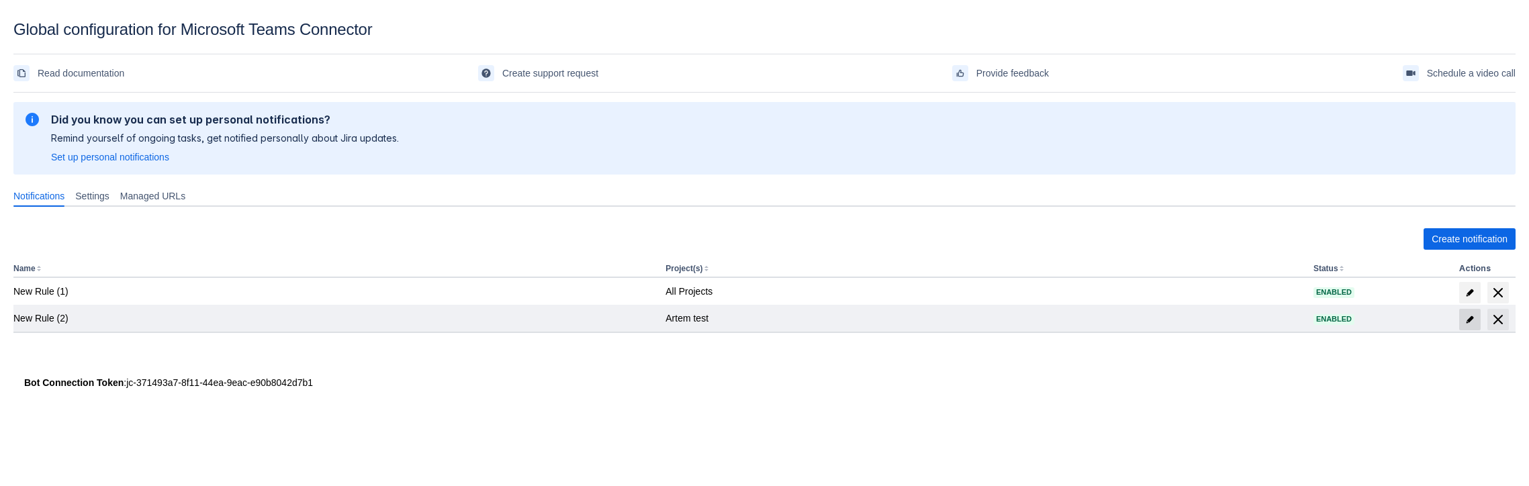
click at [1475, 322] on span at bounding box center [1469, 319] width 21 height 21
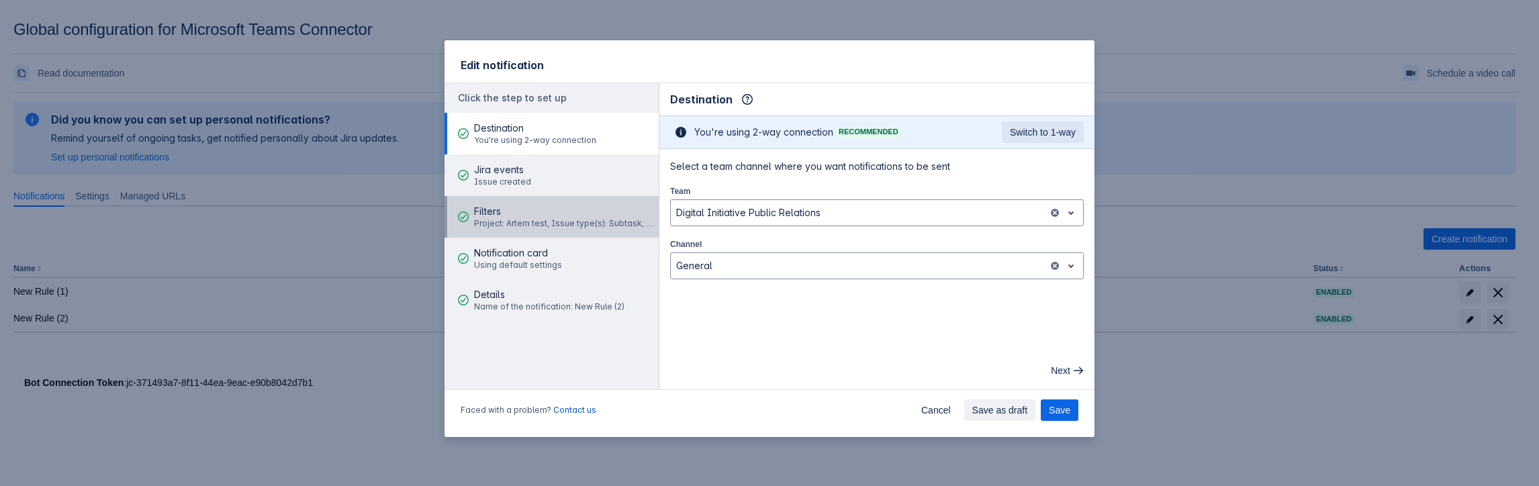
click at [564, 224] on span "Project: Artem test, Issue type(s): Subtask, Task" at bounding box center [564, 223] width 181 height 11
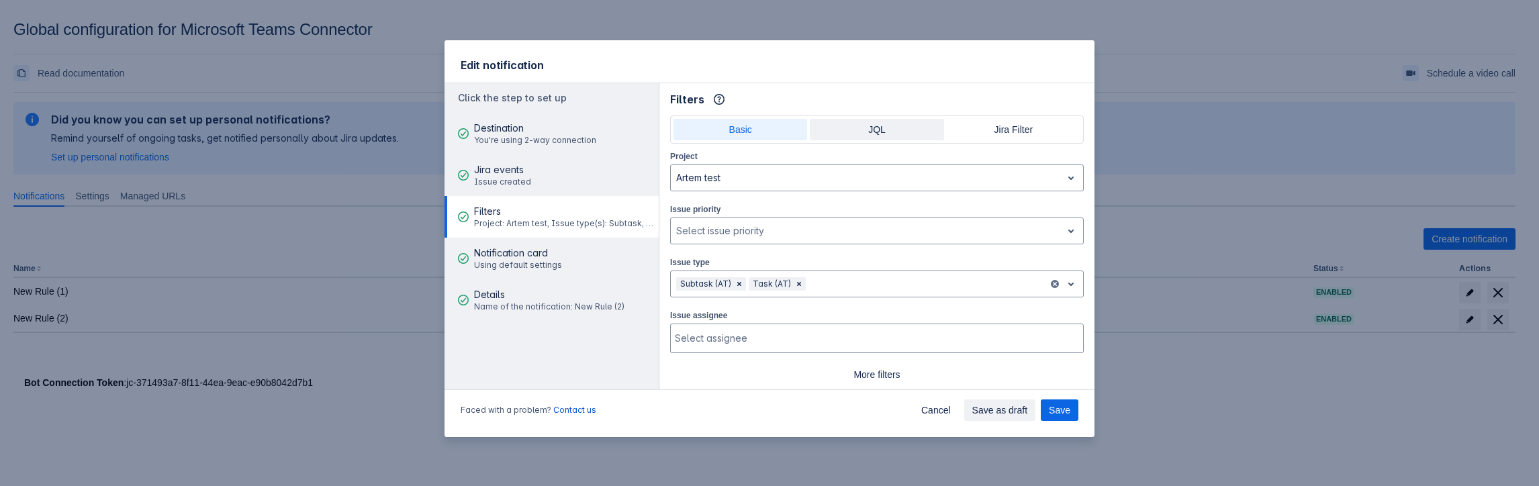
click at [889, 128] on span "JQL" at bounding box center [877, 129] width 118 height 21
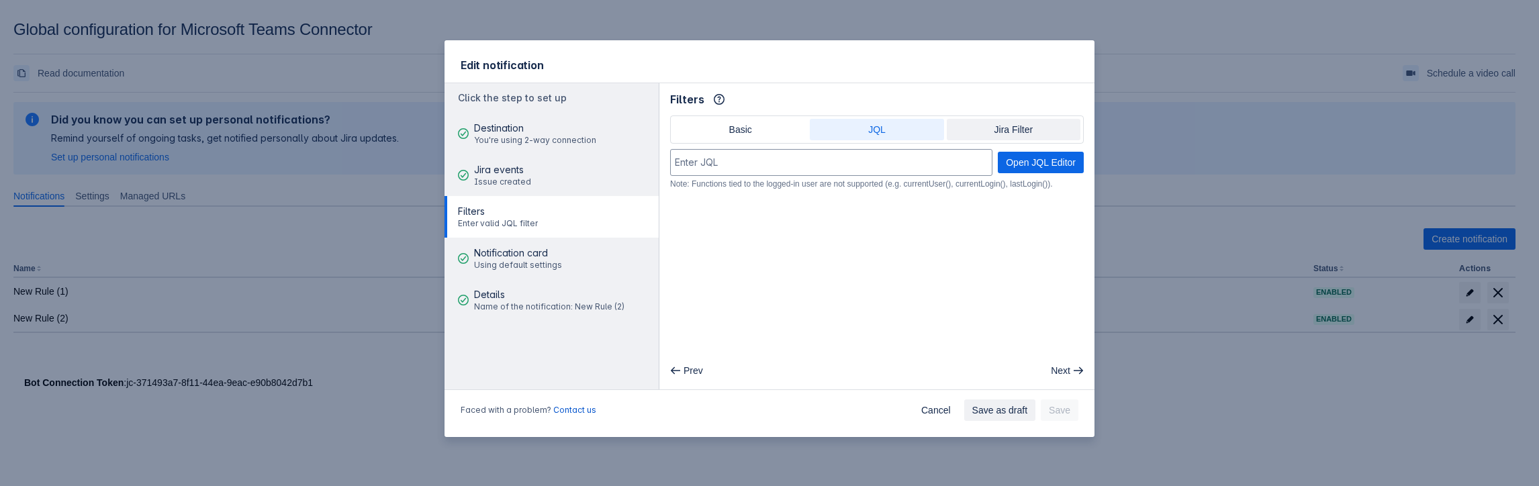
click at [987, 134] on span "Jira Filter" at bounding box center [1014, 129] width 118 height 21
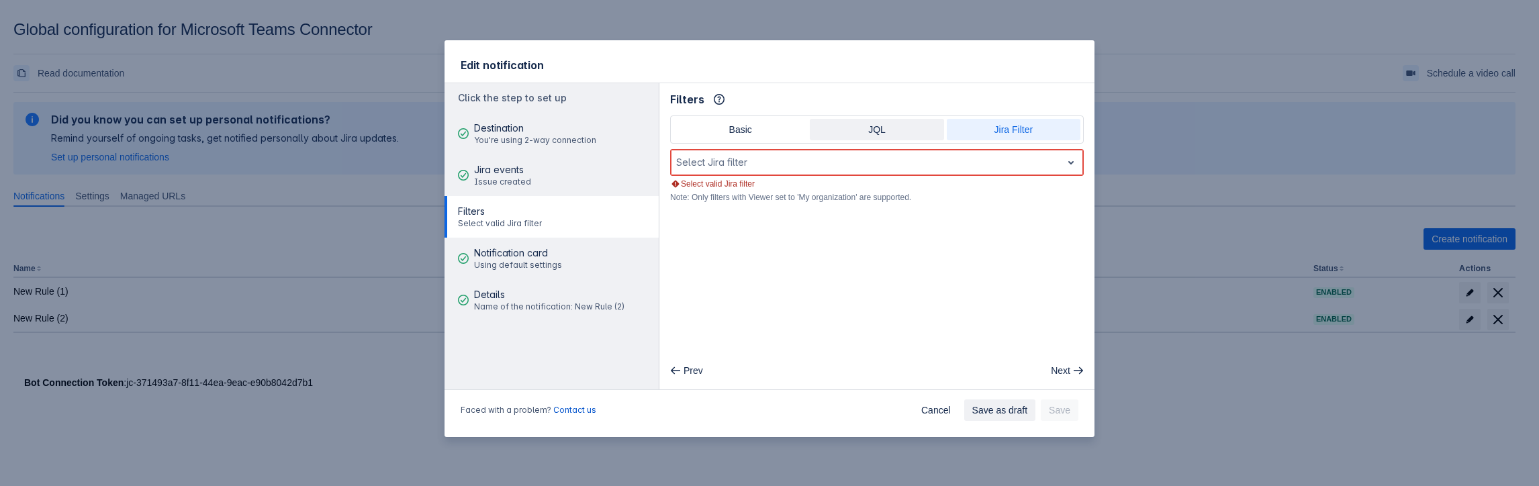
click at [887, 136] on span "JQL" at bounding box center [877, 129] width 118 height 21
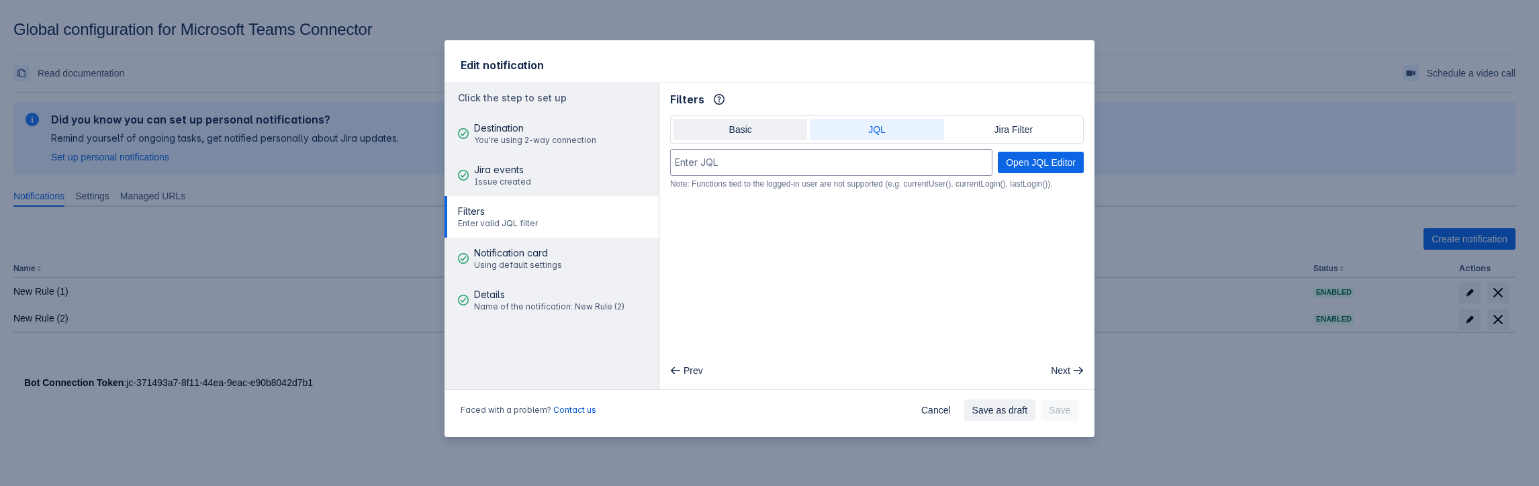
click at [752, 135] on span "Basic" at bounding box center [741, 129] width 118 height 21
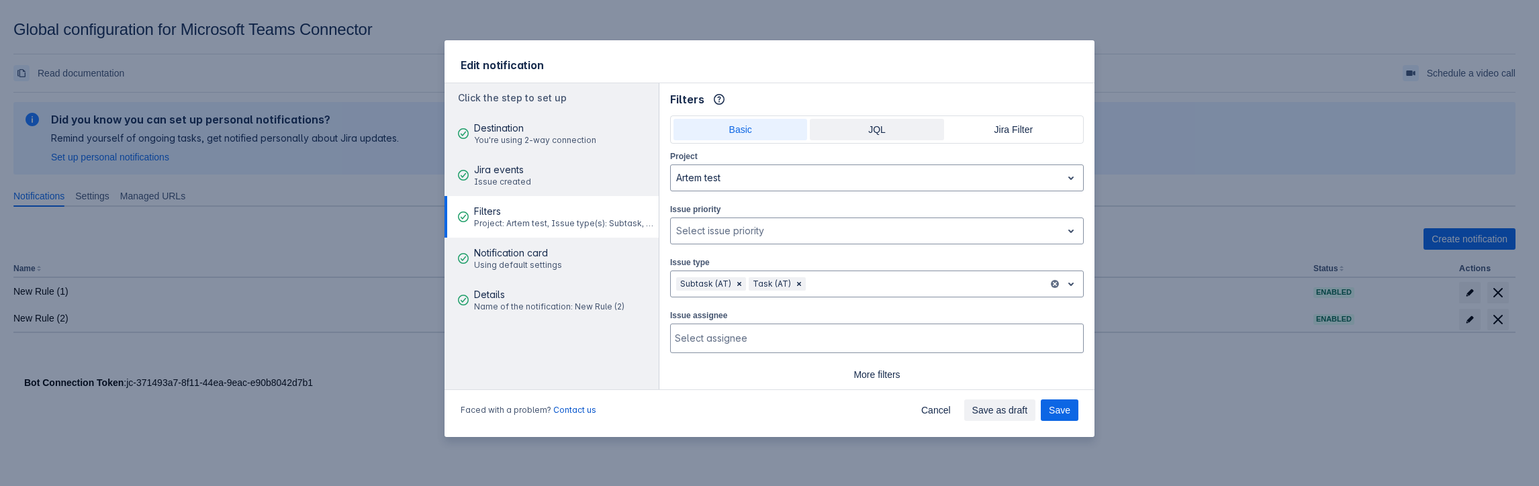
click at [849, 133] on span "JQL" at bounding box center [877, 129] width 118 height 21
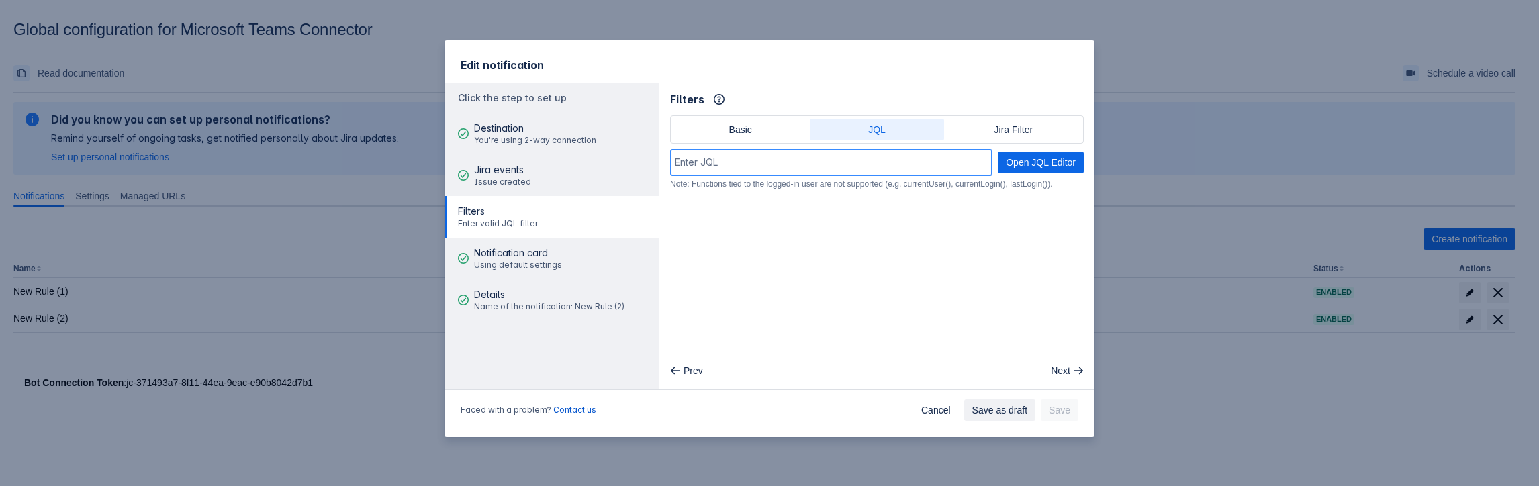
click at [895, 174] on input at bounding box center [831, 162] width 321 height 24
click at [989, 107] on div "Filters Info" at bounding box center [877, 99] width 414 height 21
click at [1017, 138] on span "Jira Filter" at bounding box center [1014, 129] width 118 height 21
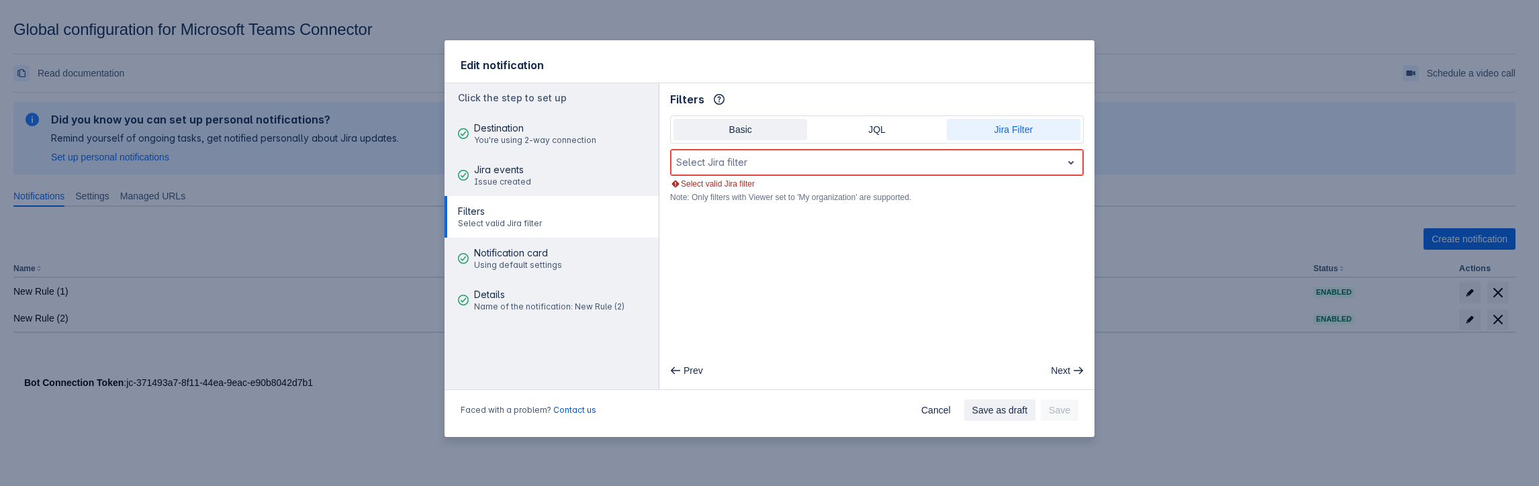
click at [721, 136] on span "Basic" at bounding box center [741, 129] width 118 height 21
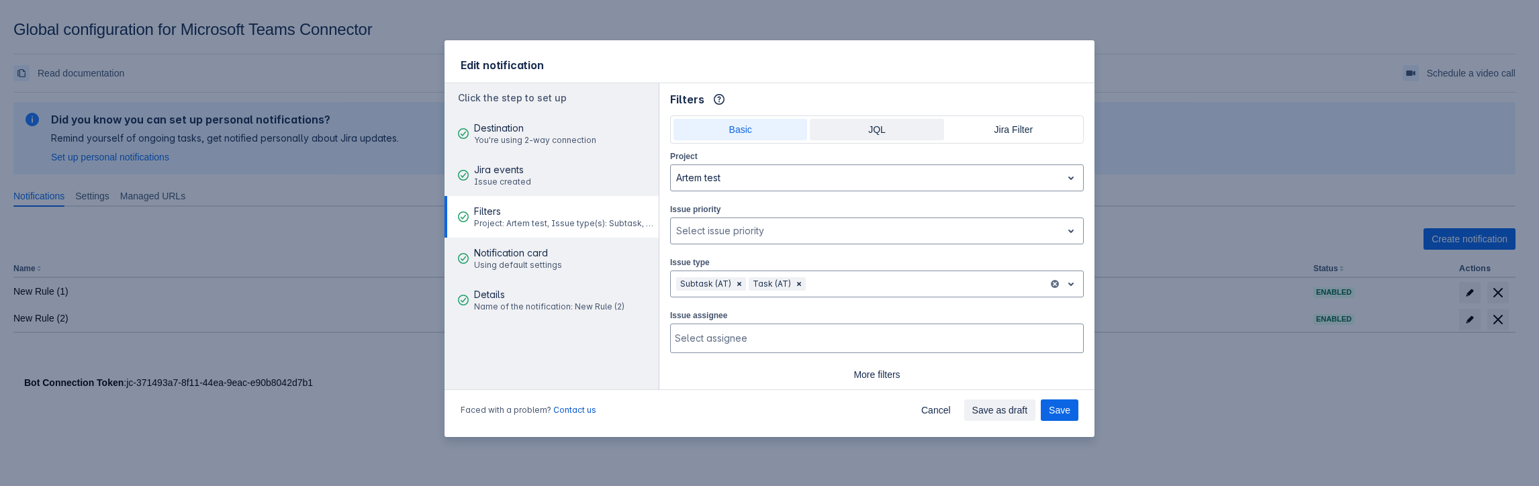
click at [833, 124] on span "JQL" at bounding box center [877, 129] width 118 height 21
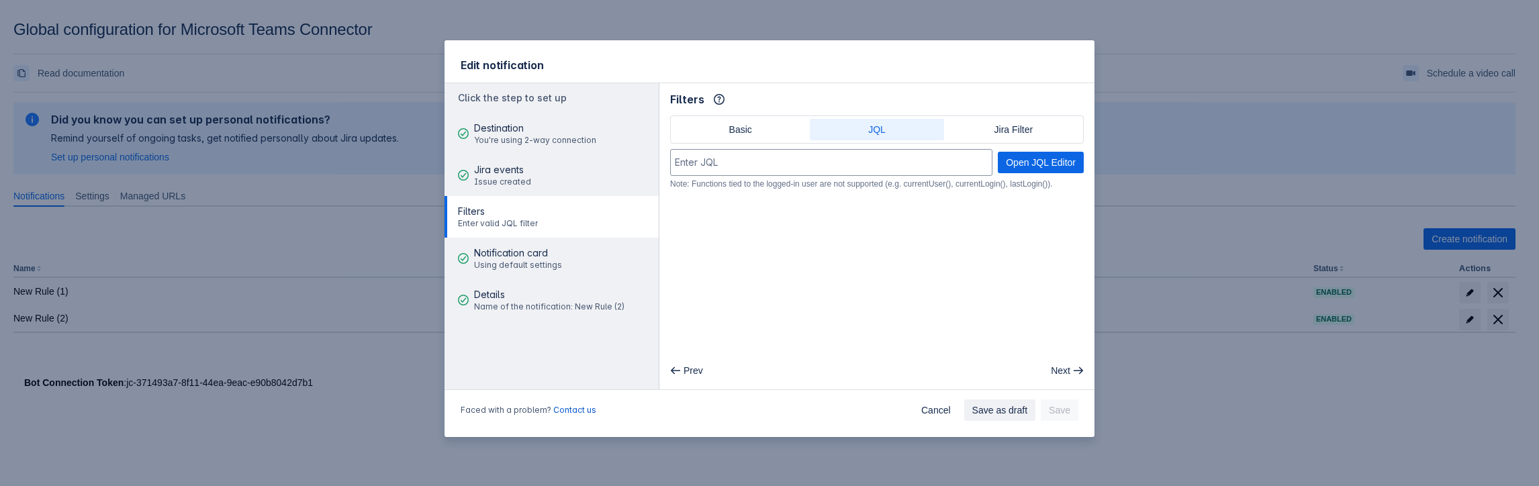
click at [993, 118] on div "Basic JQL Jira Filter" at bounding box center [877, 130] width 414 height 28
click at [994, 117] on div "Basic JQL Jira Filter" at bounding box center [877, 130] width 414 height 28
click at [997, 119] on span "Jira Filter" at bounding box center [1014, 129] width 118 height 21
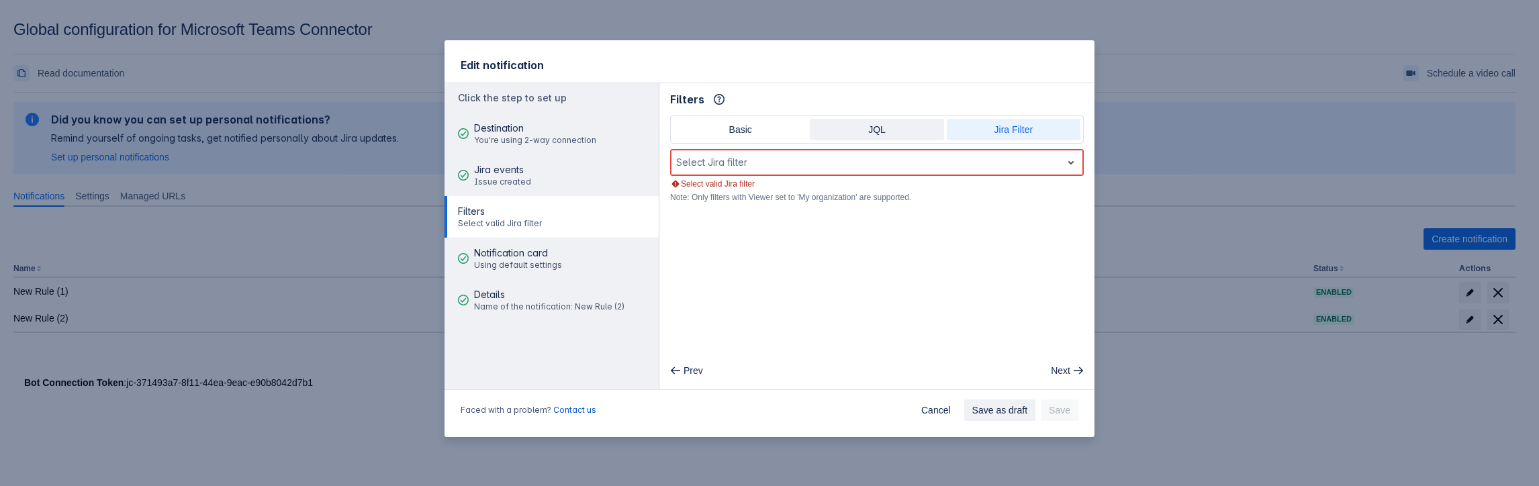
click at [880, 130] on span "JQL" at bounding box center [877, 129] width 118 height 21
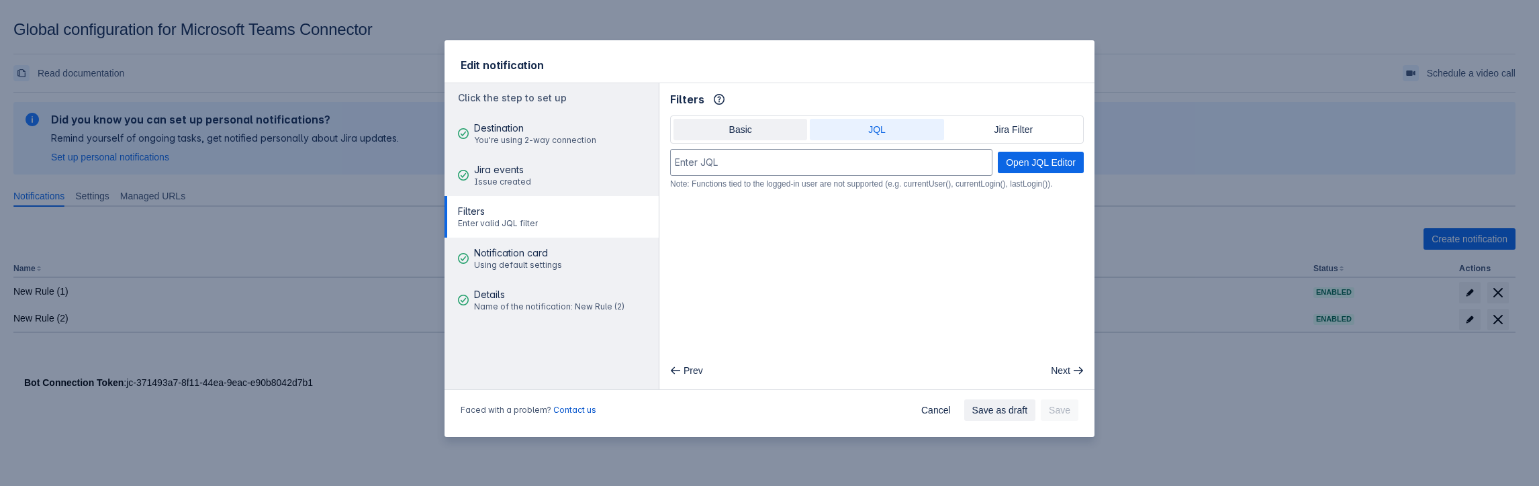
click at [776, 130] on span "Basic" at bounding box center [741, 129] width 118 height 21
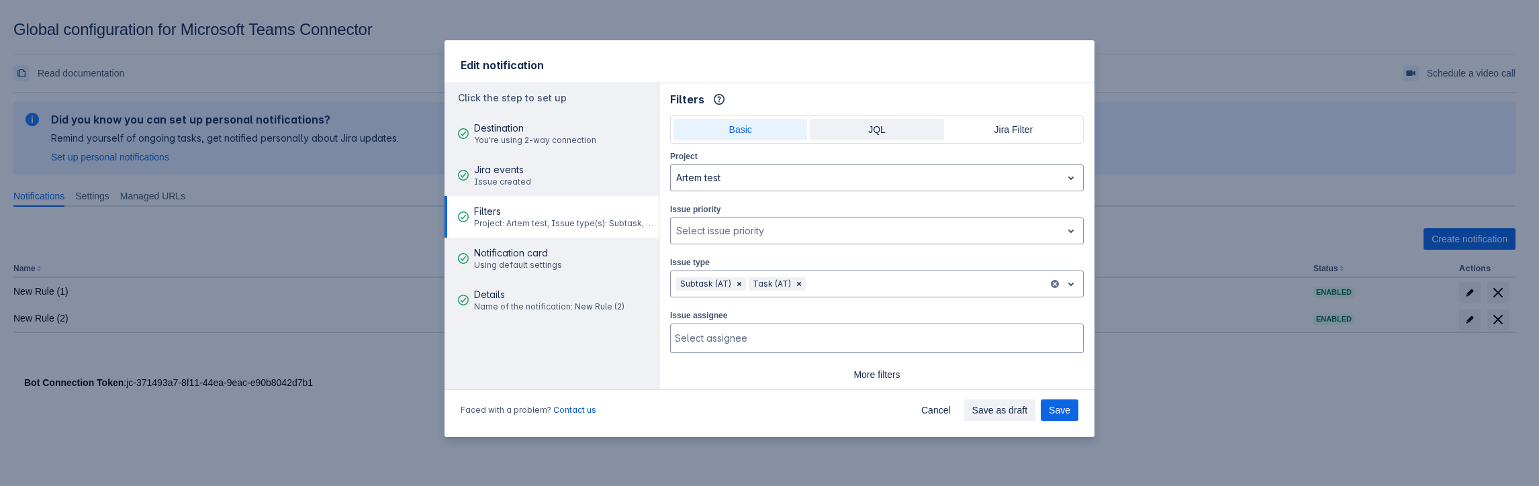
click at [870, 137] on span "JQL" at bounding box center [877, 129] width 118 height 21
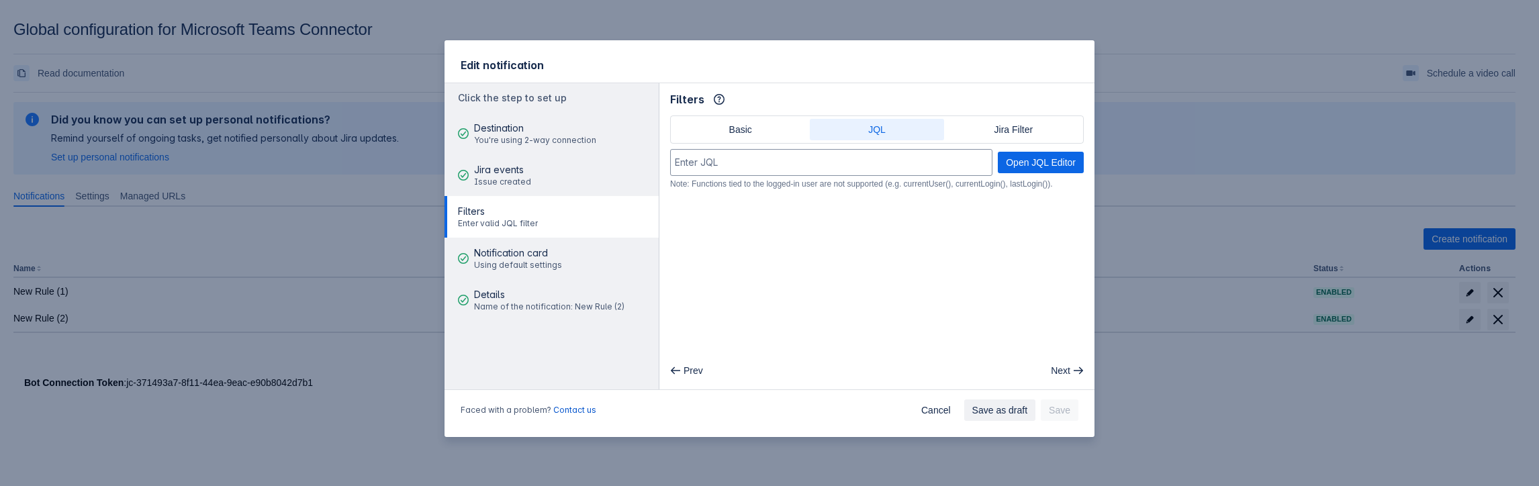
click at [758, 176] on div "Open JQL Editor Note: Functions tied to the logged-in user are not supported (e…" at bounding box center [877, 169] width 414 height 40
click at [762, 136] on span "Basic" at bounding box center [741, 129] width 118 height 21
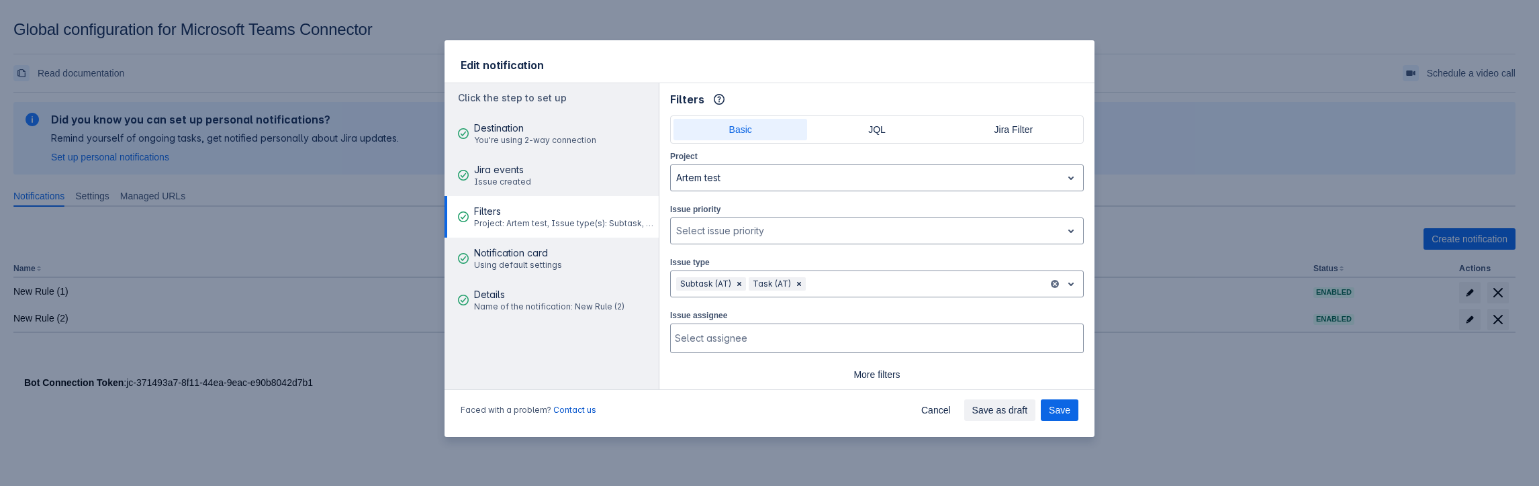
click at [570, 350] on aside "Click the step to set up Destination You're using 2-way connection Jira events …" at bounding box center [552, 236] width 215 height 306
click at [857, 377] on span "More filters" at bounding box center [877, 374] width 398 height 21
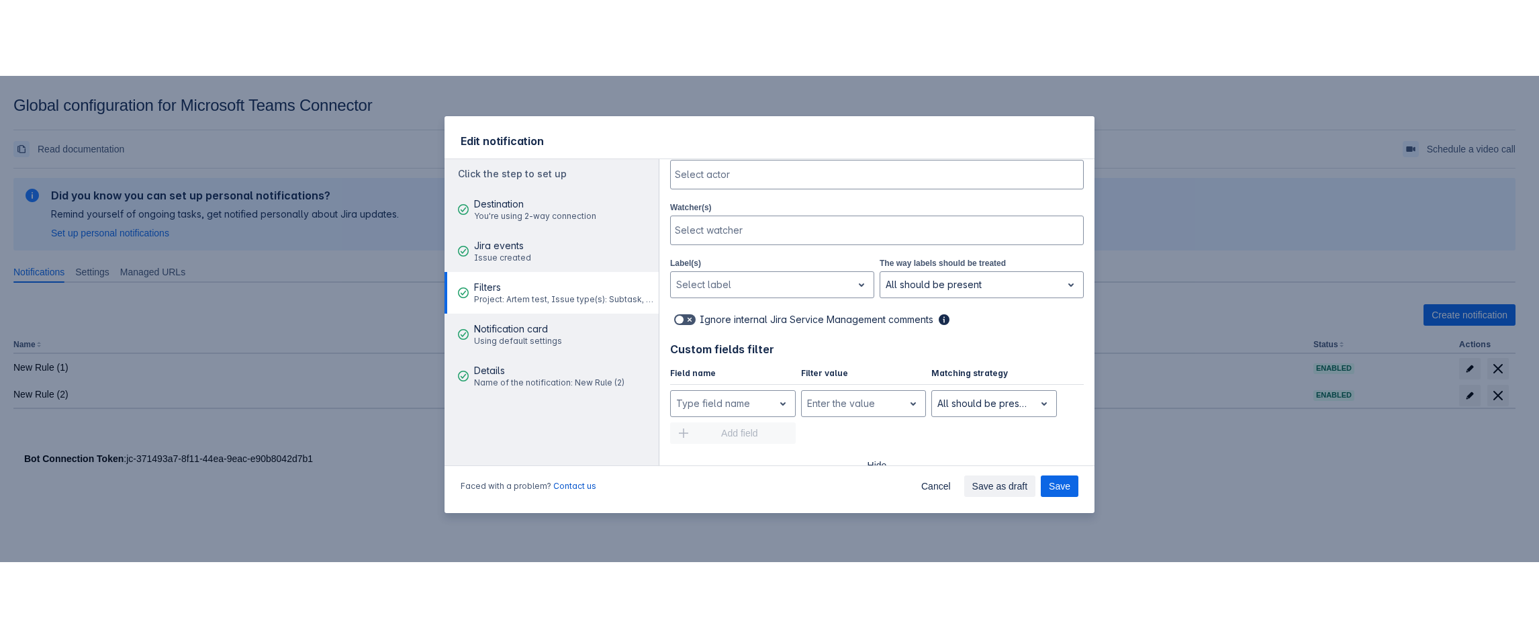
scroll to position [217, 0]
